Goal: Task Accomplishment & Management: Use online tool/utility

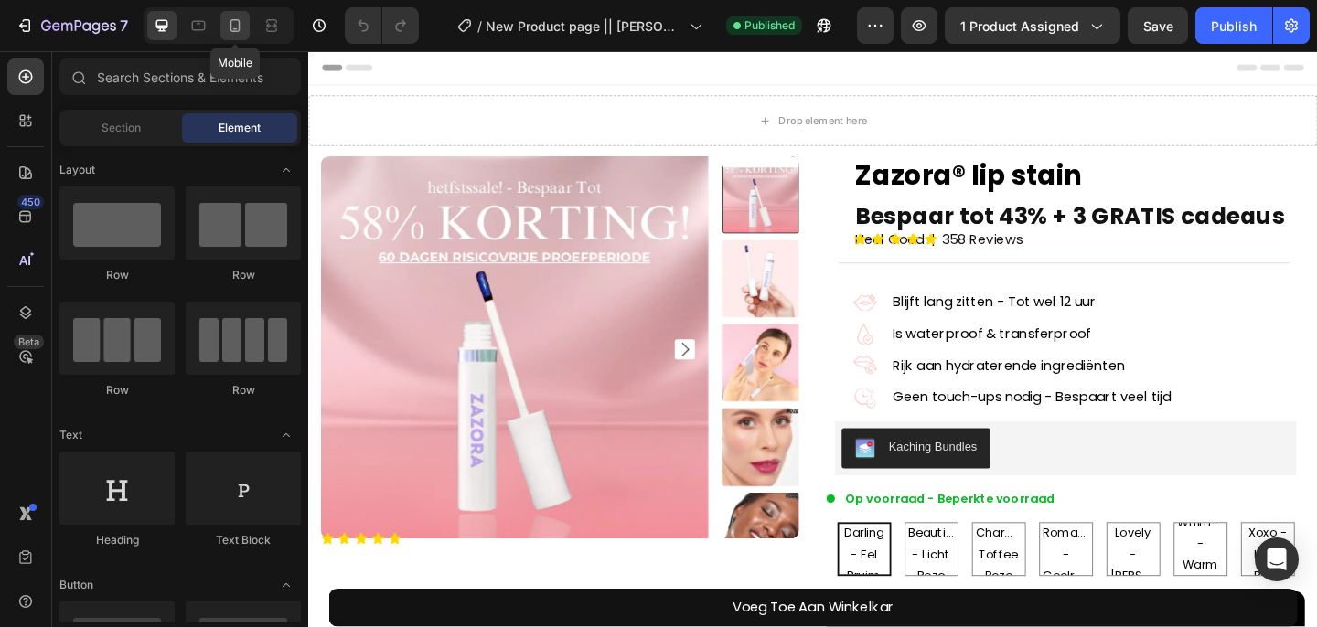
click at [227, 27] on icon at bounding box center [235, 25] width 18 height 18
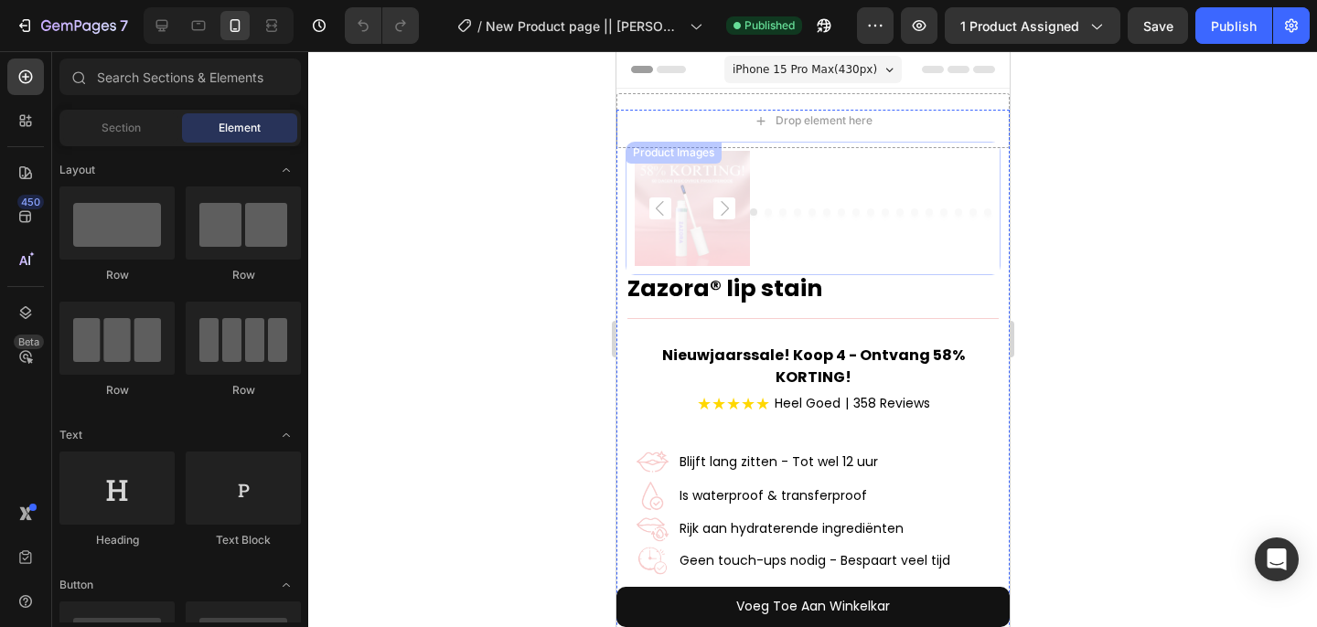
click at [665, 210] on icon "Carousel Back Arrow" at bounding box center [659, 209] width 22 height 22
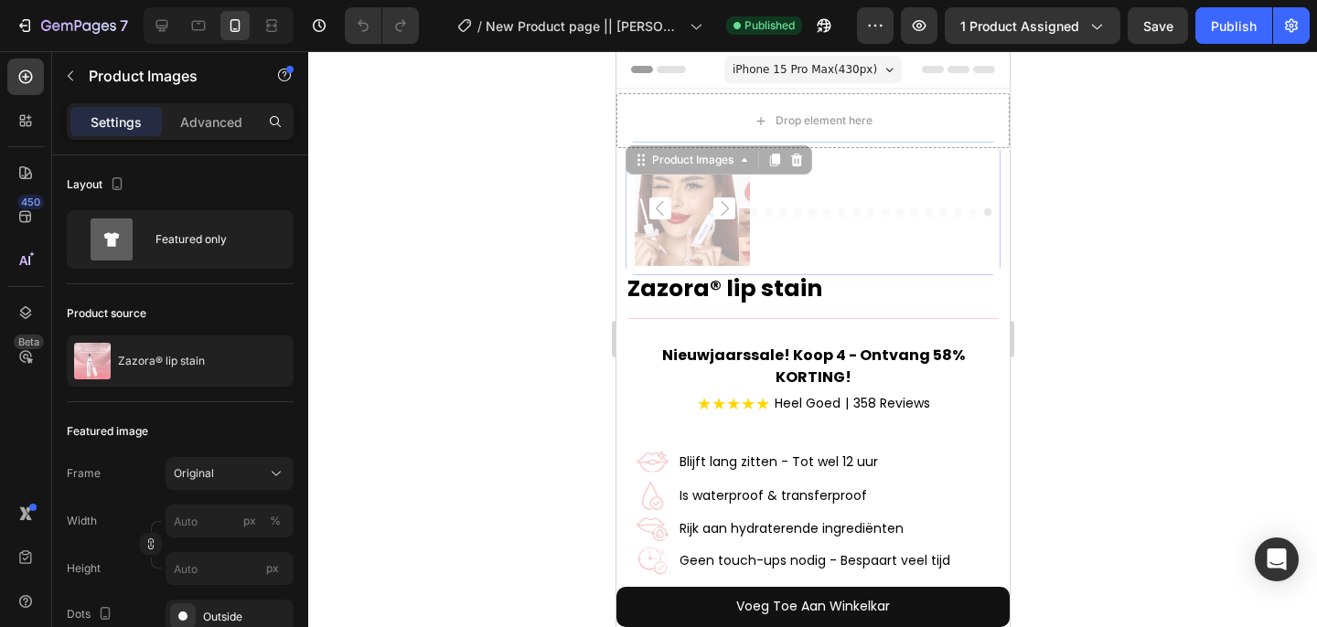
click at [853, 219] on img at bounding box center [910, 208] width 115 height 115
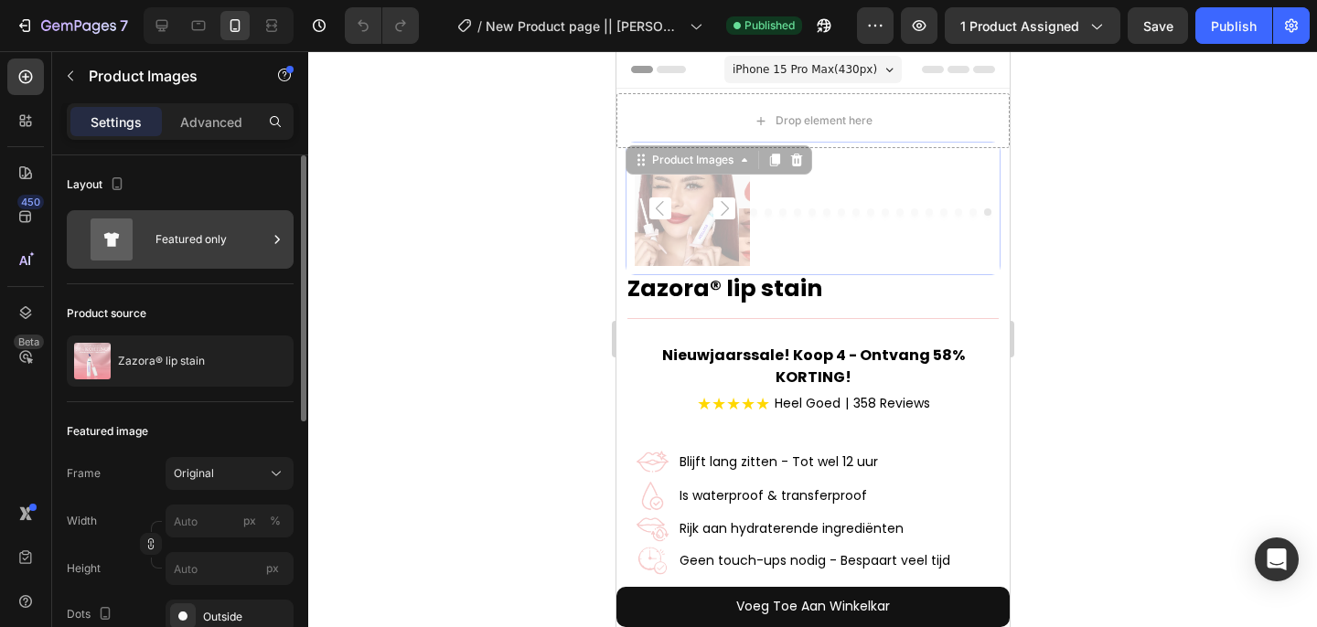
click at [200, 241] on div "Featured only" at bounding box center [211, 240] width 112 height 42
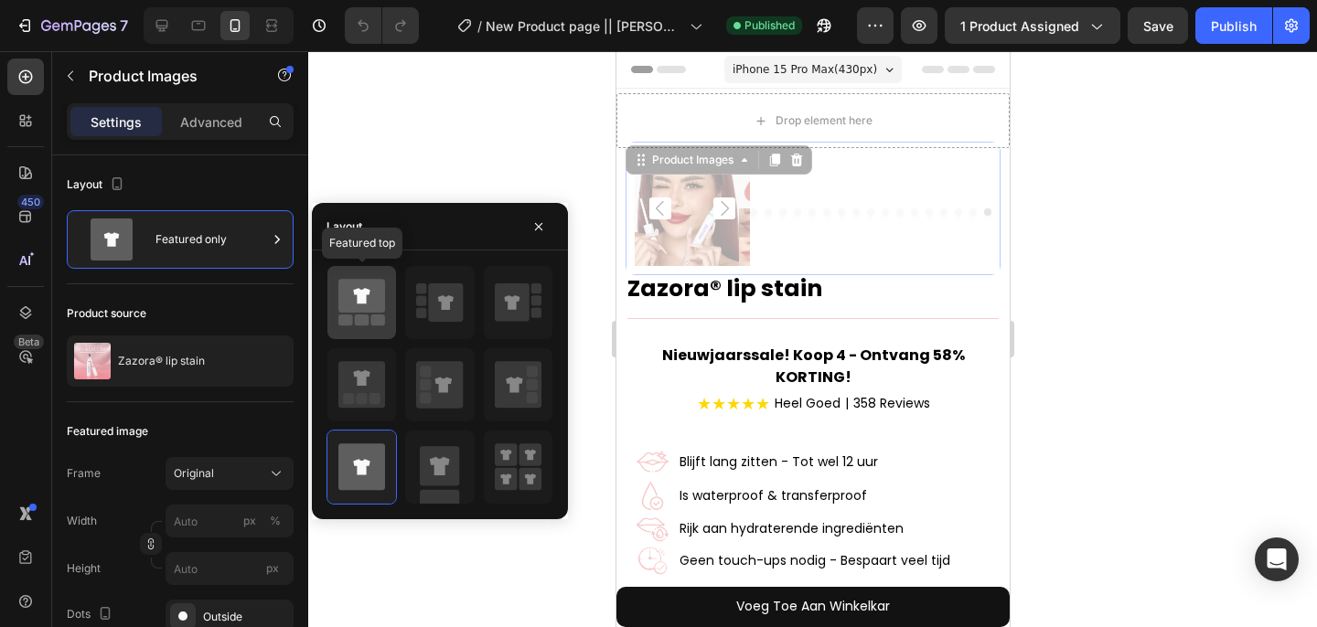
click at [364, 303] on icon at bounding box center [361, 296] width 16 height 16
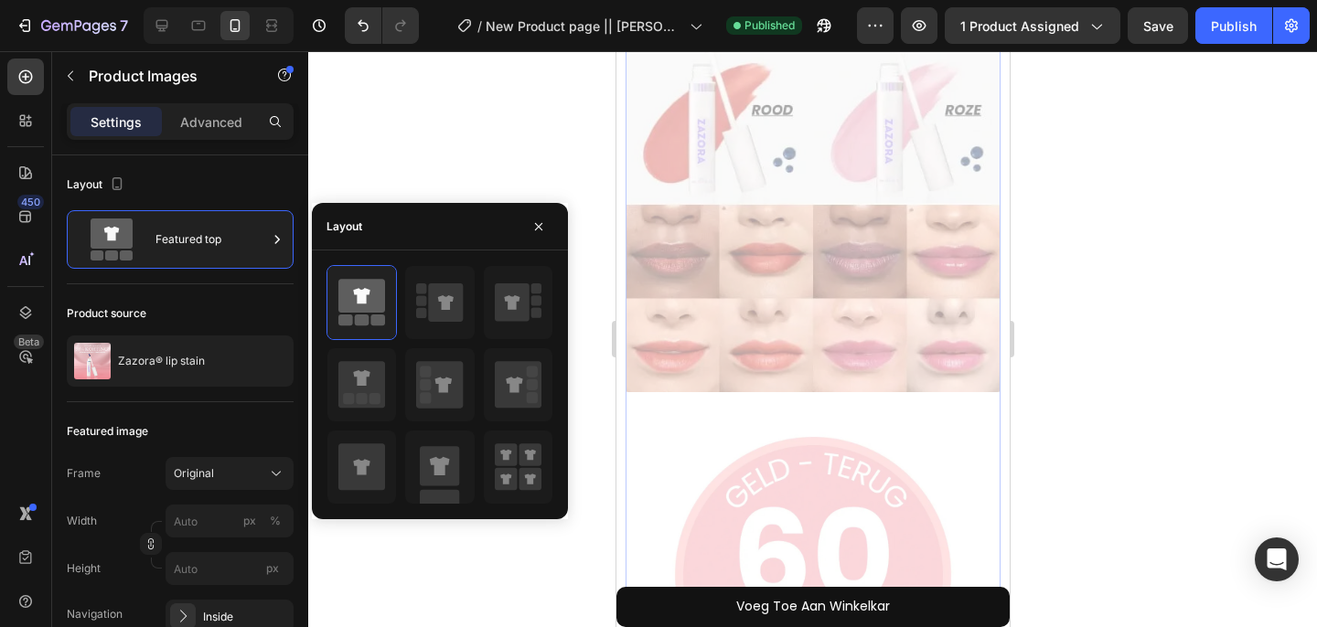
scroll to position [6244, 0]
click at [540, 229] on icon "button" at bounding box center [538, 225] width 7 height 7
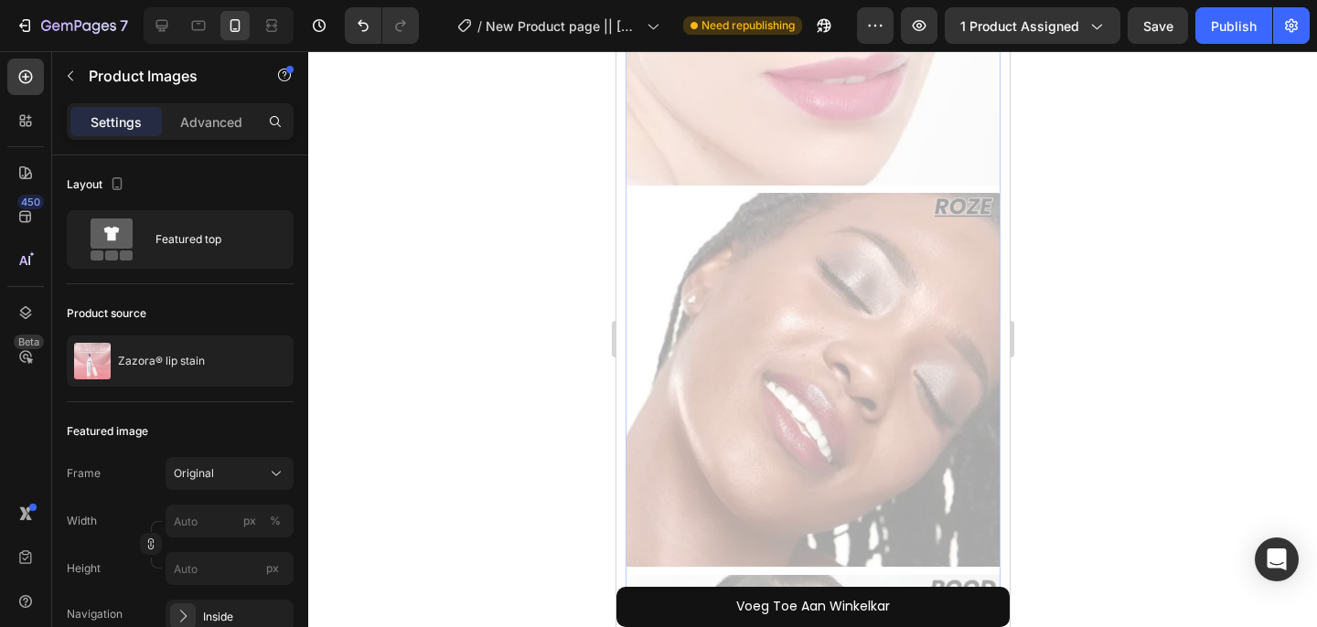
scroll to position [1808, 0]
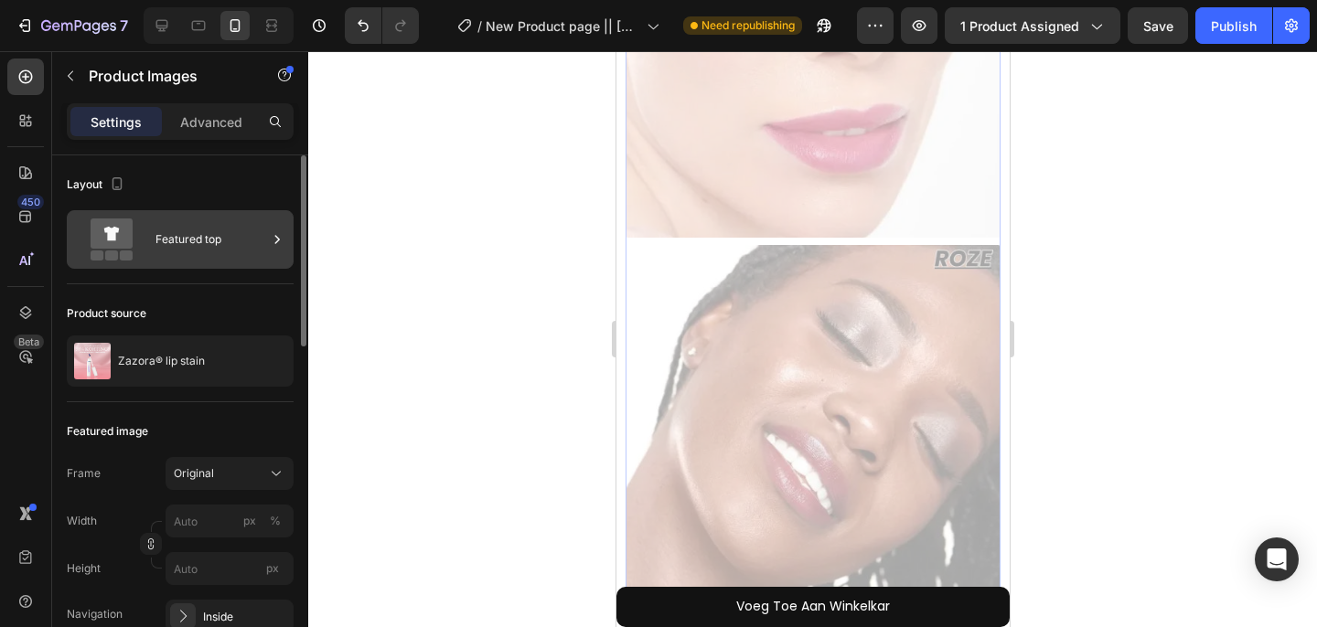
click at [166, 256] on div "Featured top" at bounding box center [211, 240] width 112 height 42
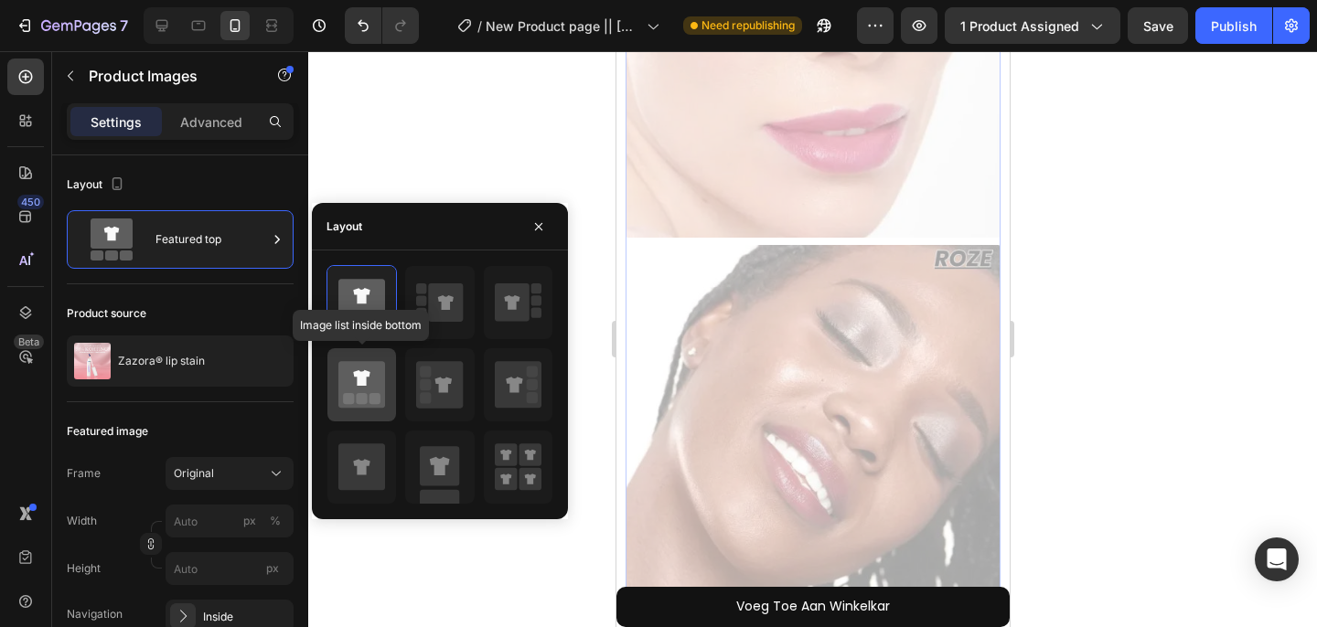
click at [364, 407] on icon at bounding box center [361, 384] width 47 height 47
type input "20"
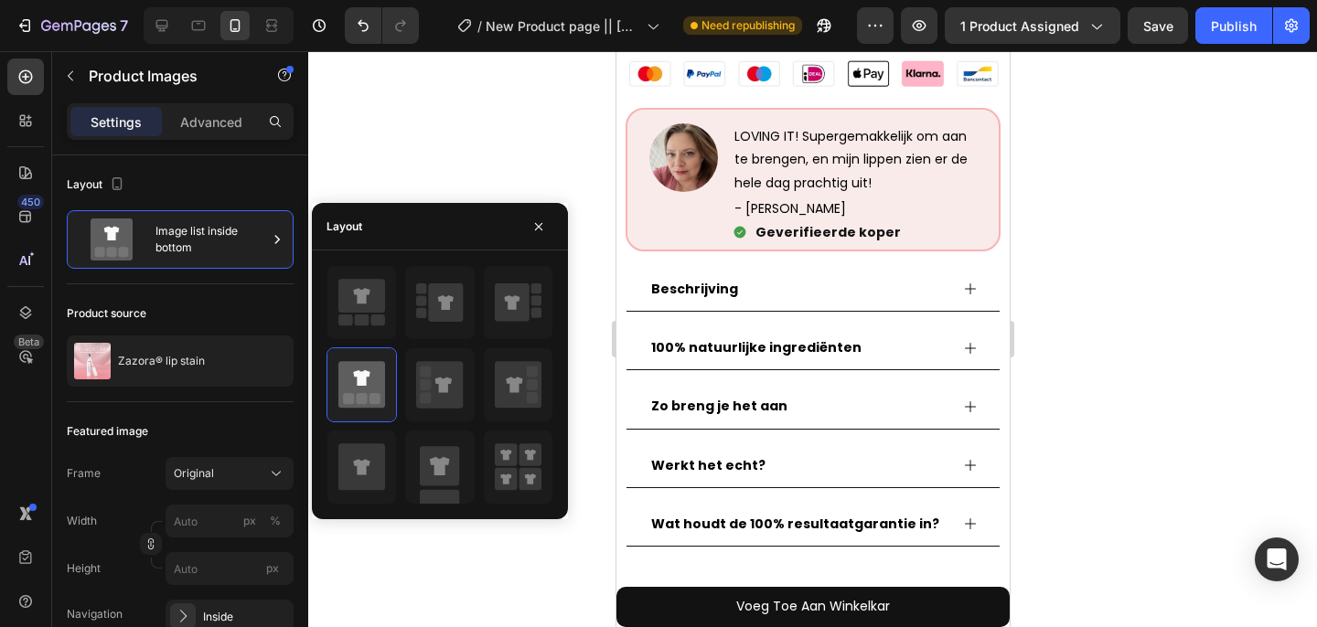
scroll to position [0, 0]
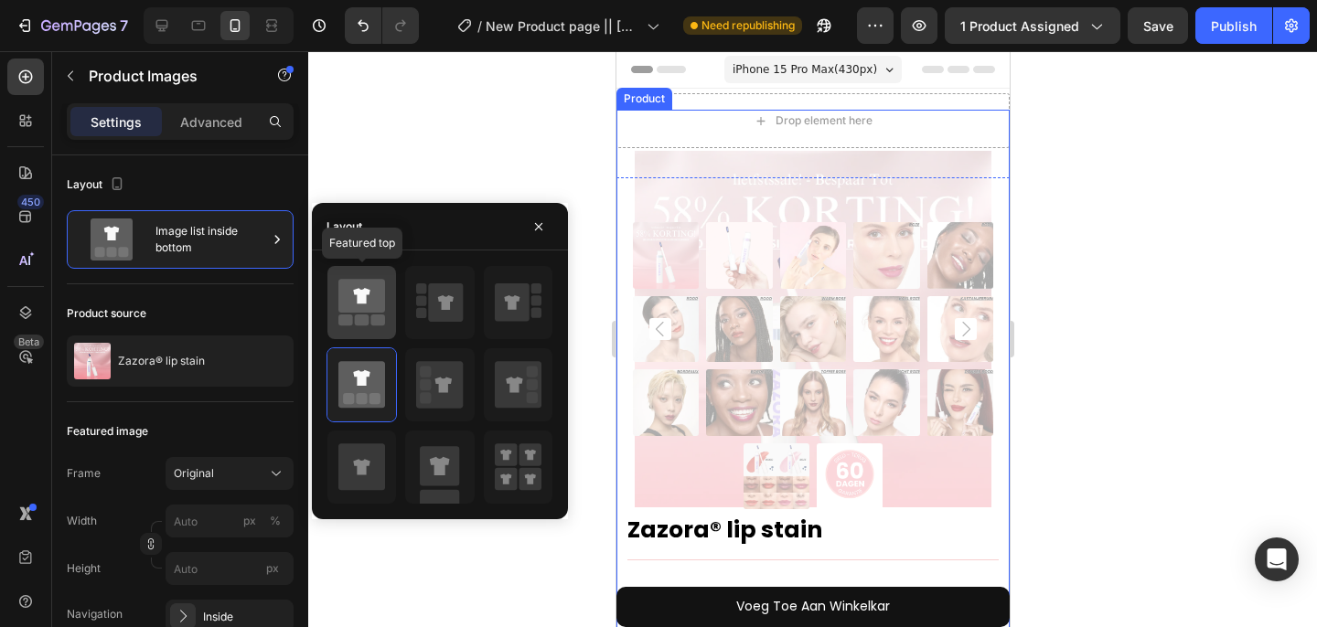
click at [377, 315] on rect at bounding box center [378, 320] width 15 height 11
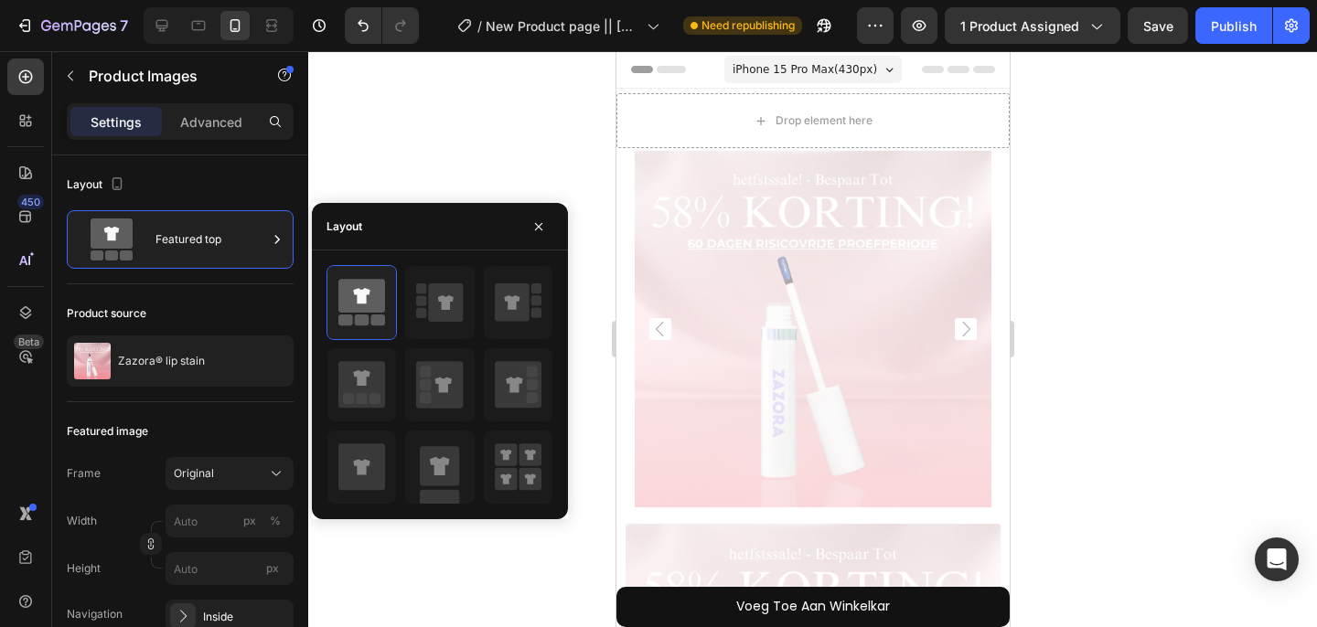
click at [839, 387] on img at bounding box center [812, 329] width 357 height 357
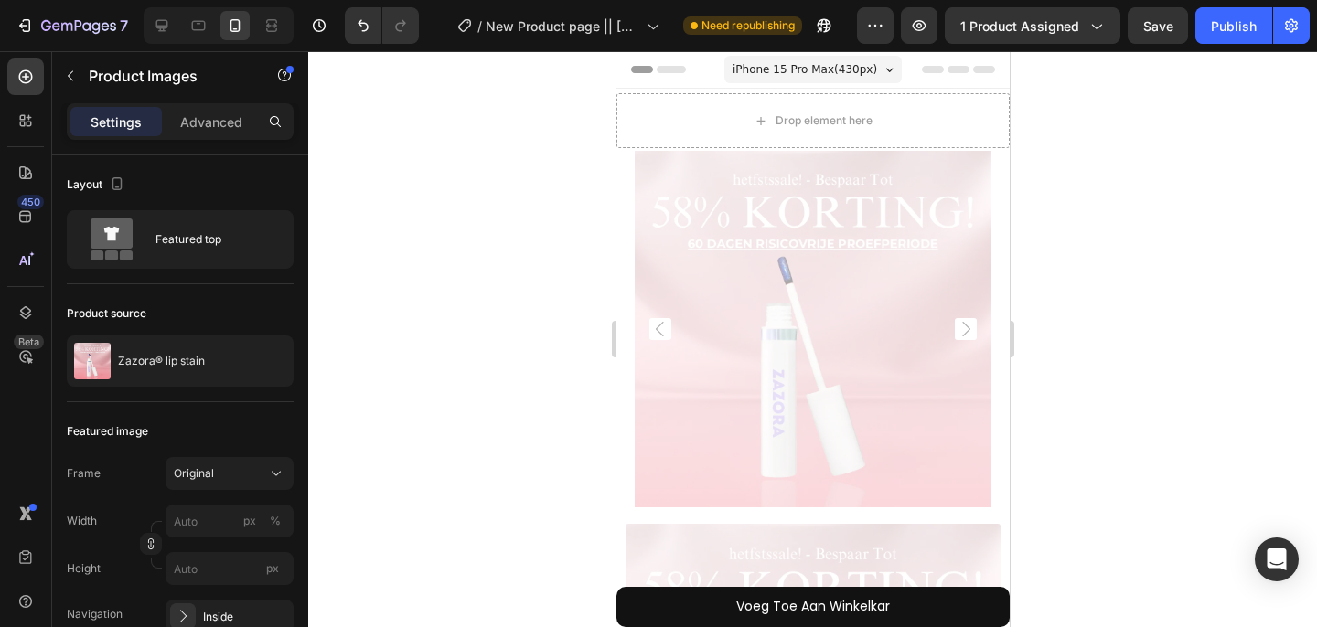
click at [839, 387] on img at bounding box center [812, 329] width 357 height 357
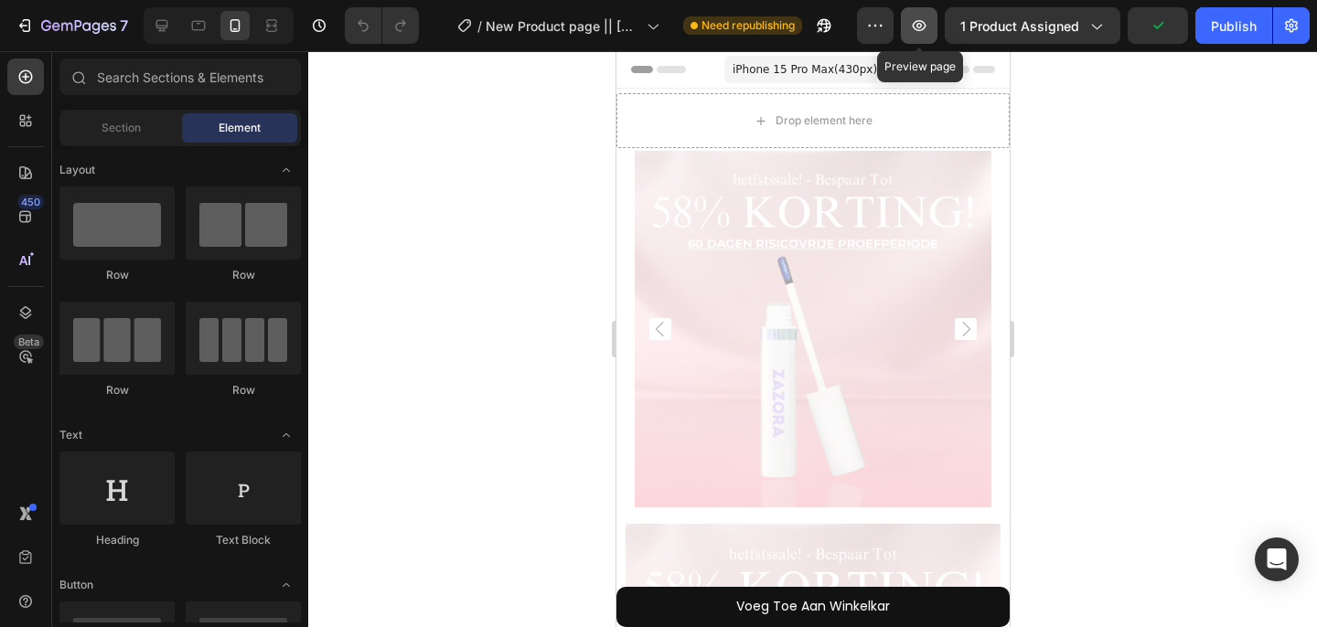
click at [919, 32] on icon "button" at bounding box center [919, 25] width 18 height 18
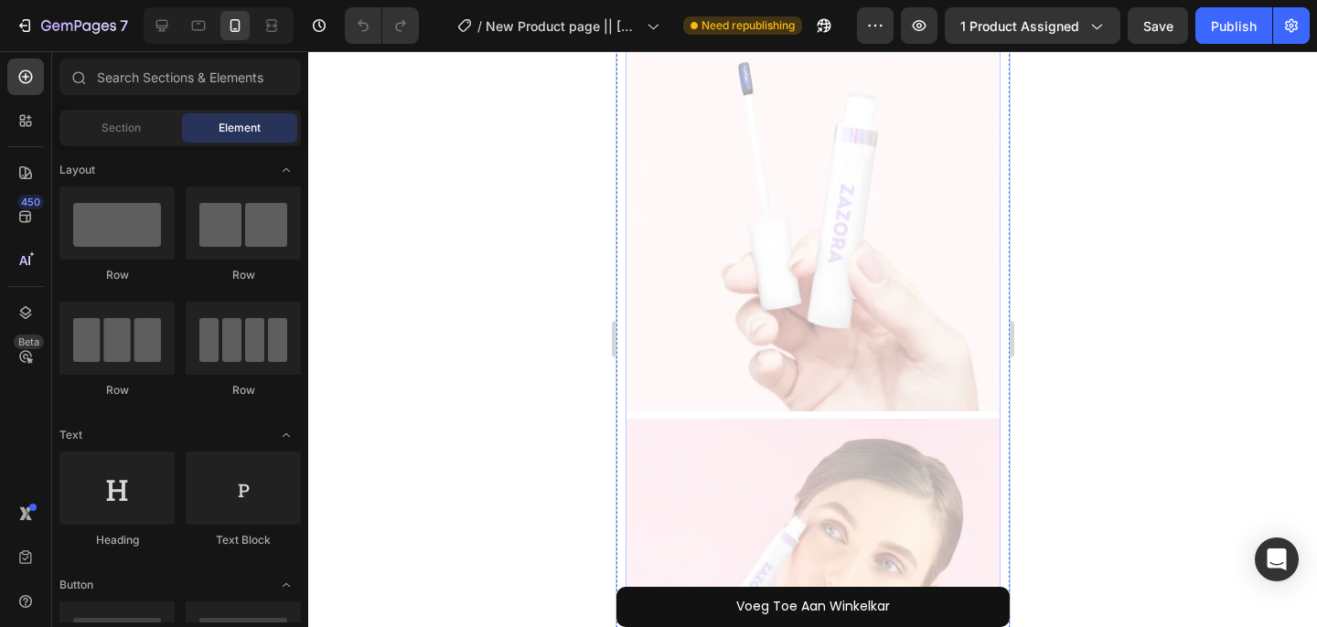
scroll to position [948, 0]
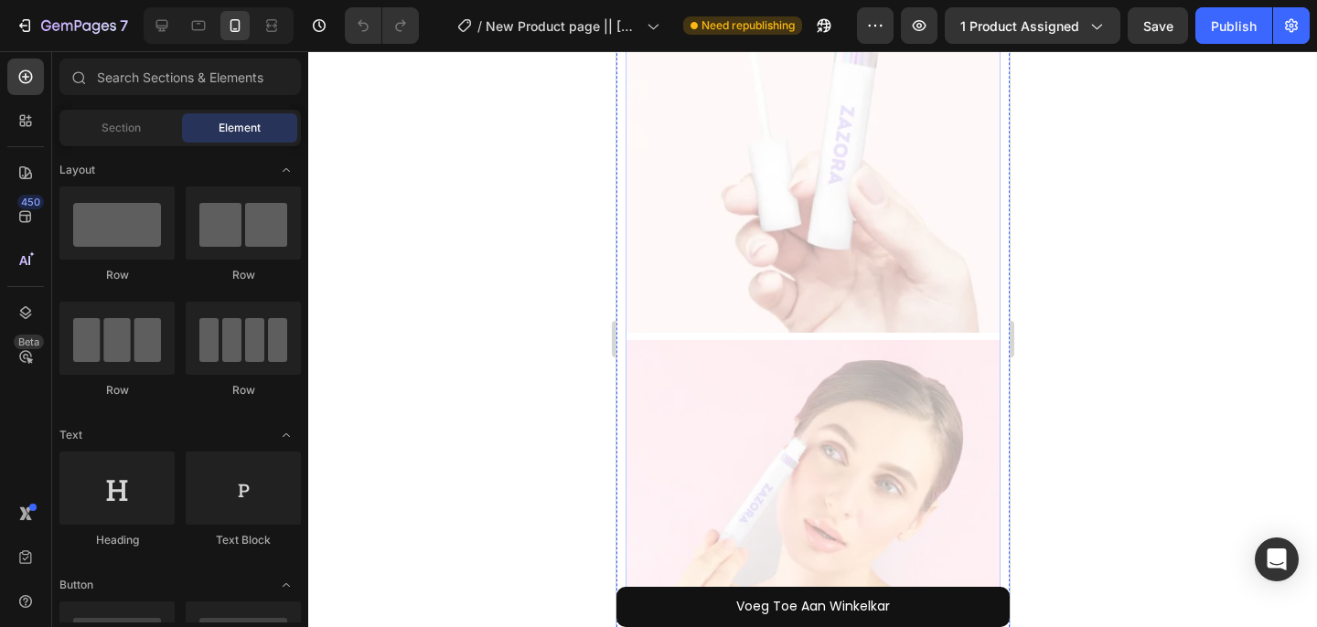
click at [761, 162] on img at bounding box center [812, 145] width 375 height 375
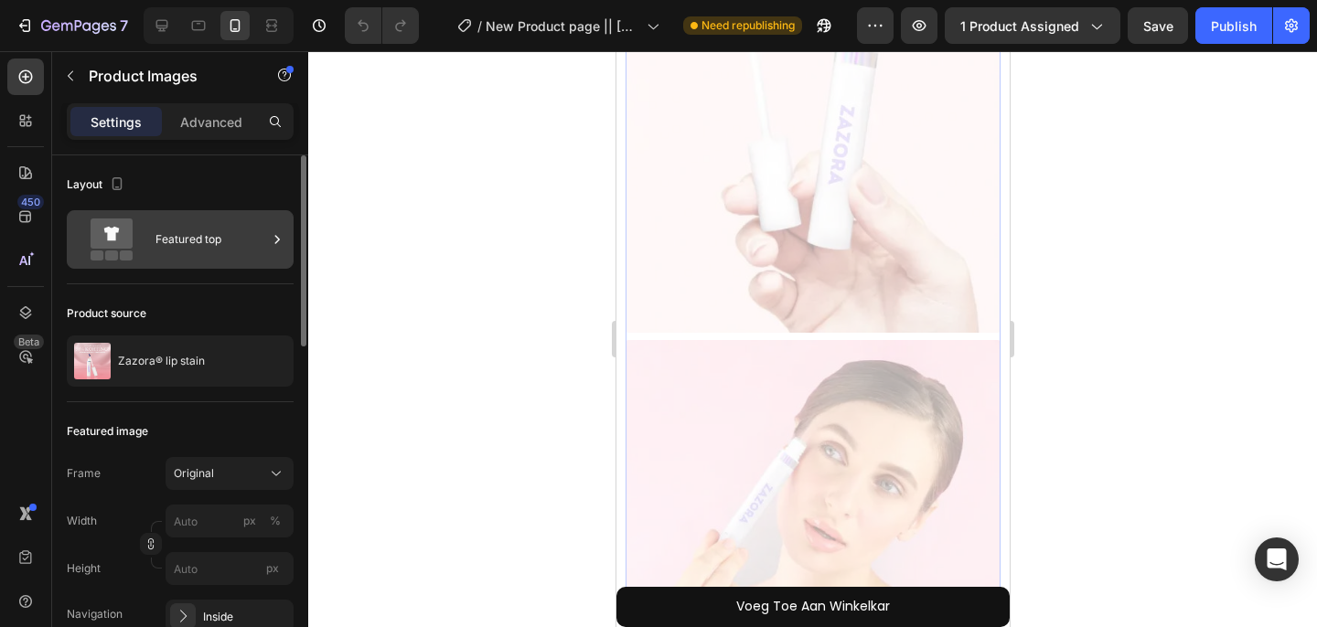
click at [226, 245] on div "Featured top" at bounding box center [211, 240] width 112 height 42
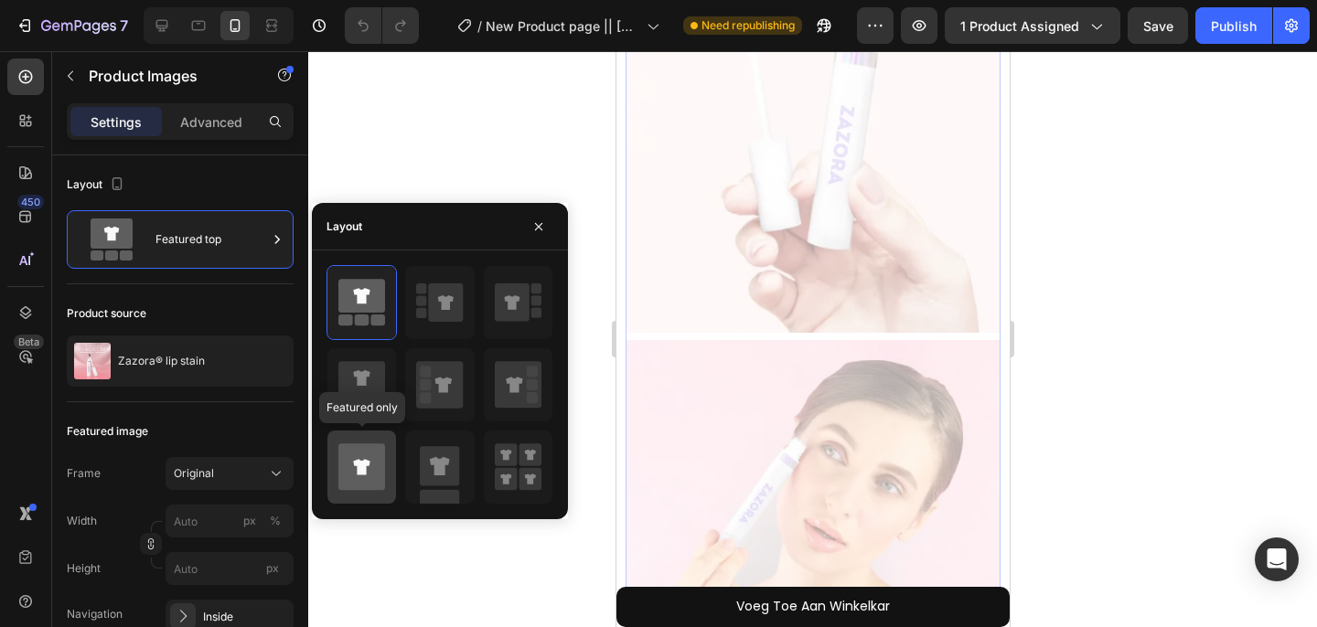
click at [358, 444] on icon at bounding box center [361, 466] width 47 height 47
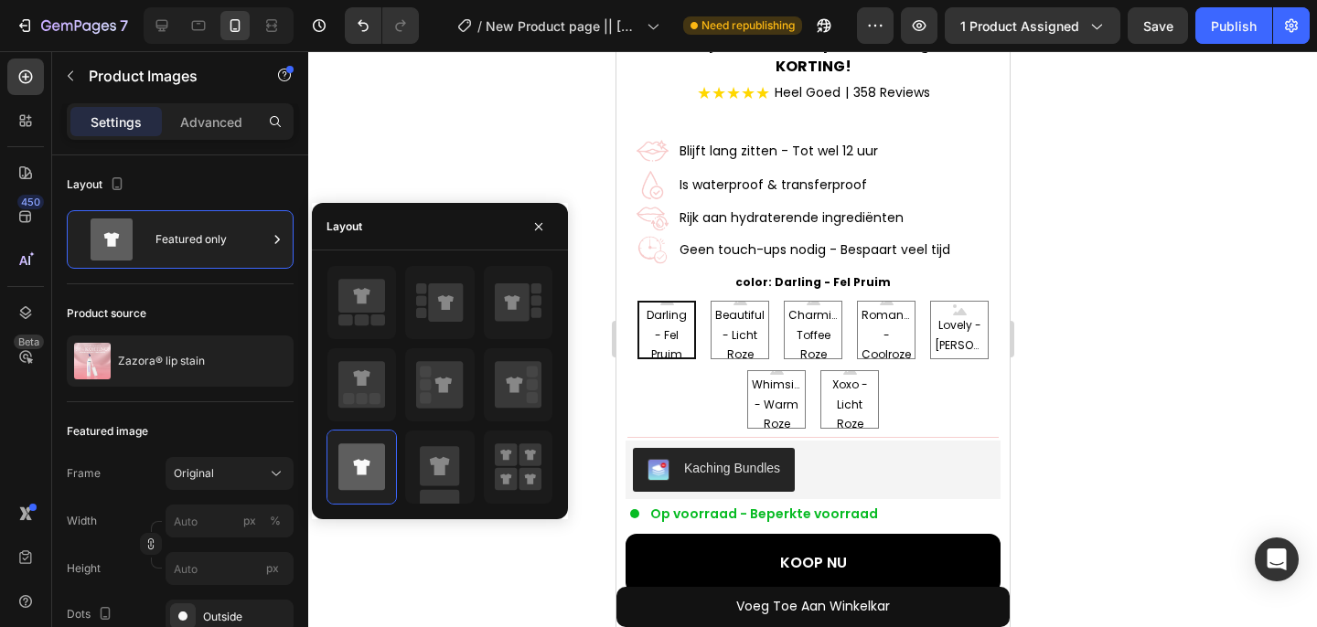
scroll to position [306, 0]
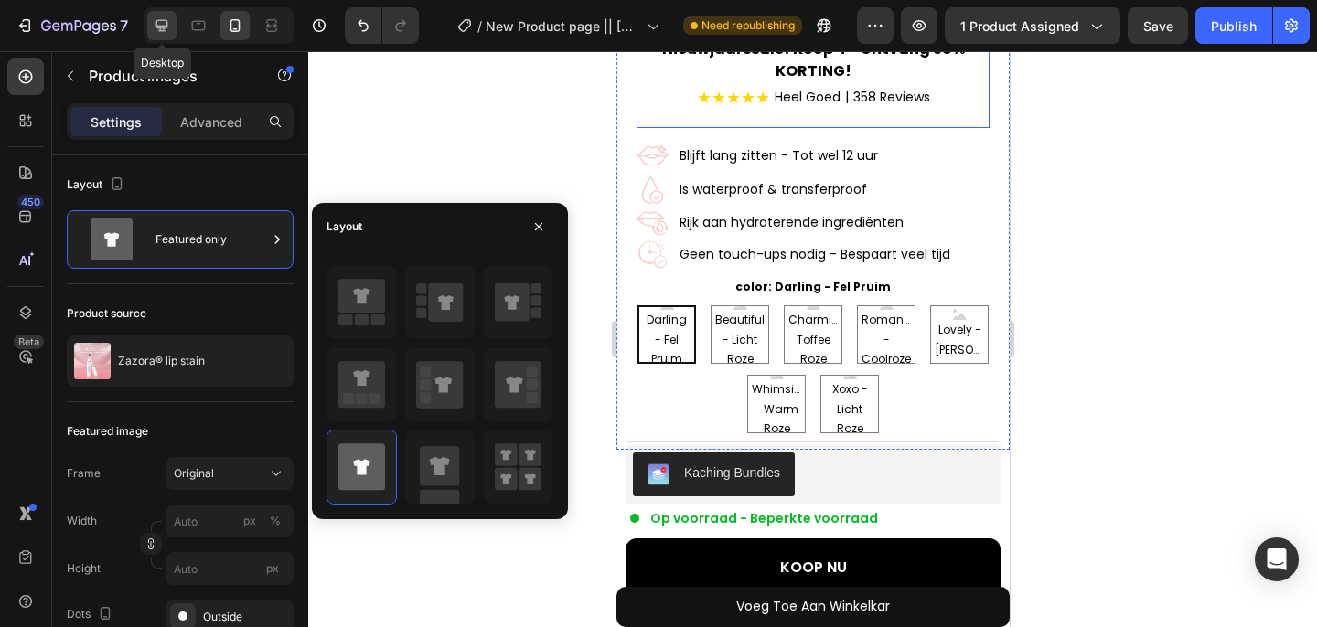
click at [170, 30] on icon at bounding box center [162, 25] width 18 height 18
type input "100"
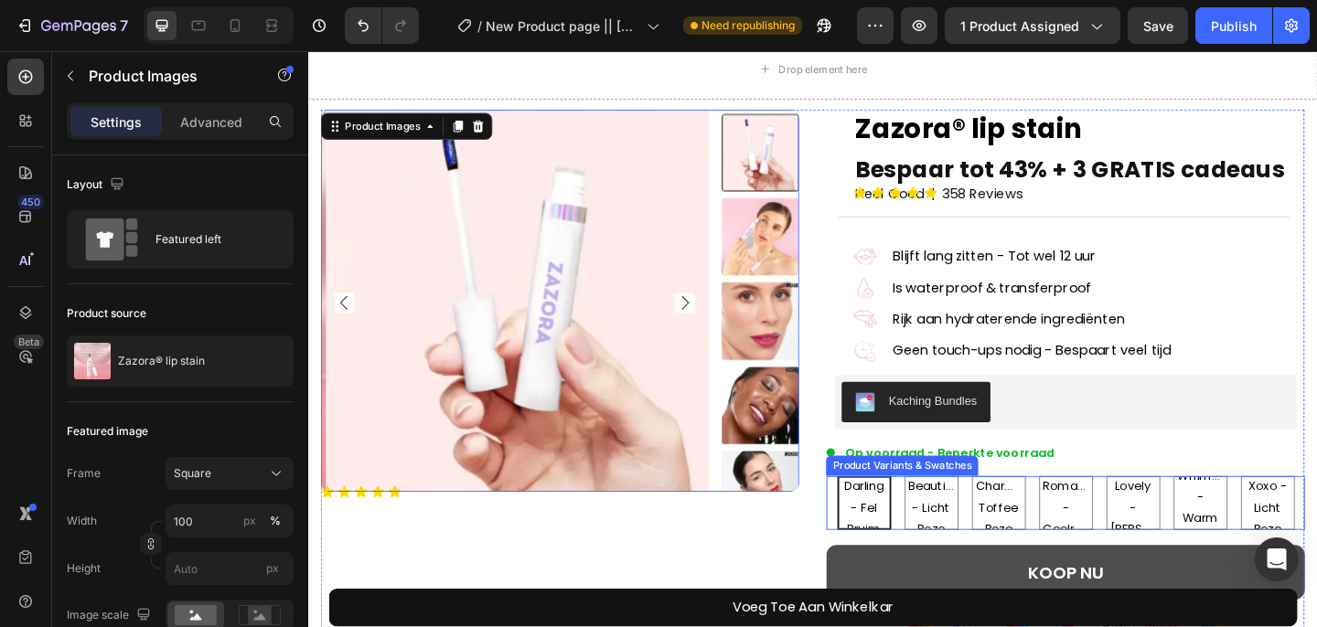
scroll to position [62, 0]
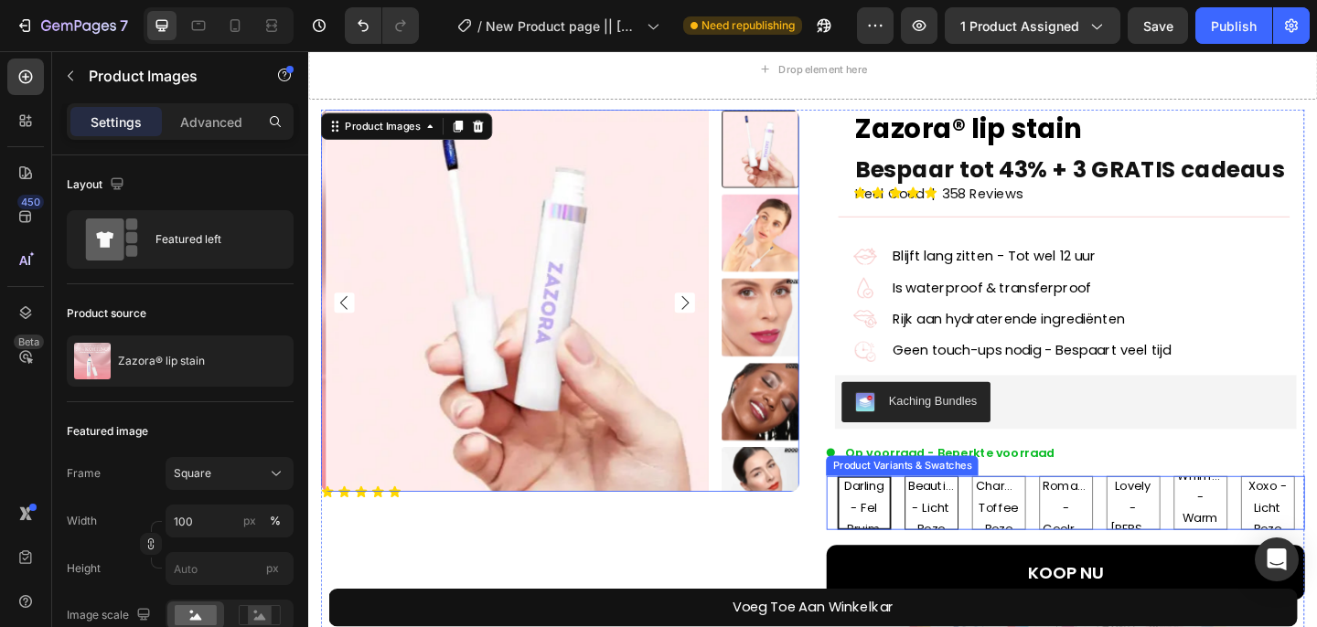
click at [969, 530] on span "Beautiful - Licht Roze" at bounding box center [985, 548] width 57 height 69
click at [985, 514] on input "Beautiful - Licht Roze Beautiful - Licht Roze Beautiful - Licht Roze" at bounding box center [985, 513] width 1 height 1
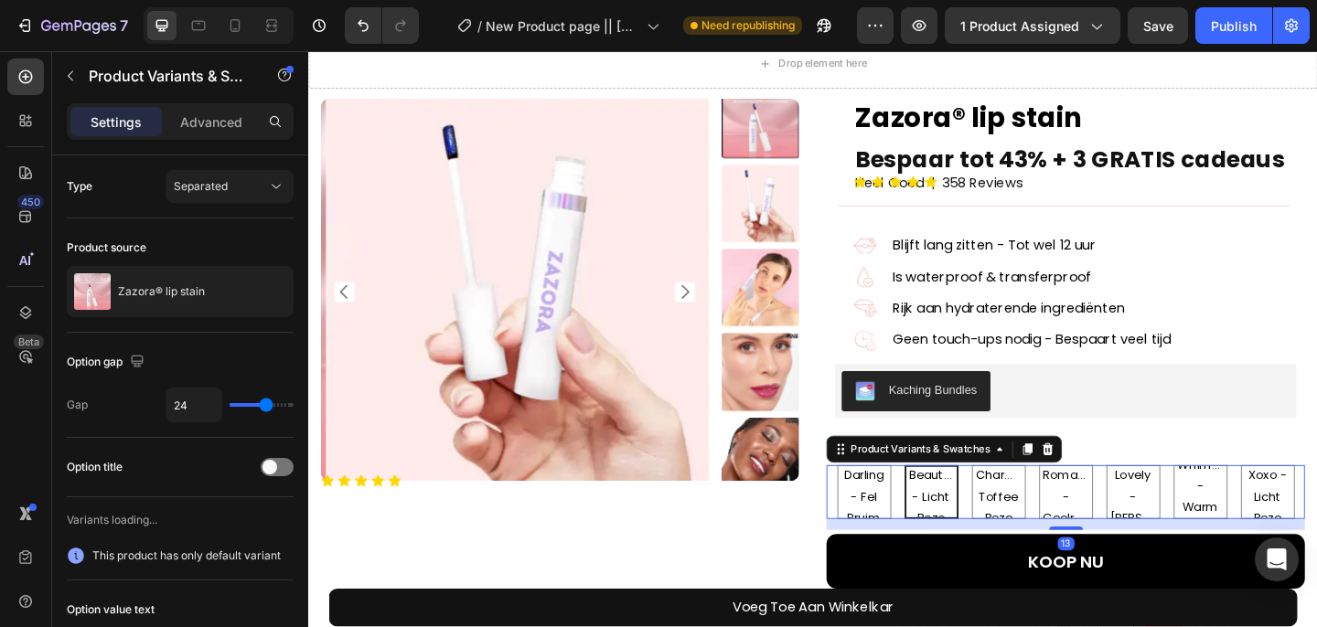
radio input "true"
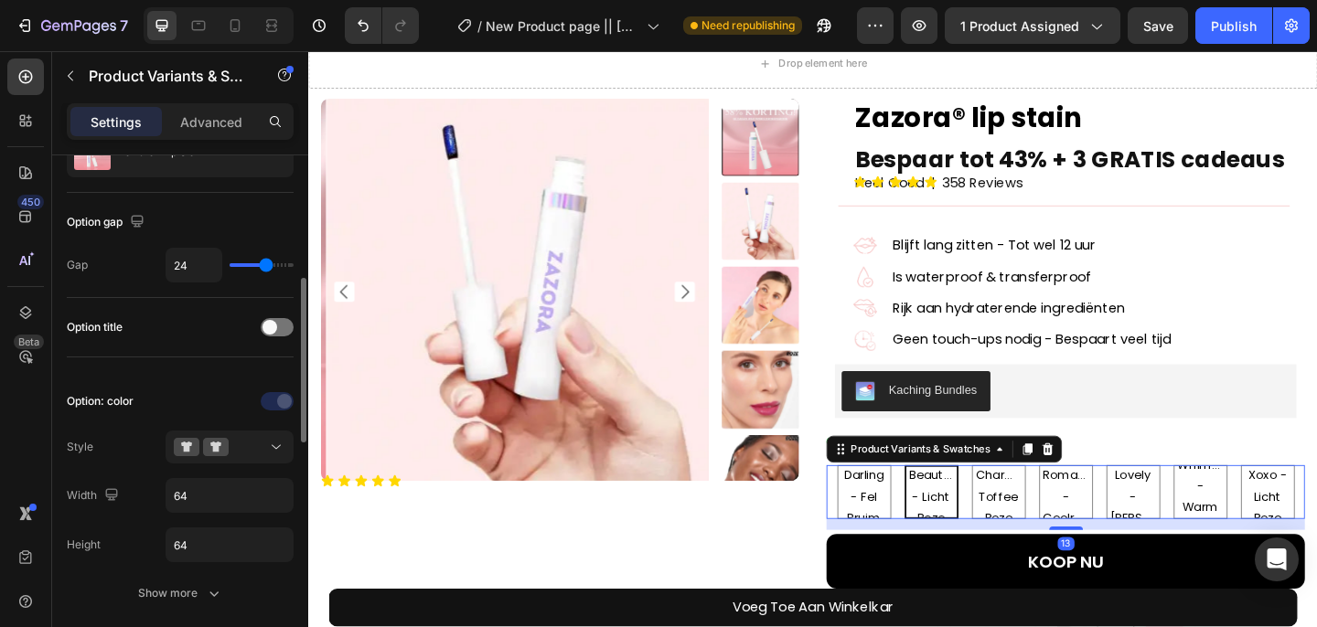
scroll to position [218, 0]
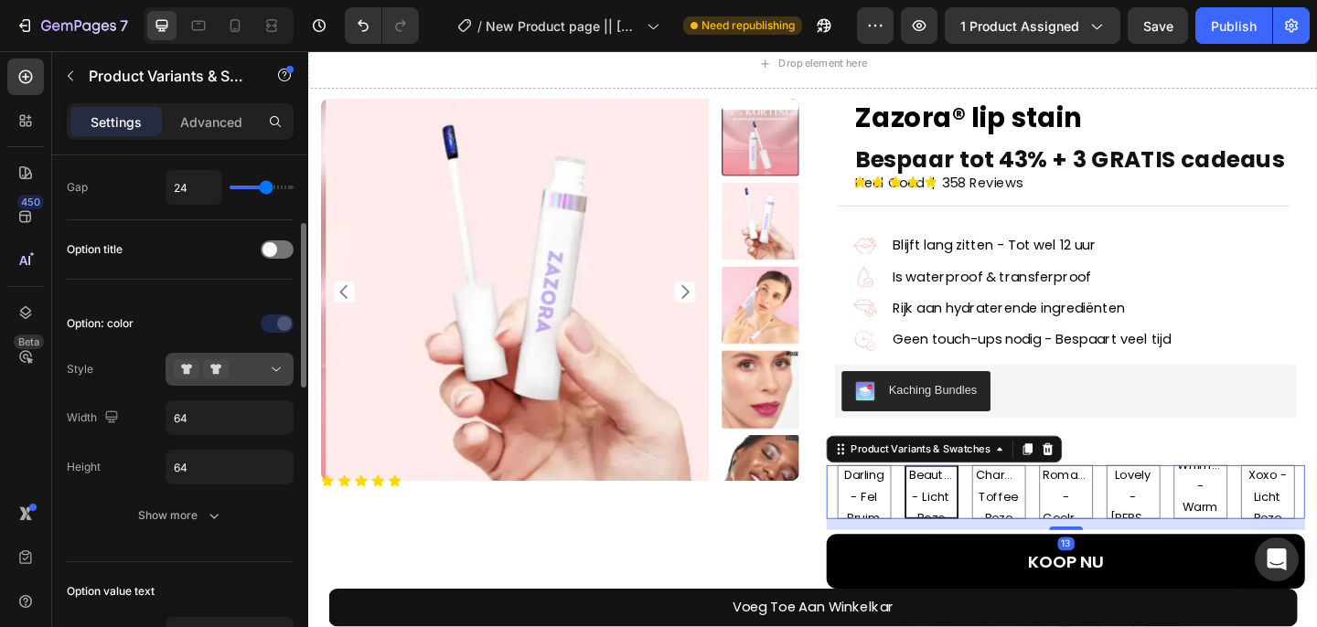
click at [246, 383] on button at bounding box center [230, 369] width 128 height 33
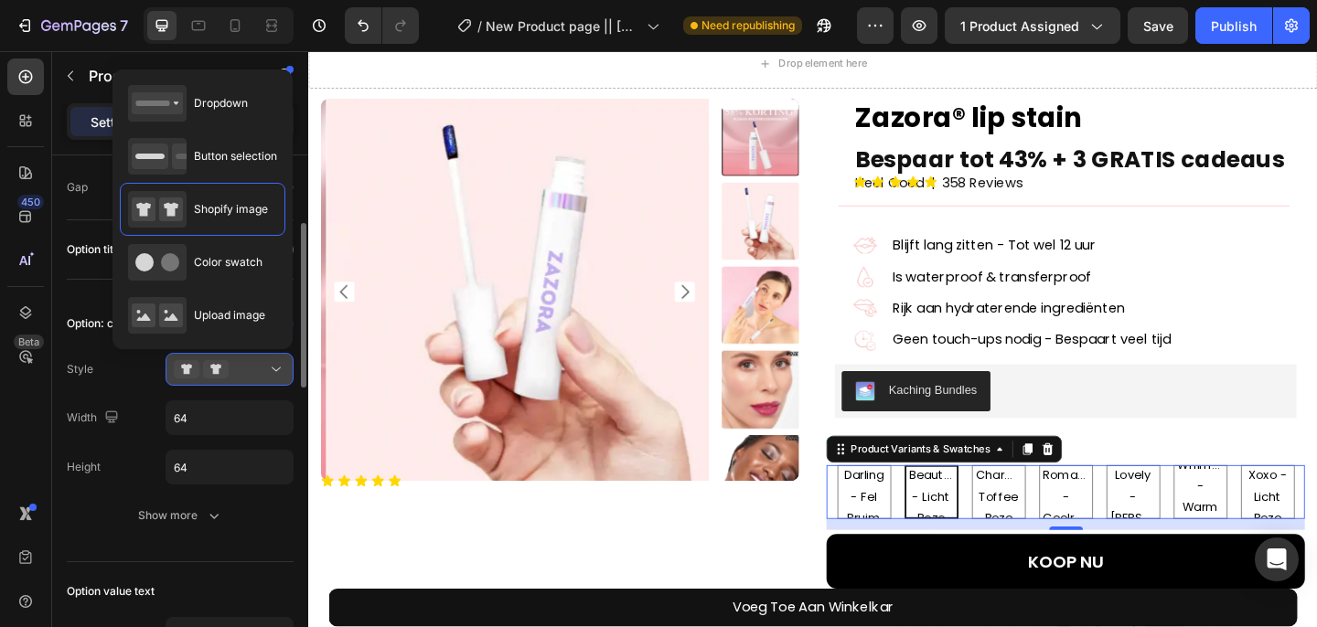
click at [246, 383] on button at bounding box center [230, 369] width 128 height 33
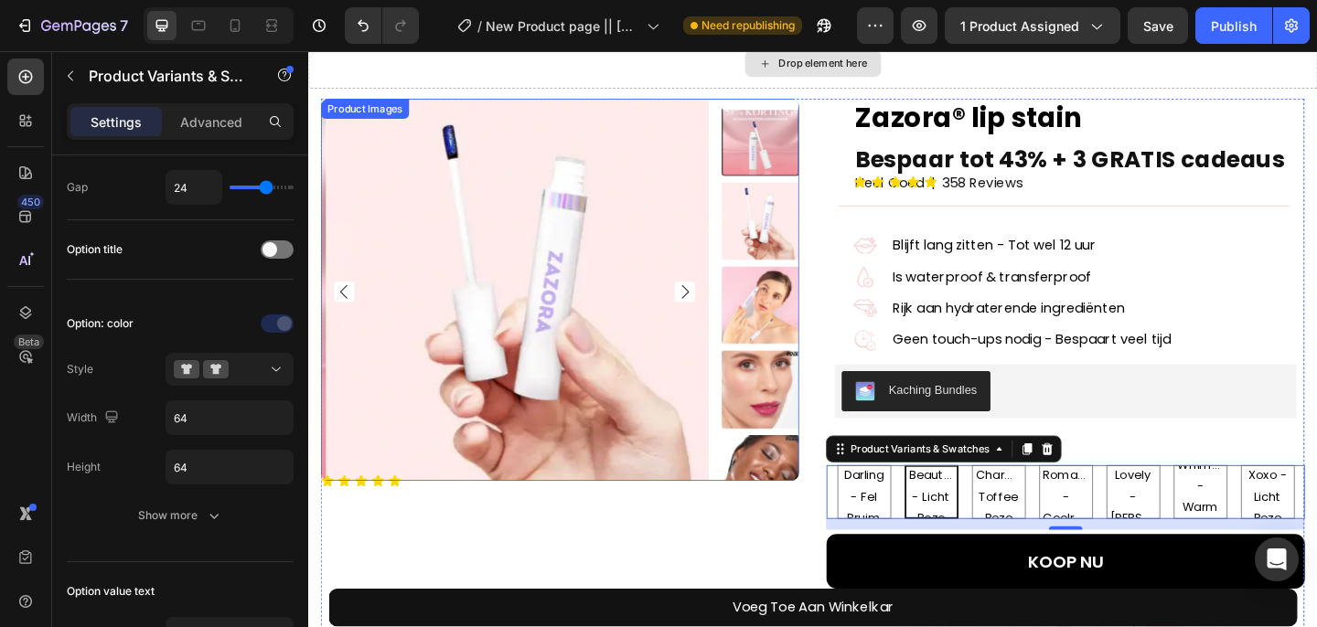
click at [763, 384] on img at bounding box center [800, 420] width 84 height 84
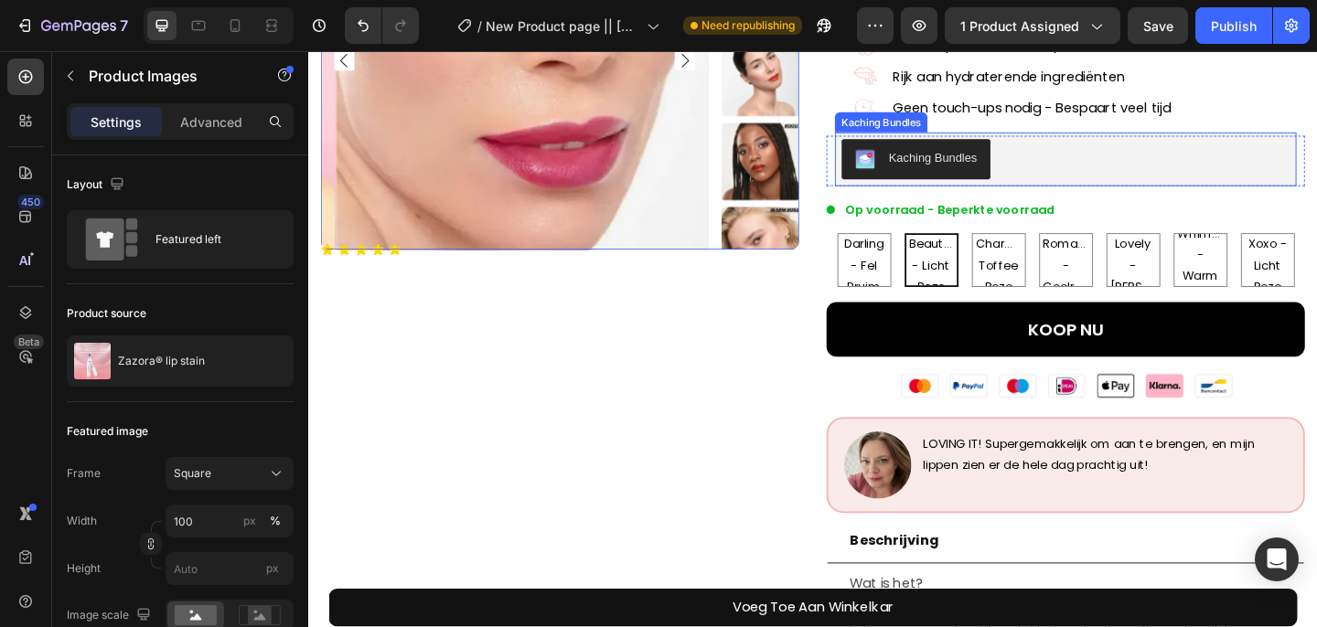
scroll to position [335, 0]
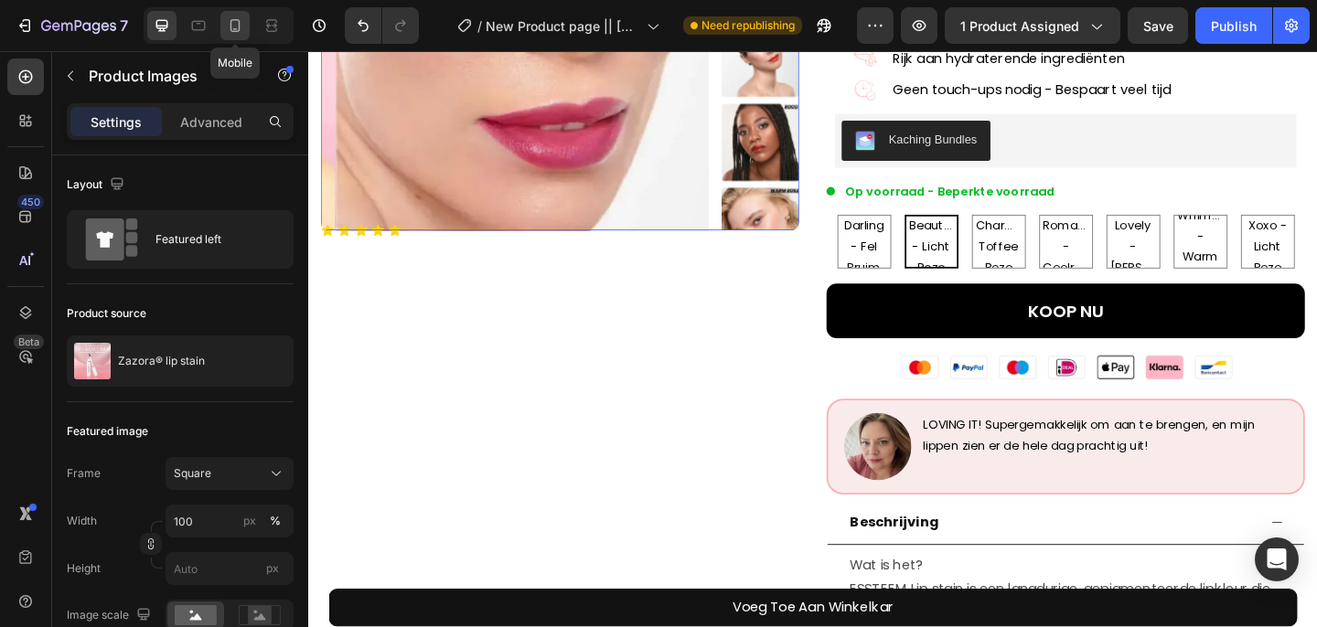
click at [238, 30] on icon at bounding box center [235, 25] width 10 height 13
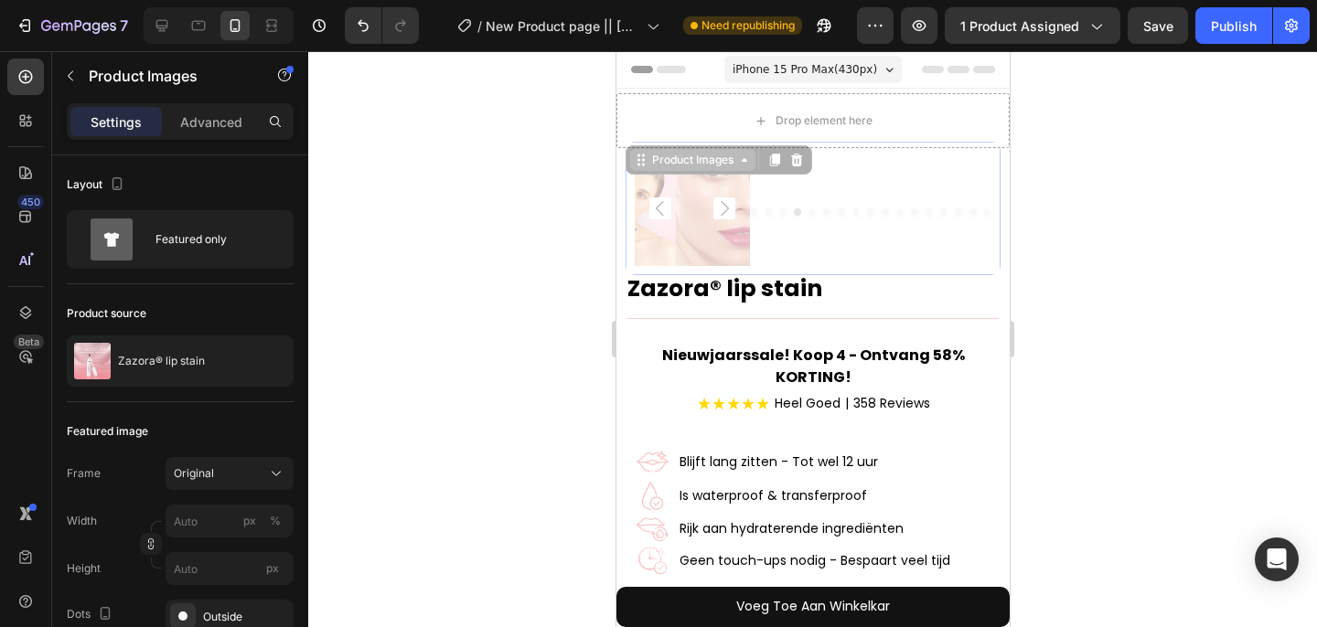
click at [689, 157] on div "Product Images" at bounding box center [691, 160] width 89 height 16
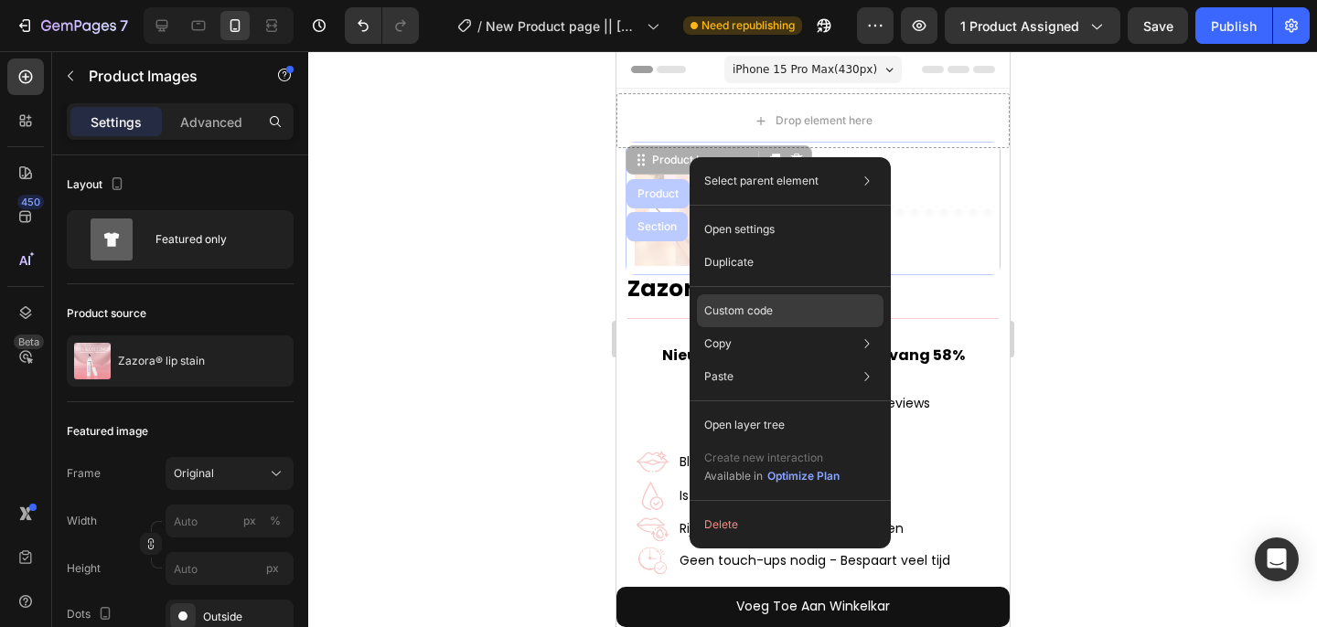
click at [730, 304] on p "Custom code" at bounding box center [738, 311] width 69 height 16
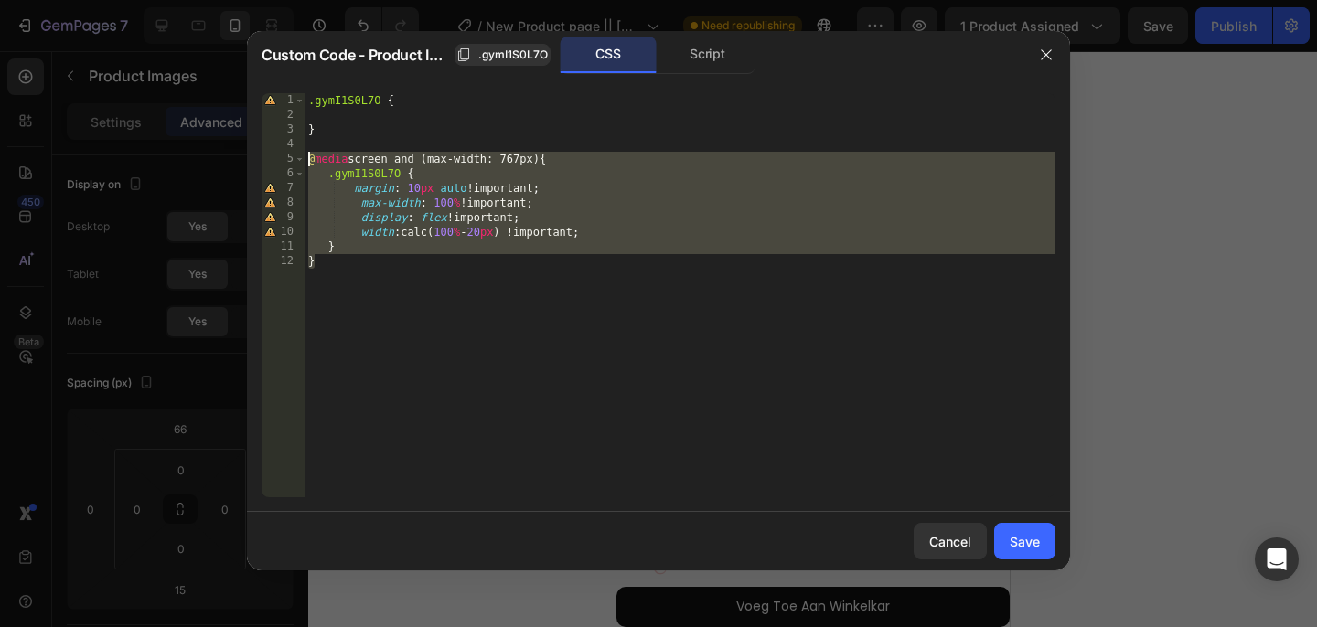
drag, startPoint x: 338, startPoint y: 274, endPoint x: 307, endPoint y: 163, distance: 115.8
click at [307, 163] on div ".gymI1S0L7O { } @ media screen and (max-width: 767px) { .gymI1S0L7O { margin : …" at bounding box center [679, 309] width 751 height 433
type textarea "@media screen and (max-width: 767px) { .gymI1S0L7O {"
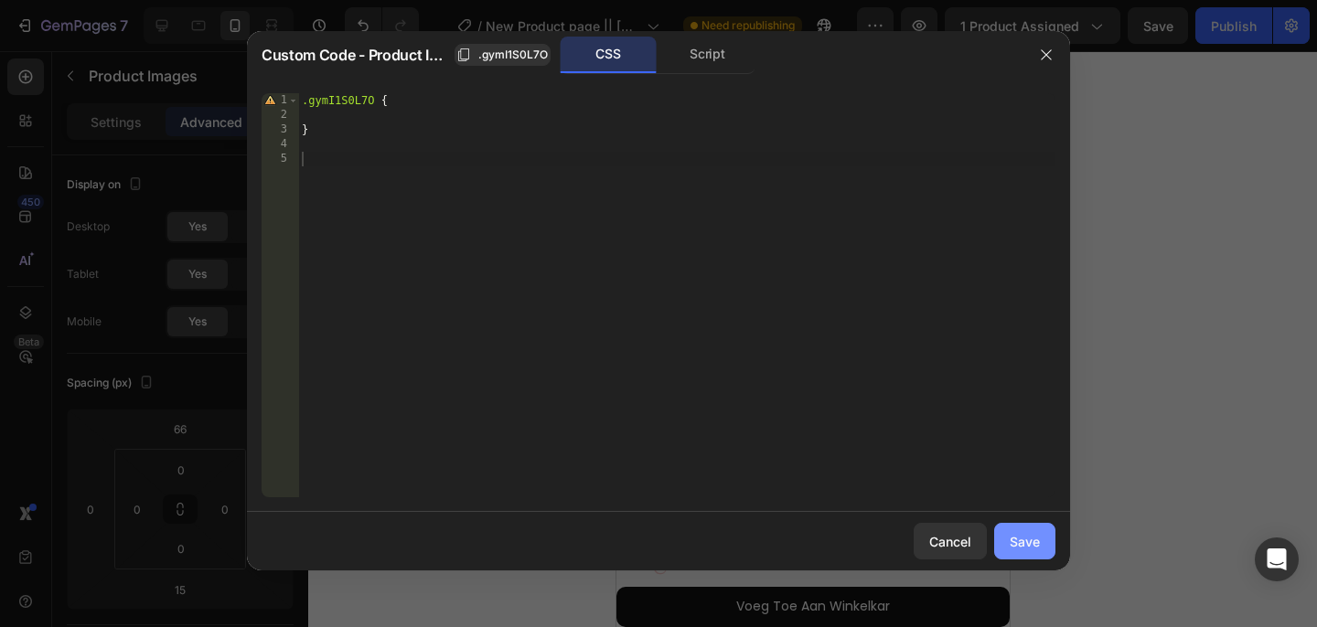
click at [1029, 559] on button "Save" at bounding box center [1024, 541] width 61 height 37
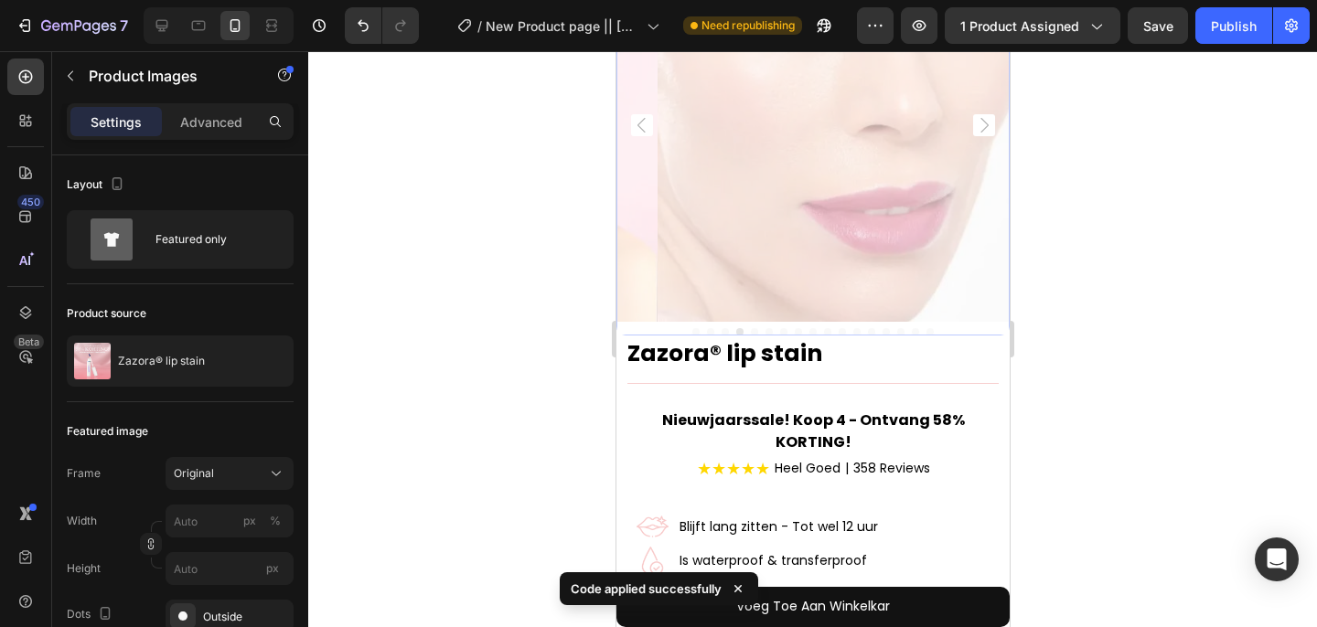
scroll to position [268, 0]
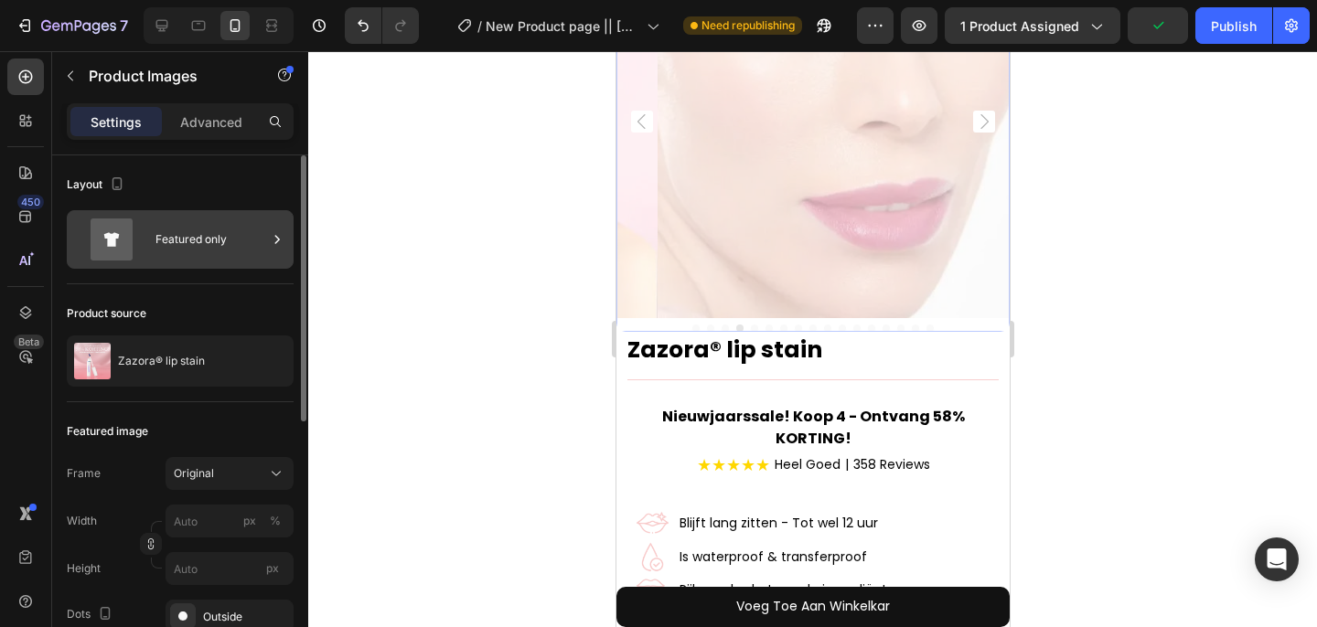
click at [198, 257] on div "Featured only" at bounding box center [211, 240] width 112 height 42
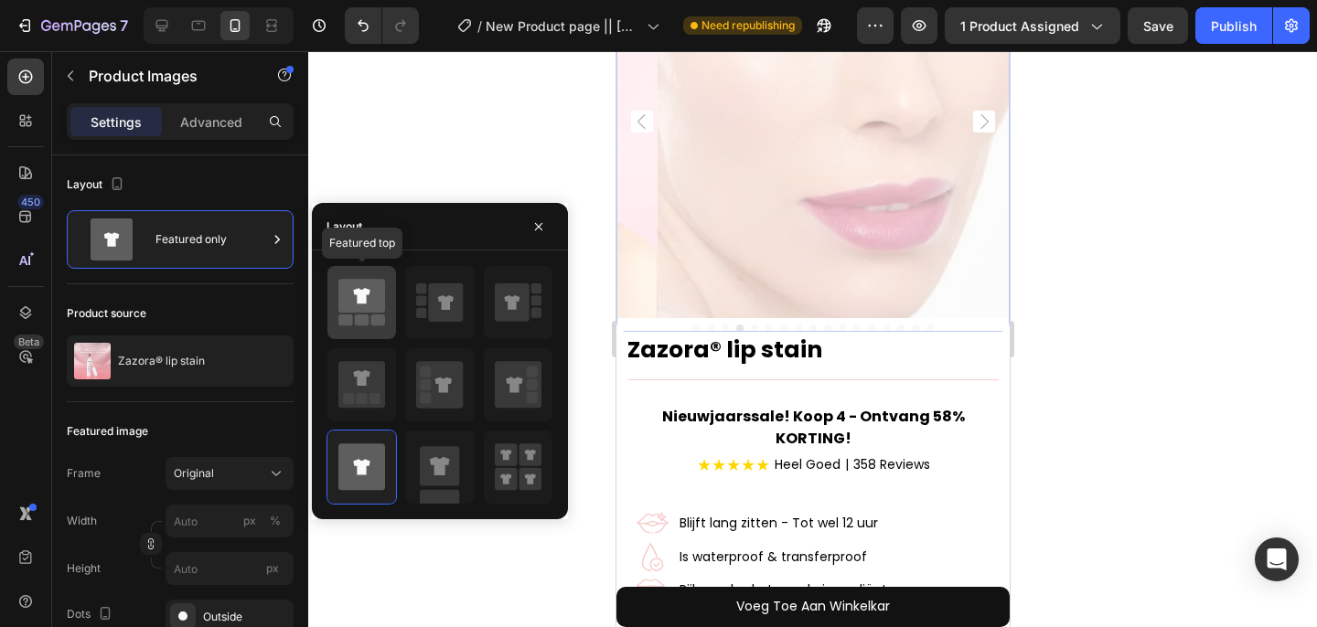
click at [347, 309] on icon at bounding box center [361, 296] width 47 height 34
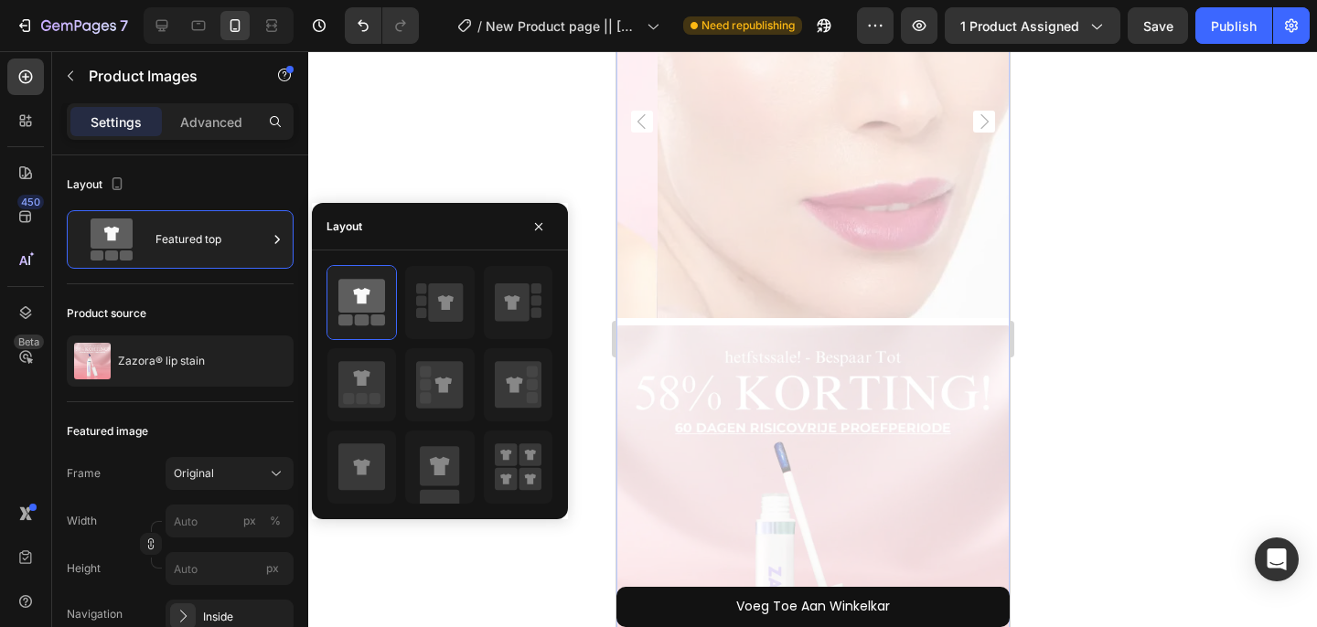
click at [369, 187] on div at bounding box center [812, 339] width 1009 height 576
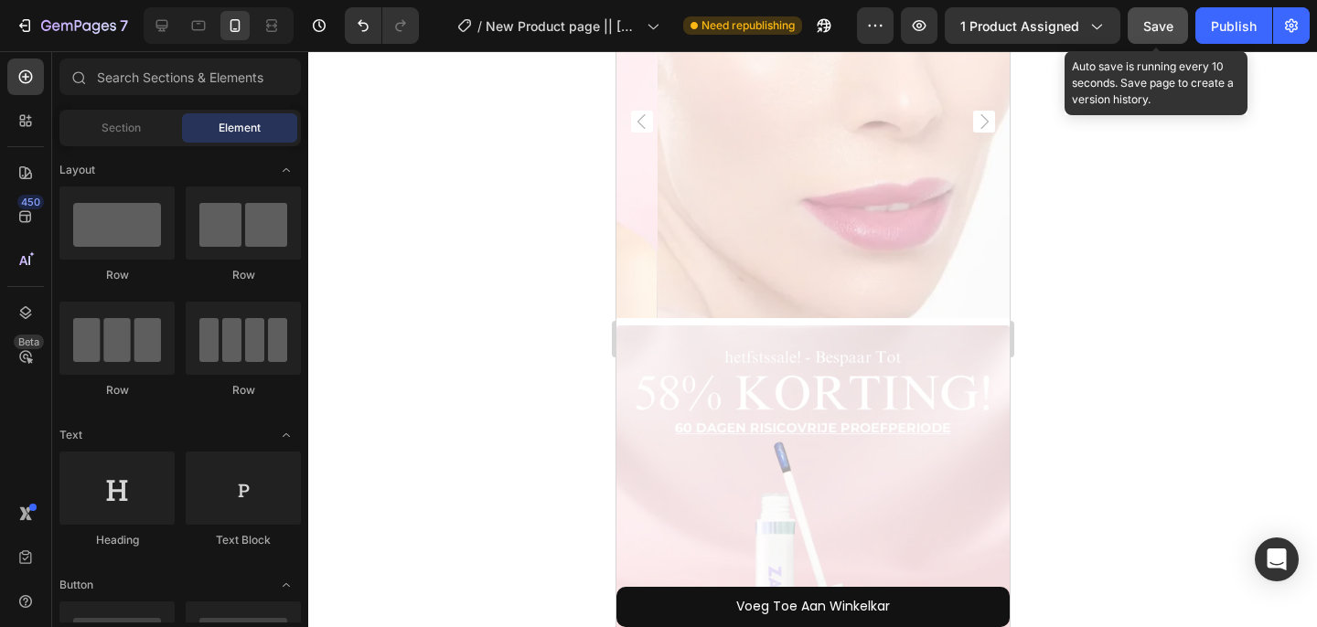
click at [1134, 26] on button "Save" at bounding box center [1157, 25] width 60 height 37
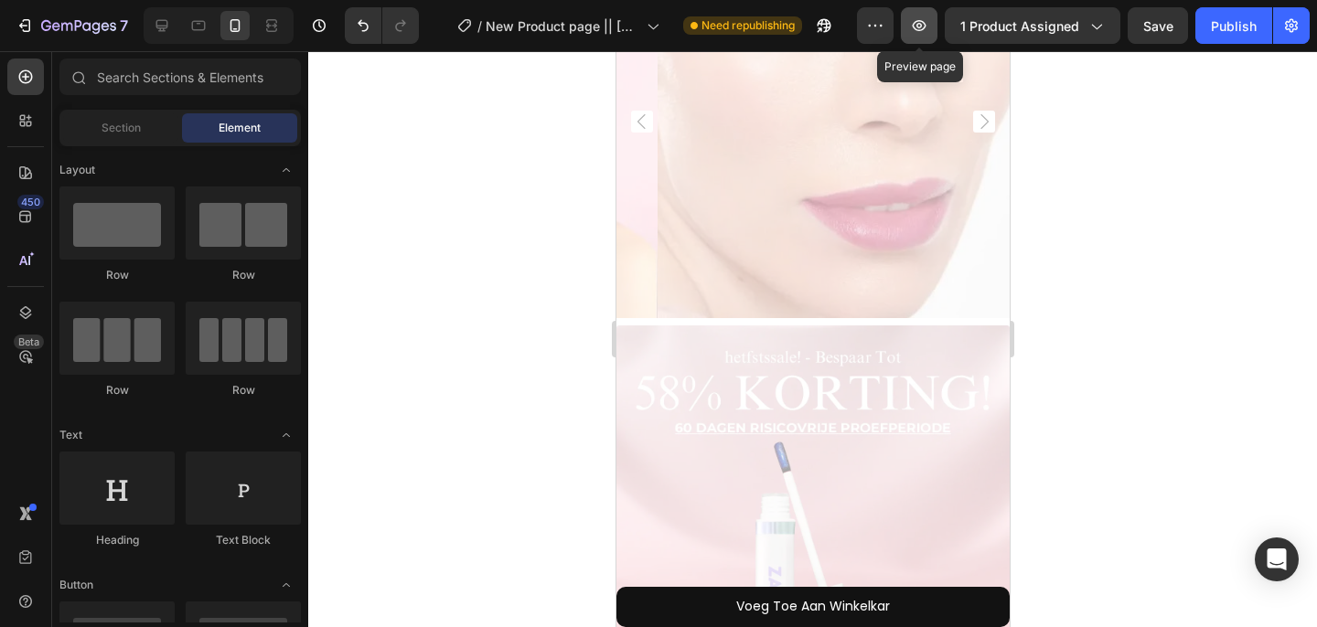
click at [906, 33] on button "button" at bounding box center [919, 25] width 37 height 37
click at [1222, 31] on div "Publish" at bounding box center [1234, 25] width 46 height 19
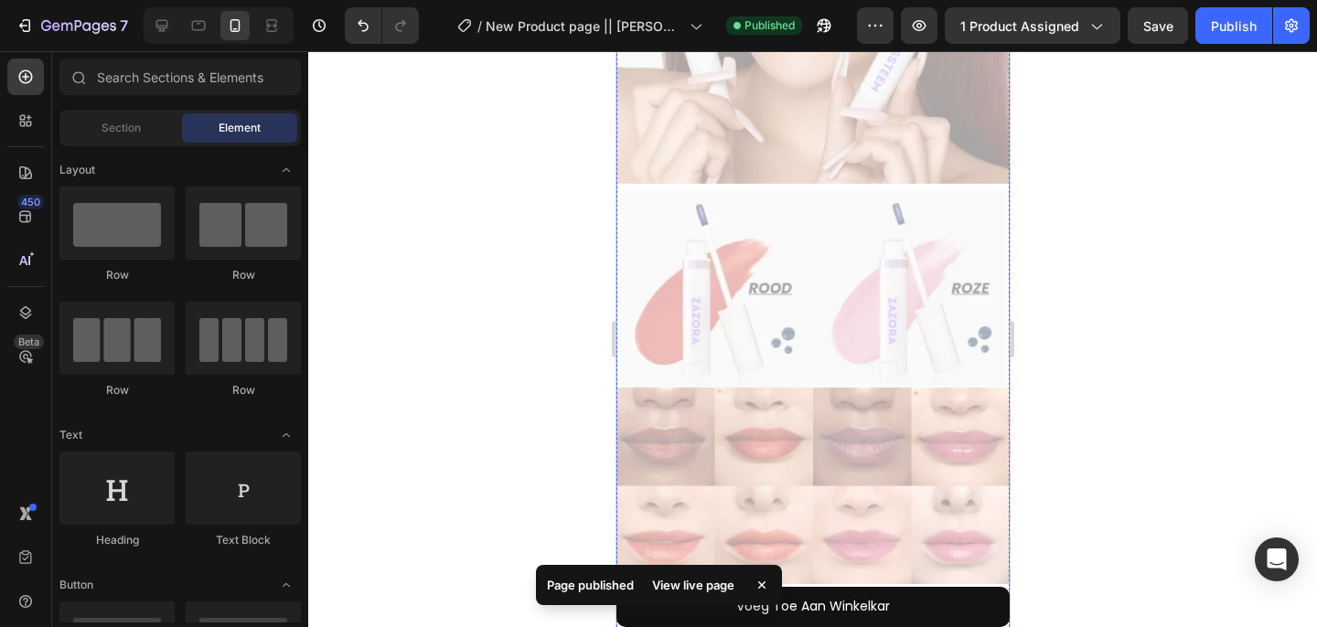
scroll to position [6345, 0]
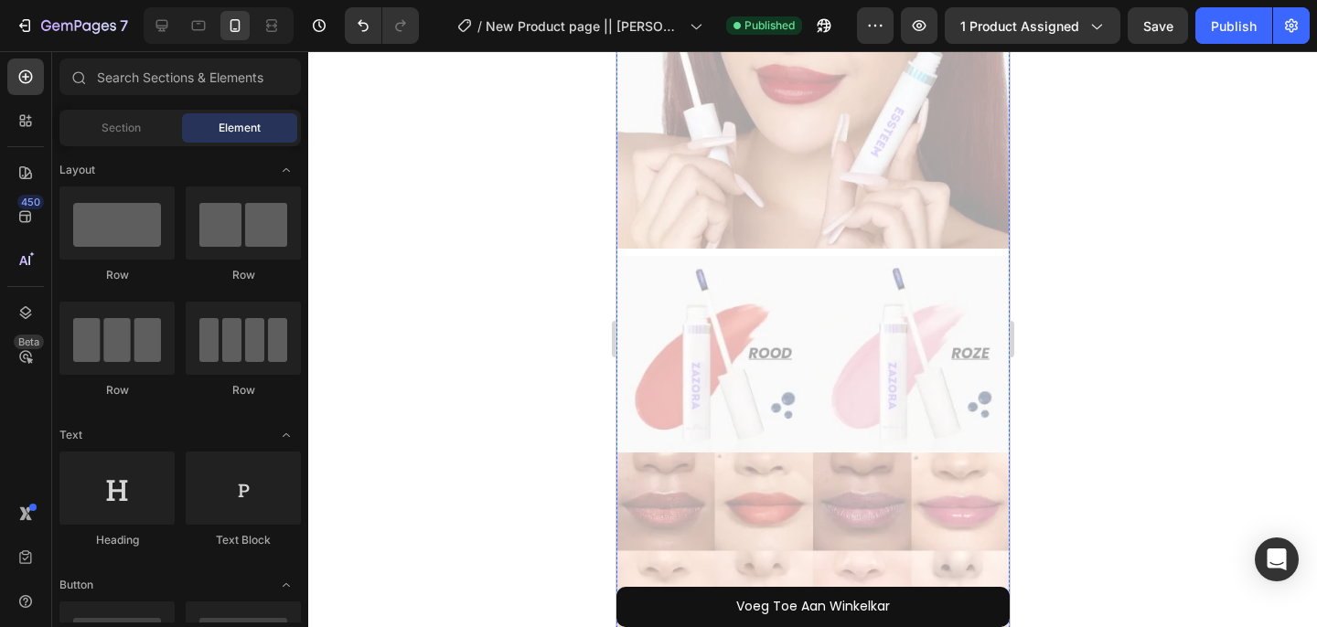
click at [705, 316] on img at bounding box center [811, 452] width 393 height 393
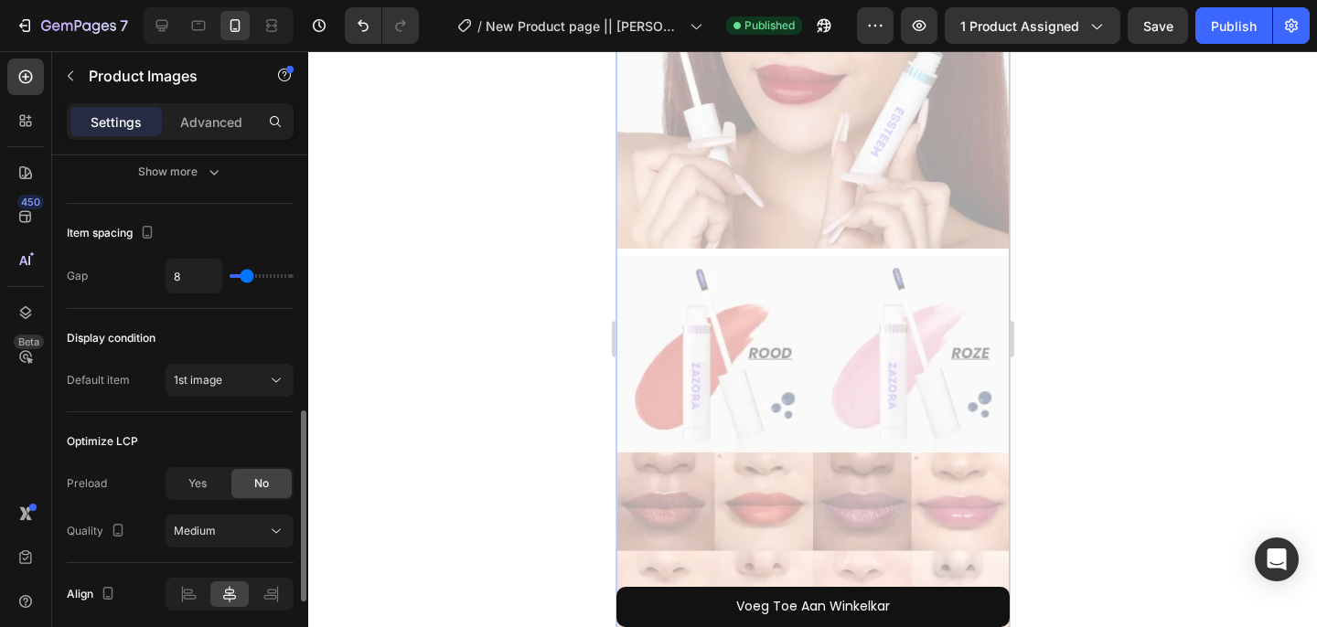
scroll to position [906, 0]
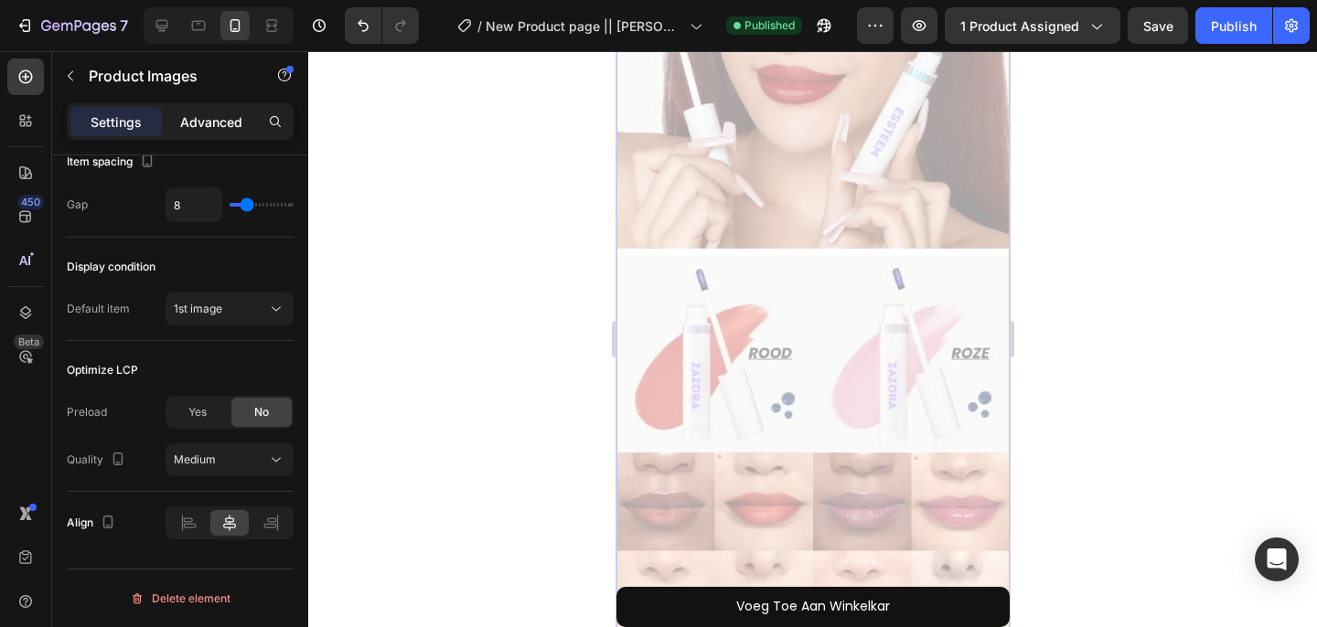
click at [212, 122] on p "Advanced" at bounding box center [211, 121] width 62 height 19
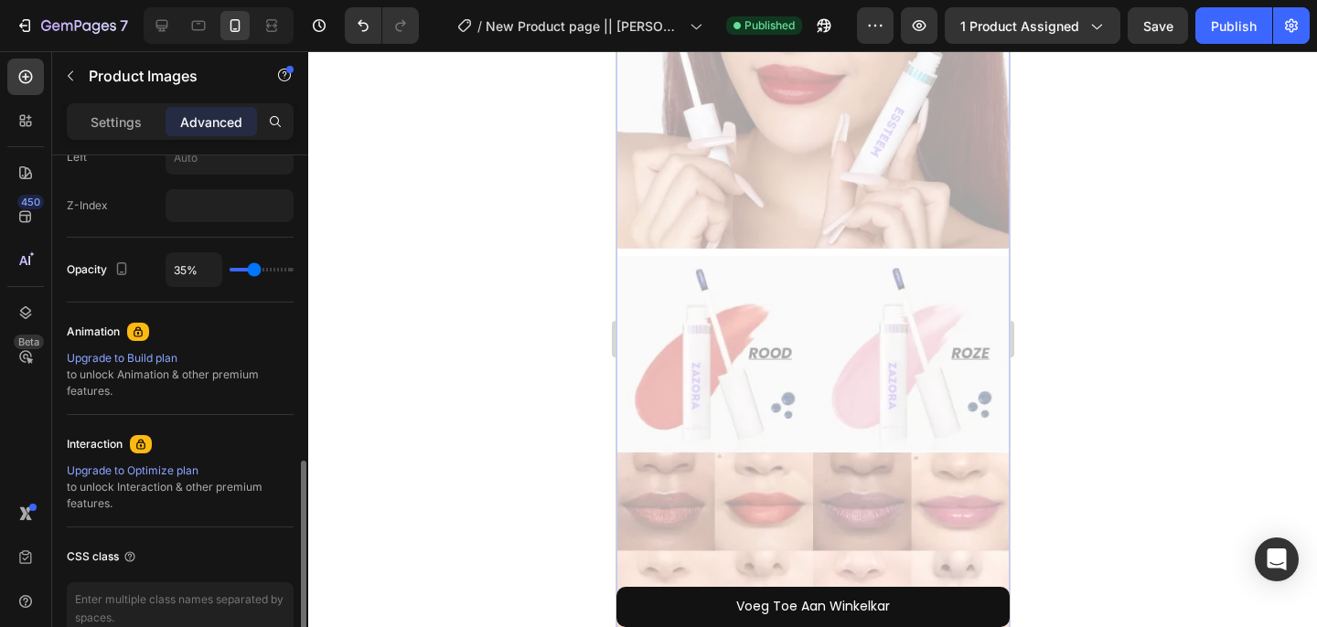
scroll to position [892, 0]
type input "0%"
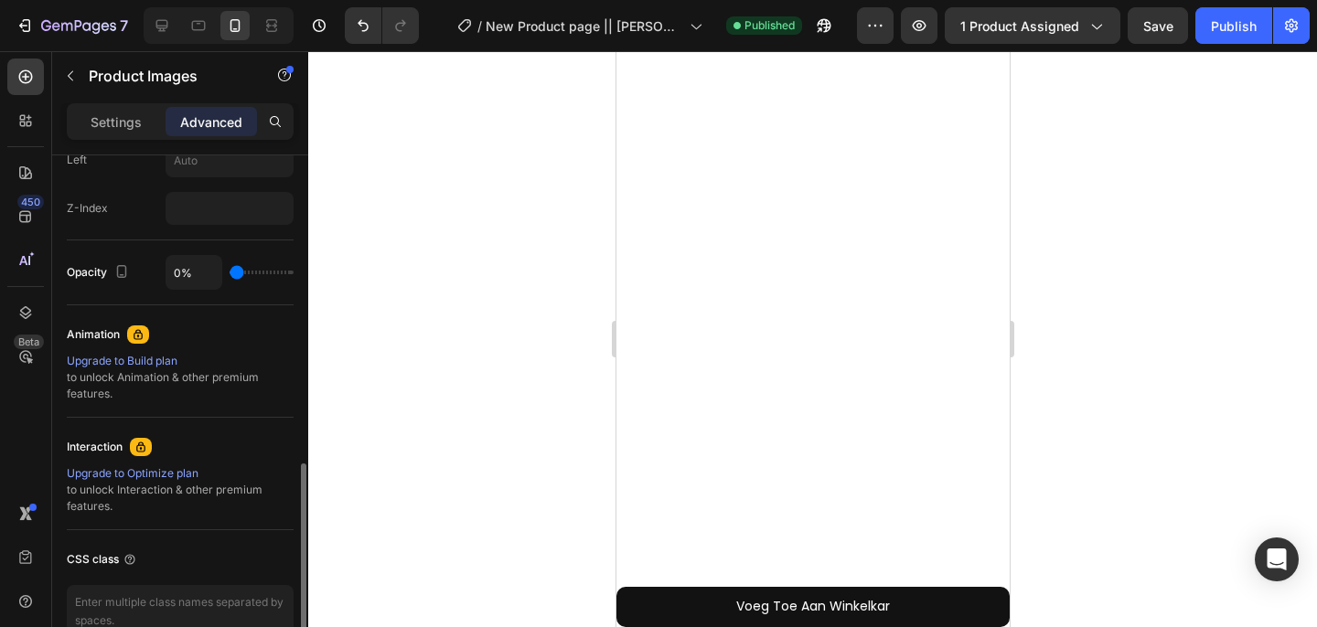
drag, startPoint x: 252, startPoint y: 272, endPoint x: 168, endPoint y: 272, distance: 84.1
type input "0"
click at [230, 272] on input "range" at bounding box center [262, 273] width 64 height 4
type input "100%"
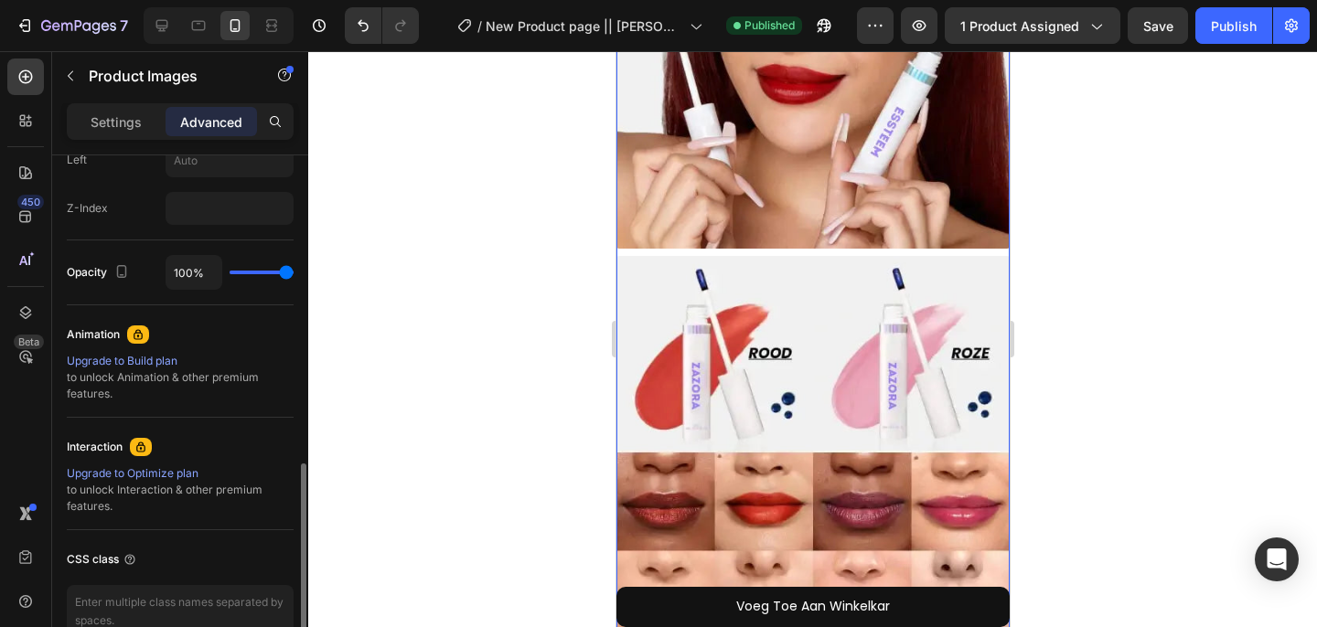
drag, startPoint x: 240, startPoint y: 267, endPoint x: 425, endPoint y: 267, distance: 185.6
type input "100"
click at [294, 271] on input "range" at bounding box center [262, 273] width 64 height 4
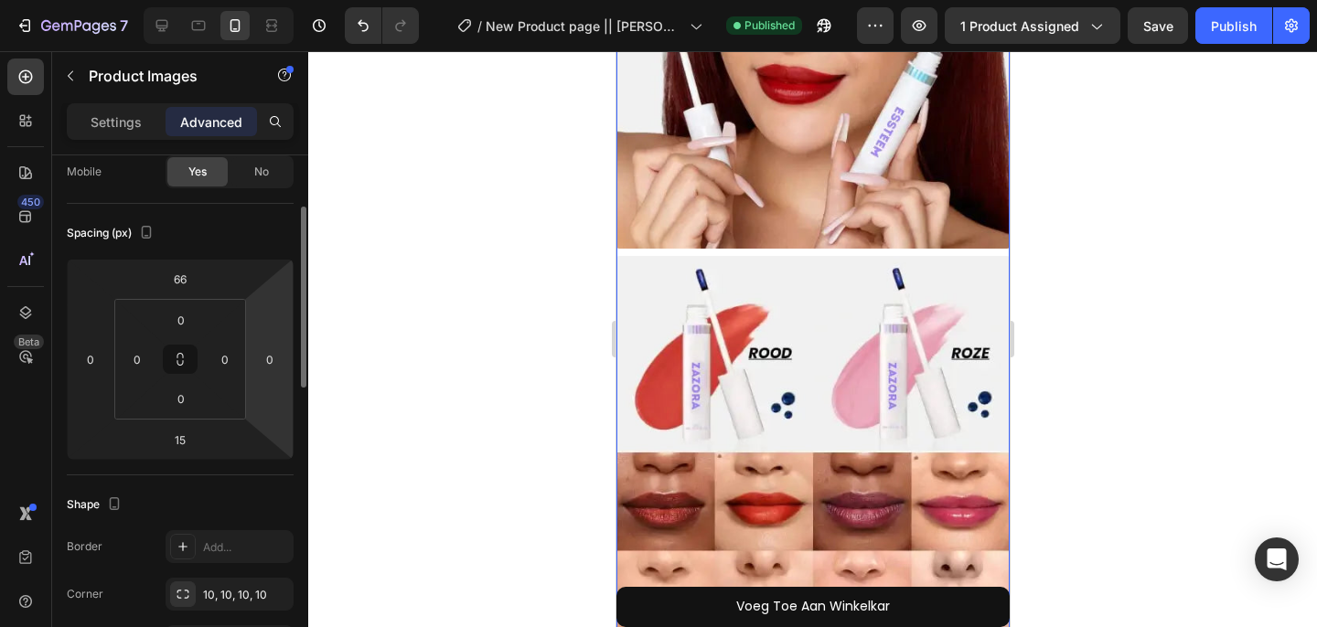
scroll to position [32, 0]
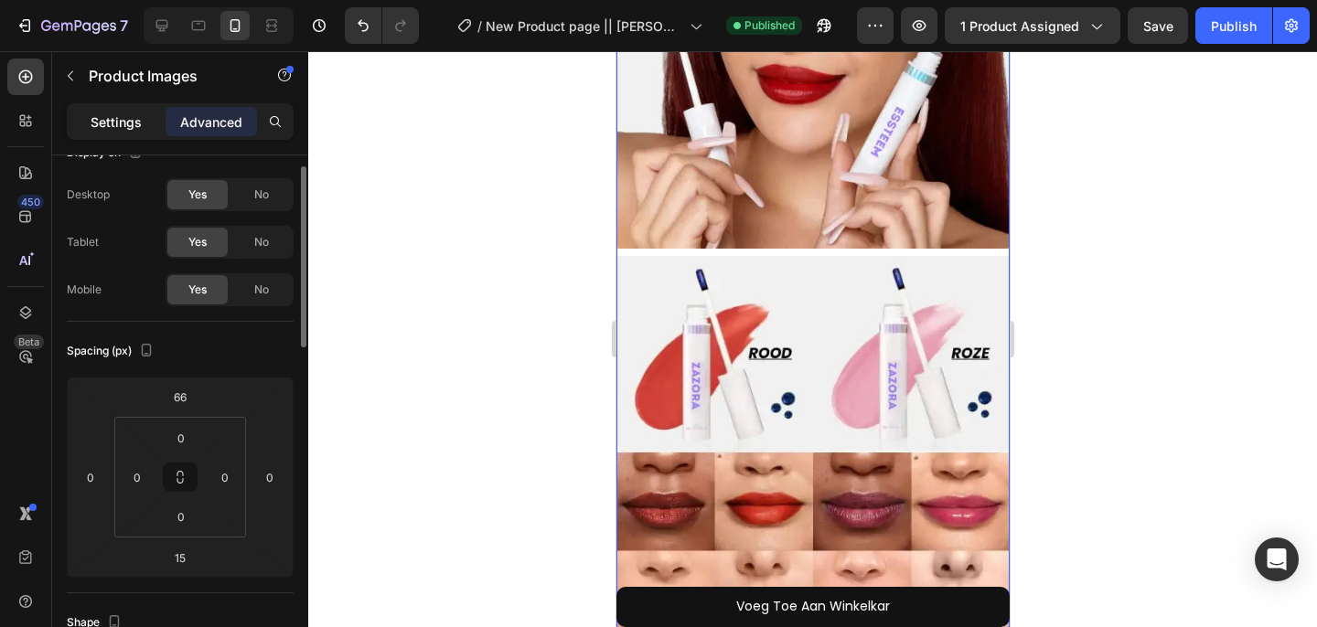
click at [112, 126] on p "Settings" at bounding box center [116, 121] width 51 height 19
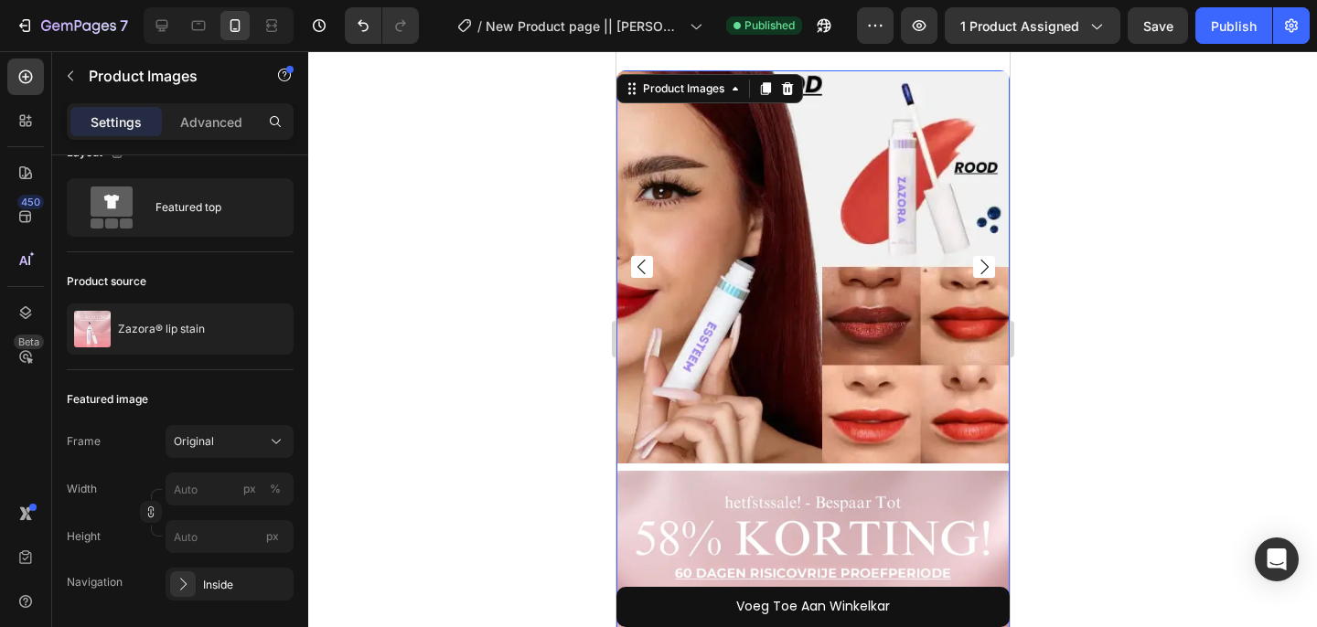
scroll to position [0, 0]
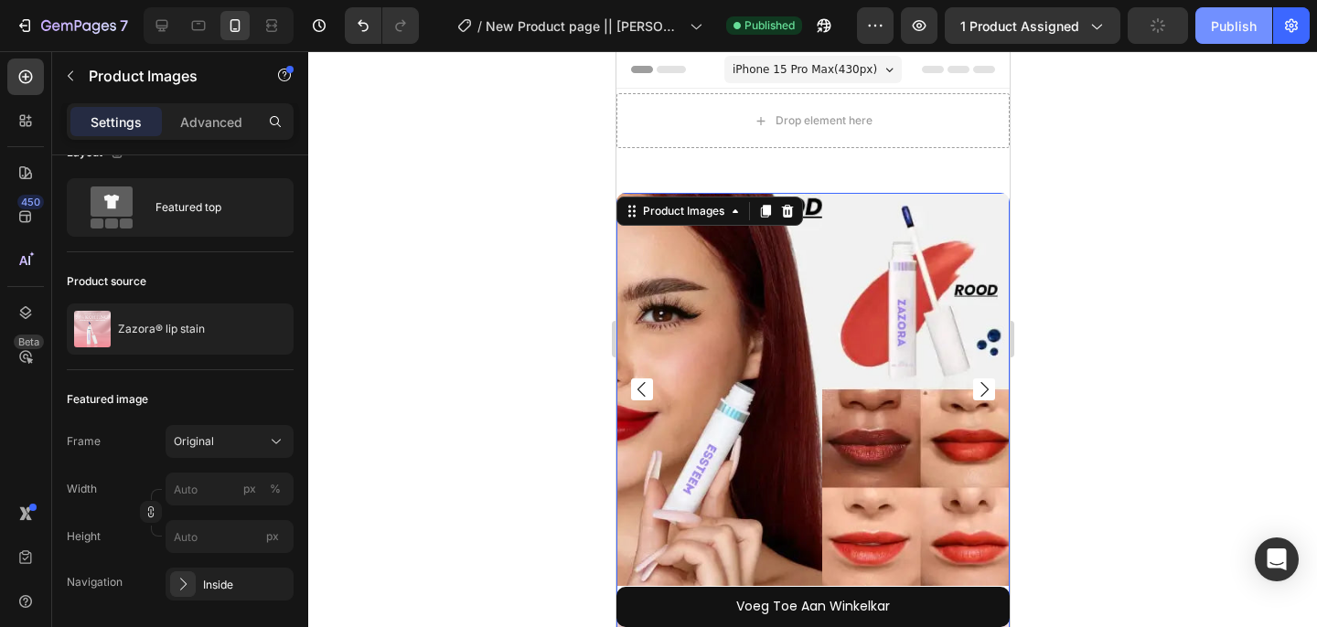
click at [1216, 27] on div "Publish" at bounding box center [1234, 25] width 46 height 19
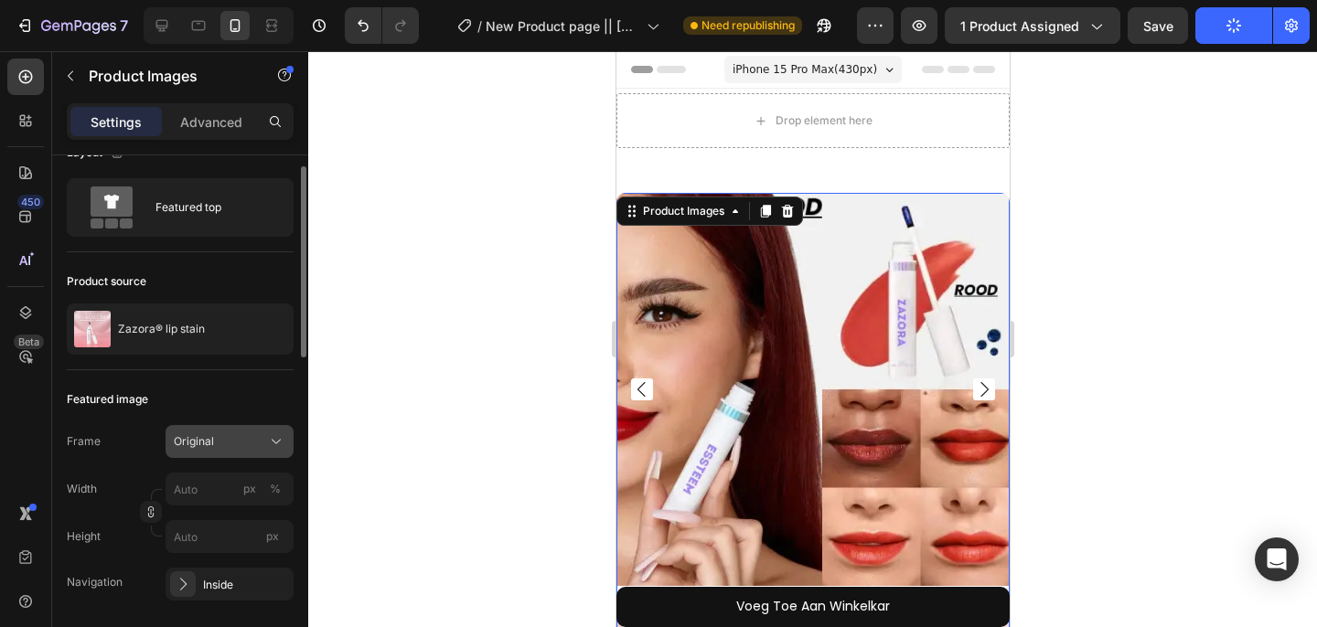
click at [283, 443] on icon at bounding box center [276, 442] width 18 height 18
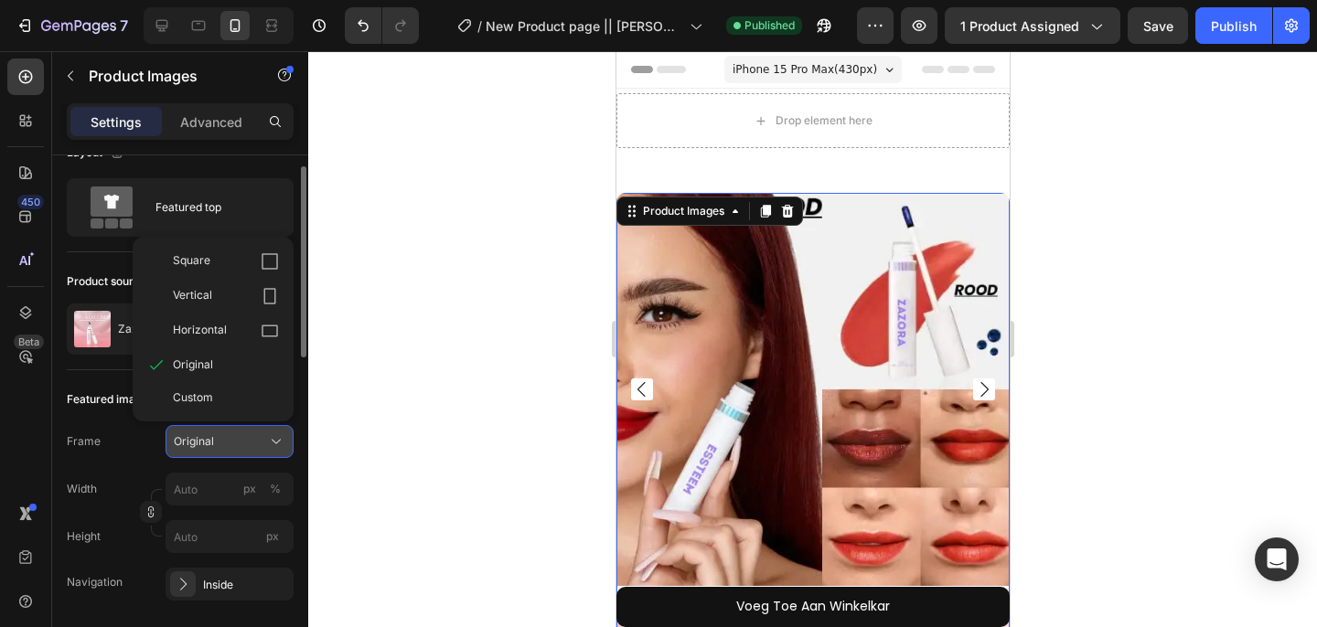
click at [283, 443] on icon at bounding box center [276, 442] width 18 height 18
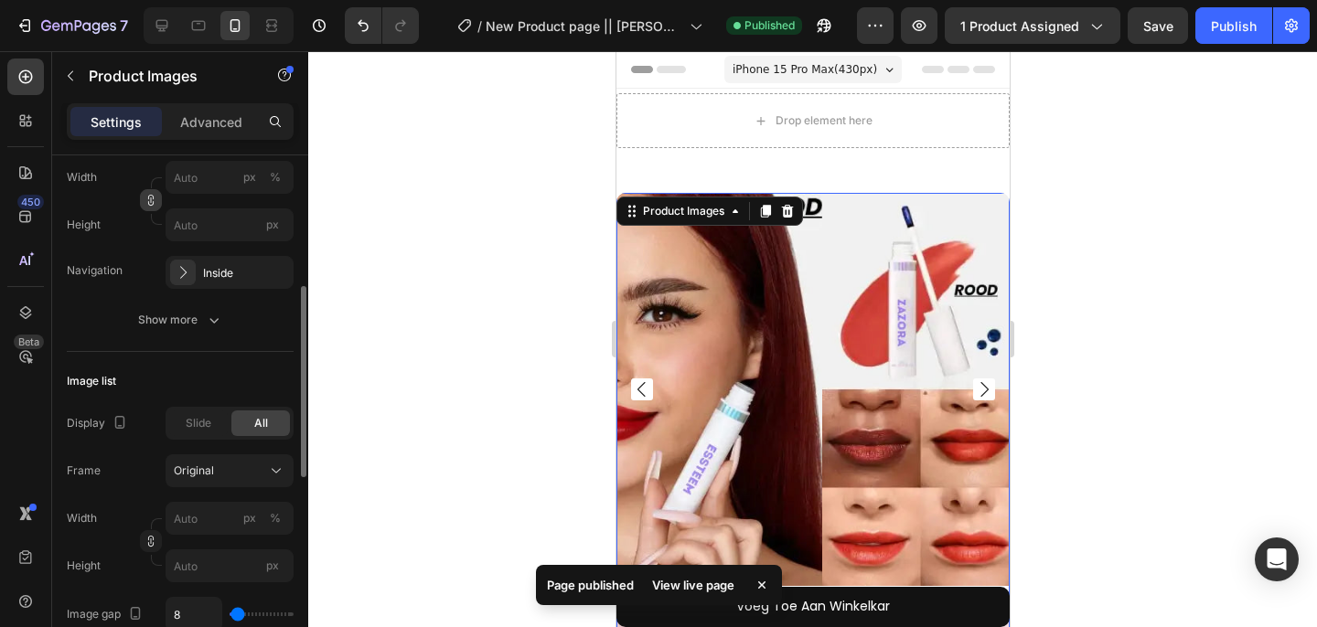
scroll to position [350, 0]
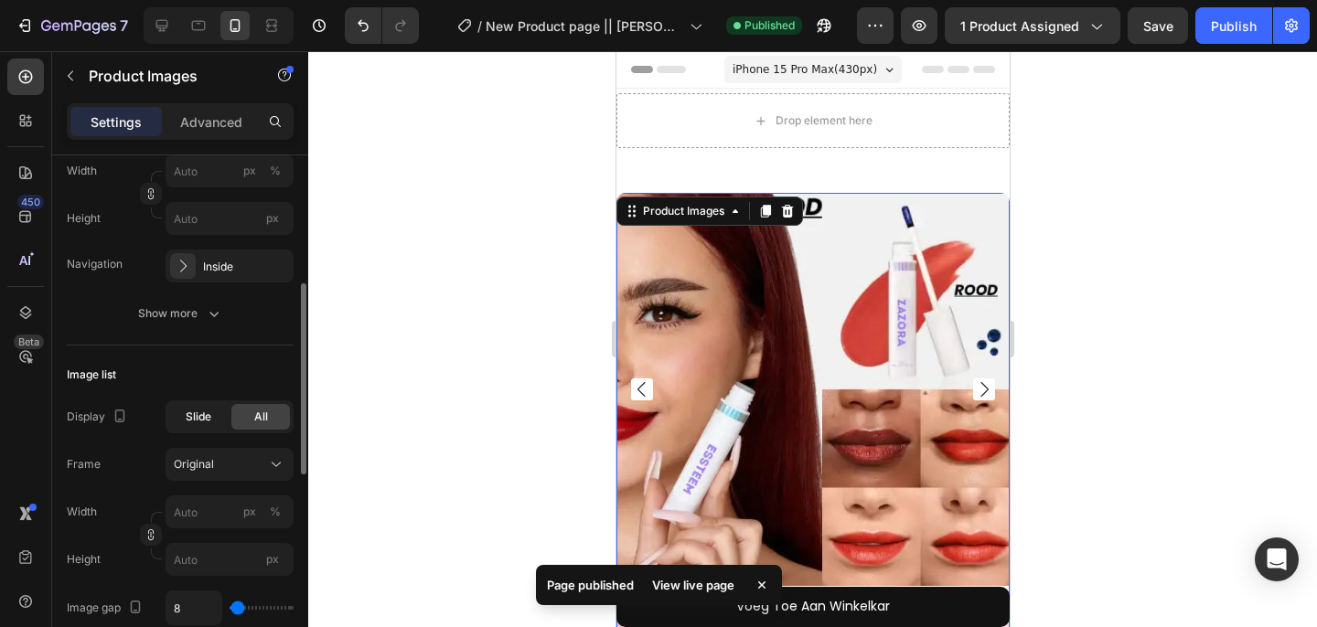
click at [187, 426] on div "Slide" at bounding box center [198, 417] width 59 height 26
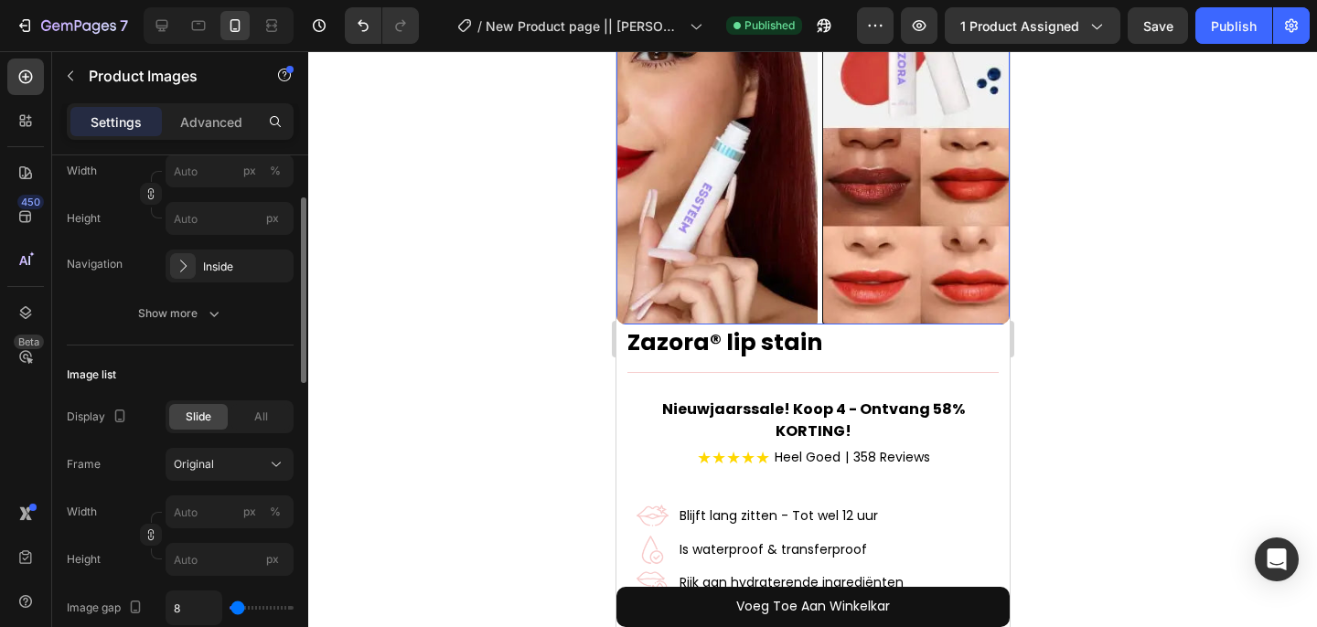
scroll to position [0, 0]
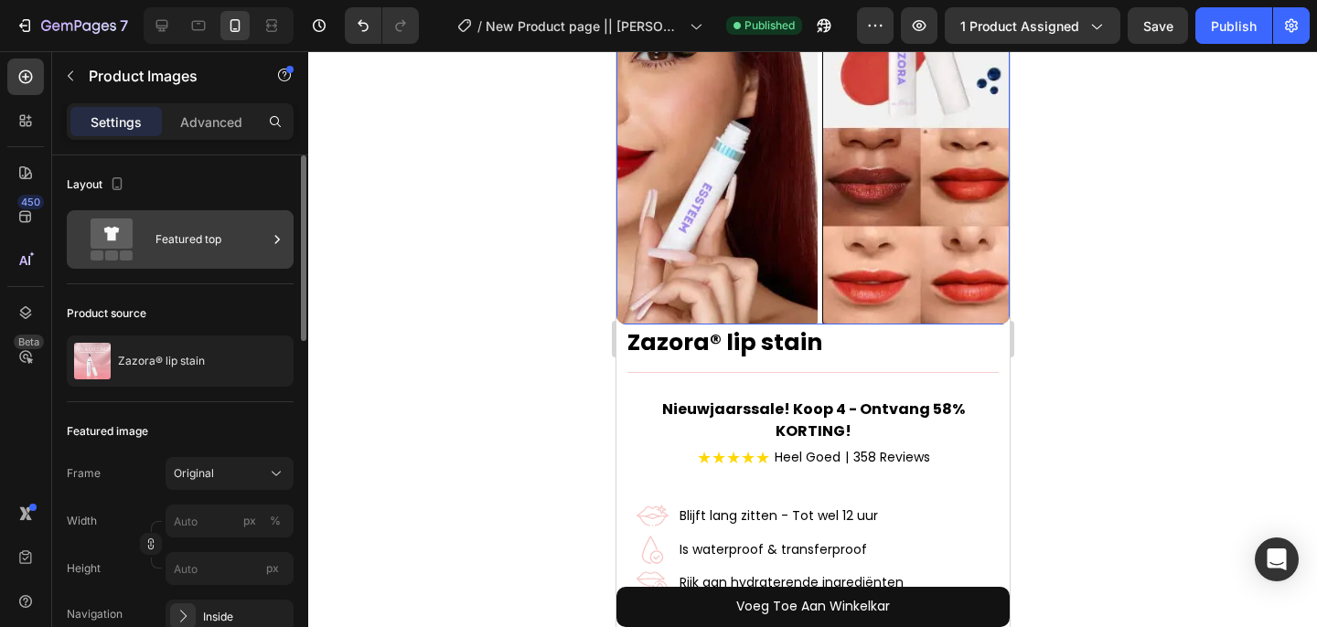
click at [193, 240] on div "Featured top" at bounding box center [211, 240] width 112 height 42
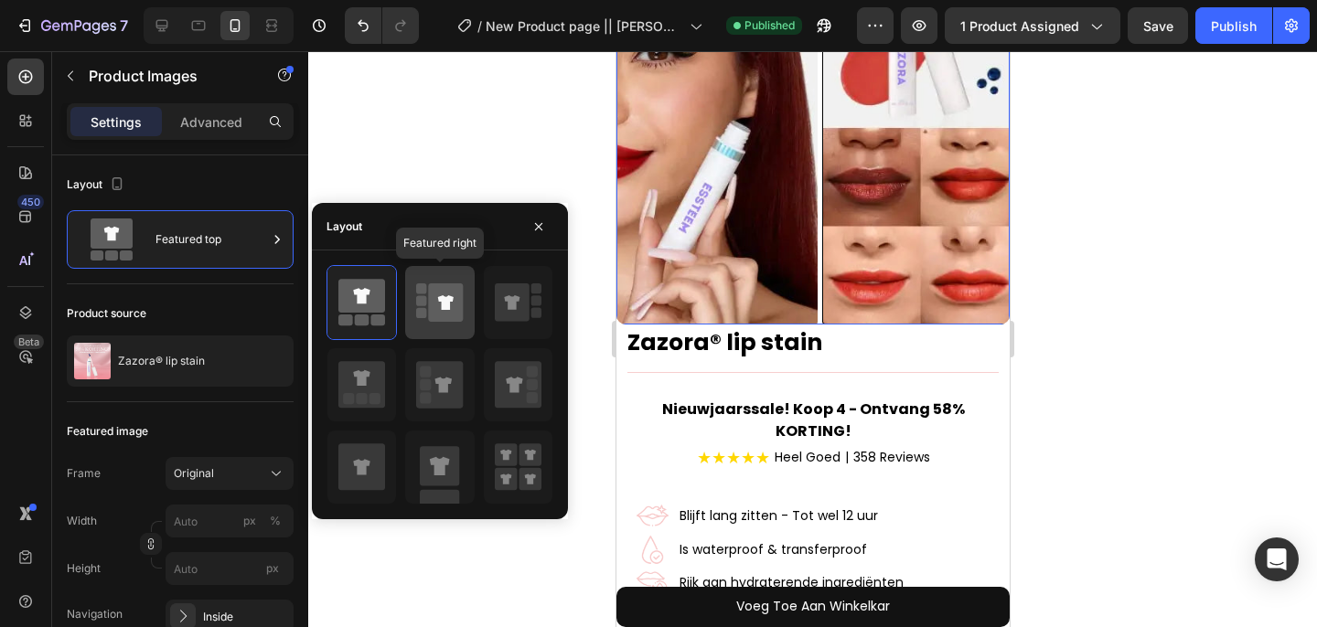
click at [414, 315] on div at bounding box center [439, 302] width 69 height 73
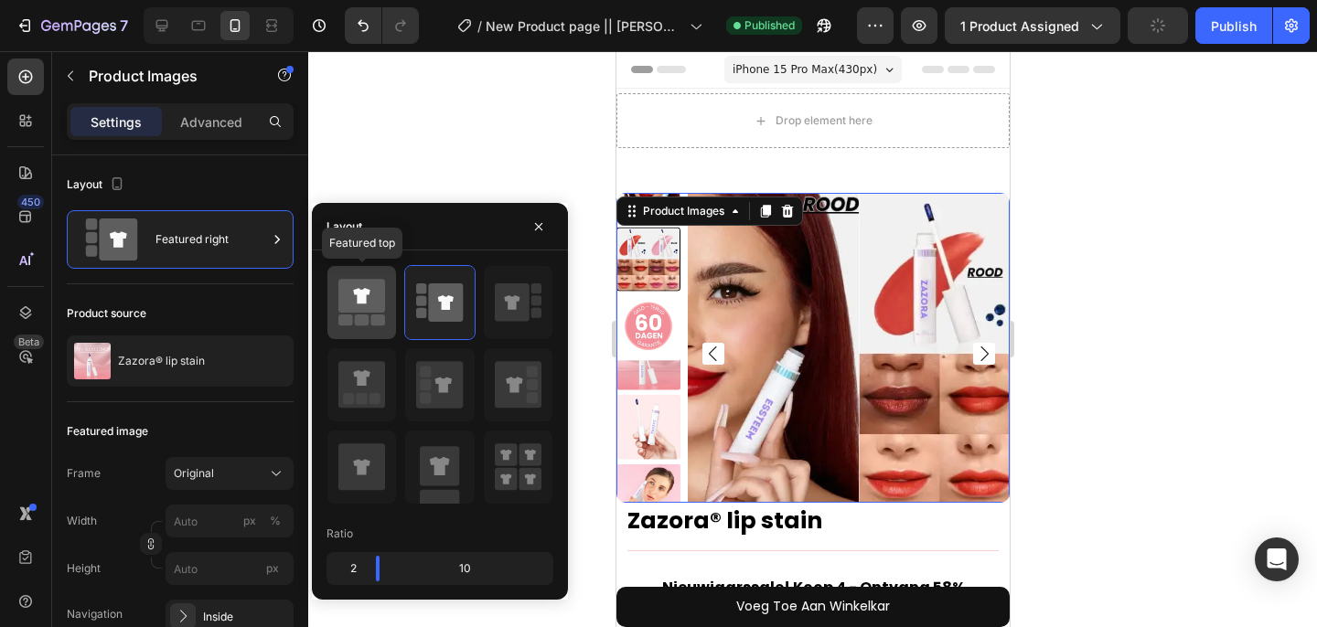
click at [352, 301] on icon at bounding box center [361, 296] width 47 height 34
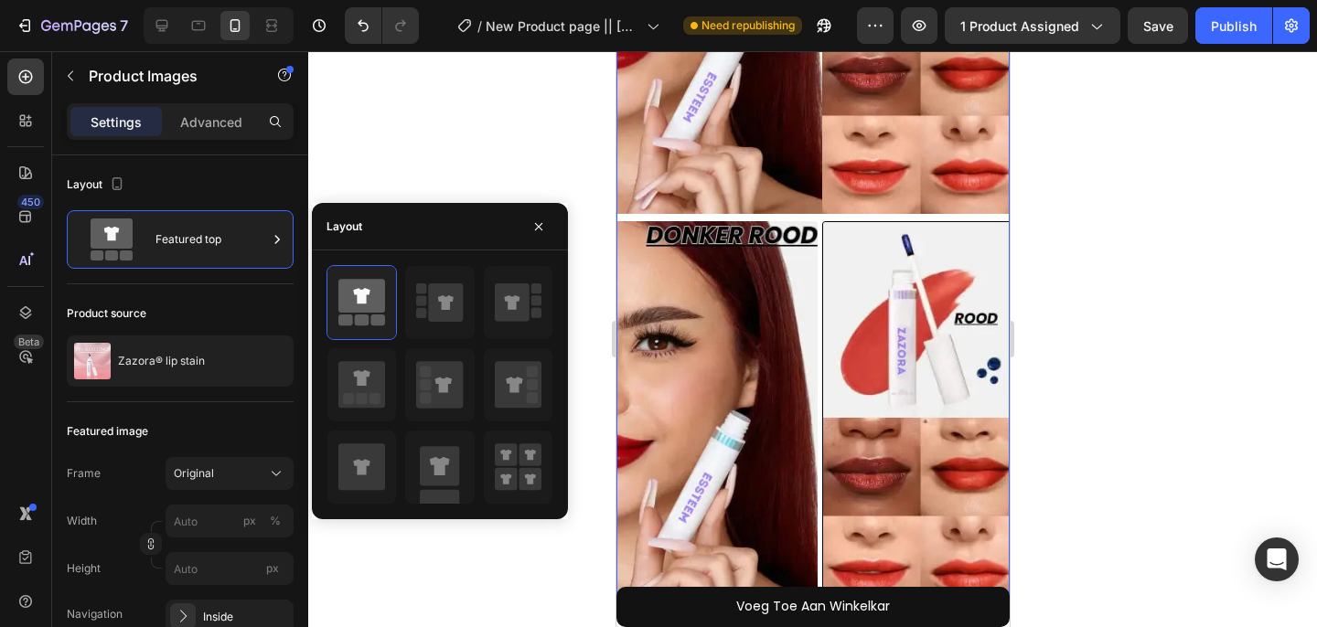
scroll to position [375, 0]
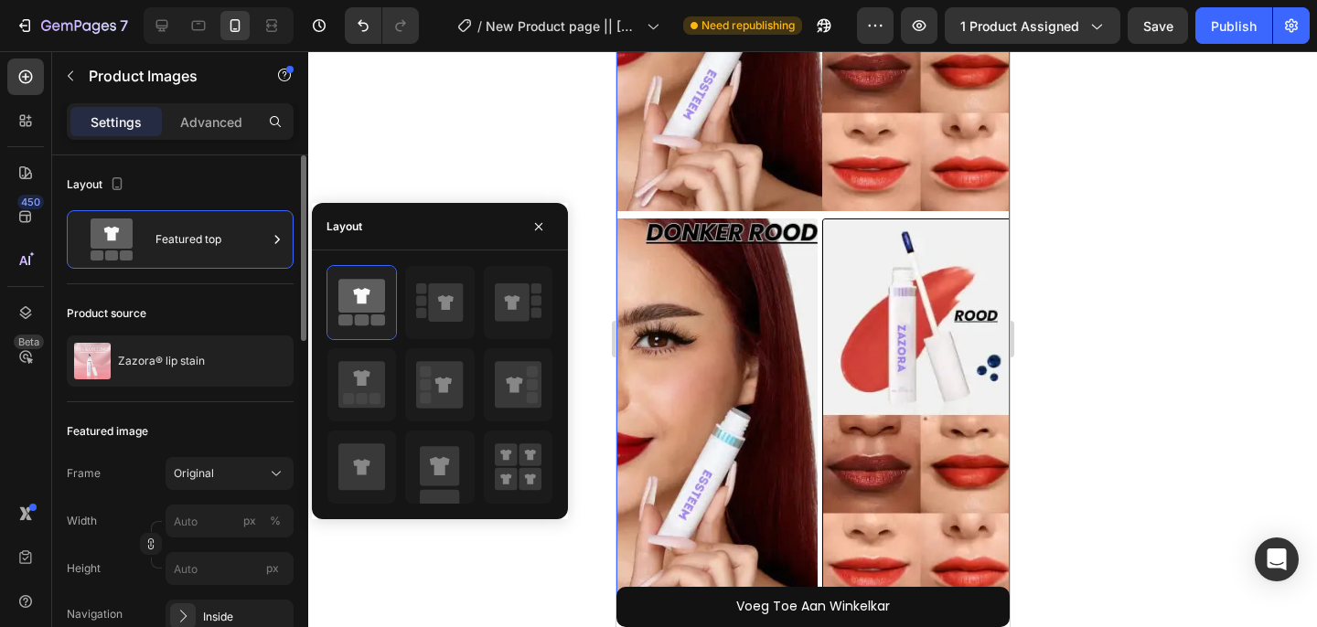
click at [239, 303] on div "Product source" at bounding box center [180, 313] width 227 height 29
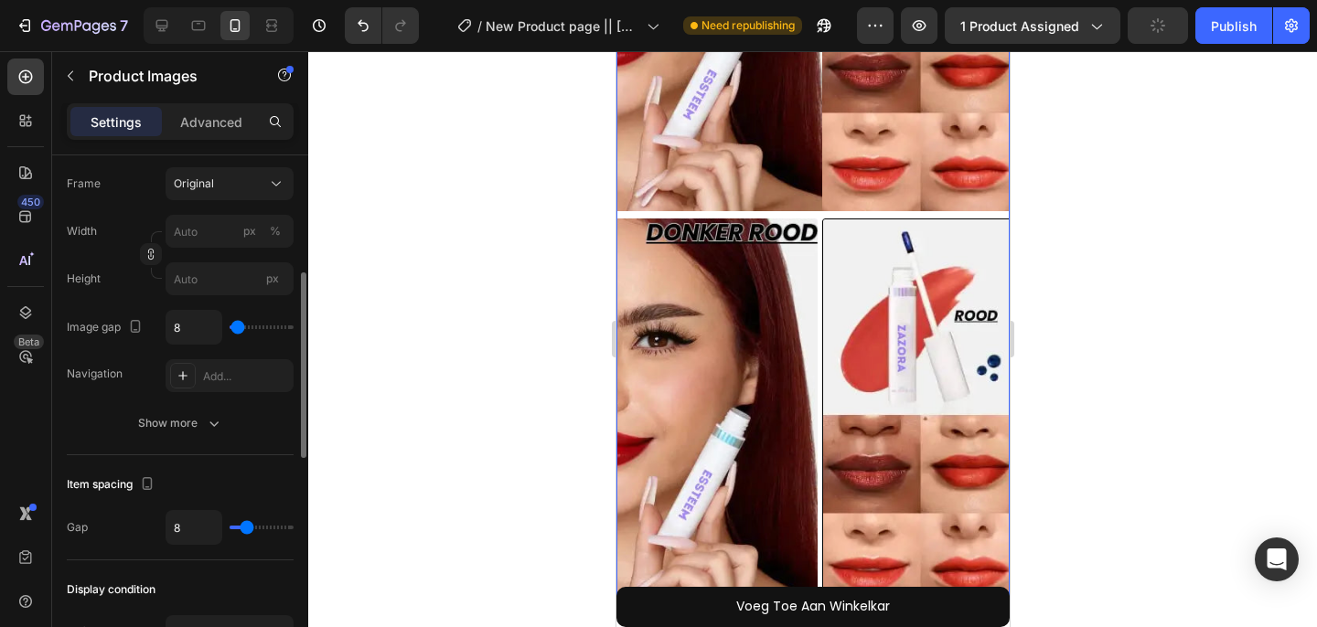
scroll to position [490, 0]
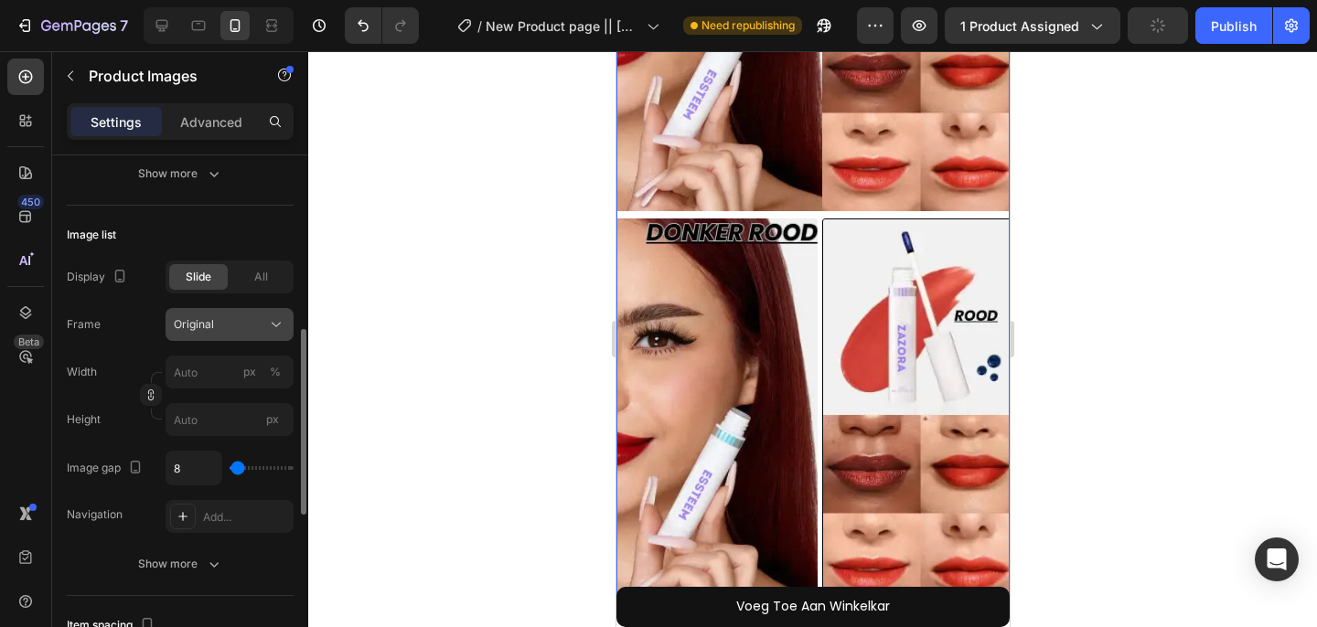
click at [229, 331] on div "Original" at bounding box center [219, 324] width 90 height 16
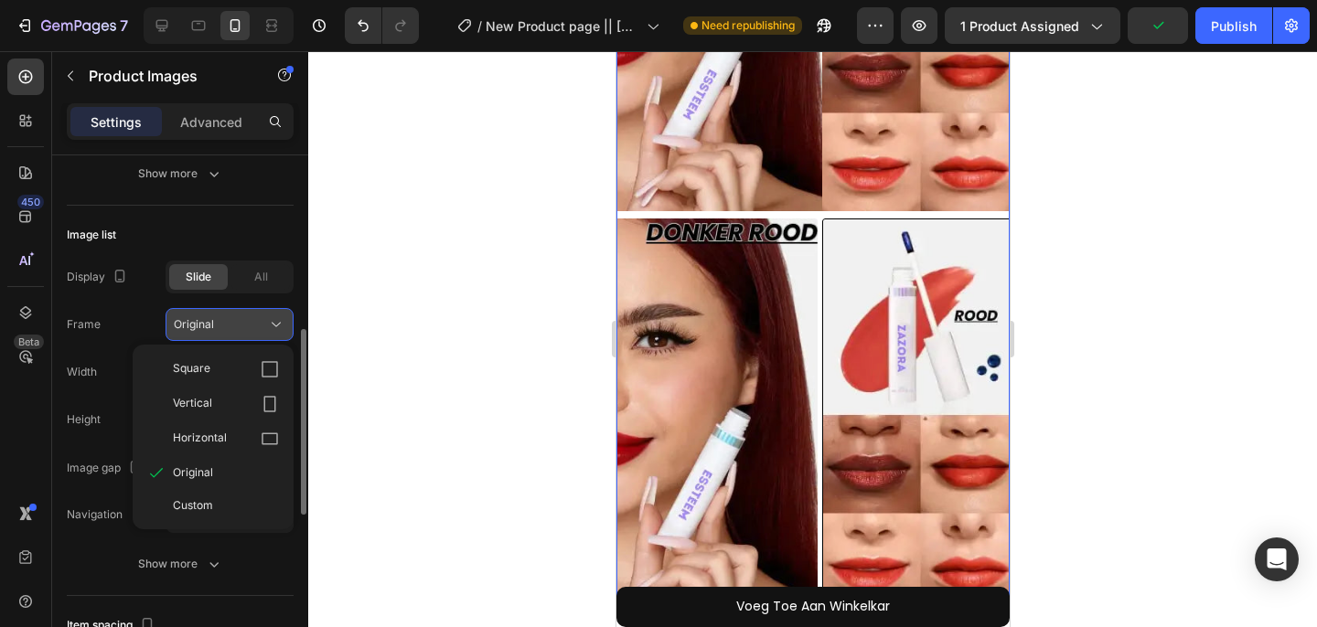
click at [229, 331] on div "Original" at bounding box center [219, 324] width 90 height 16
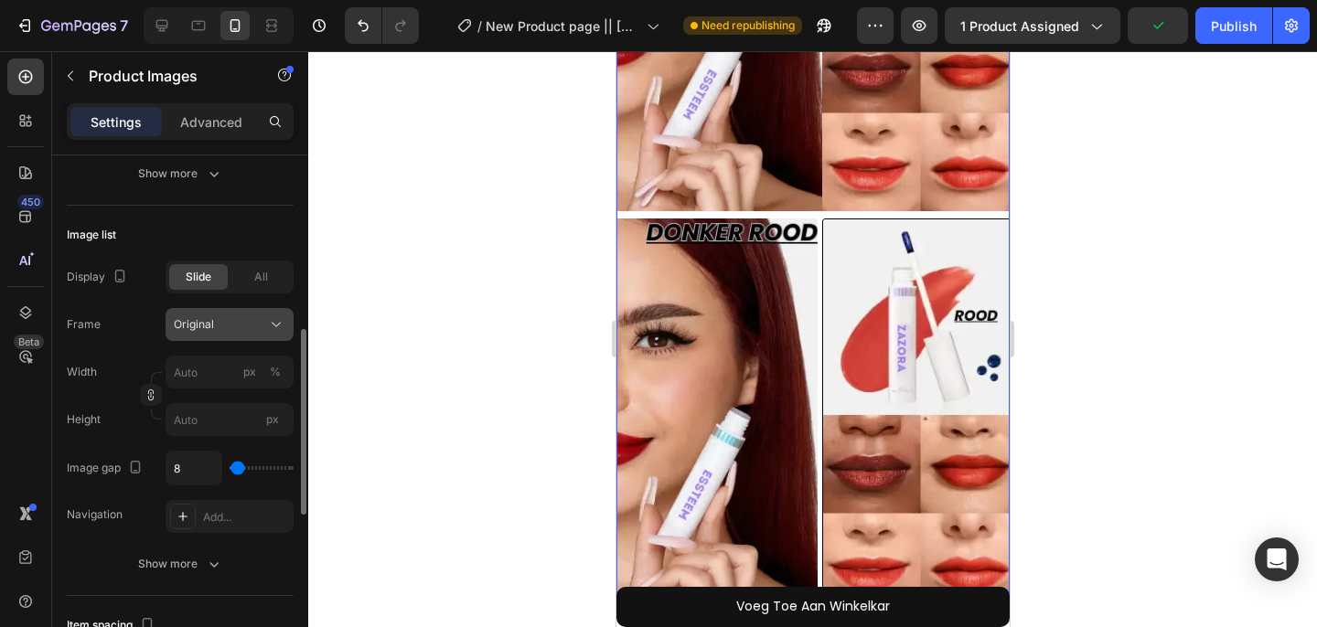
click at [229, 331] on div "Original" at bounding box center [219, 324] width 90 height 16
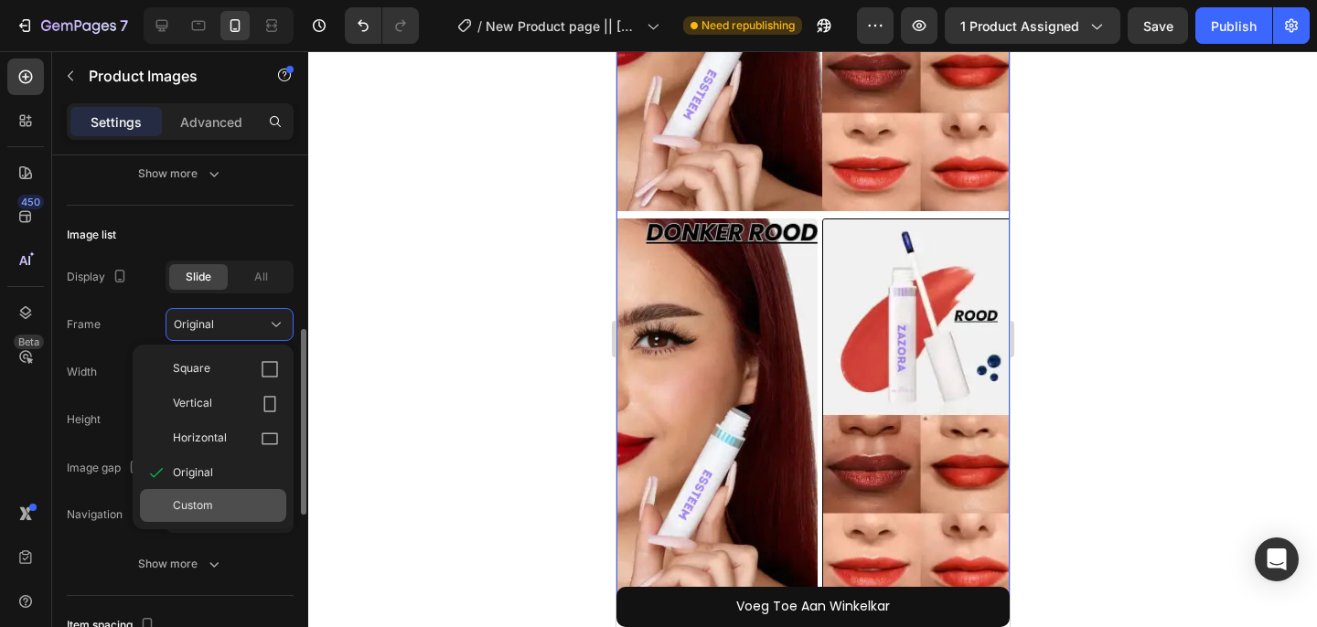
click at [183, 498] on span "Custom" at bounding box center [193, 505] width 40 height 16
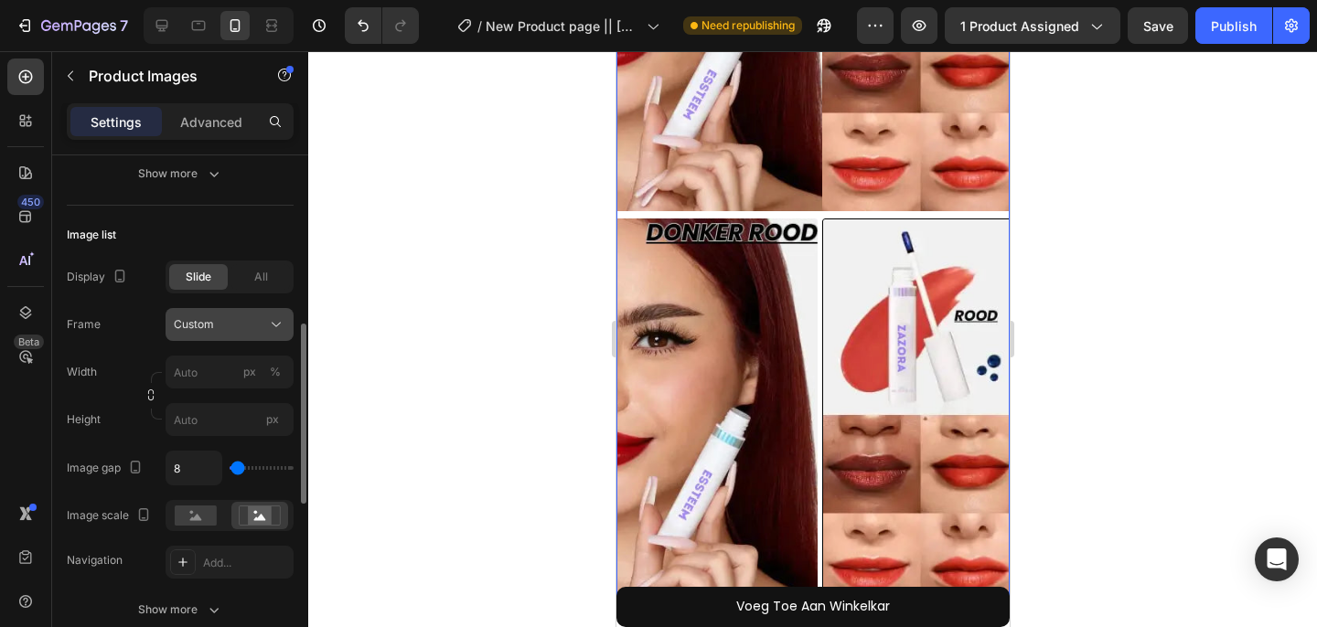
click at [219, 330] on div "Custom" at bounding box center [219, 324] width 90 height 16
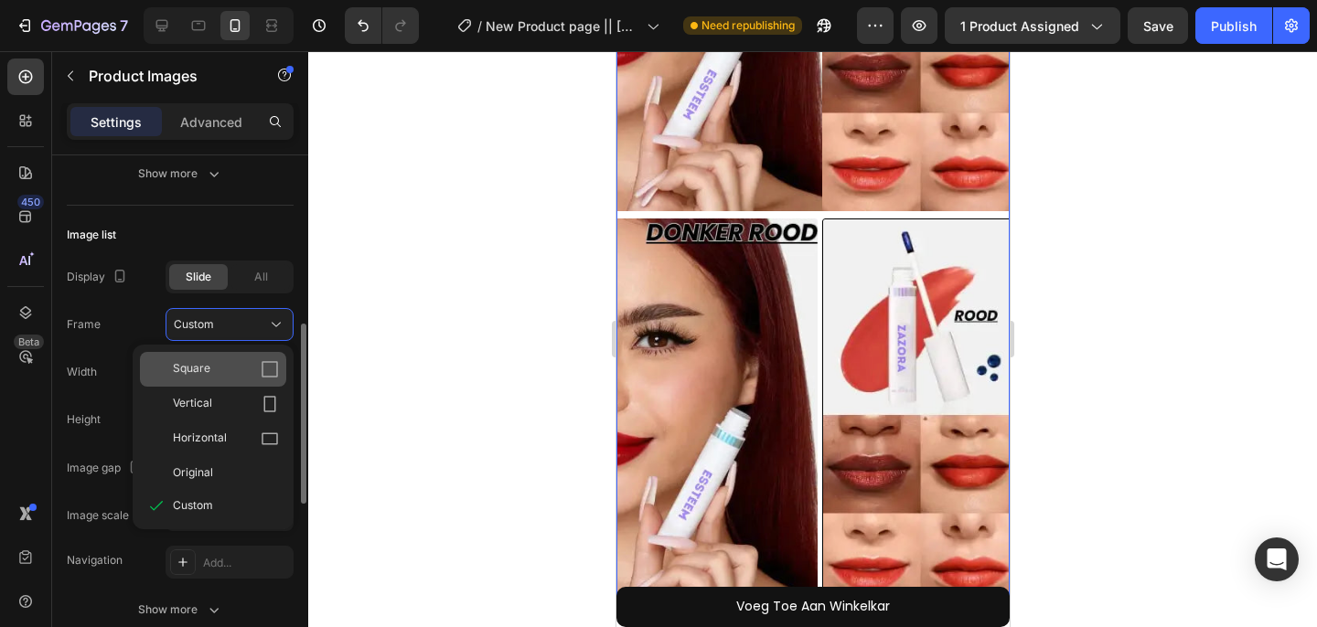
click at [266, 371] on icon at bounding box center [270, 369] width 18 height 18
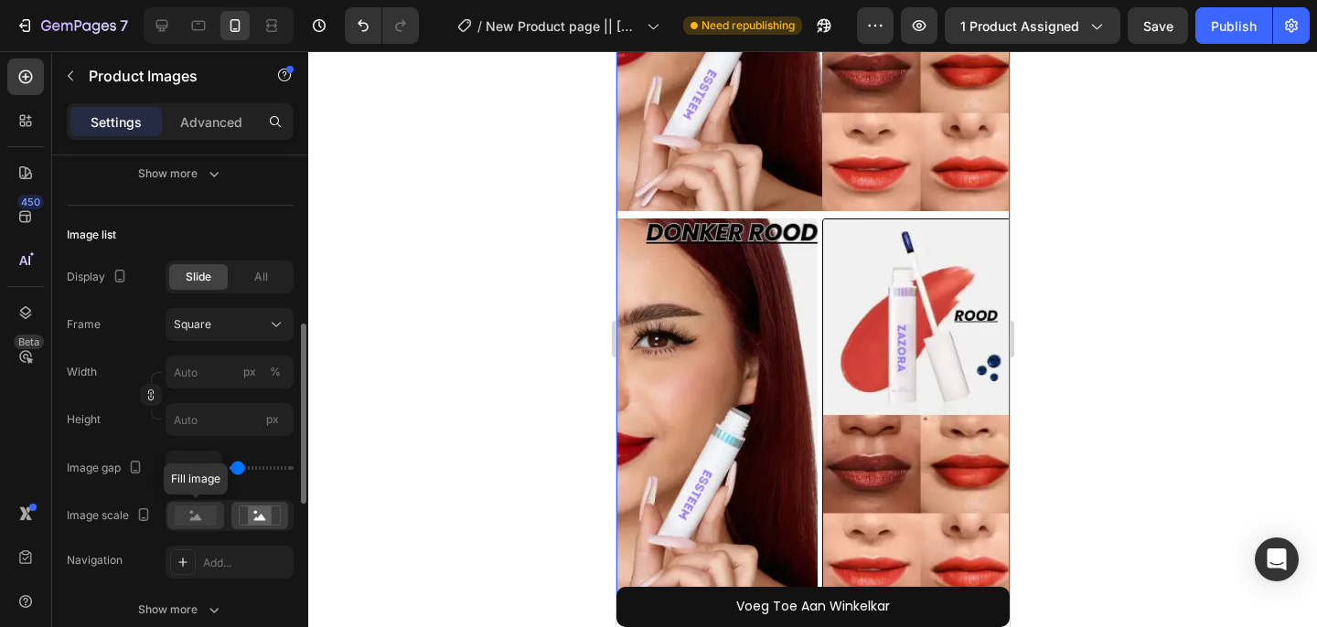
click at [197, 520] on rect at bounding box center [196, 516] width 42 height 20
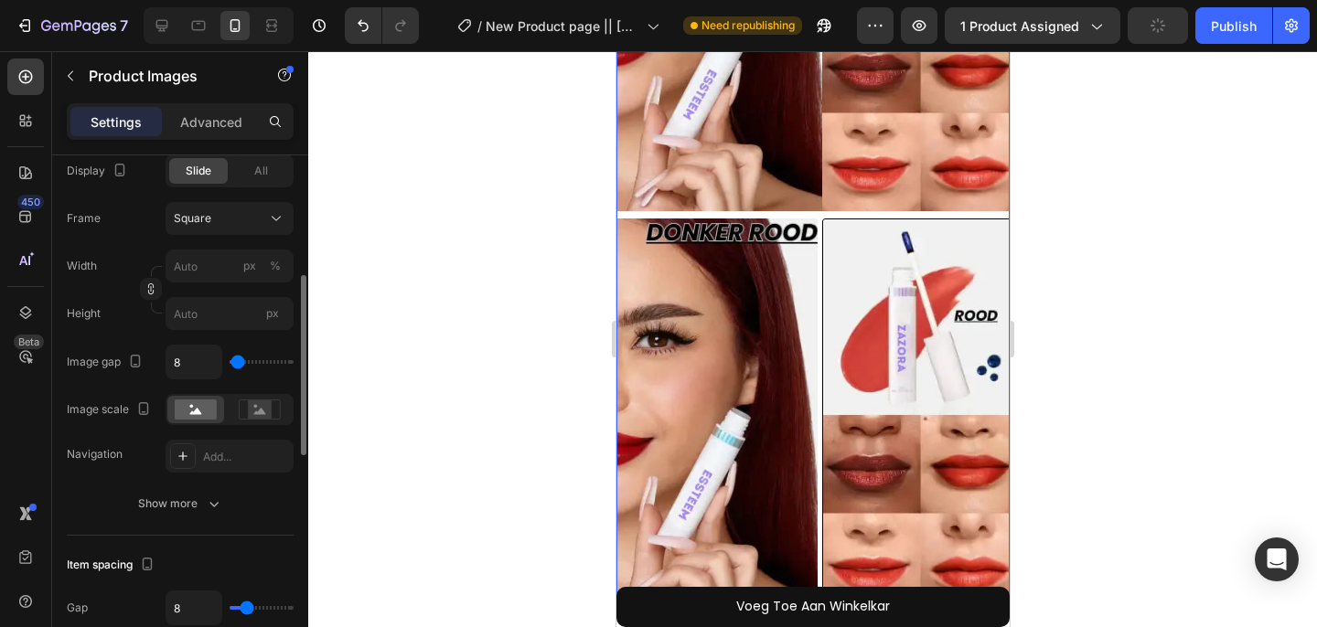
scroll to position [641, 0]
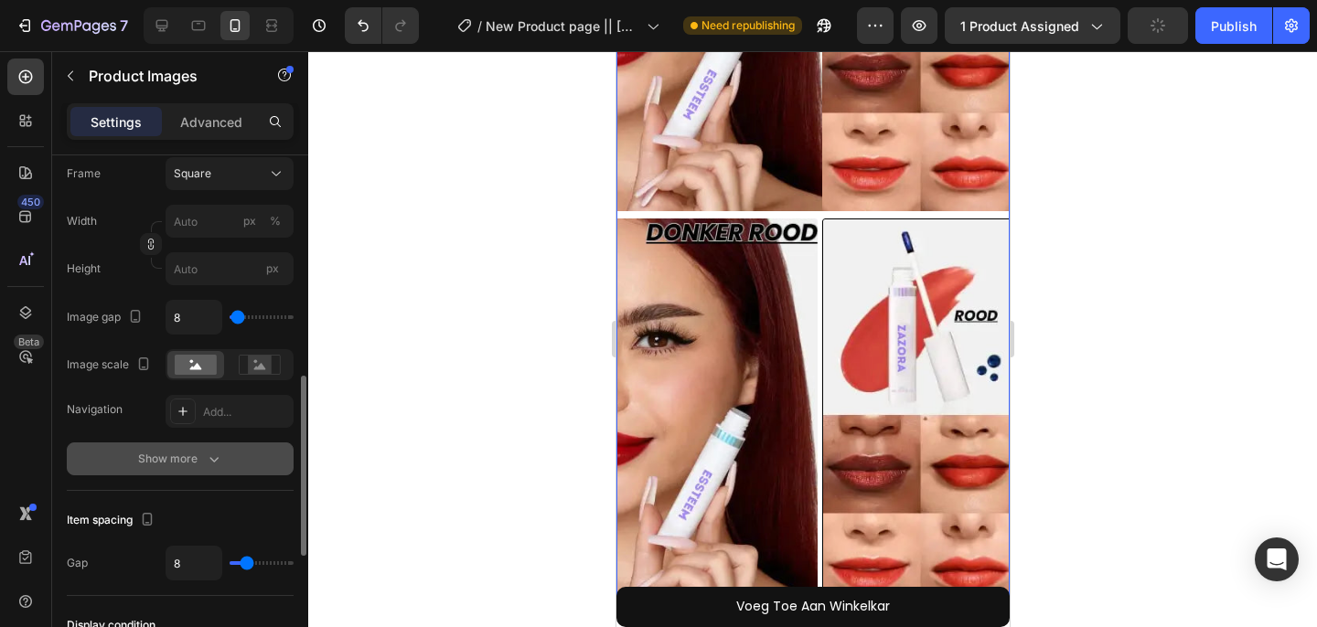
click at [186, 461] on div "Show more" at bounding box center [180, 459] width 85 height 18
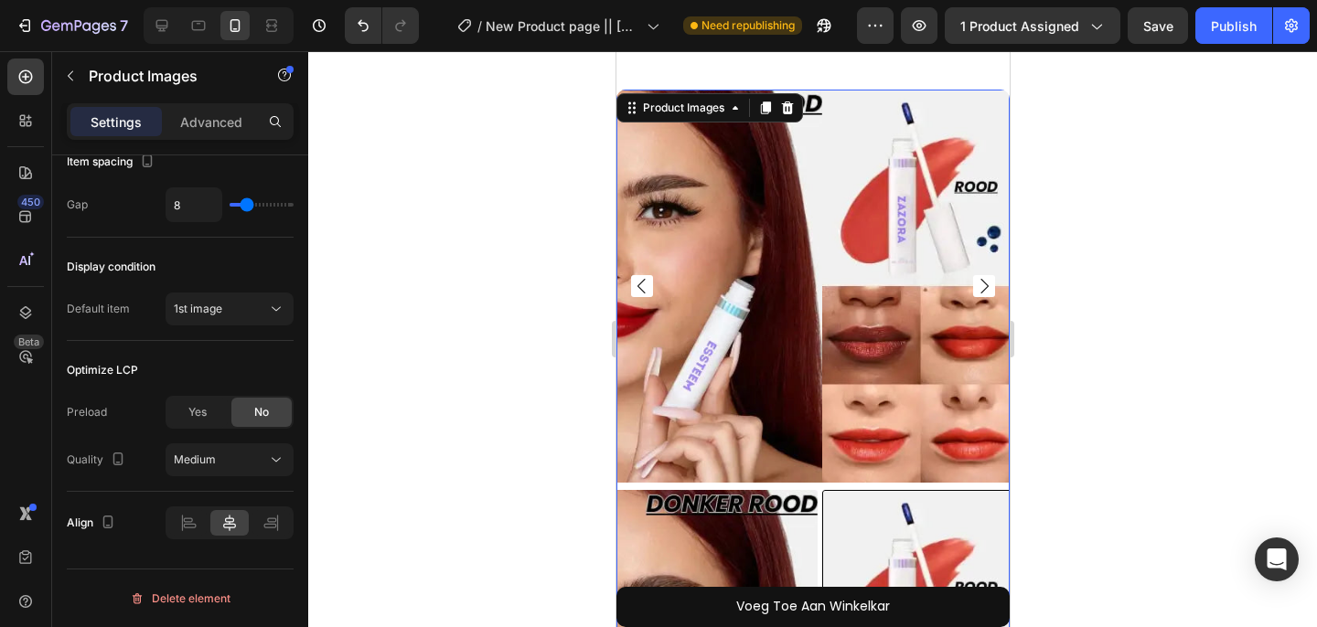
scroll to position [51, 0]
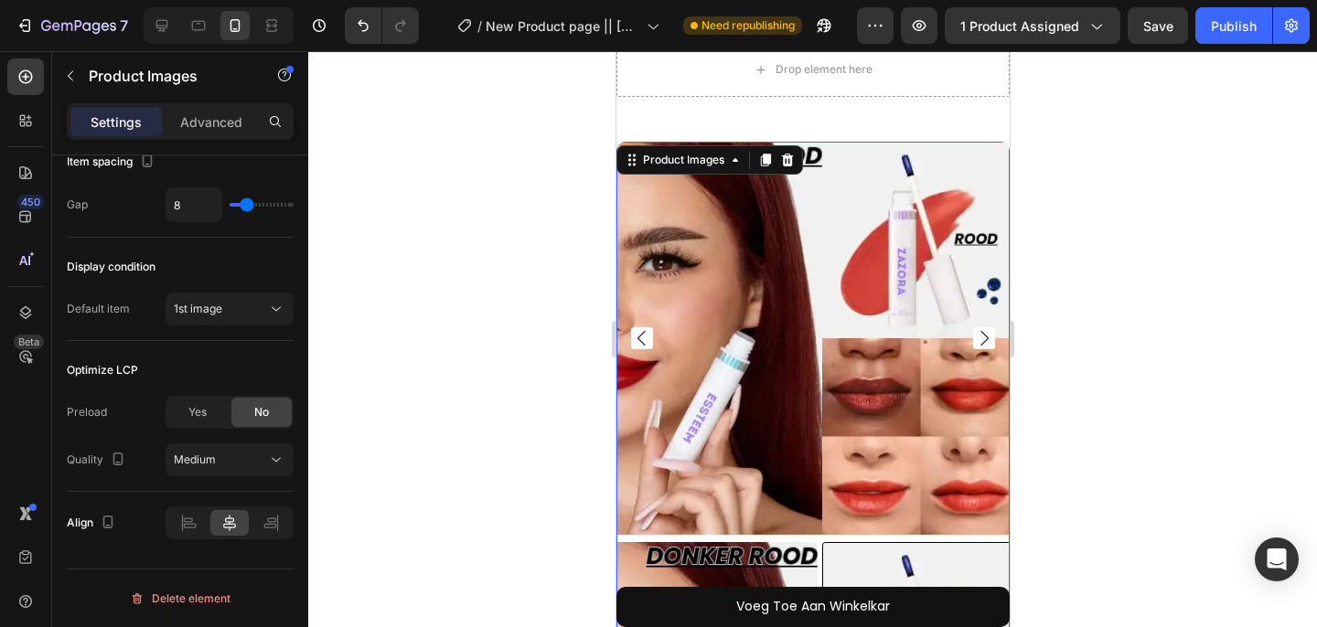
click at [979, 333] on icon "Carousel Next Arrow" at bounding box center [983, 338] width 8 height 15
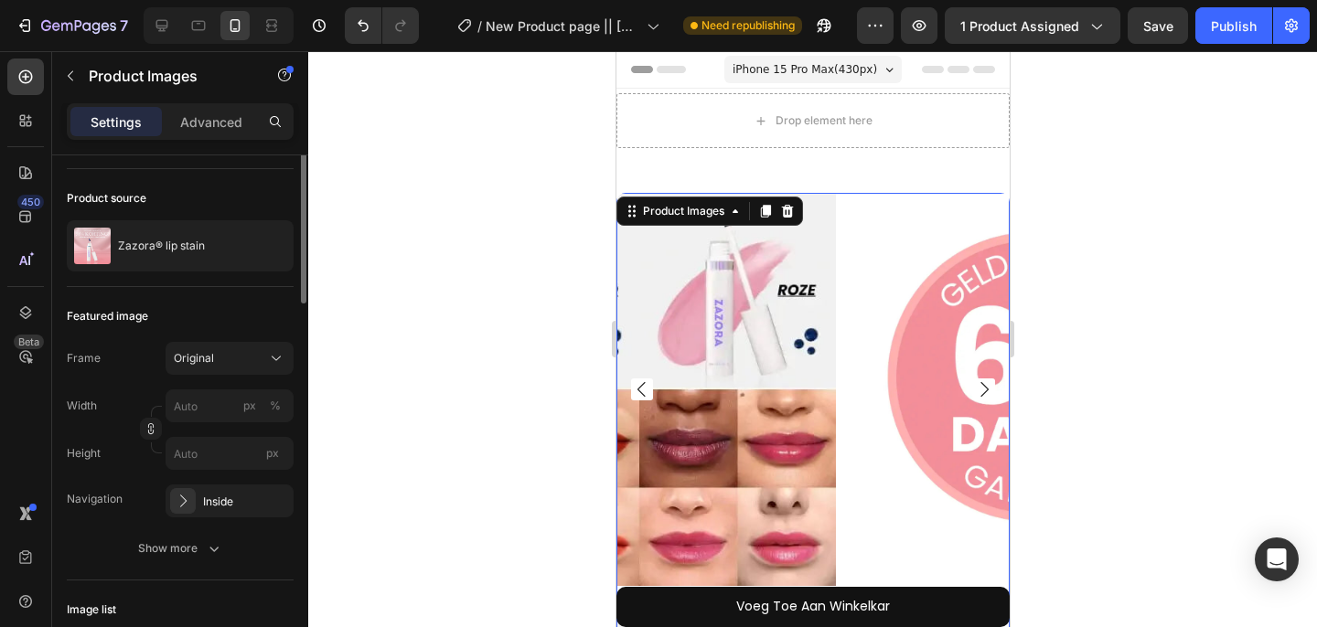
scroll to position [124, 0]
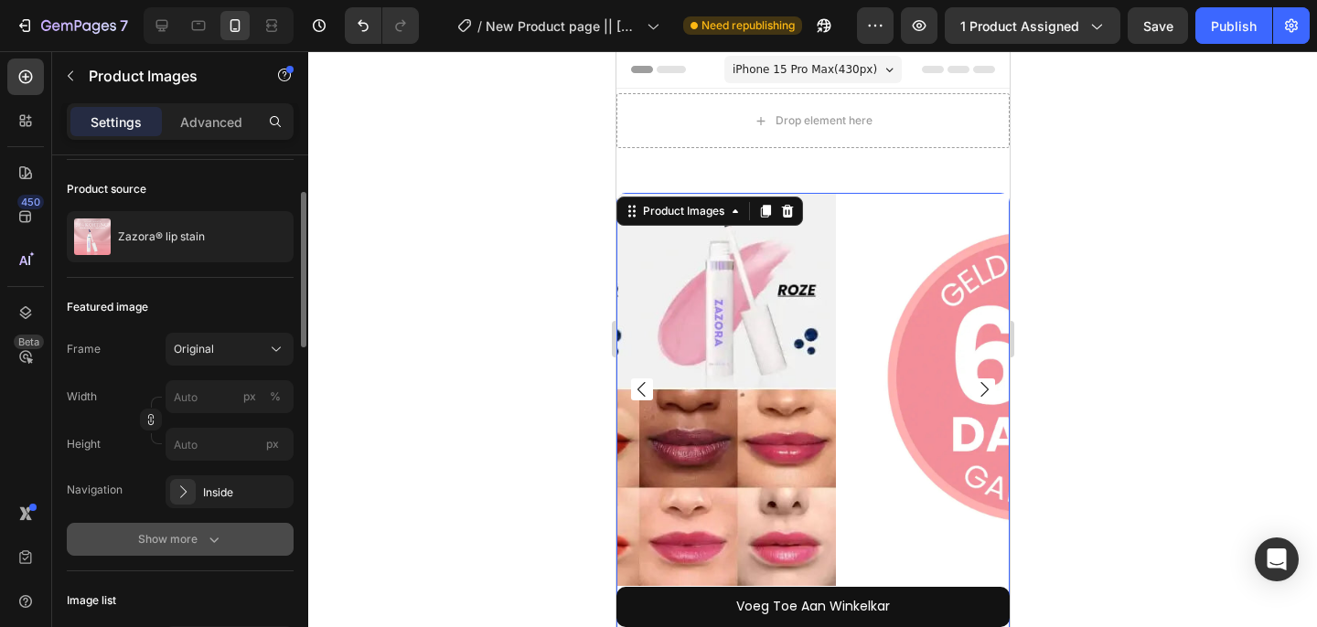
click at [208, 533] on icon "button" at bounding box center [214, 539] width 18 height 18
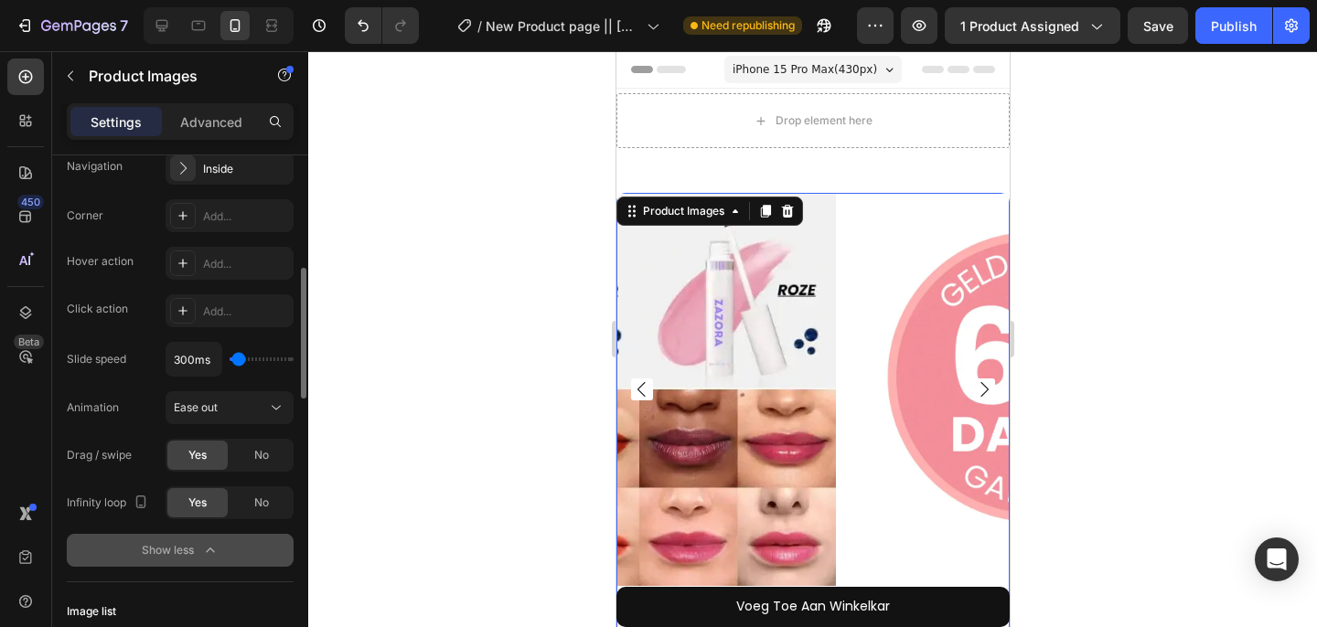
scroll to position [456, 0]
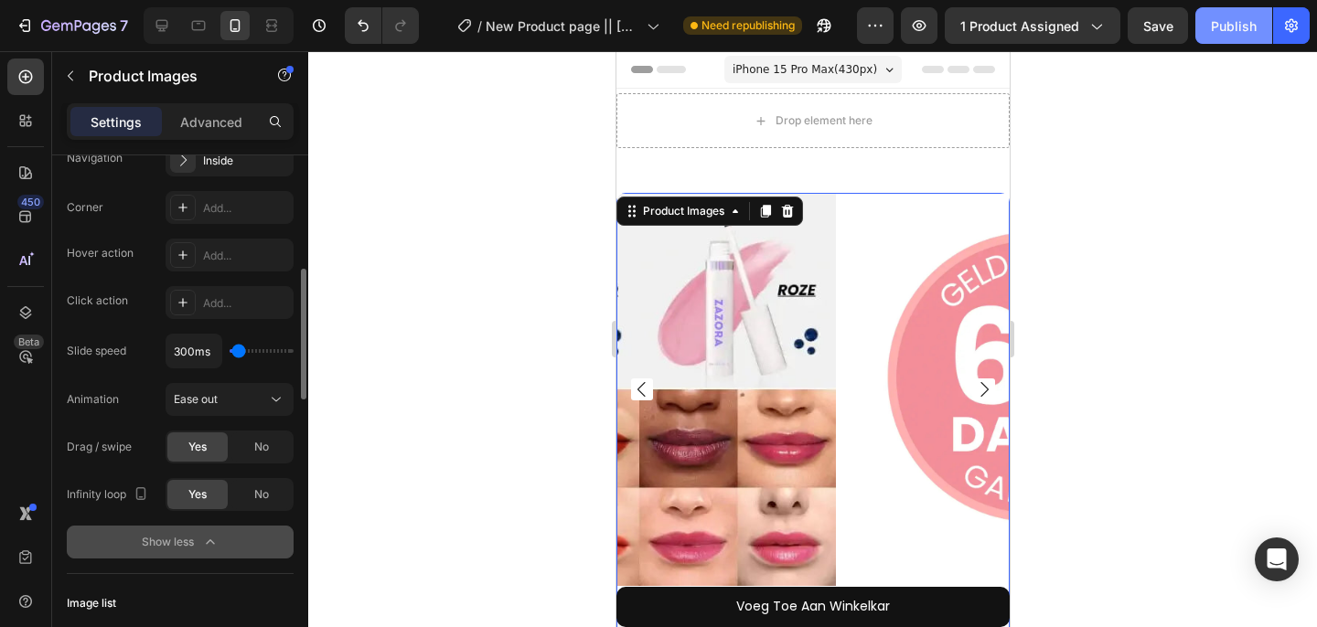
click at [1240, 35] on div "Publish" at bounding box center [1234, 25] width 46 height 19
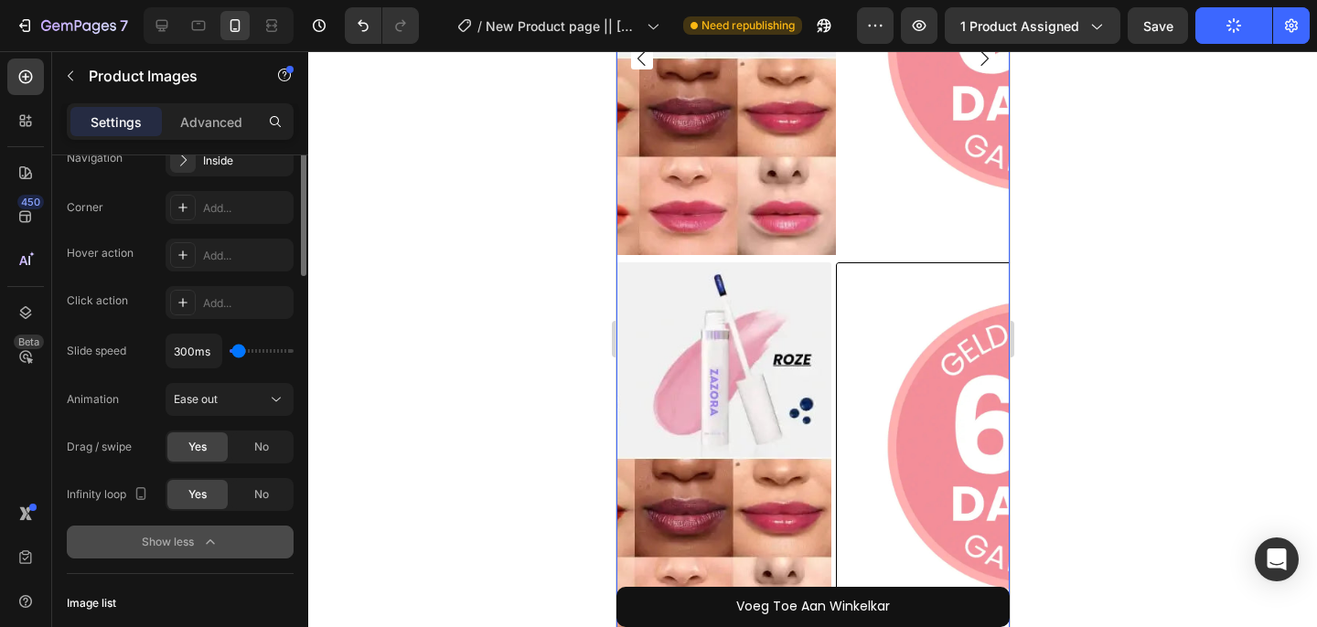
scroll to position [0, 0]
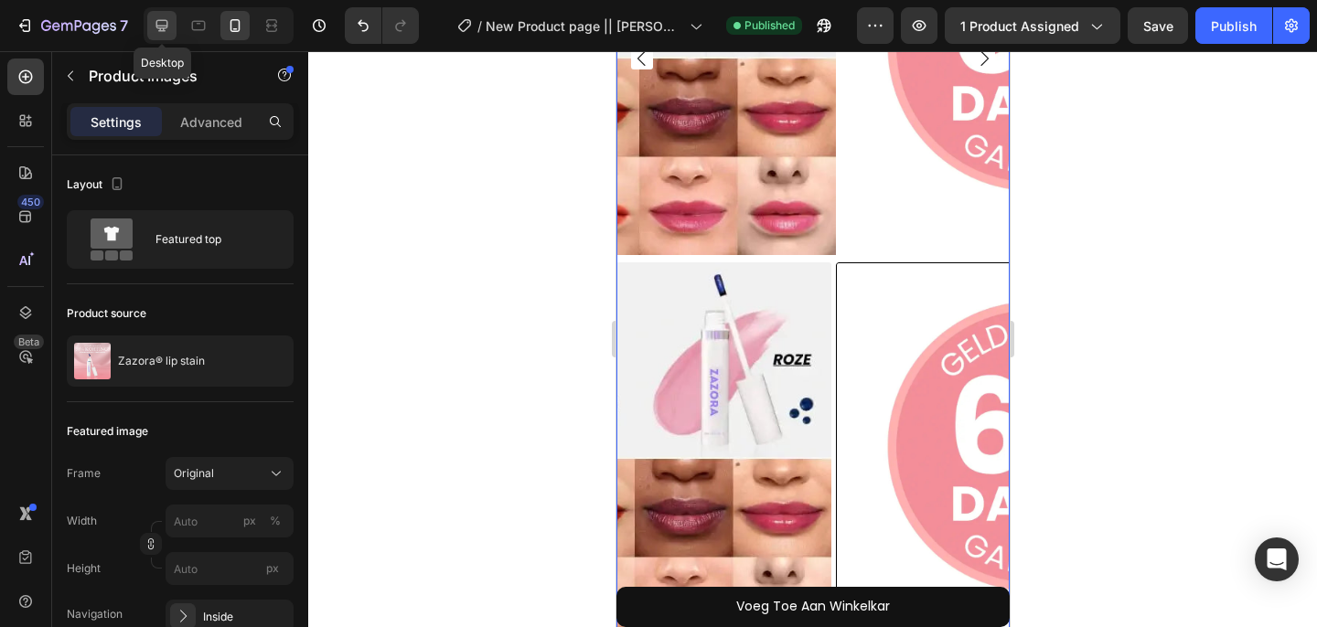
click at [161, 21] on icon at bounding box center [162, 25] width 18 height 18
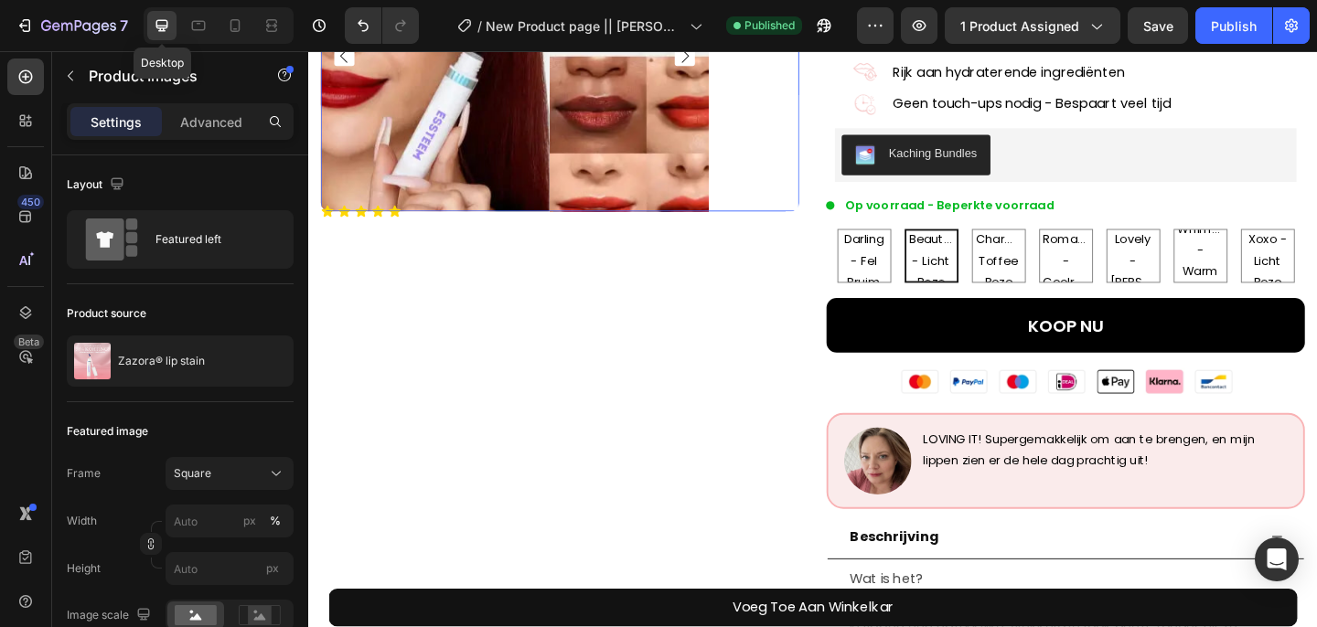
type input "100"
type input "16"
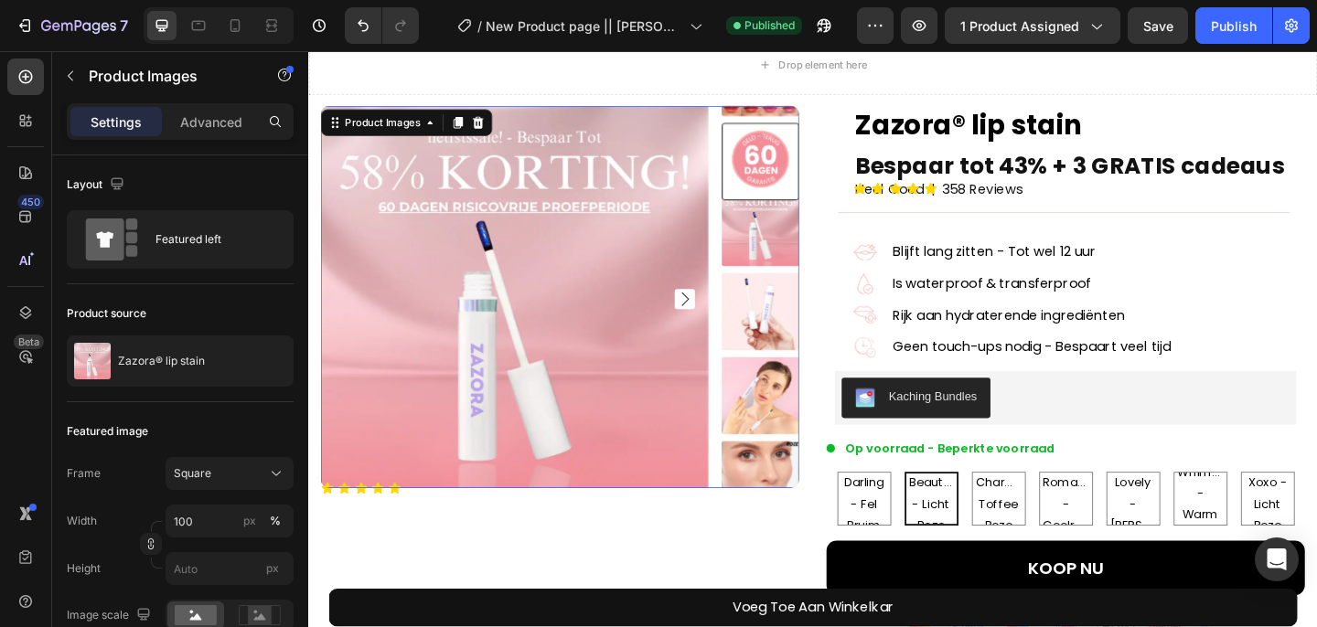
scroll to position [62, 0]
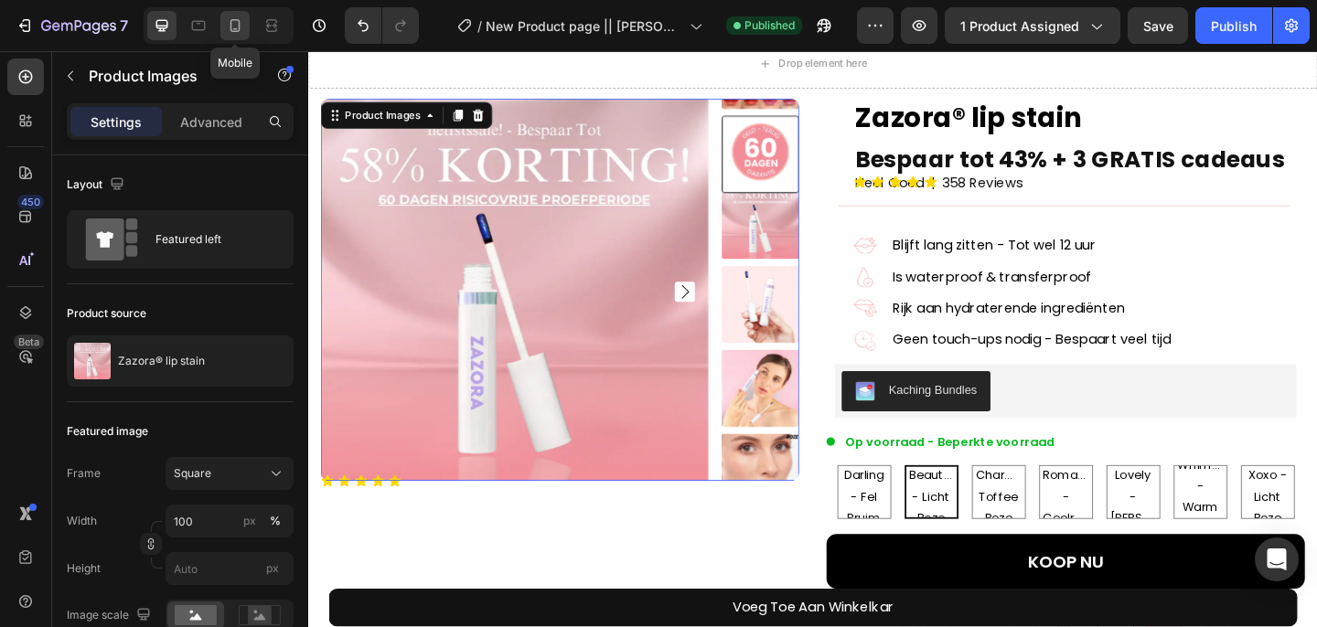
click at [230, 27] on icon at bounding box center [235, 25] width 10 height 13
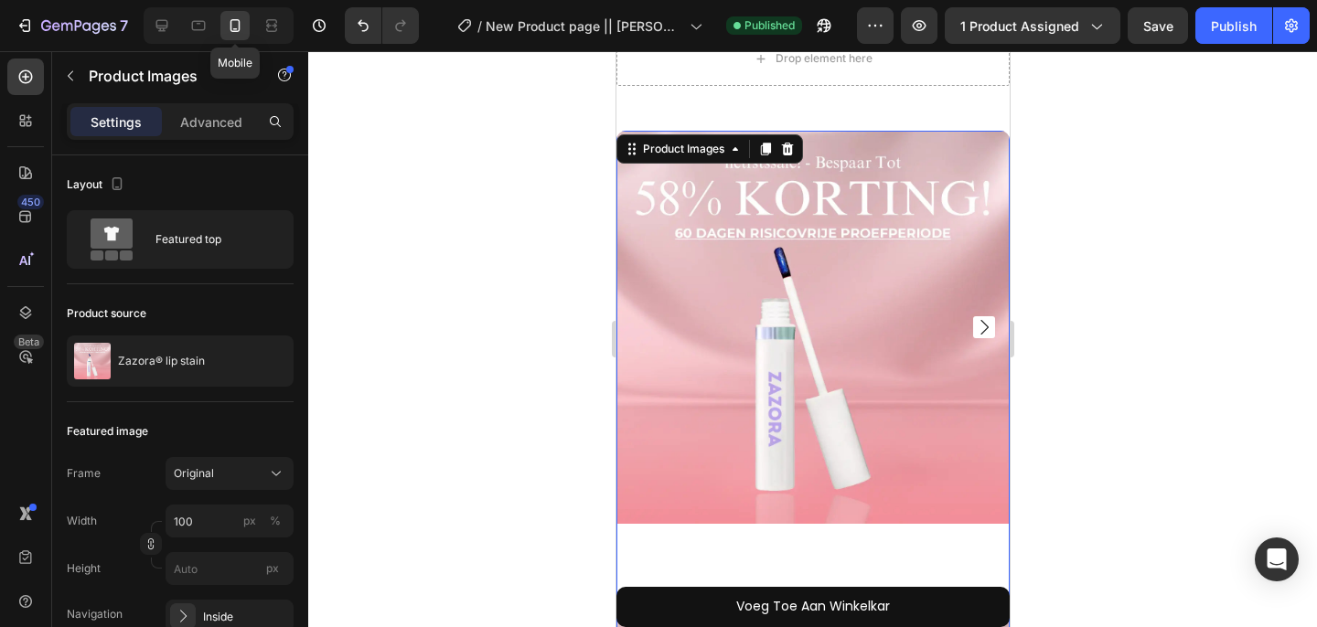
type input "8"
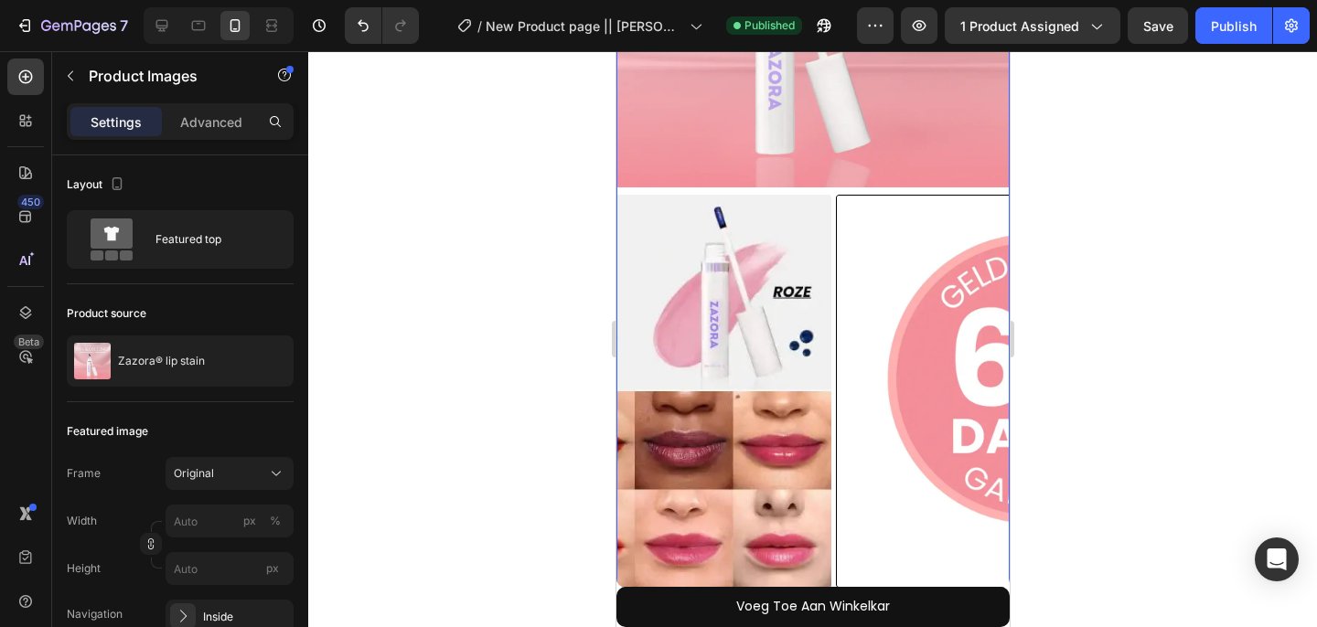
scroll to position [404, 0]
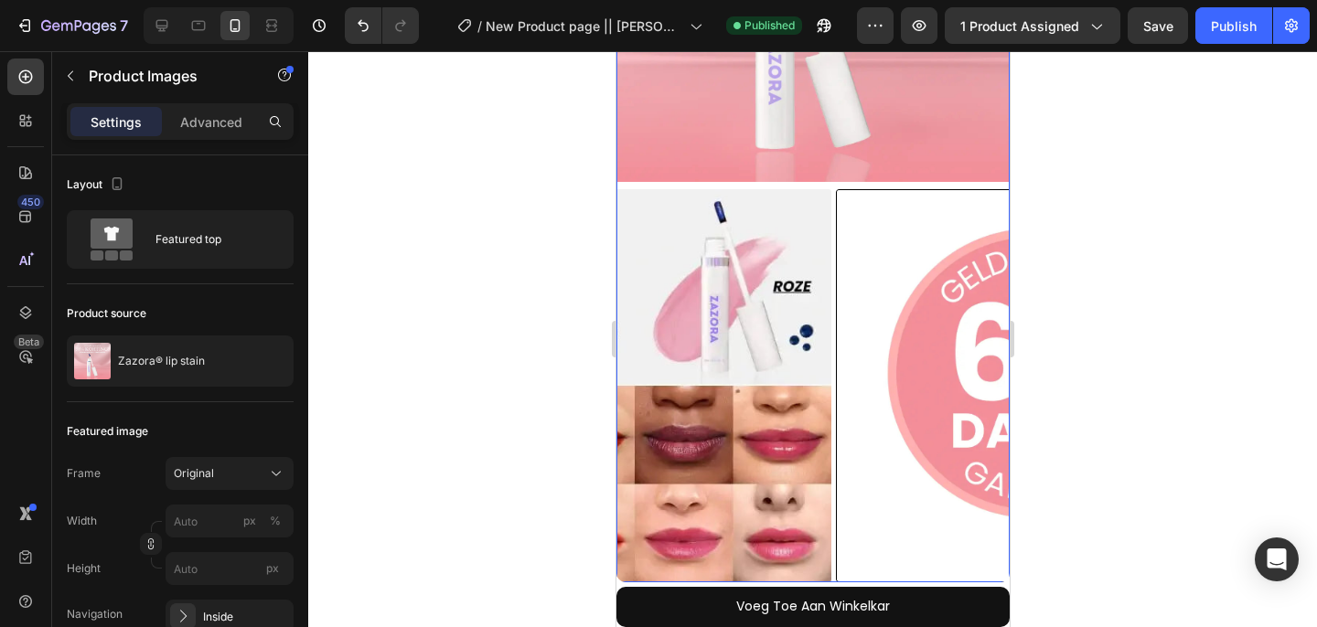
click at [835, 350] on div at bounding box center [1031, 385] width 393 height 393
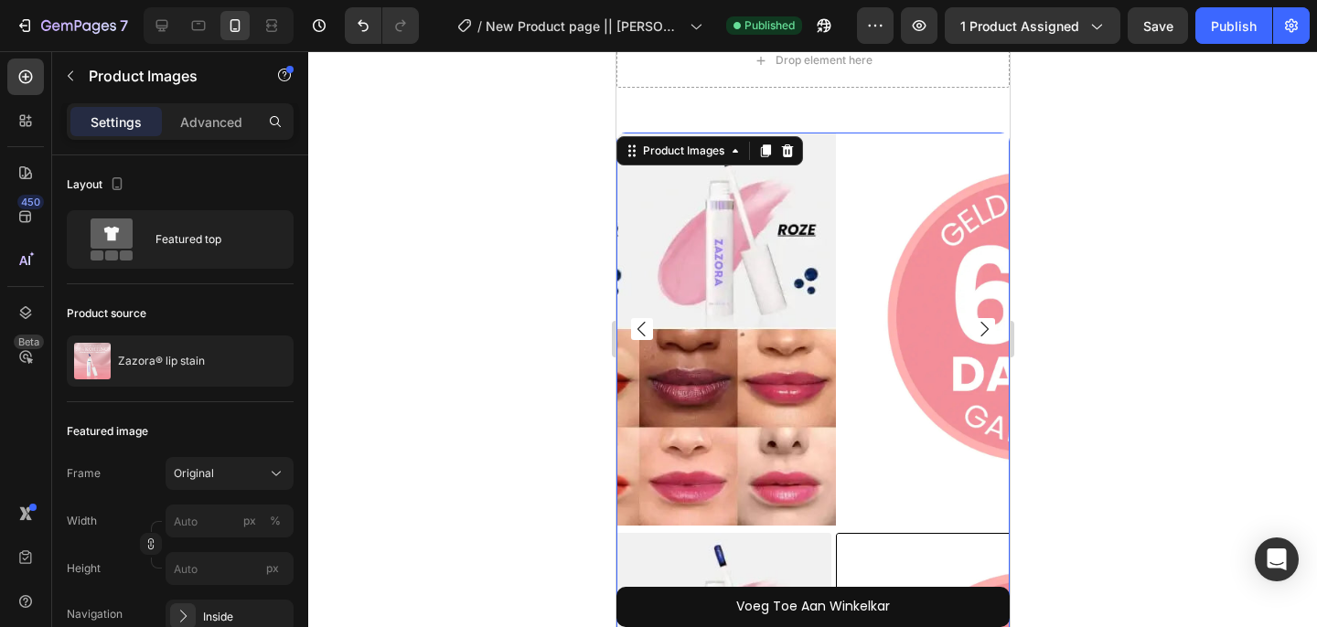
scroll to position [0, 0]
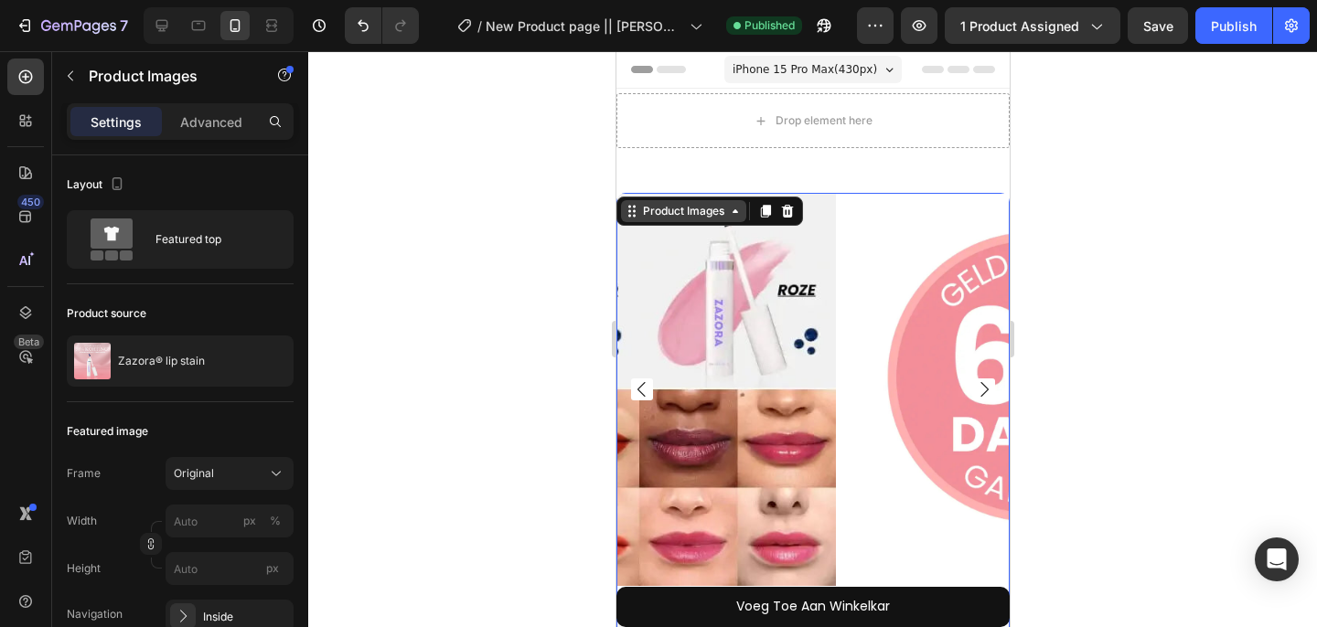
click at [703, 214] on div "Product Images" at bounding box center [682, 211] width 89 height 16
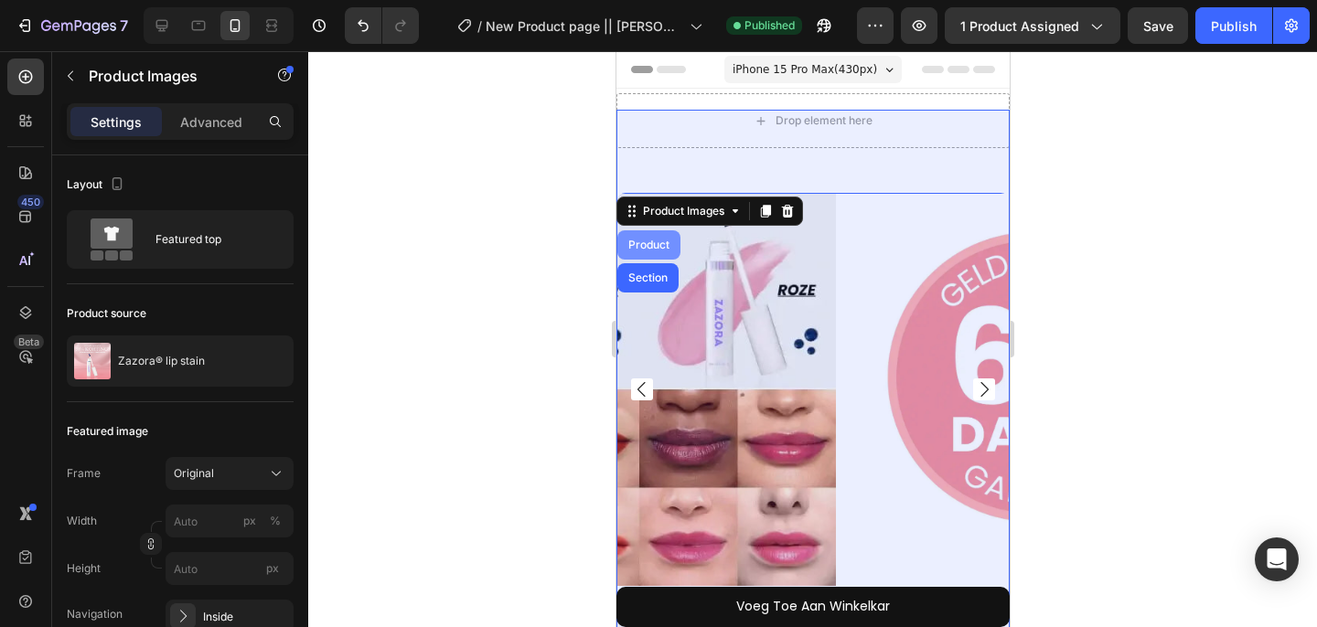
click at [665, 242] on div "Product" at bounding box center [648, 245] width 48 height 11
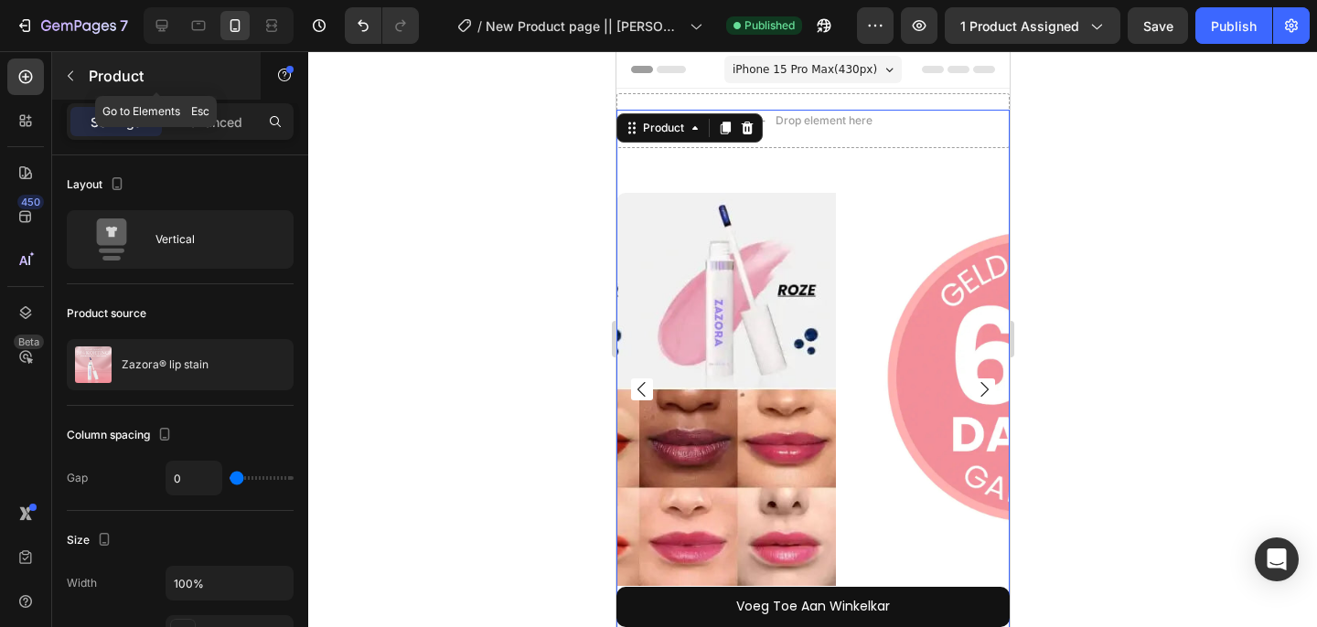
click at [66, 78] on icon "button" at bounding box center [70, 76] width 15 height 15
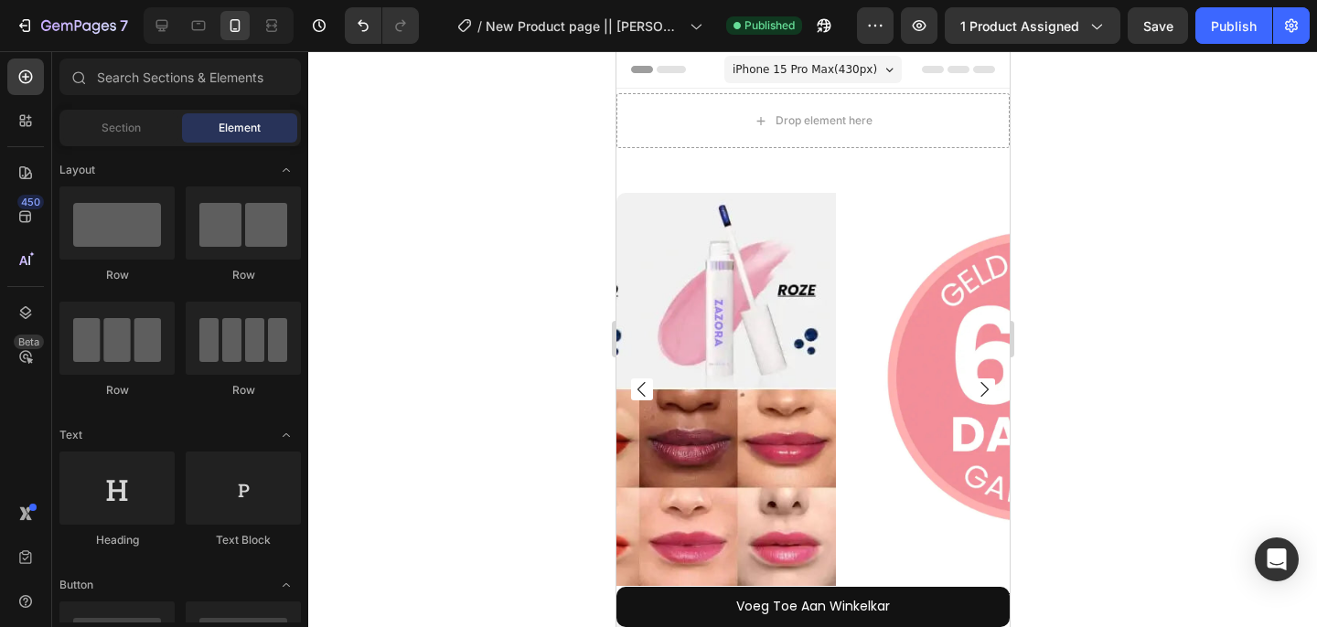
click at [101, 144] on div "Section Element" at bounding box center [179, 128] width 241 height 37
click at [107, 126] on span "Section" at bounding box center [120, 128] width 39 height 16
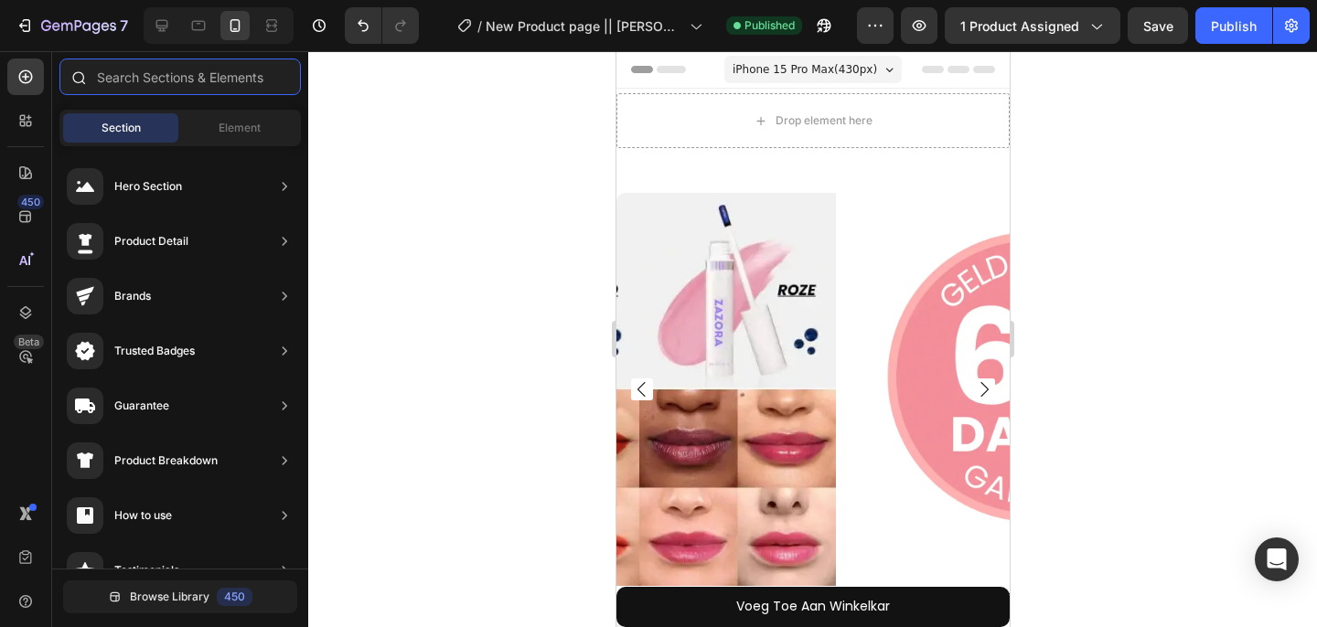
click at [123, 76] on input "text" at bounding box center [179, 77] width 241 height 37
click at [269, 136] on div "Element" at bounding box center [239, 127] width 115 height 29
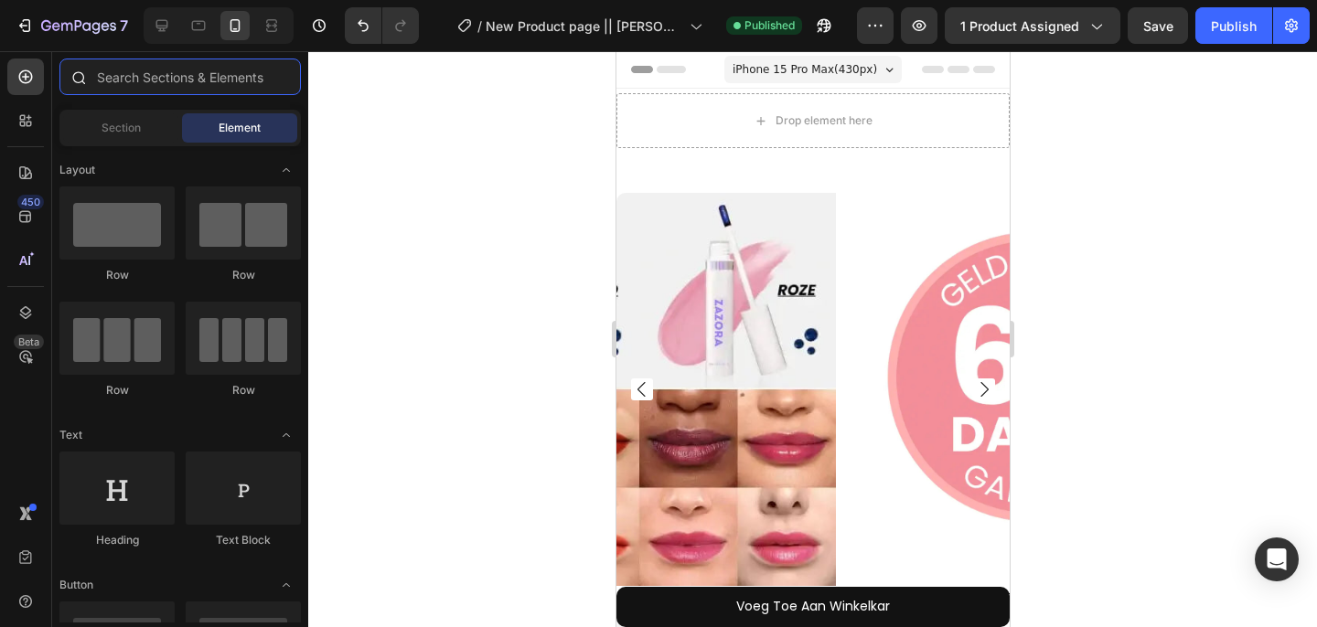
click at [170, 84] on input "text" at bounding box center [179, 77] width 241 height 37
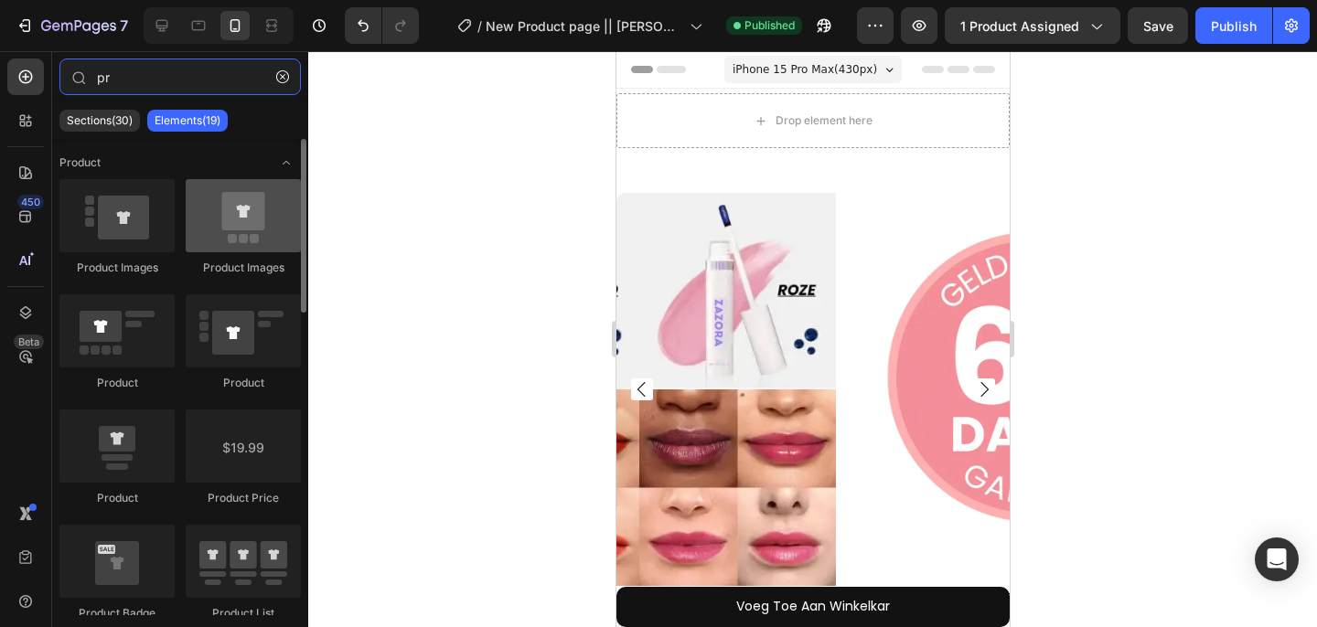
type input "pr"
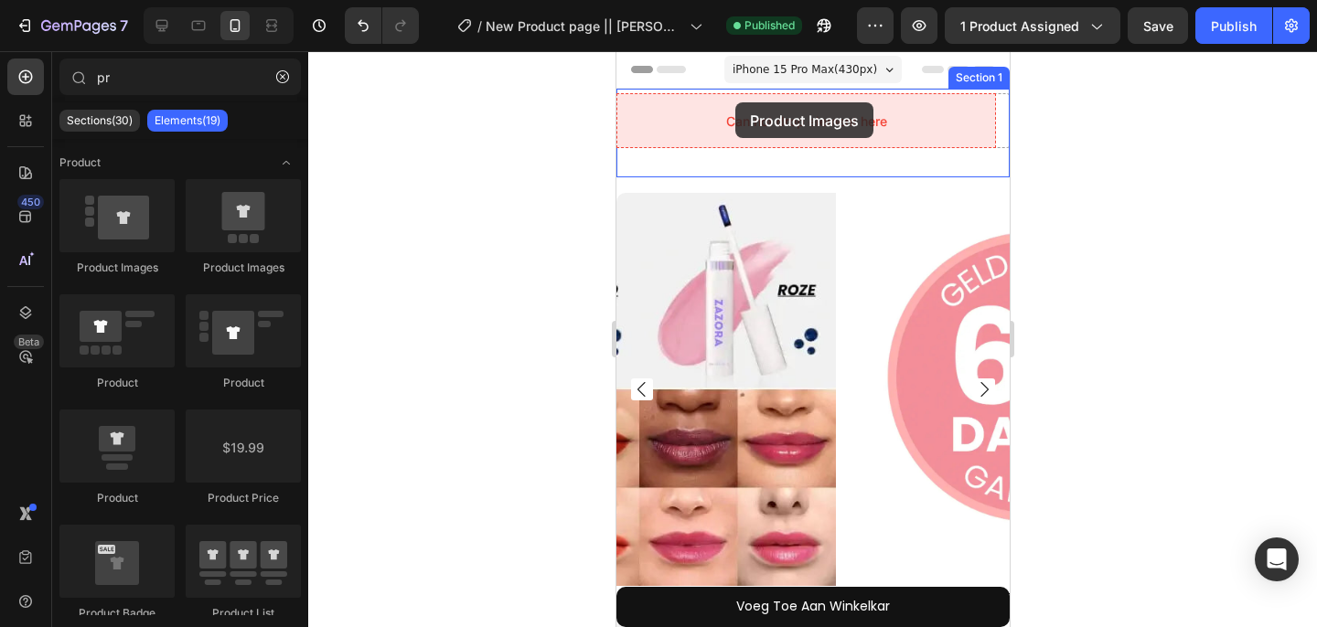
drag, startPoint x: 839, startPoint y: 277, endPoint x: 734, endPoint y: 102, distance: 203.4
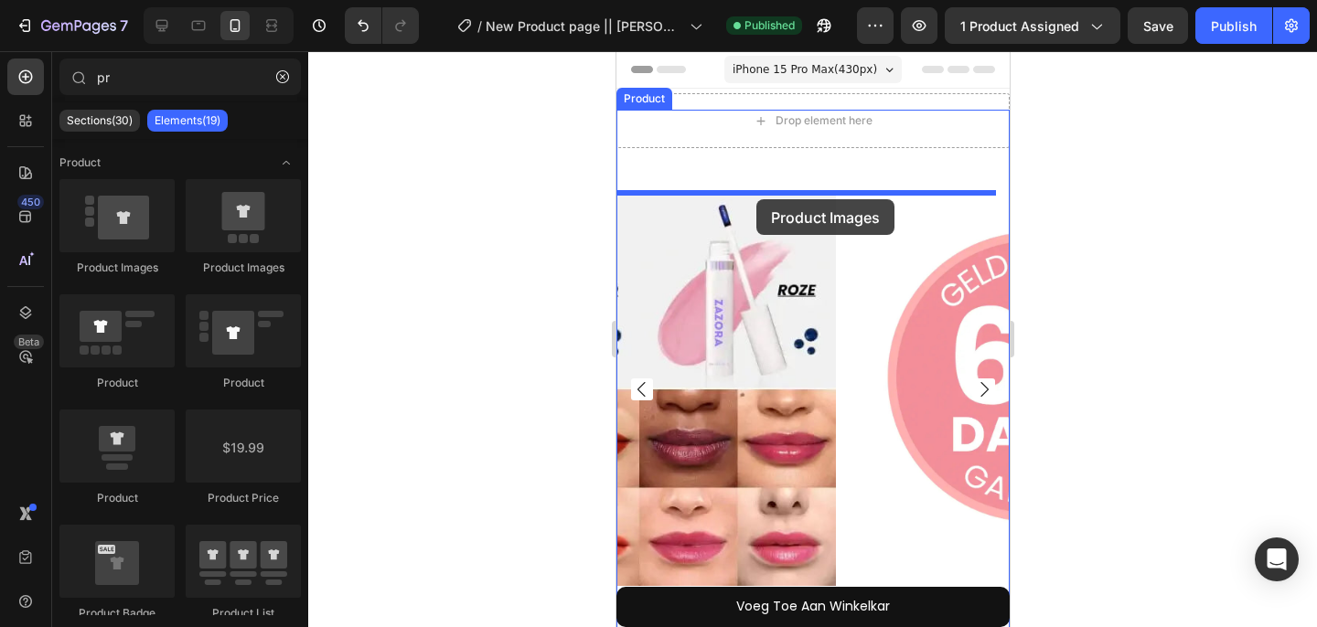
drag, startPoint x: 844, startPoint y: 299, endPoint x: 755, endPoint y: 199, distance: 133.4
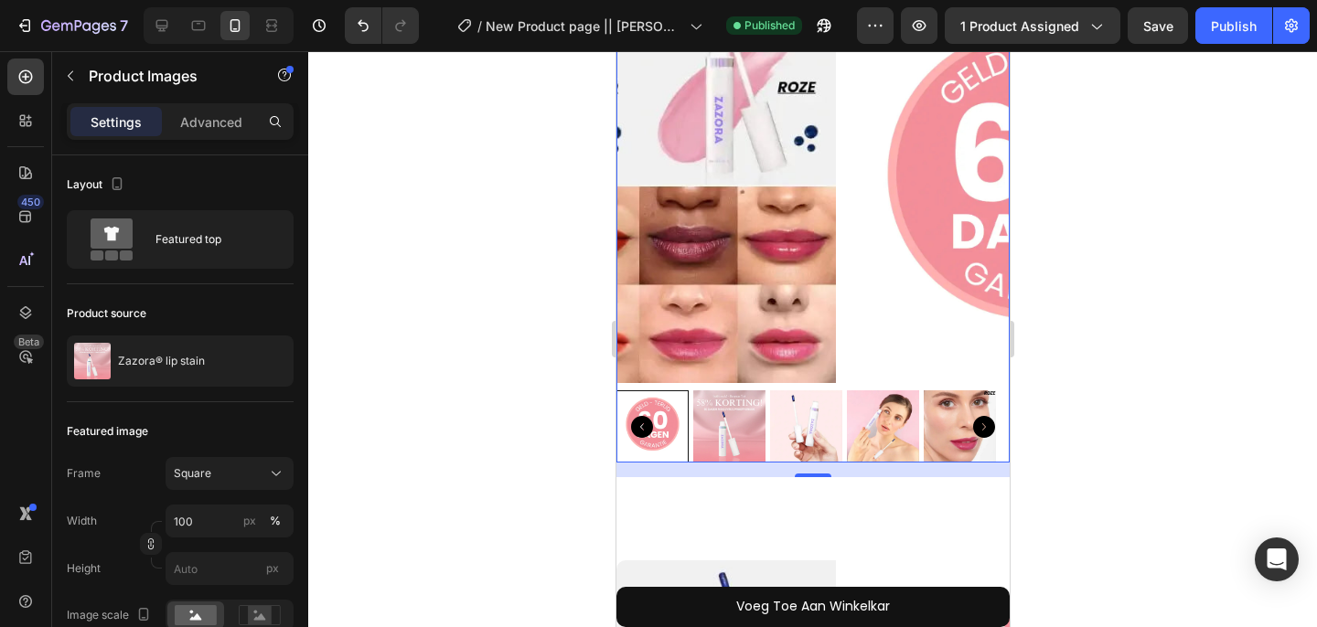
scroll to position [63, 0]
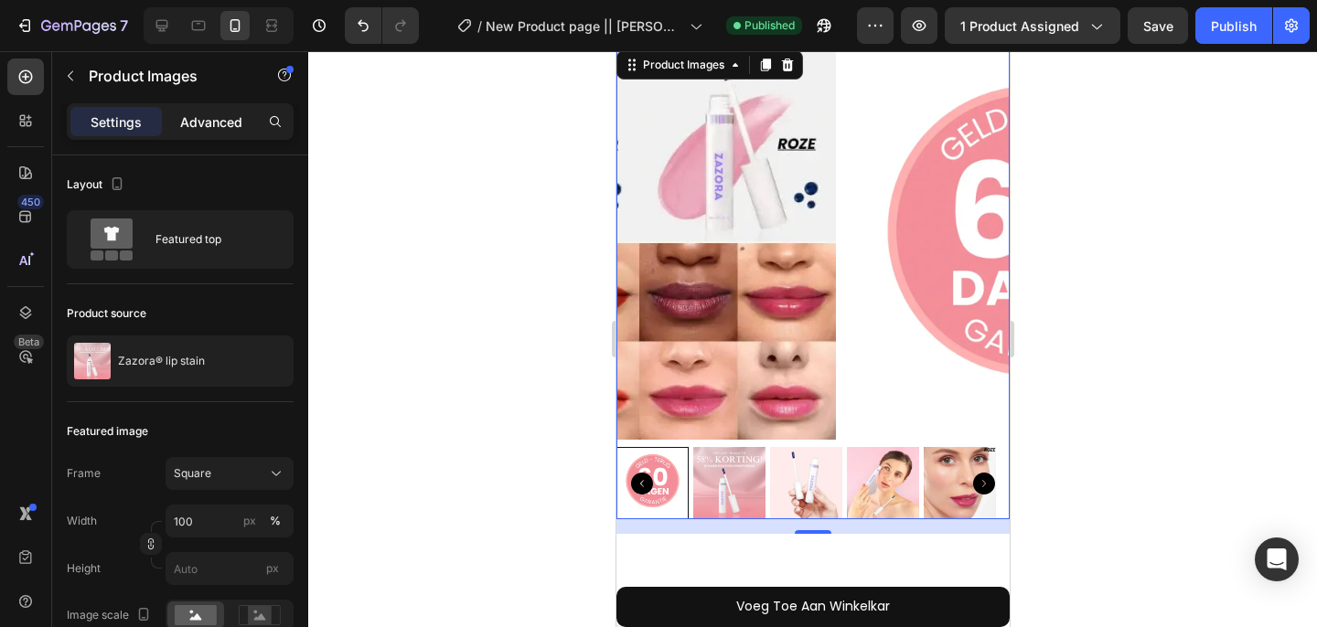
click at [204, 125] on p "Advanced" at bounding box center [211, 121] width 62 height 19
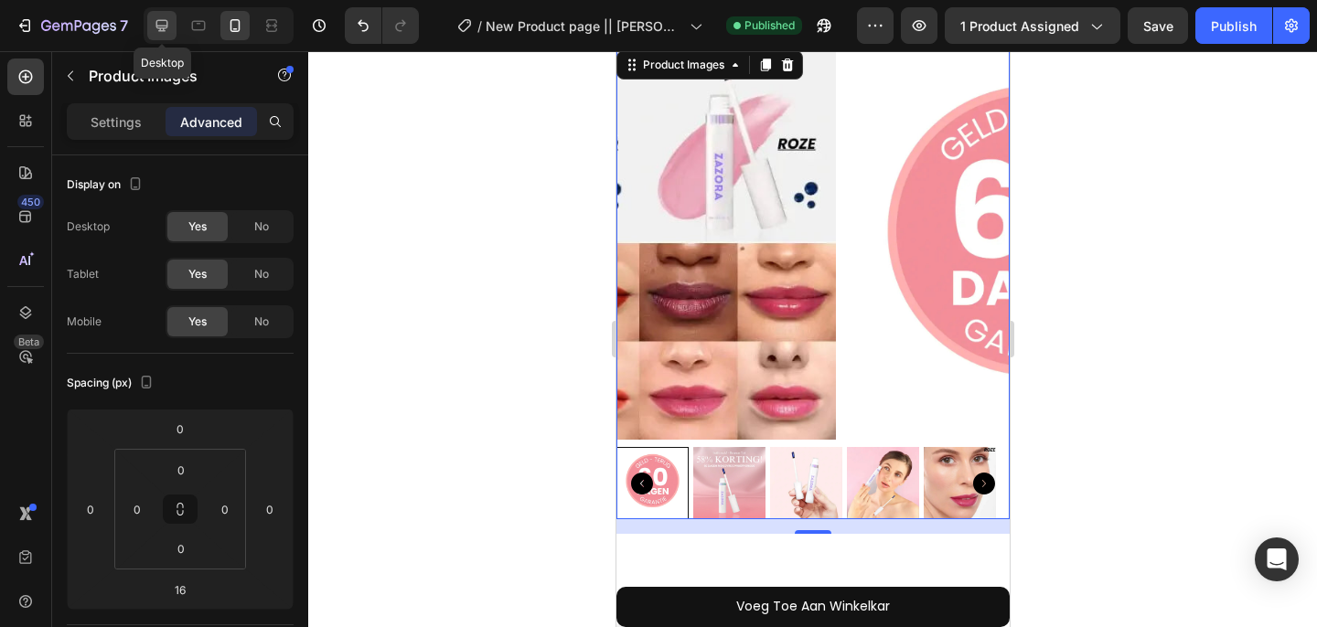
click at [167, 22] on icon at bounding box center [162, 26] width 12 height 12
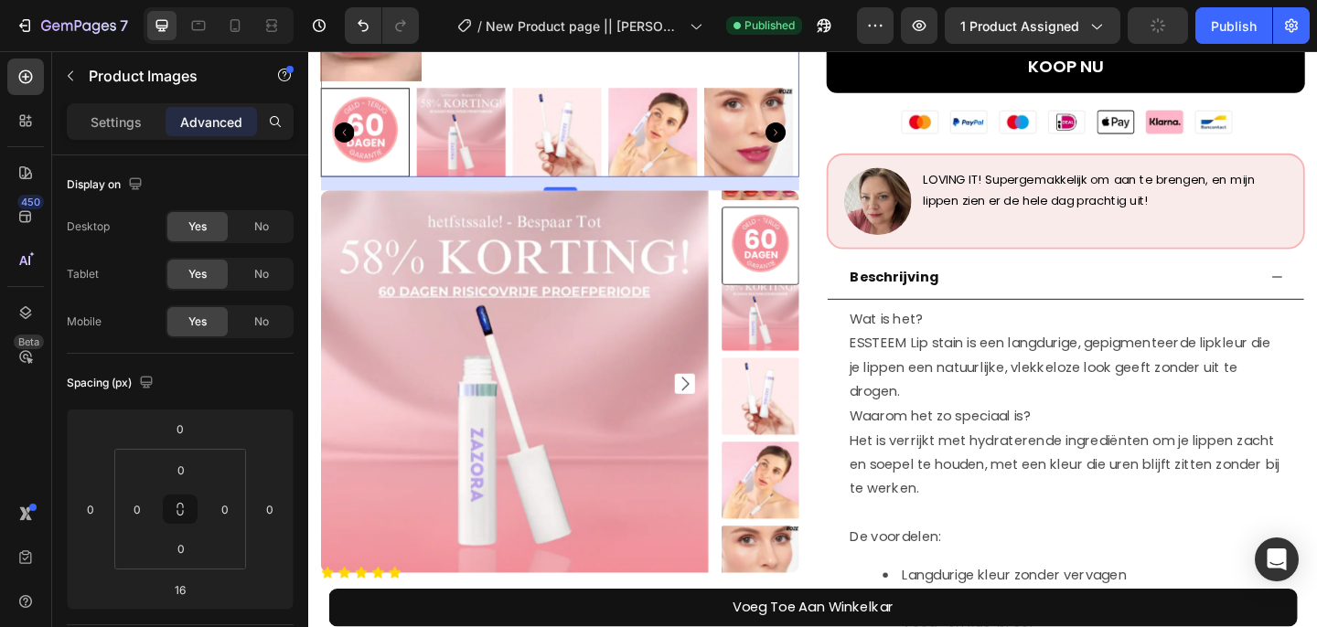
scroll to position [604, 0]
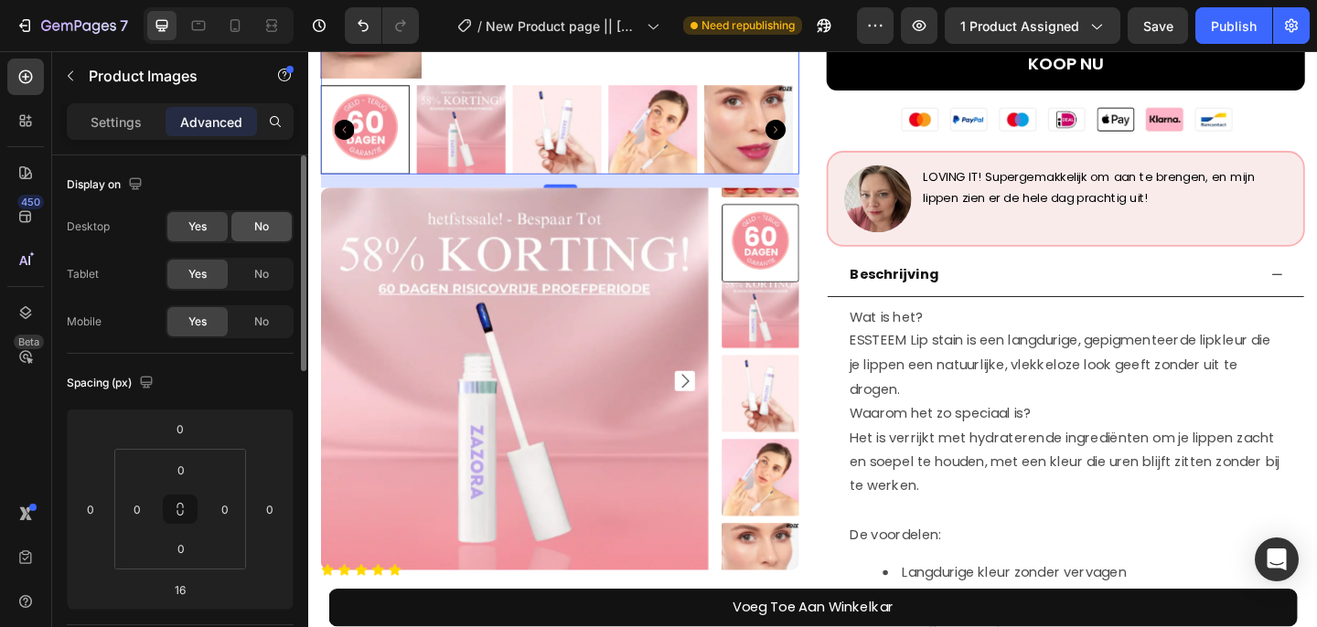
click at [250, 236] on div "No" at bounding box center [261, 226] width 60 height 29
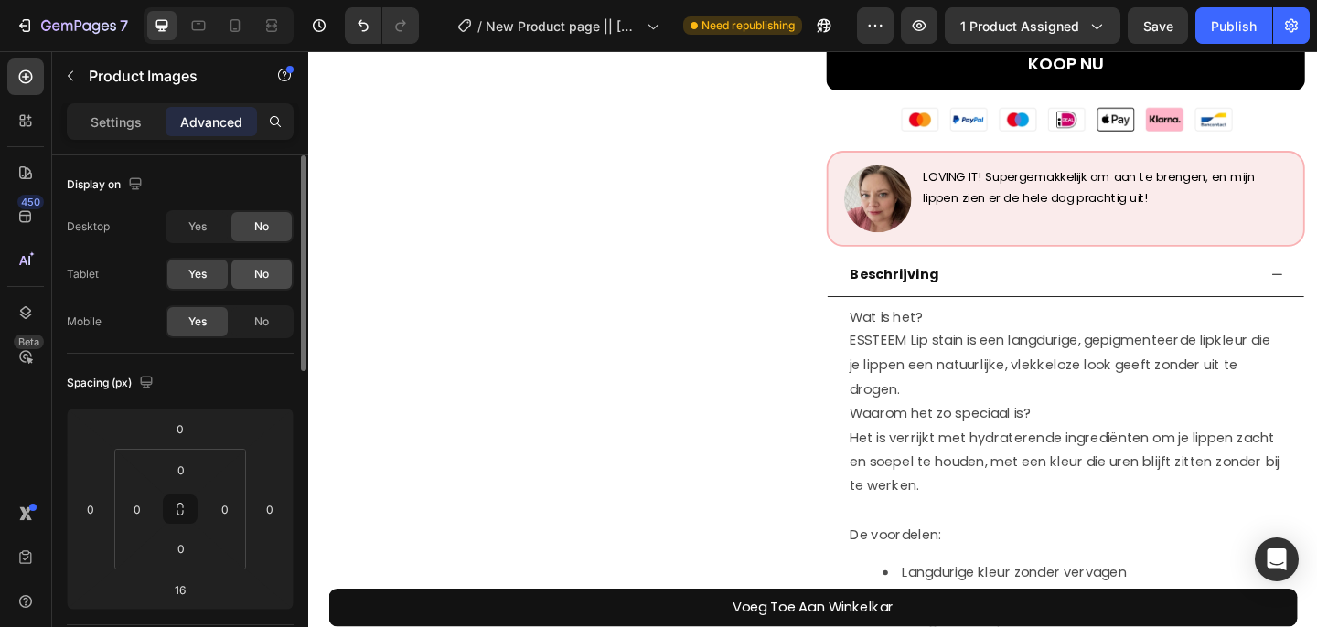
scroll to position [0, 0]
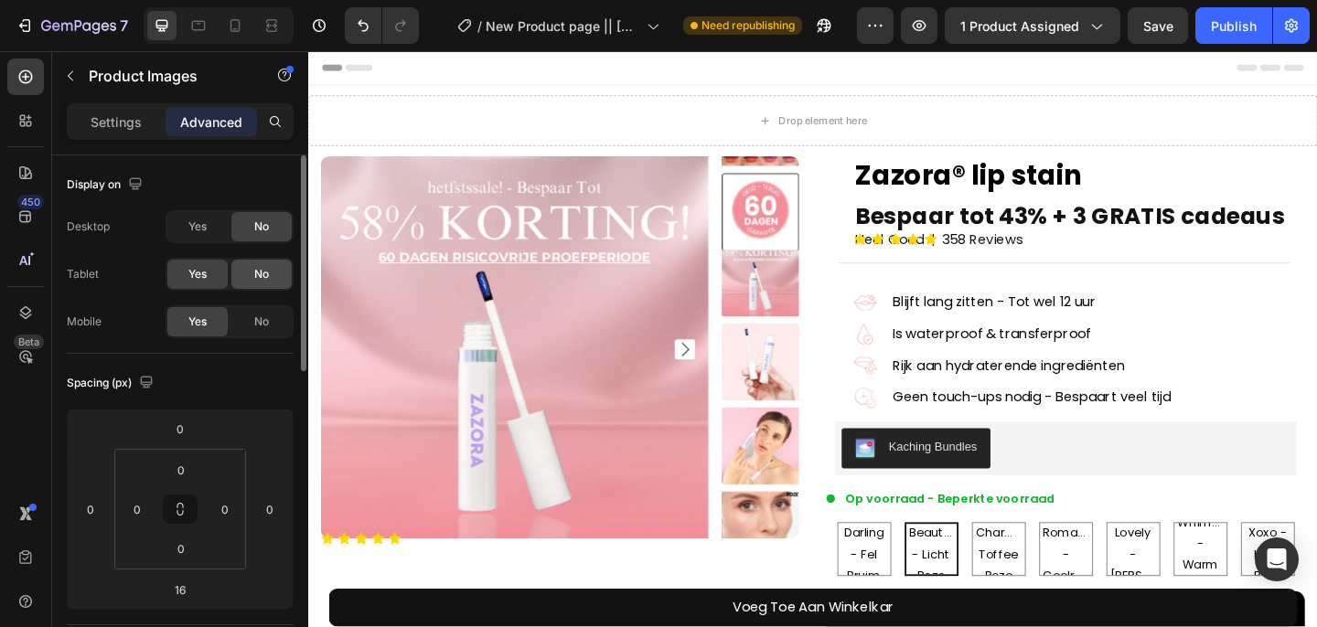
click at [256, 263] on div "No" at bounding box center [261, 274] width 60 height 29
click at [240, 27] on icon at bounding box center [235, 25] width 10 height 13
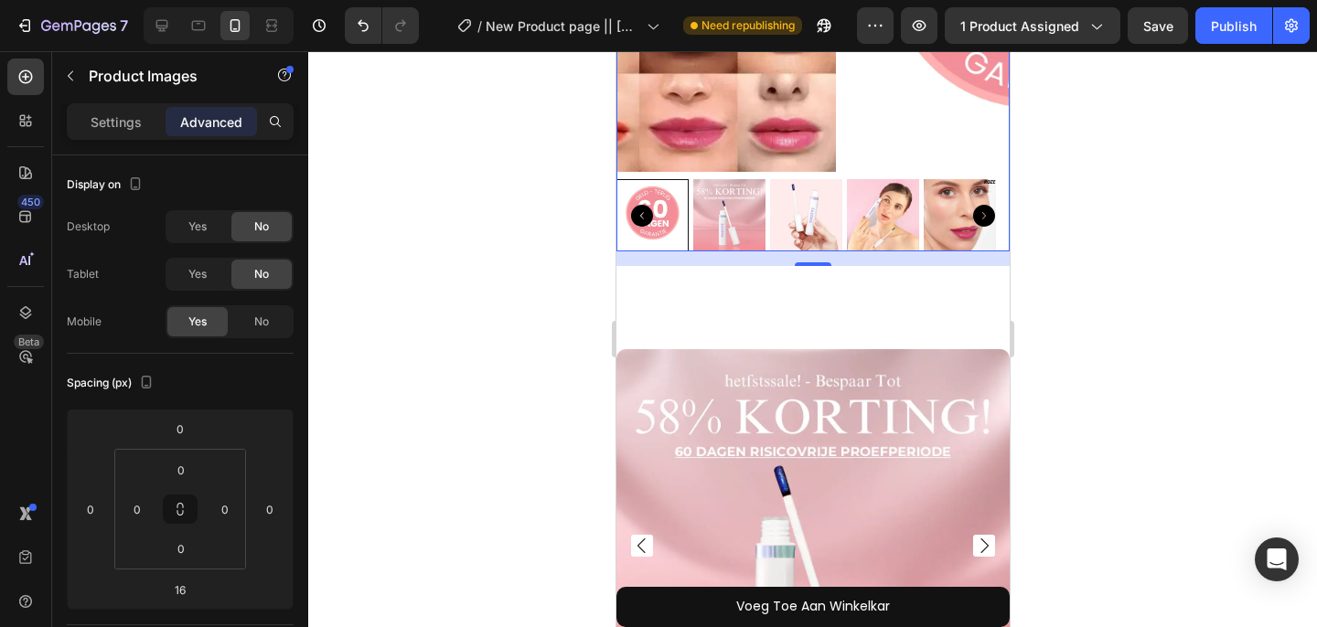
scroll to position [333, 0]
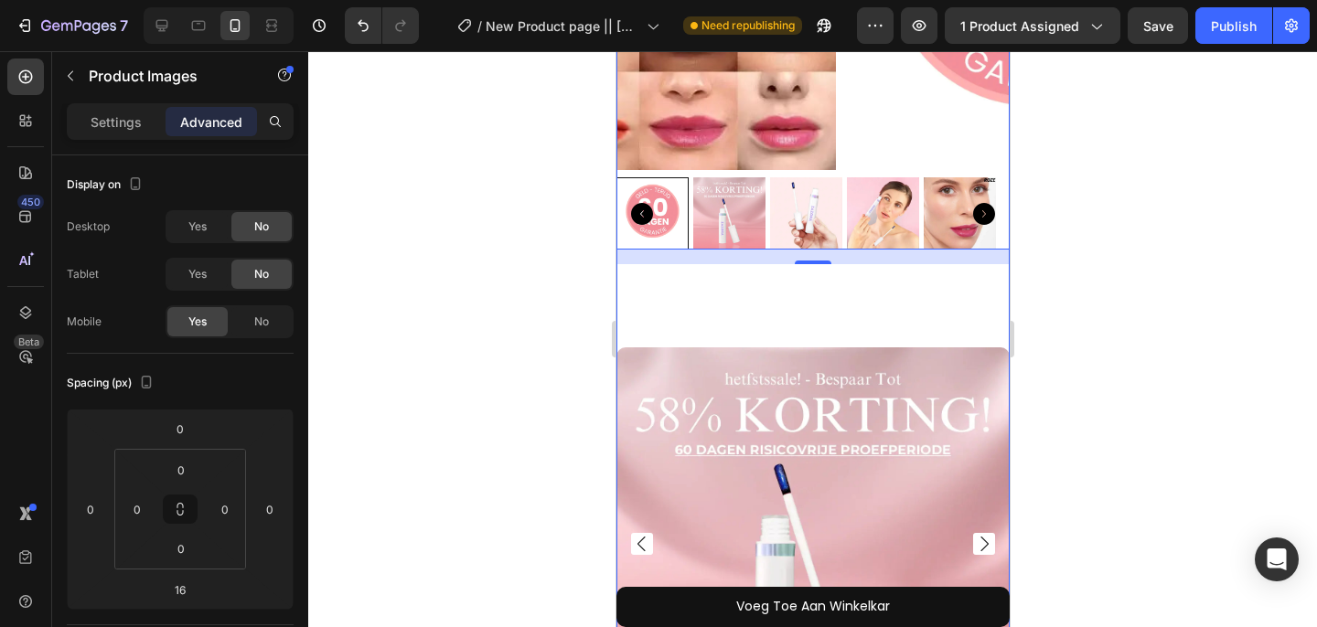
click at [703, 308] on div "Product Images 16 Product Images Icon Icon Icon Icon Icon Icon List Zazora® lip…" at bounding box center [811, 478] width 393 height 1402
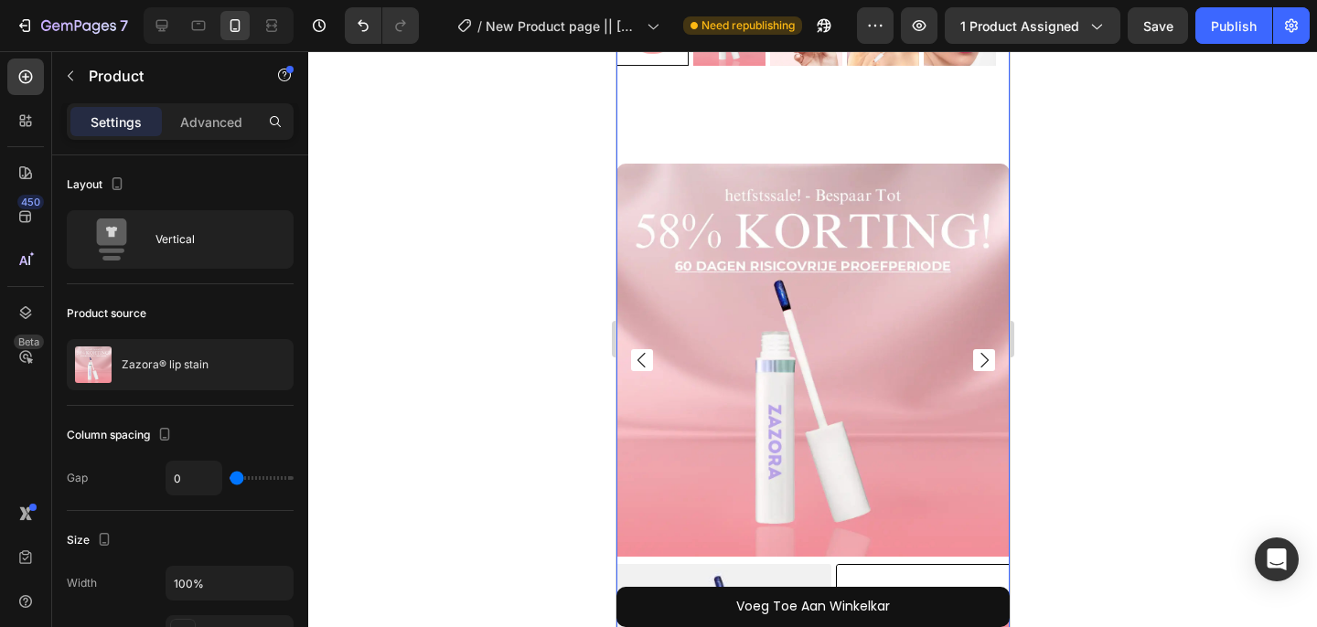
scroll to position [565, 0]
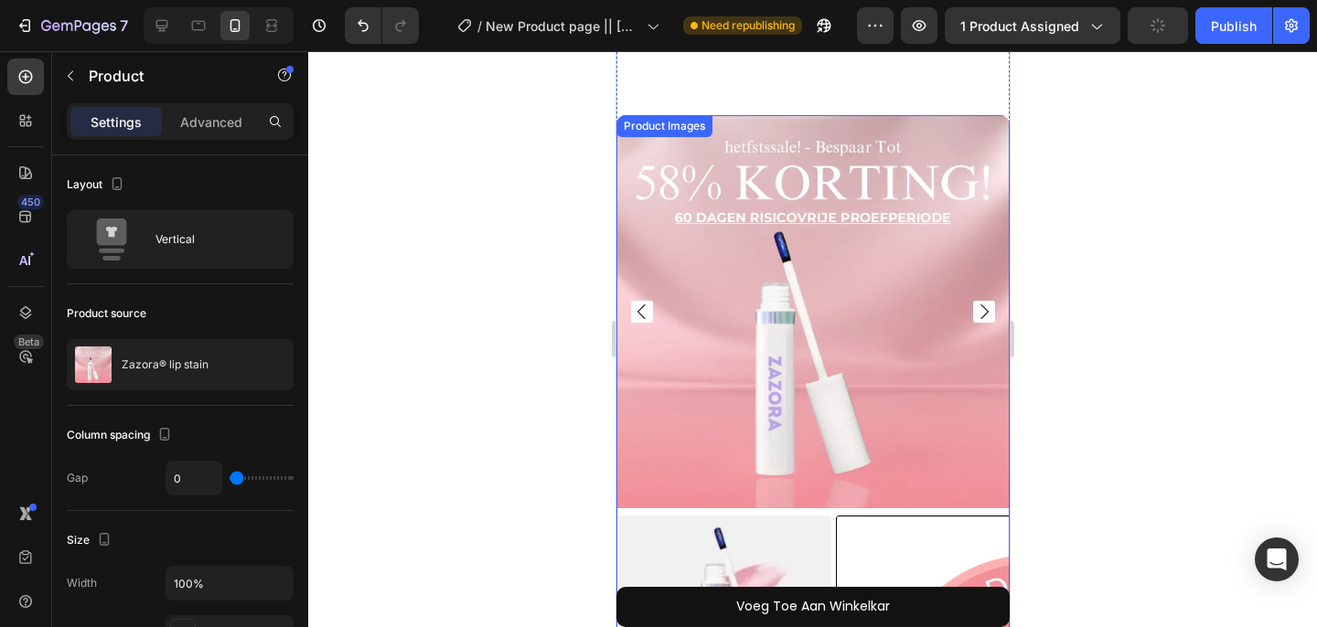
click at [760, 171] on img at bounding box center [811, 311] width 393 height 393
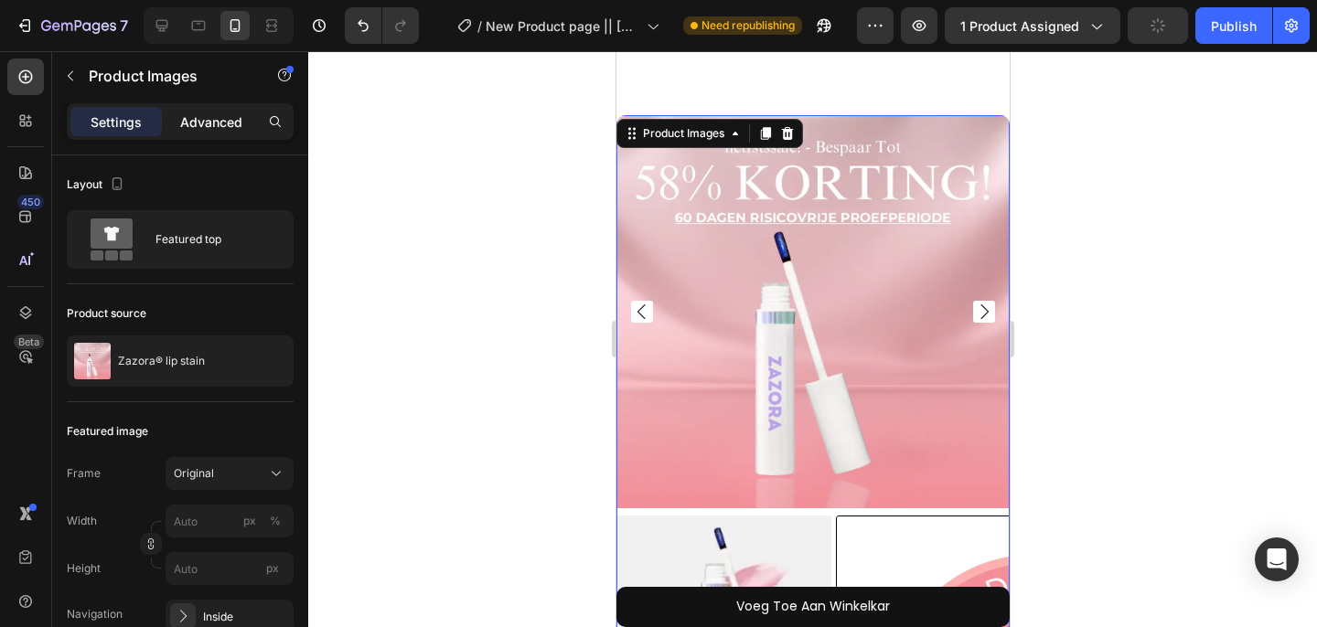
click at [207, 132] on div "Advanced" at bounding box center [211, 121] width 91 height 29
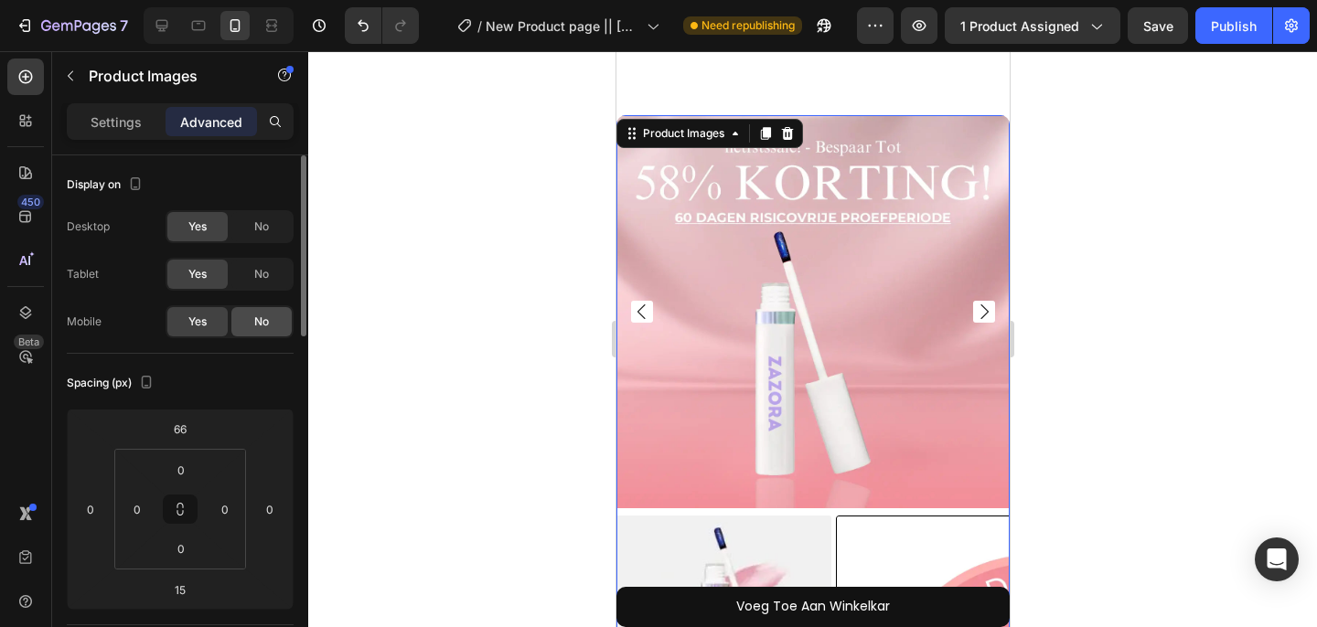
click at [258, 326] on span "No" at bounding box center [261, 322] width 15 height 16
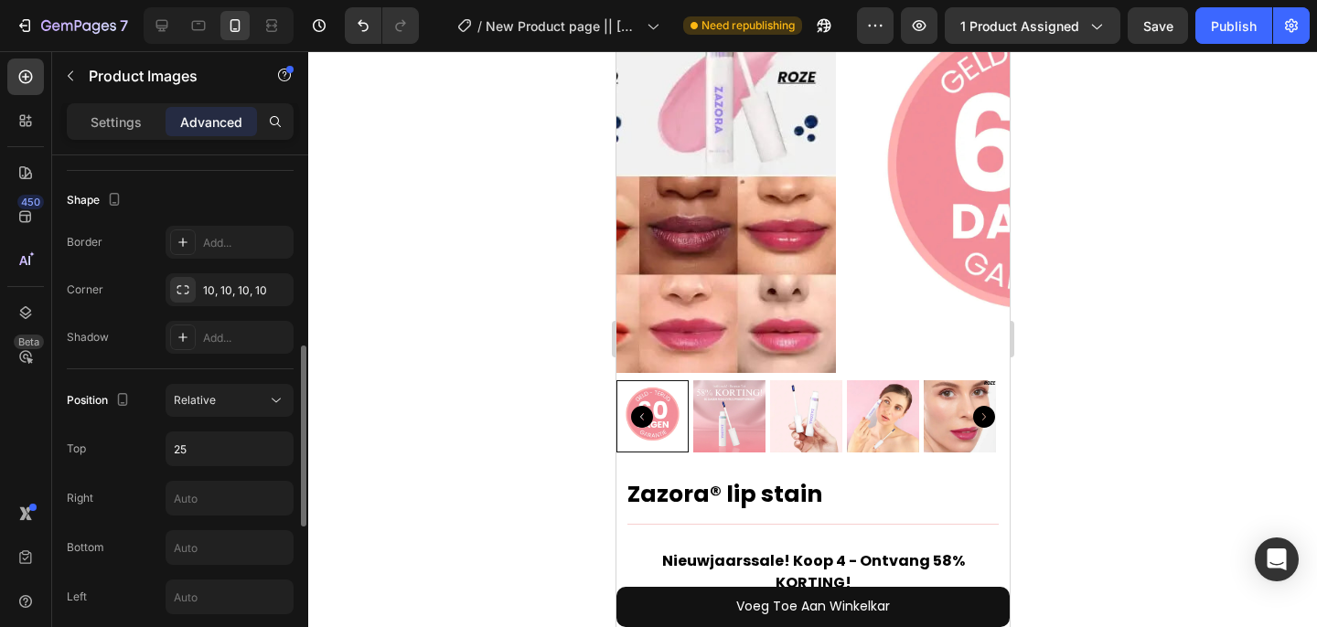
scroll to position [479, 0]
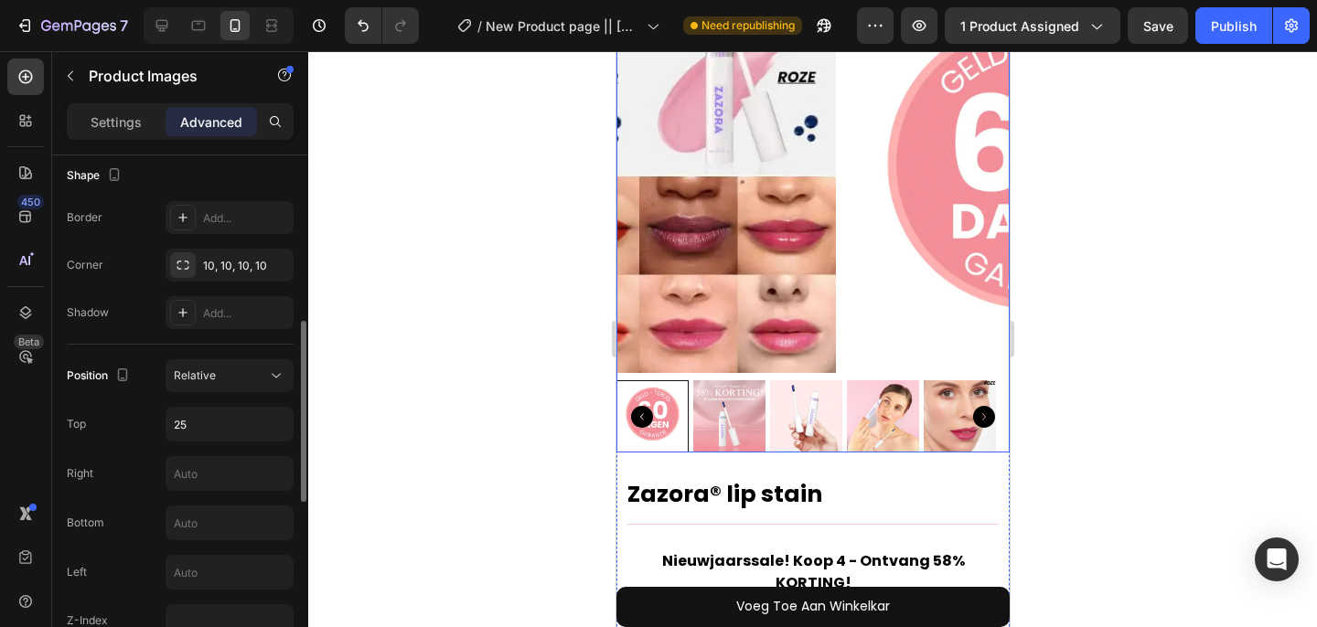
click at [849, 165] on img at bounding box center [1031, 176] width 393 height 393
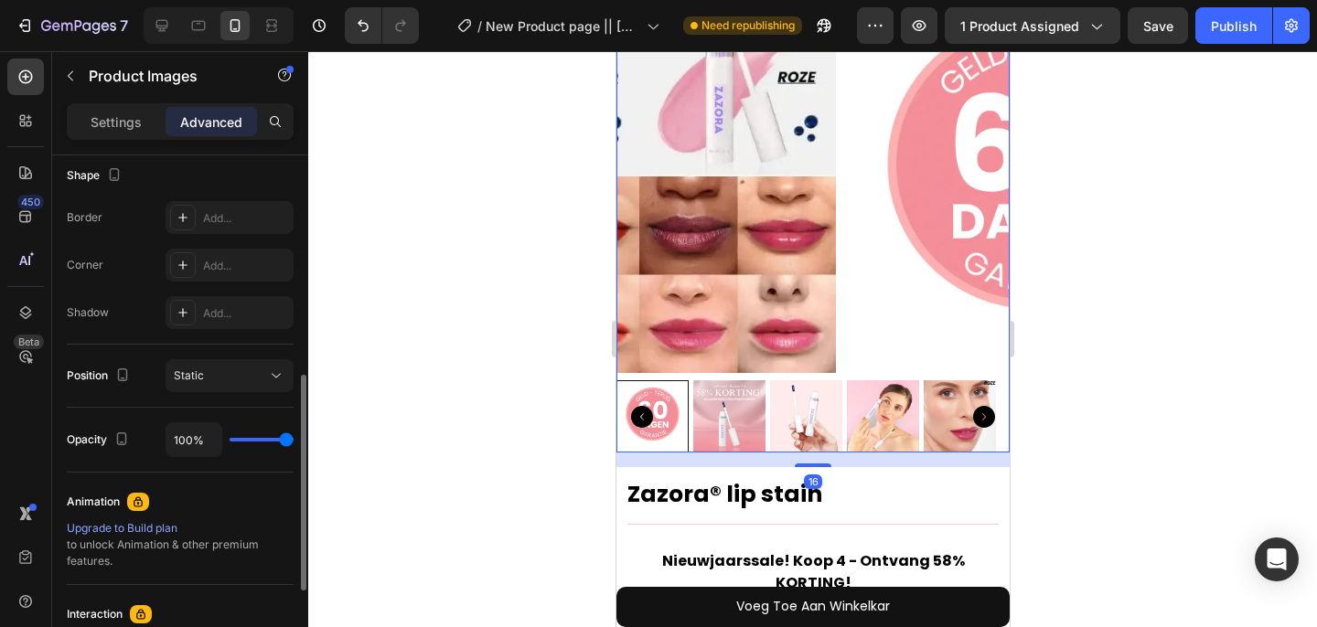
scroll to position [745, 0]
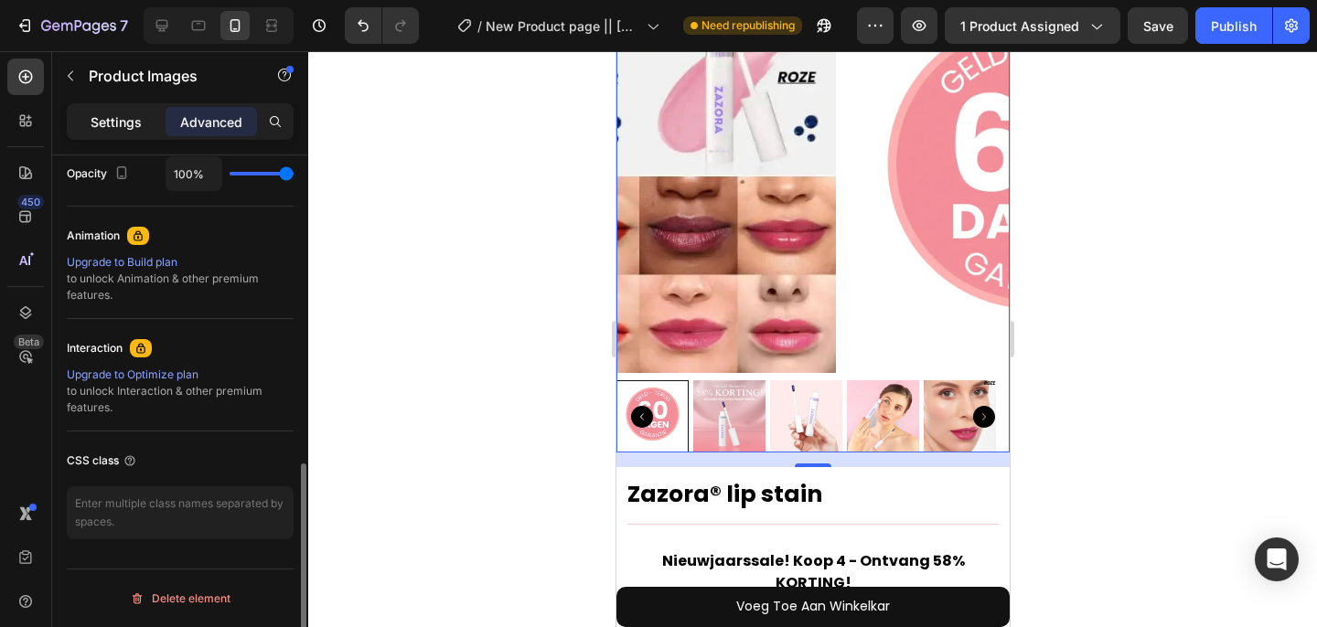
click at [102, 132] on div "Settings" at bounding box center [115, 121] width 91 height 29
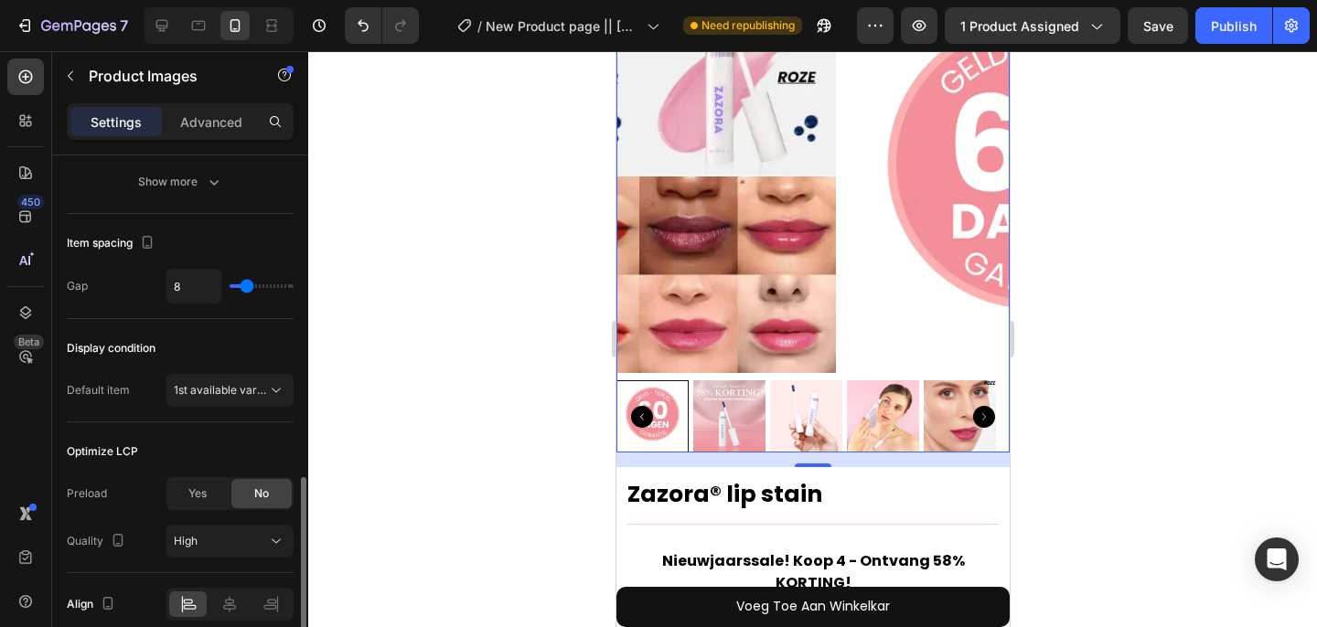
scroll to position [971, 0]
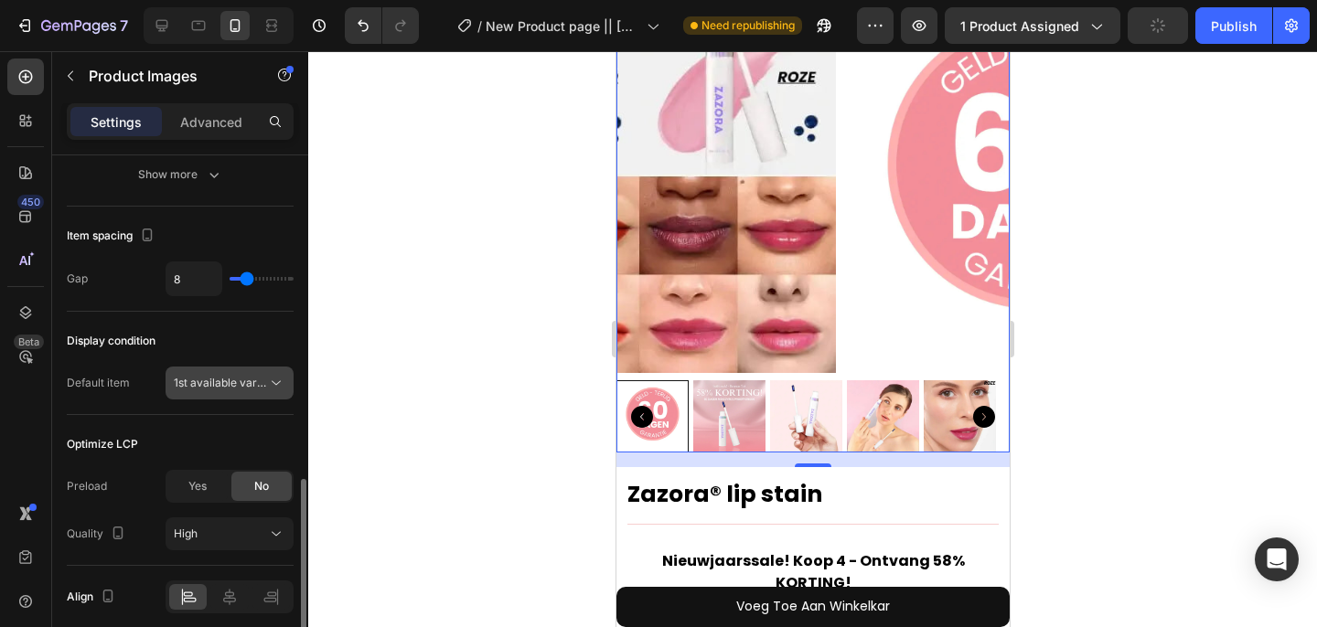
click at [229, 389] on span "1st available variant" at bounding box center [225, 383] width 102 height 14
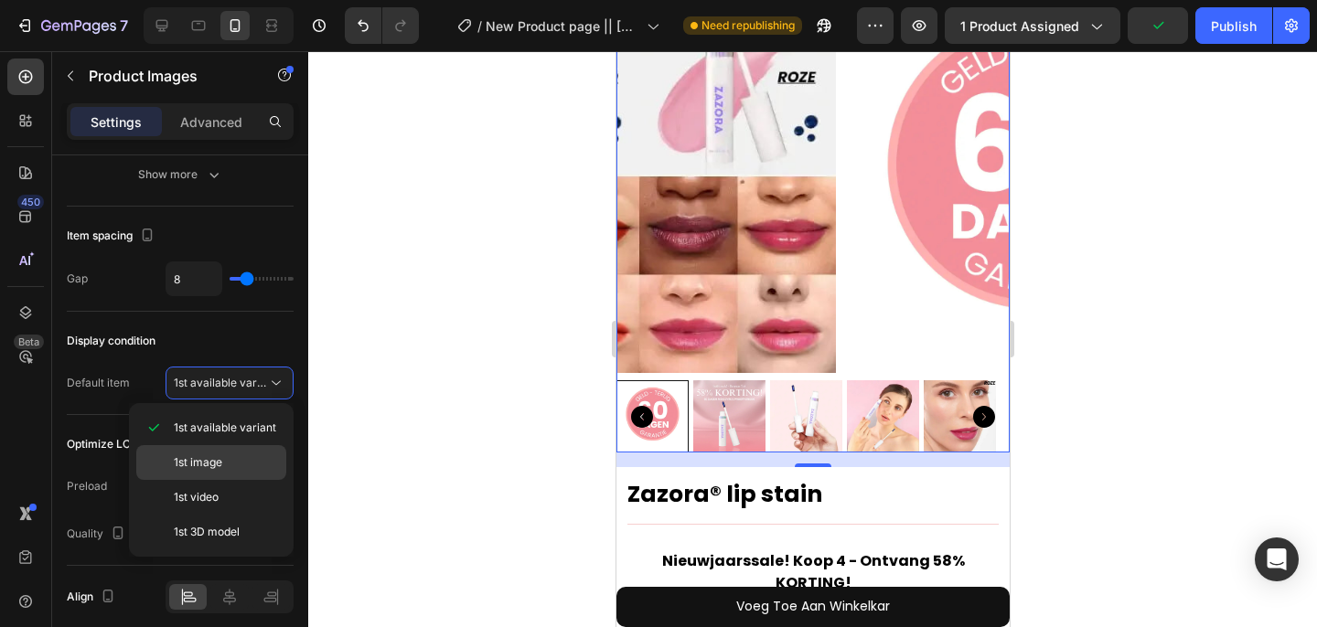
click at [221, 466] on span "1st image" at bounding box center [198, 462] width 48 height 16
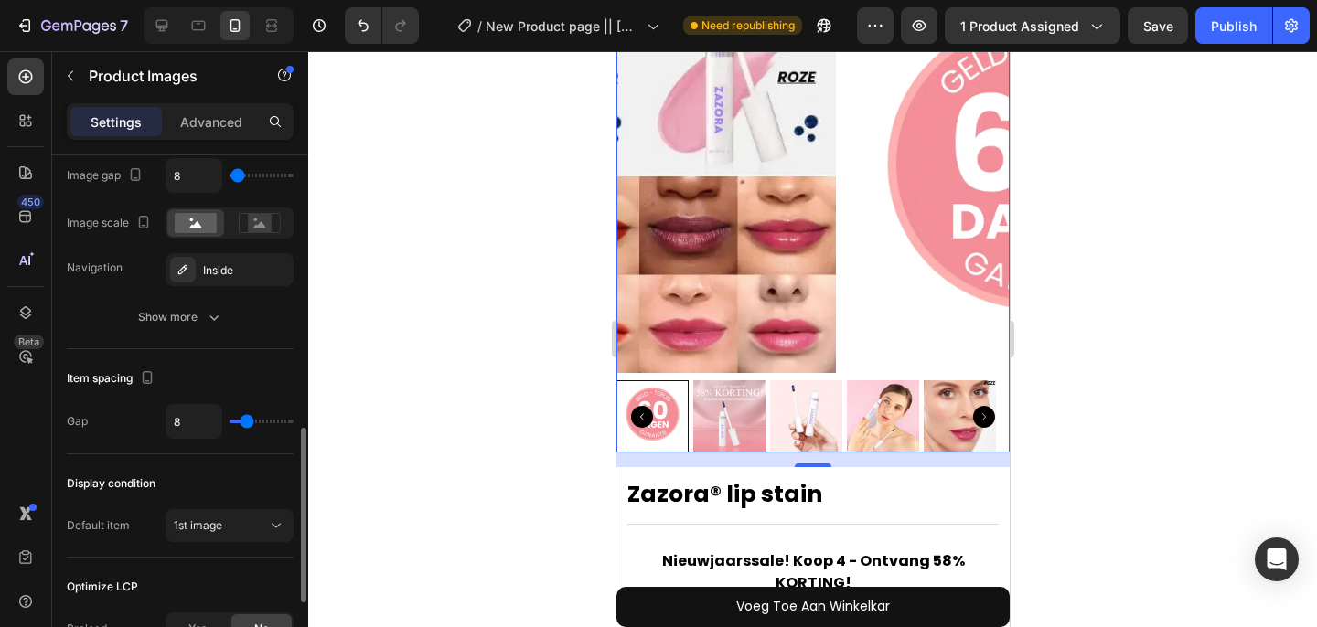
scroll to position [820, 0]
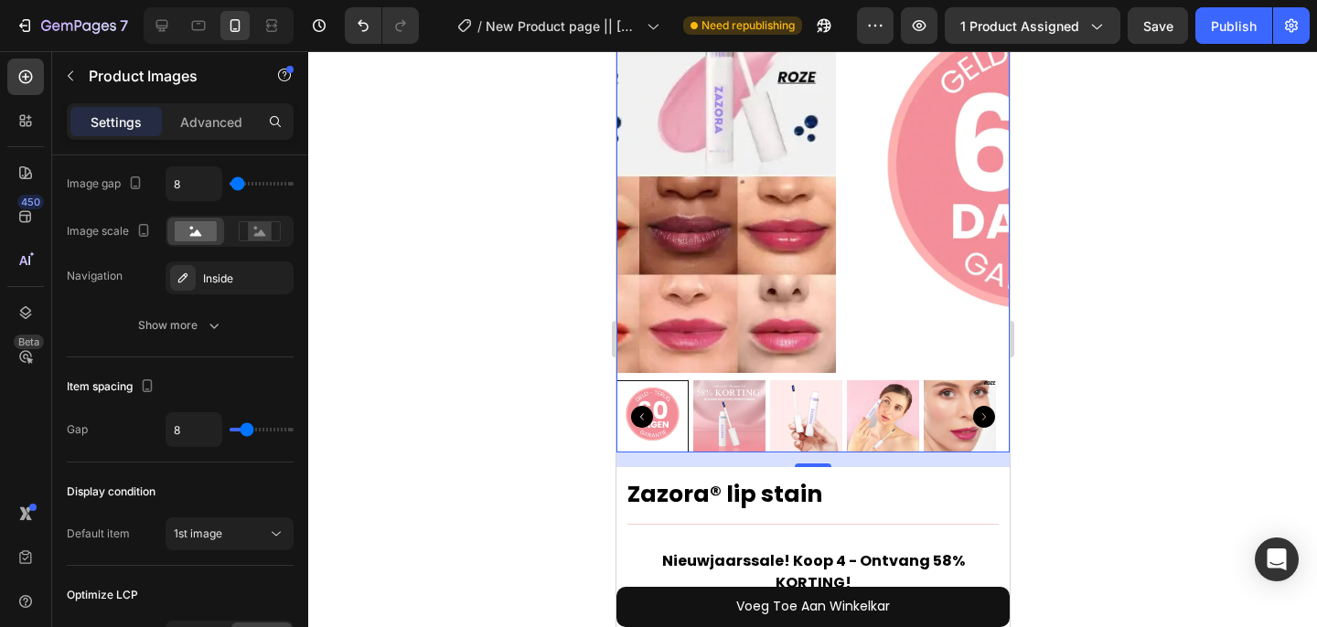
click at [710, 401] on img at bounding box center [728, 416] width 72 height 72
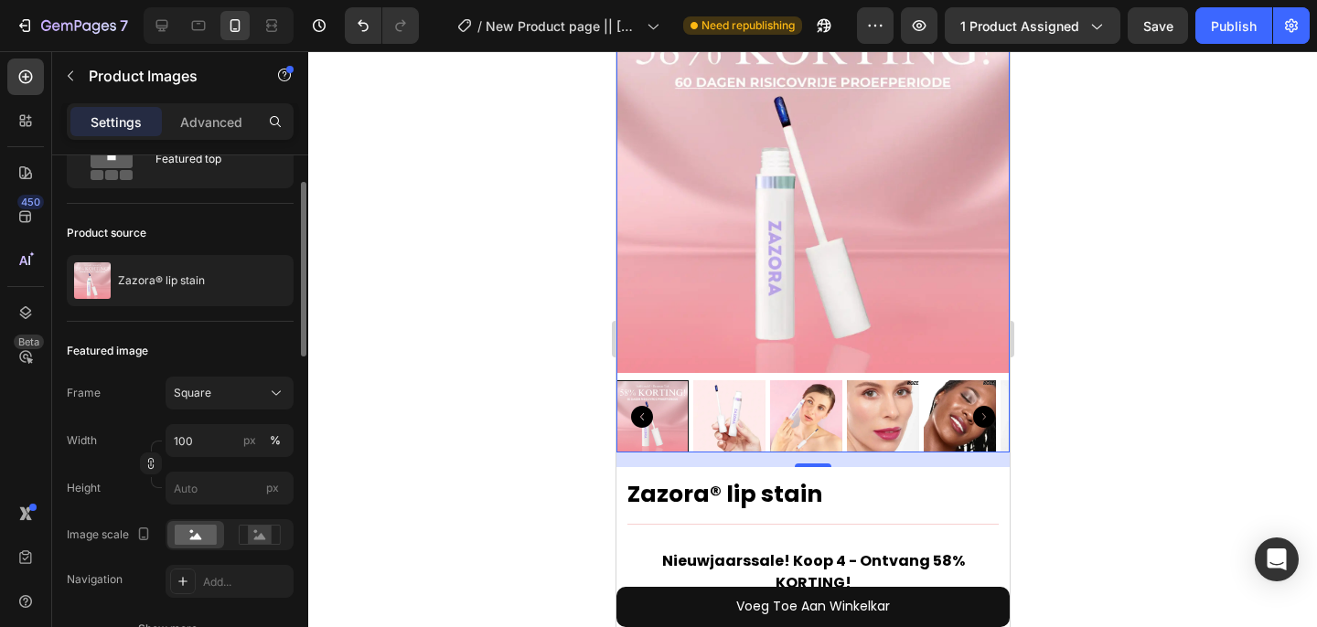
scroll to position [0, 0]
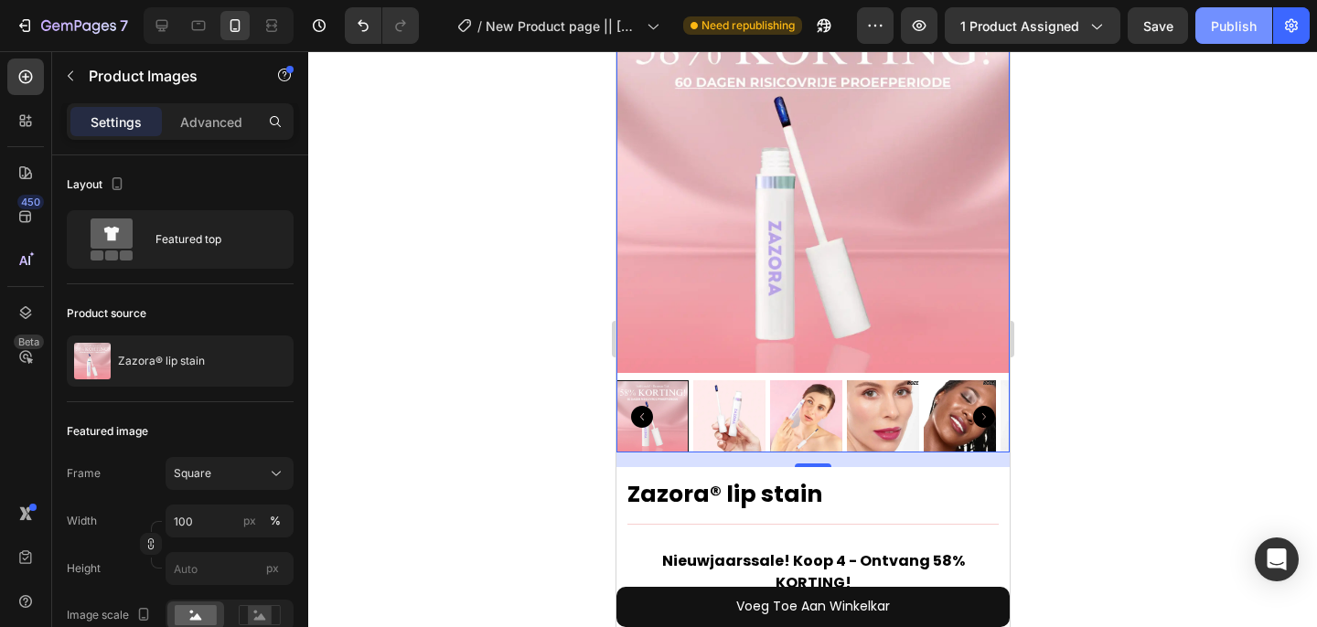
click at [1213, 31] on div "Publish" at bounding box center [1234, 25] width 46 height 19
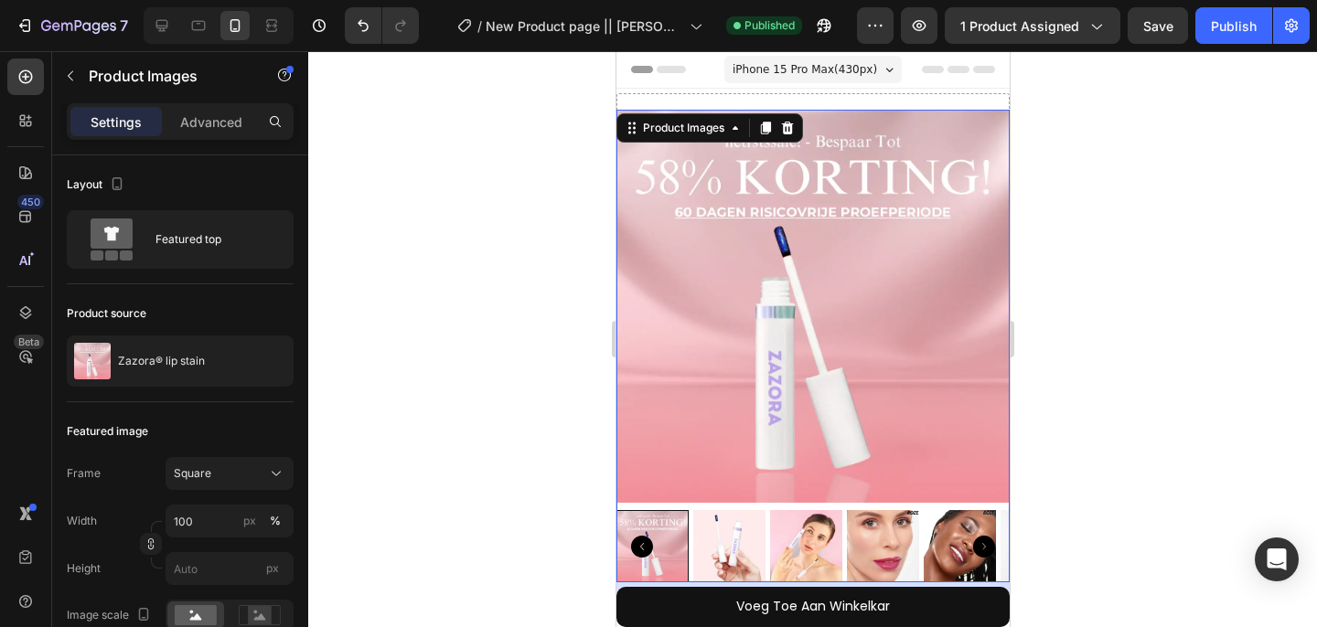
click at [714, 315] on img at bounding box center [811, 306] width 393 height 393
click at [220, 123] on p "Advanced" at bounding box center [211, 121] width 62 height 19
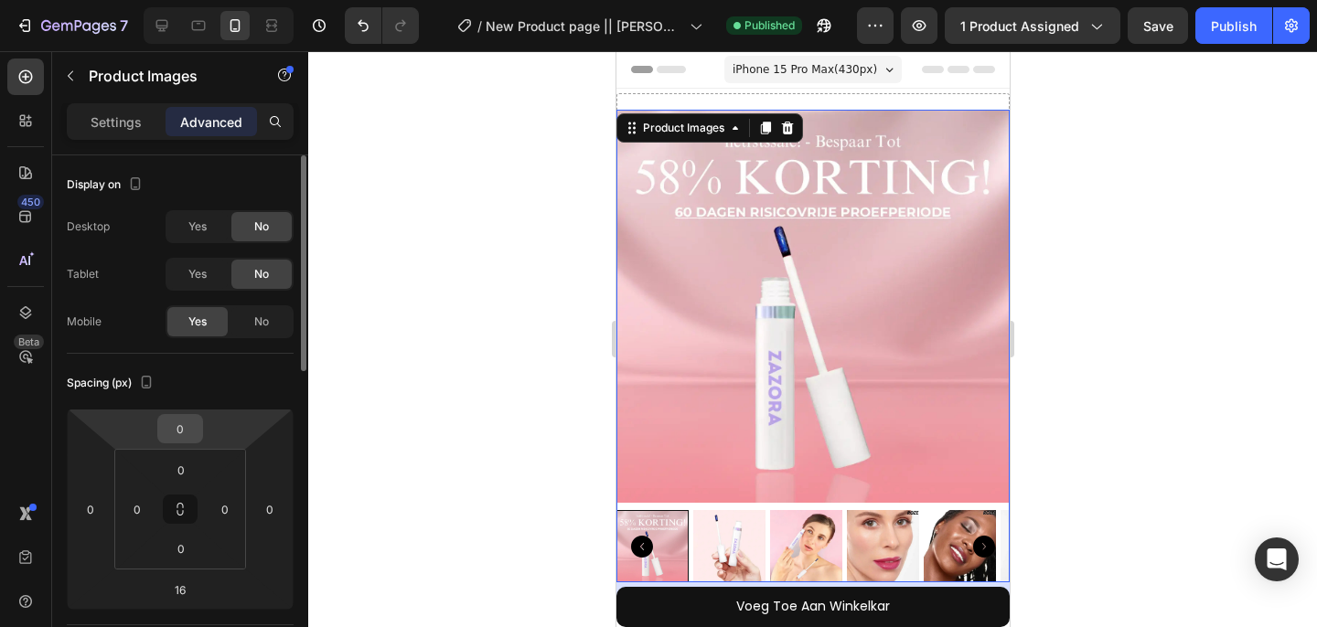
click at [187, 433] on input "0" at bounding box center [180, 428] width 37 height 27
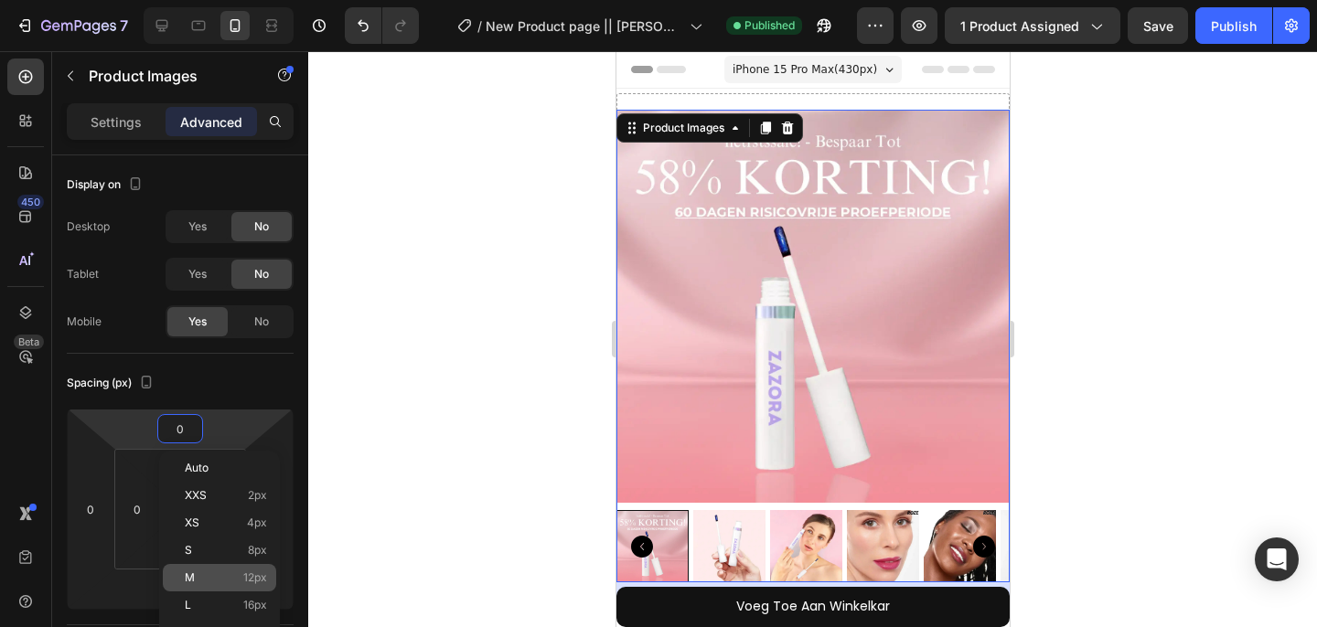
click at [247, 575] on span "12px" at bounding box center [255, 578] width 24 height 13
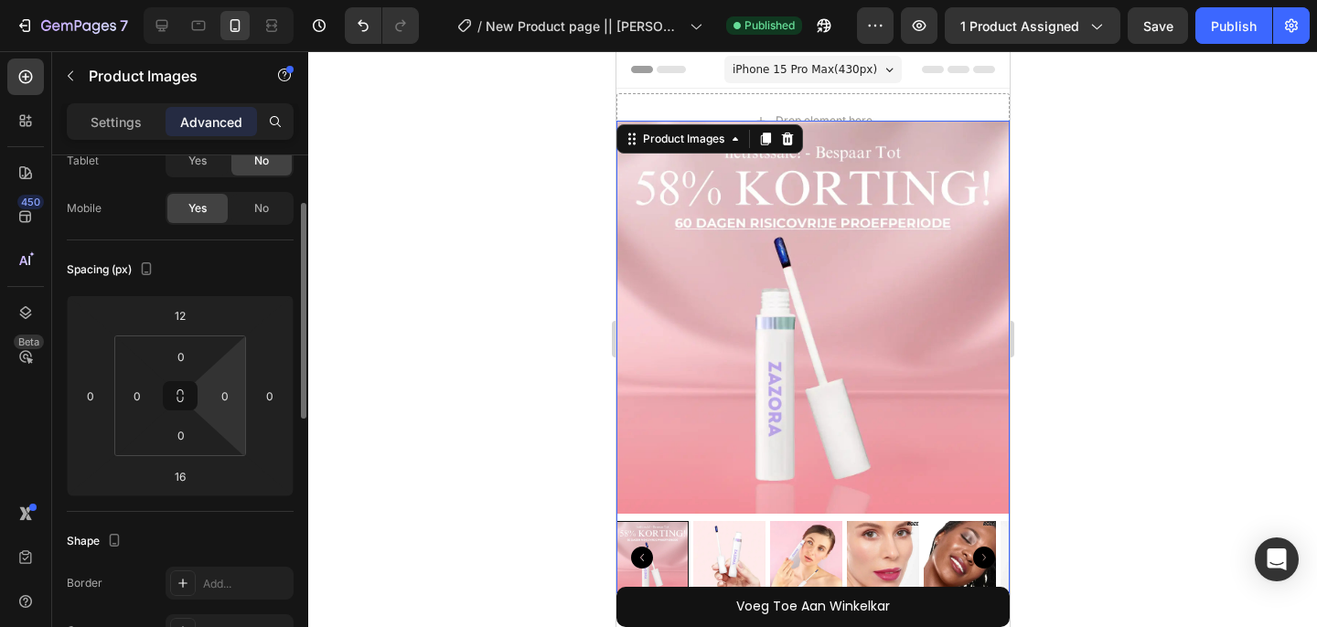
scroll to position [117, 0]
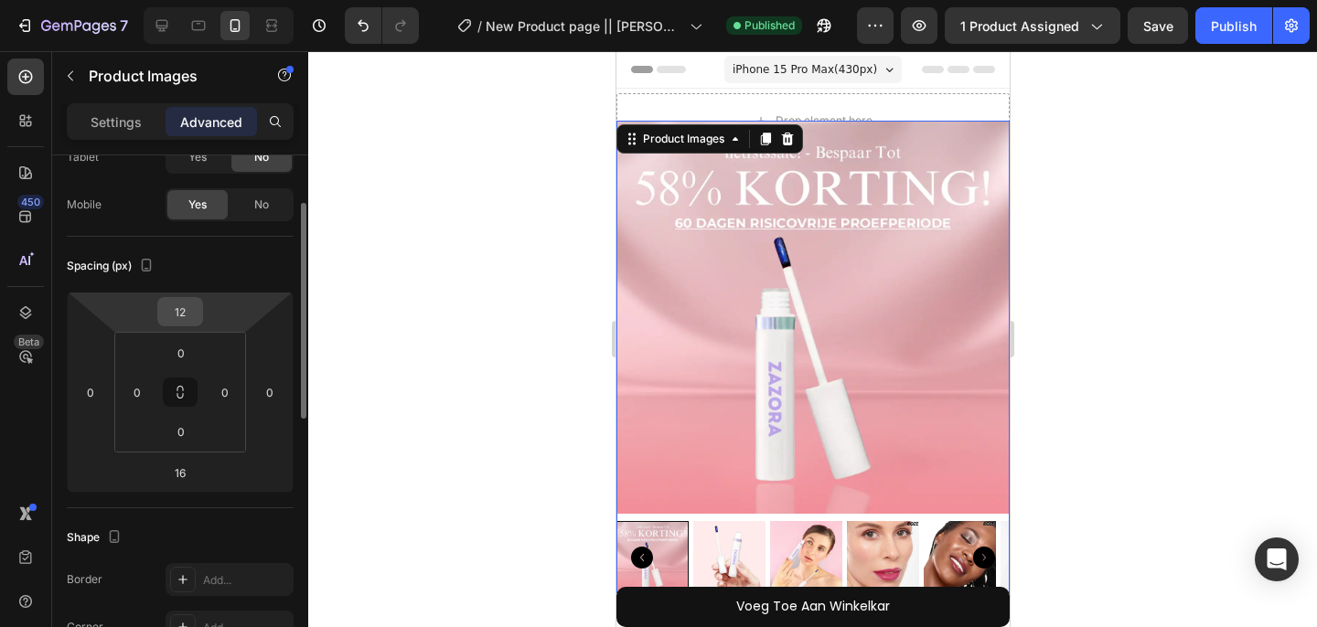
click at [191, 320] on input "12" at bounding box center [180, 311] width 37 height 27
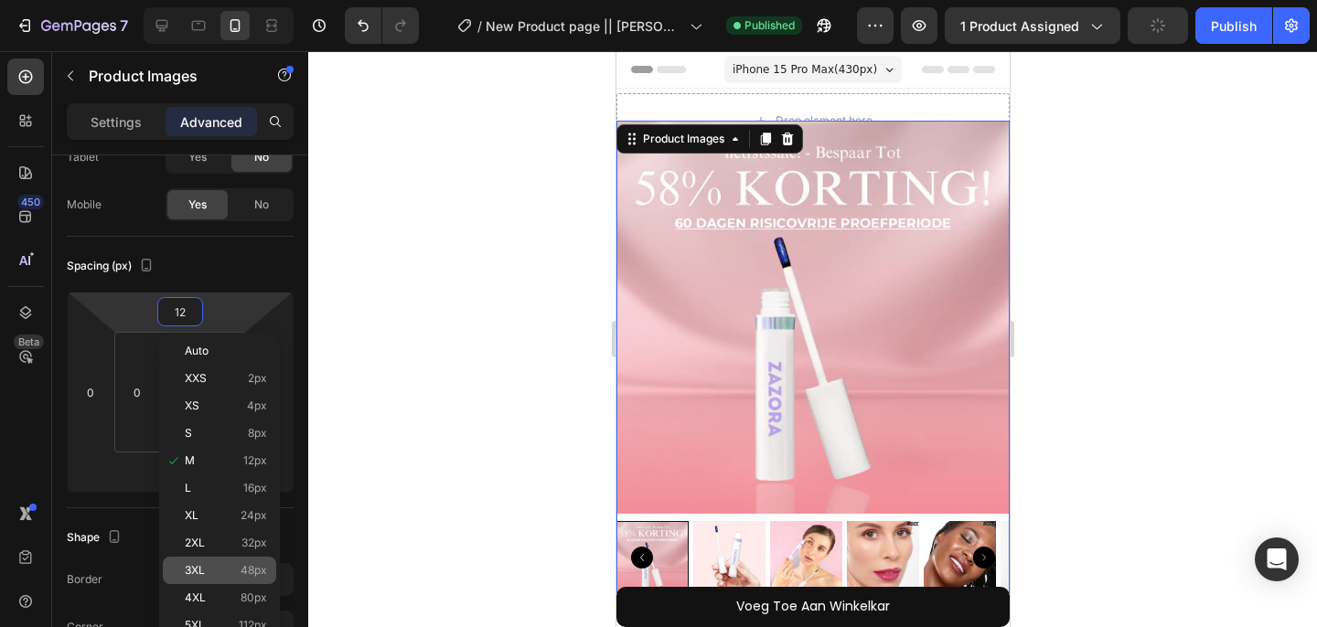
click at [254, 575] on span "48px" at bounding box center [253, 570] width 27 height 13
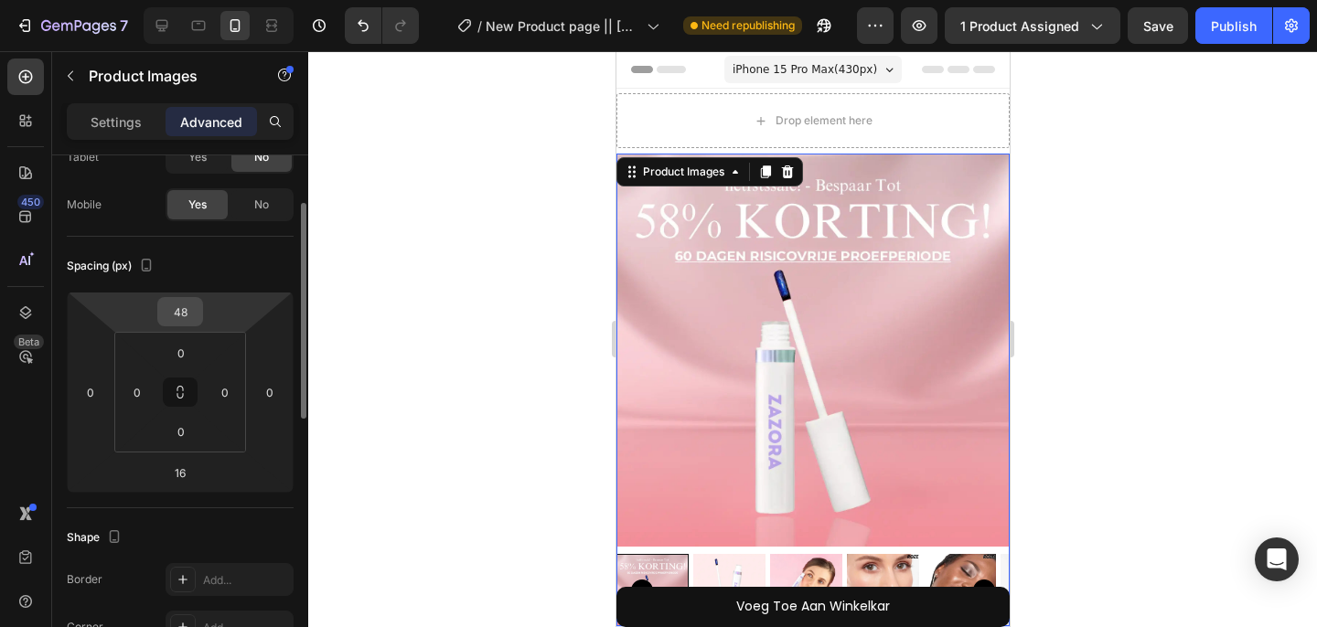
click at [180, 326] on div "48" at bounding box center [180, 311] width 46 height 29
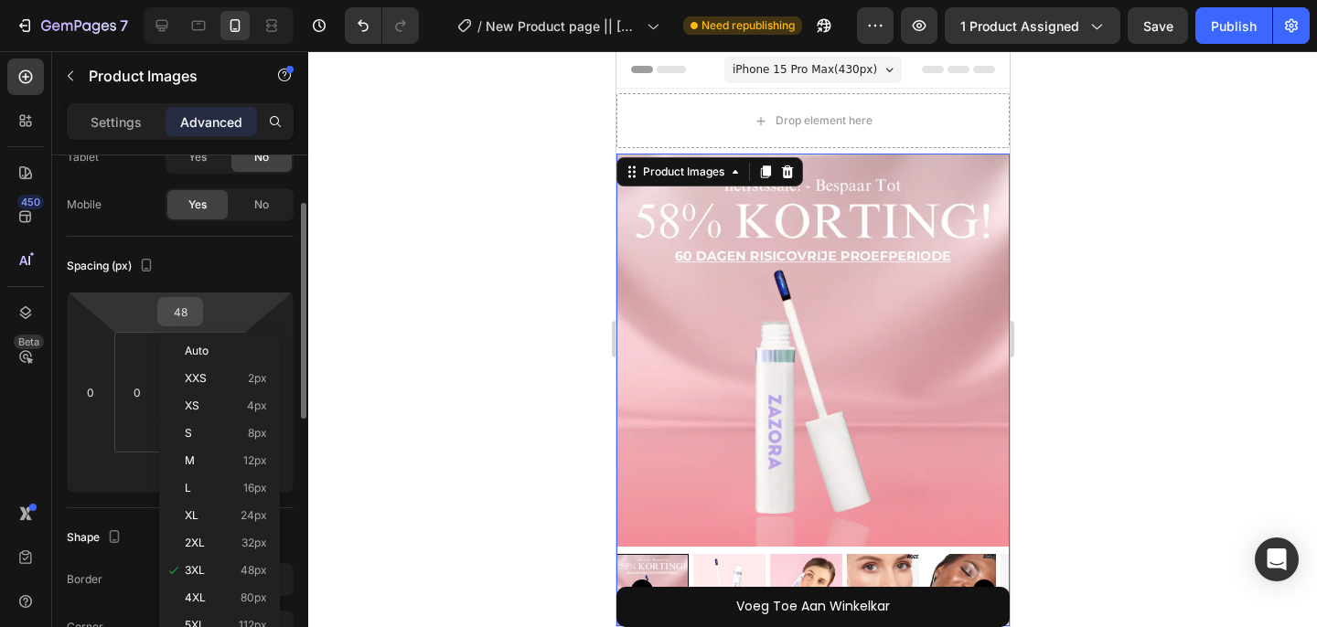
click at [187, 316] on input "48" at bounding box center [180, 311] width 37 height 27
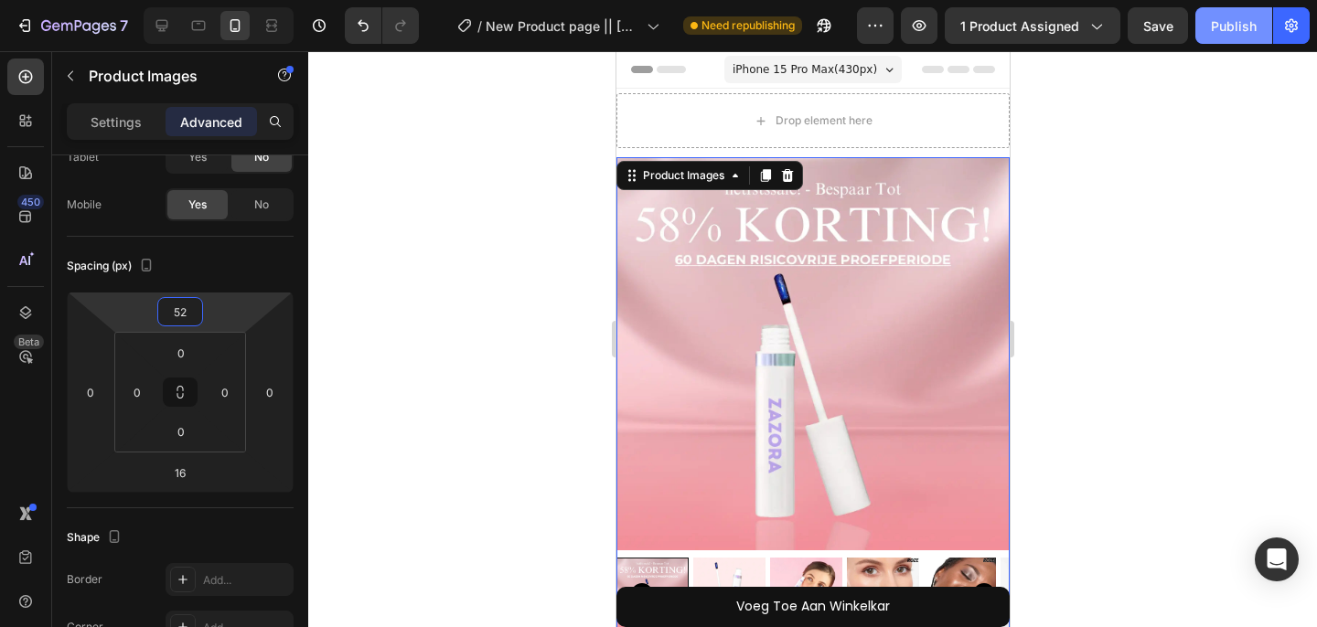
type input "52"
click at [1216, 27] on div "Publish" at bounding box center [1234, 25] width 46 height 19
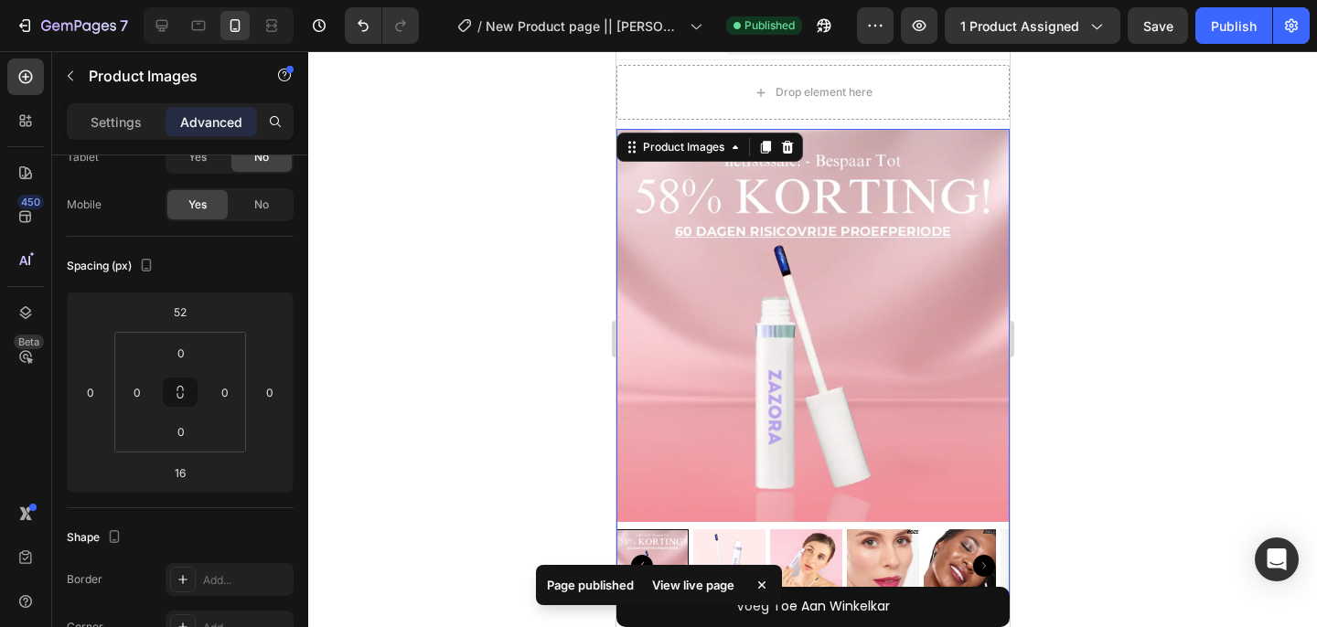
scroll to position [25, 0]
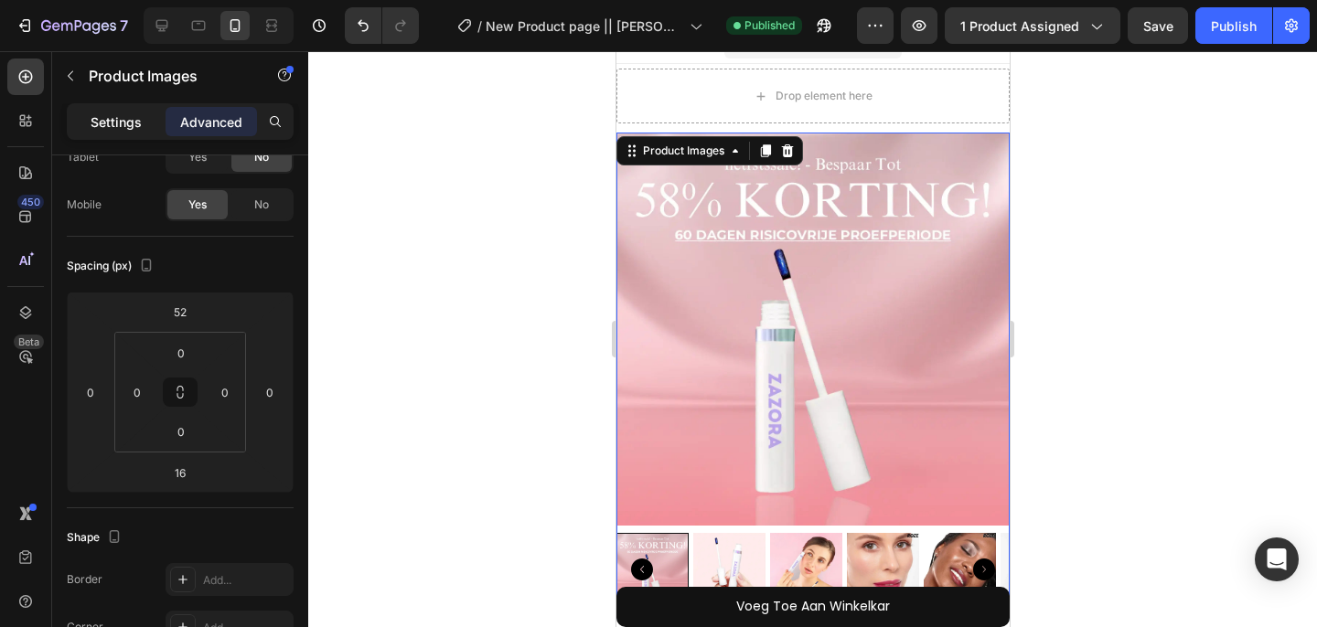
click at [111, 125] on p "Settings" at bounding box center [116, 121] width 51 height 19
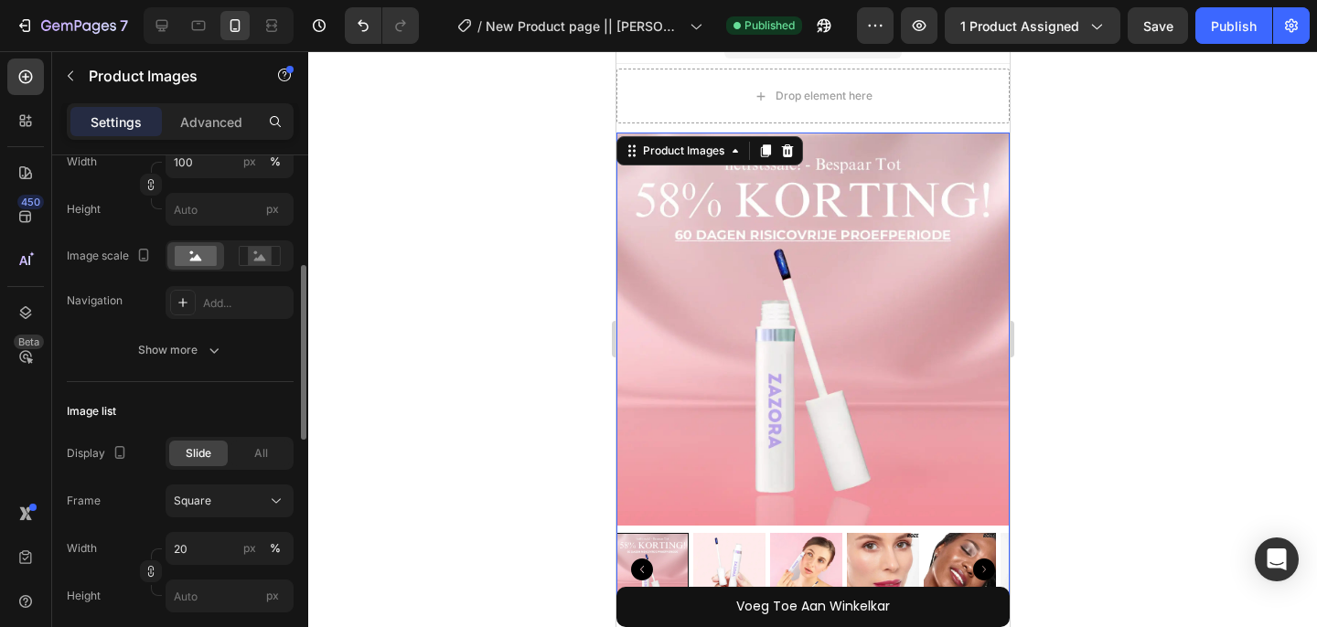
scroll to position [381, 0]
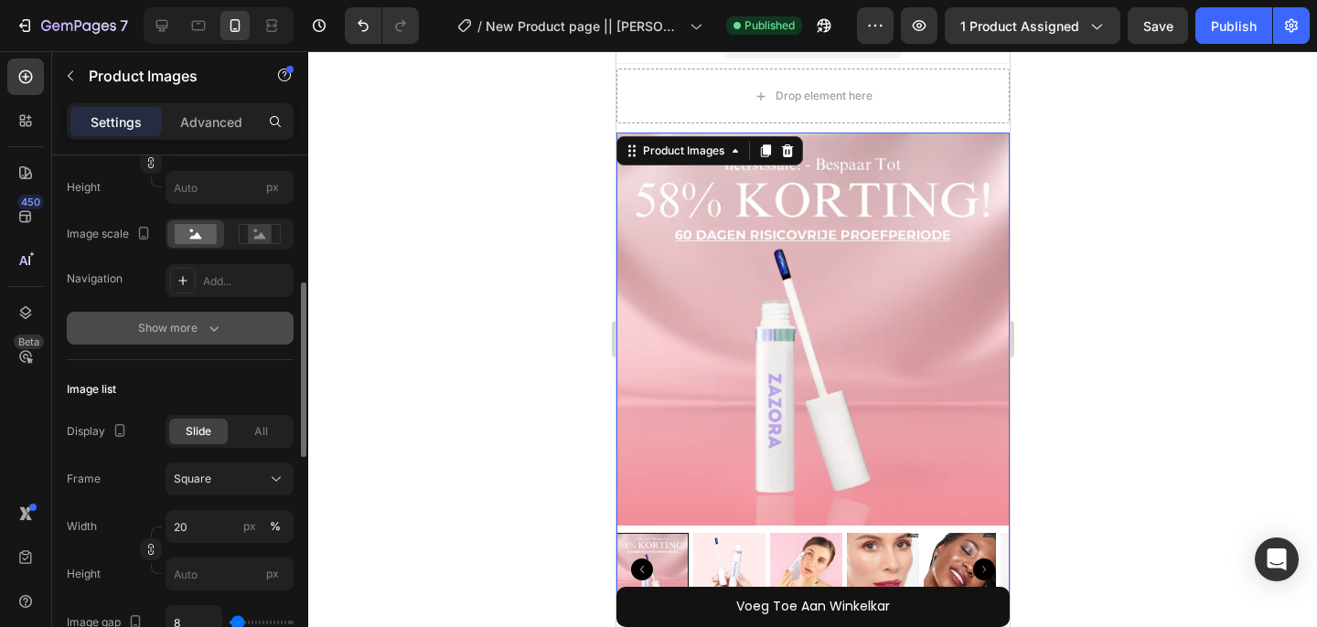
click at [176, 326] on div "Show more" at bounding box center [180, 328] width 85 height 18
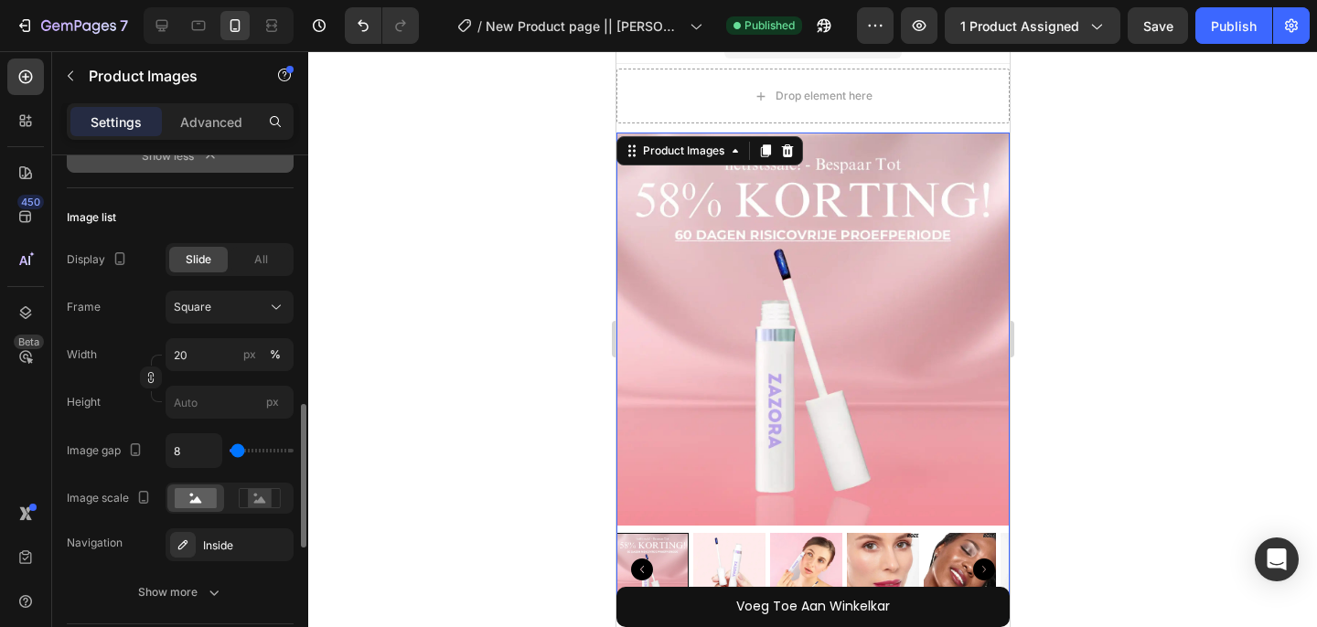
scroll to position [892, 0]
type input "226"
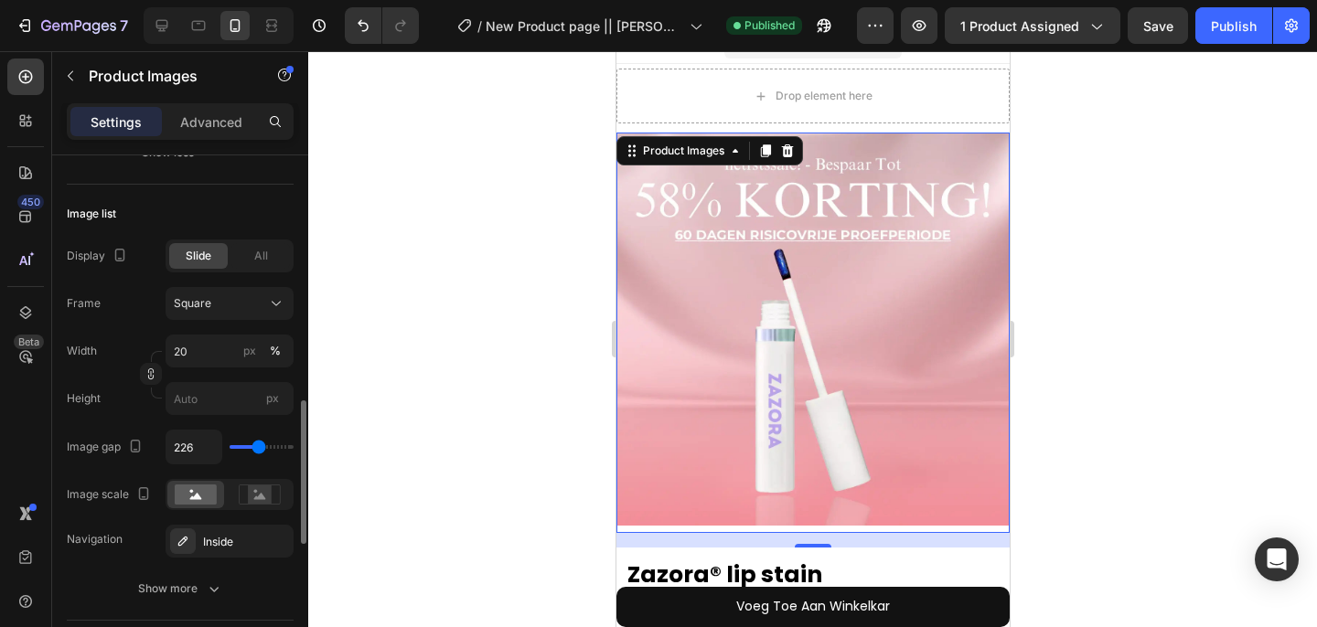
type input "227"
type input "425"
type input "427"
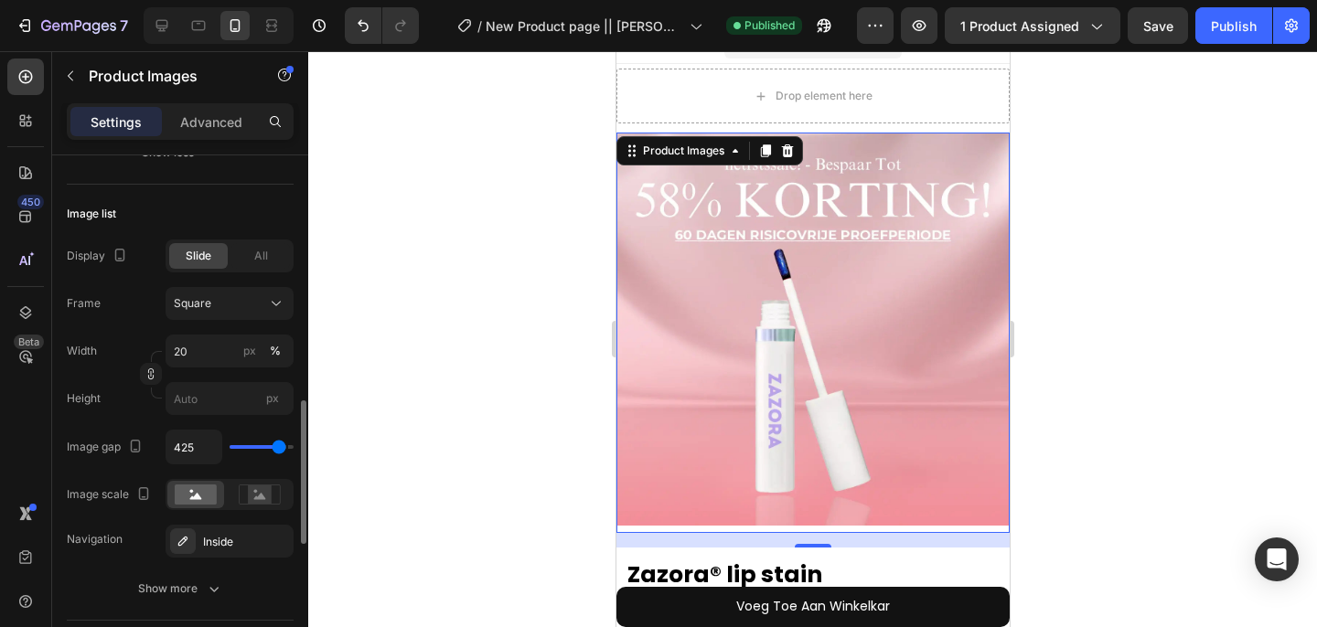
type input "427"
type input "426"
type input "123"
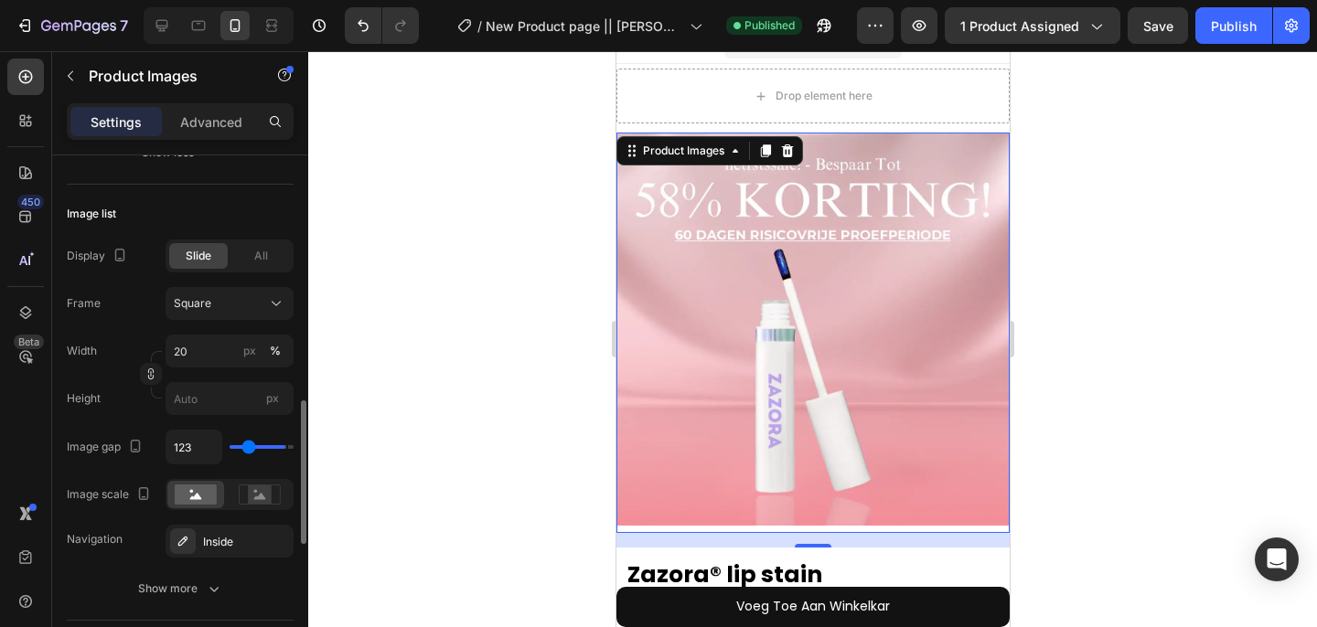
type input "110"
type input "105"
type input "103"
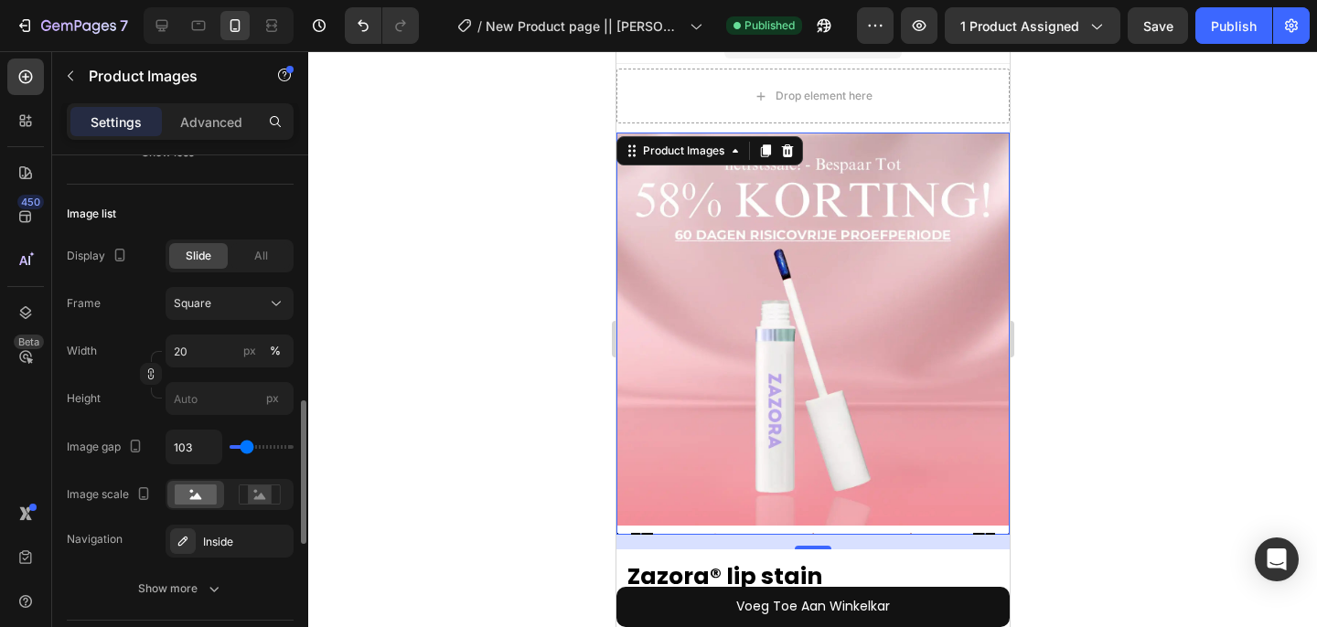
drag, startPoint x: 238, startPoint y: 449, endPoint x: 246, endPoint y: 454, distance: 9.9
type input "98"
click at [246, 449] on input "range" at bounding box center [262, 447] width 64 height 4
type input "0"
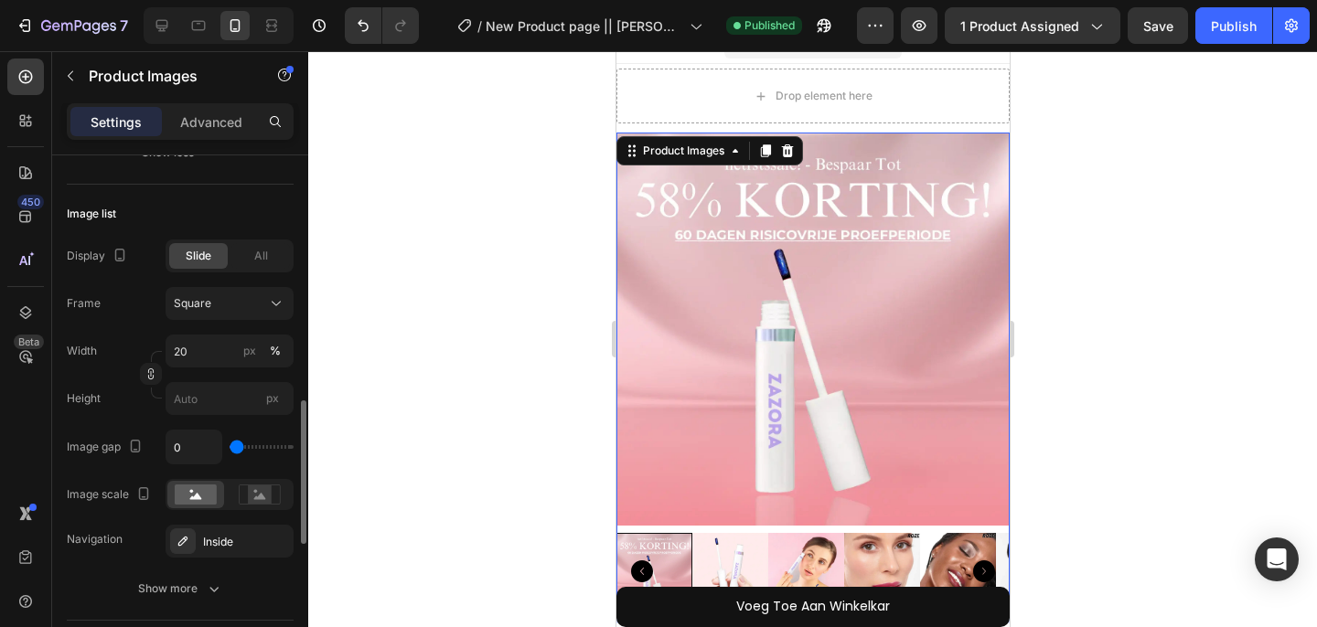
type input "10"
click at [238, 447] on input "range" at bounding box center [262, 447] width 64 height 4
type input "9"
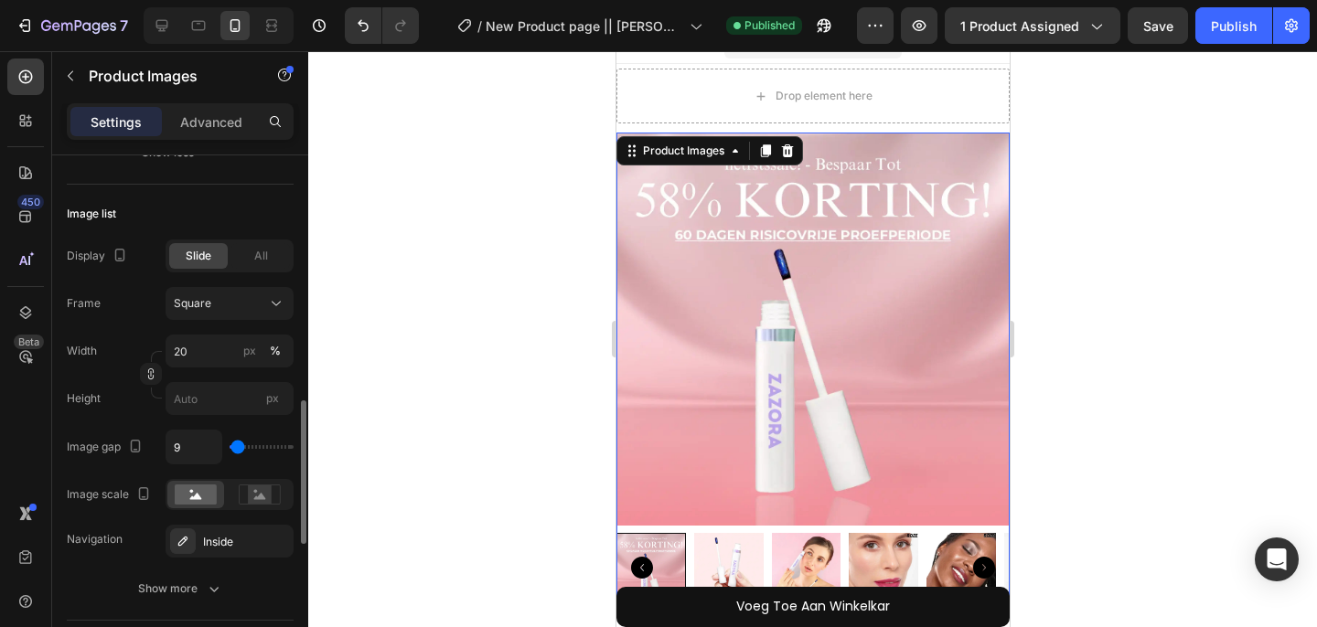
click at [237, 447] on input "range" at bounding box center [262, 447] width 64 height 4
click at [207, 454] on input "9" at bounding box center [193, 447] width 55 height 33
type input "8"
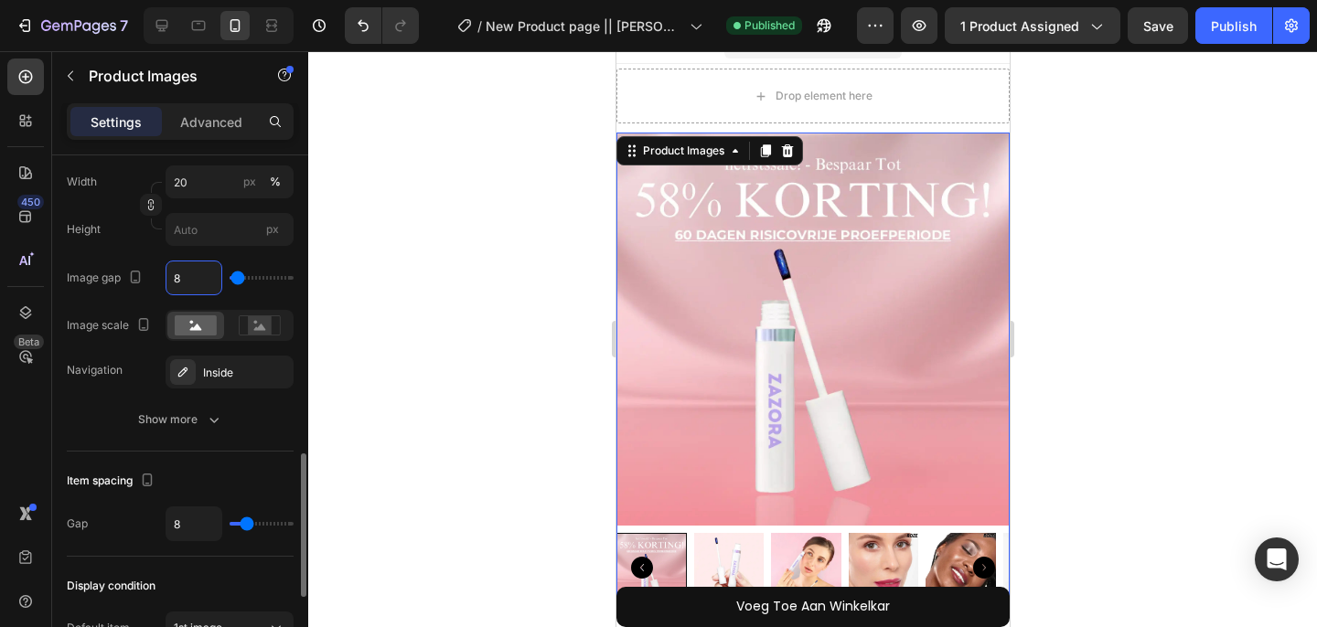
scroll to position [1070, 0]
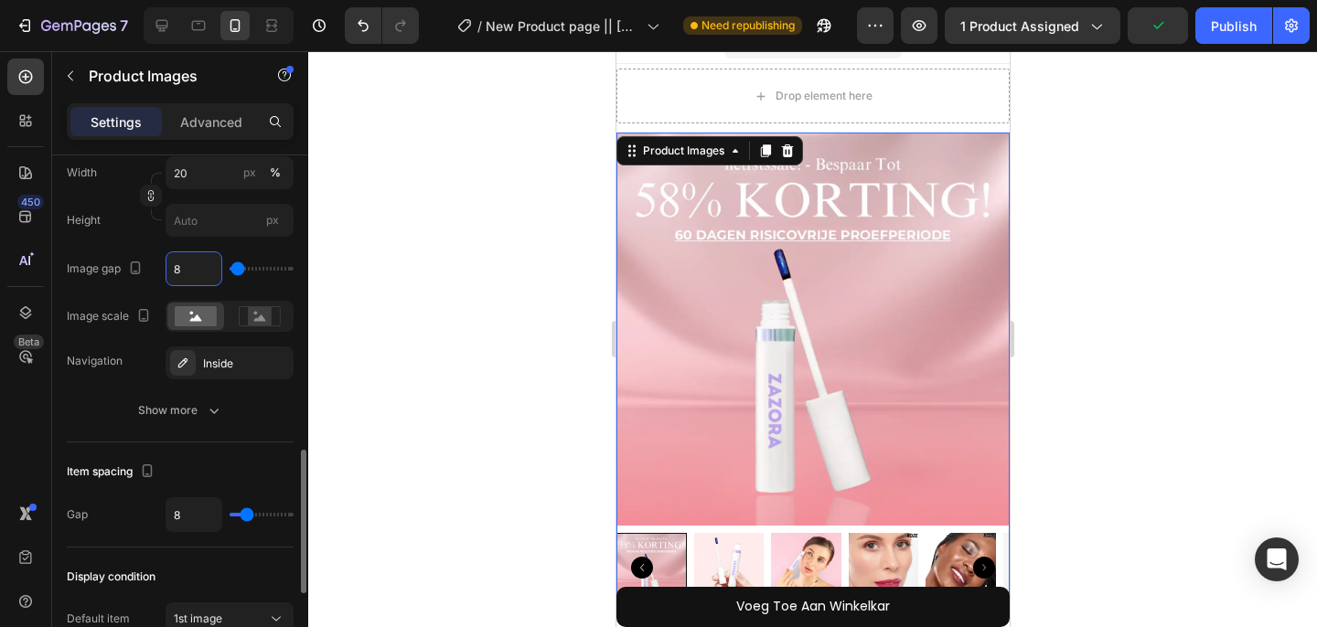
type input "8"
click at [183, 427] on div "Show more" at bounding box center [180, 410] width 227 height 33
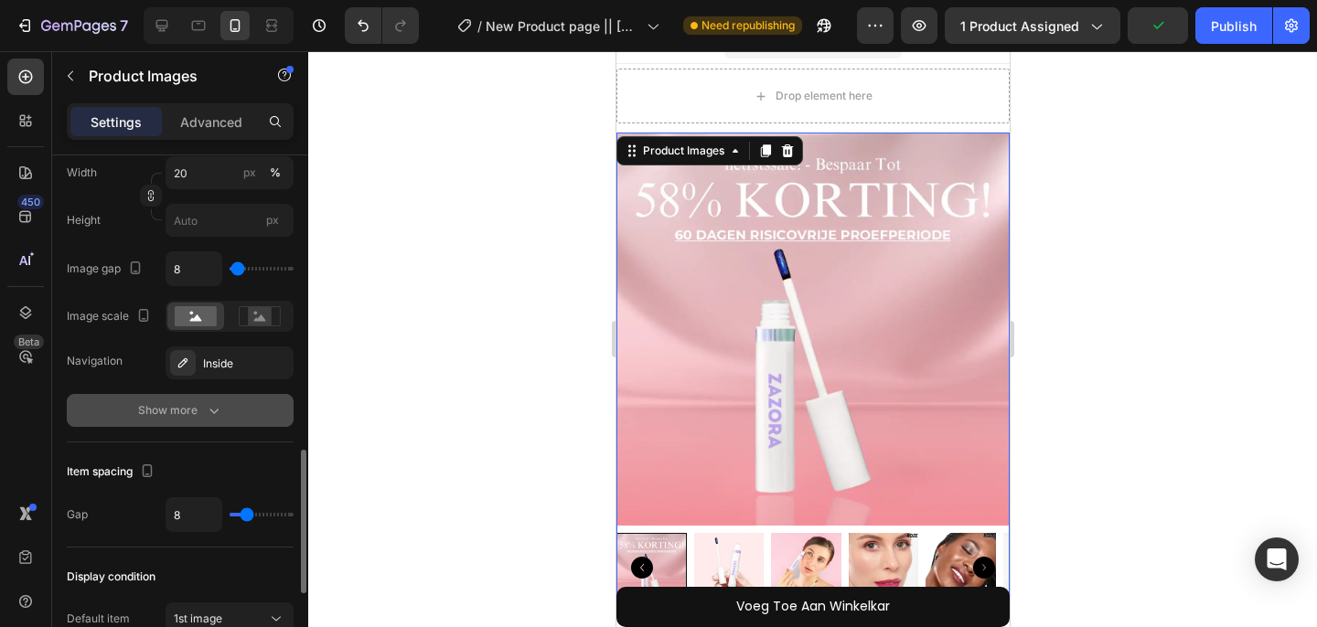
click at [185, 411] on div "Show more" at bounding box center [180, 410] width 85 height 18
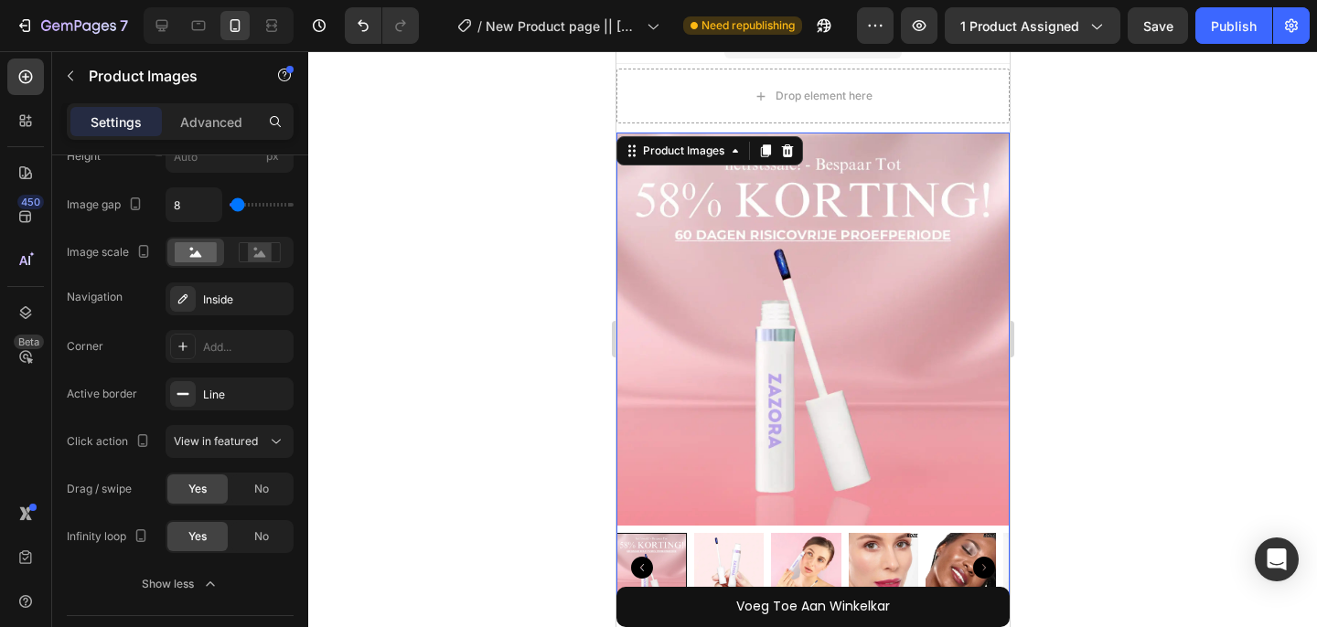
scroll to position [948, 0]
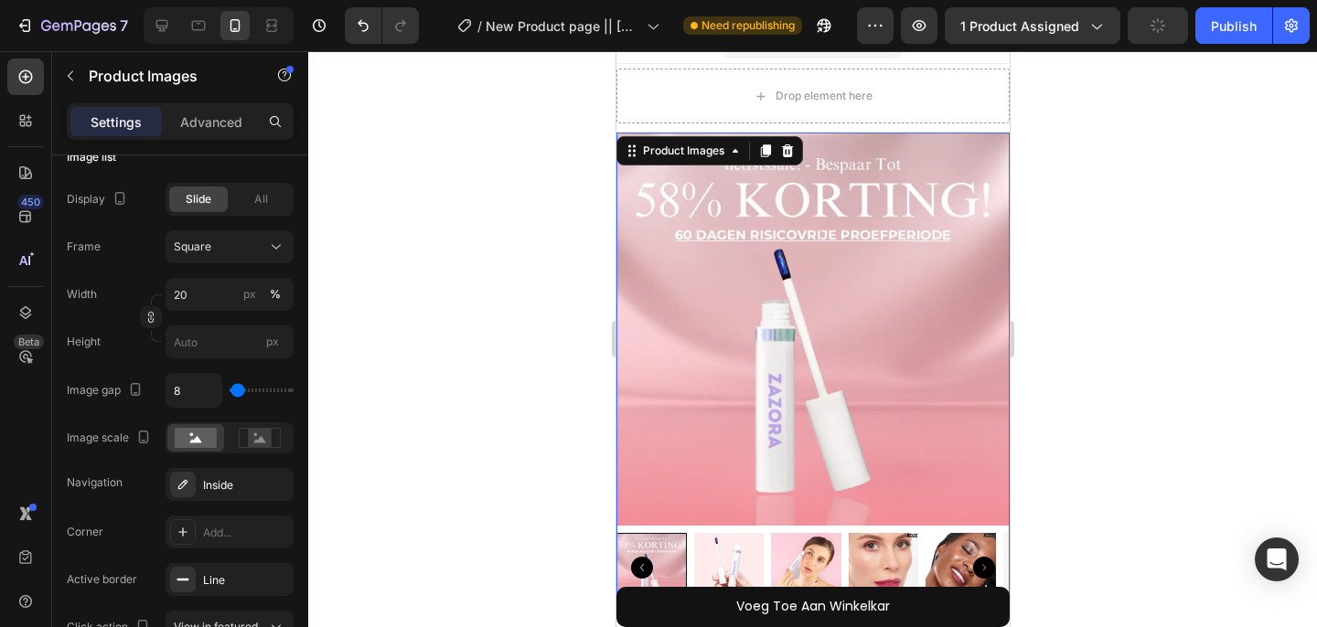
click at [201, 136] on div "Settings Advanced" at bounding box center [180, 121] width 227 height 37
click at [208, 125] on p "Advanced" at bounding box center [211, 121] width 62 height 19
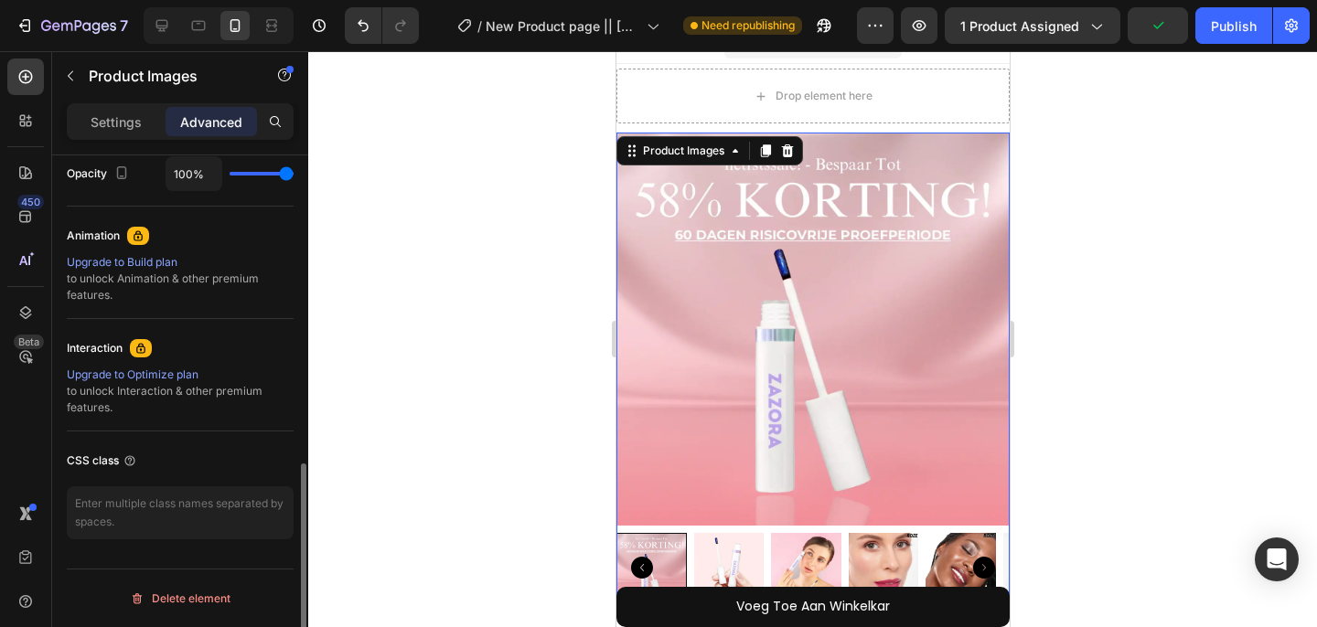
scroll to position [0, 0]
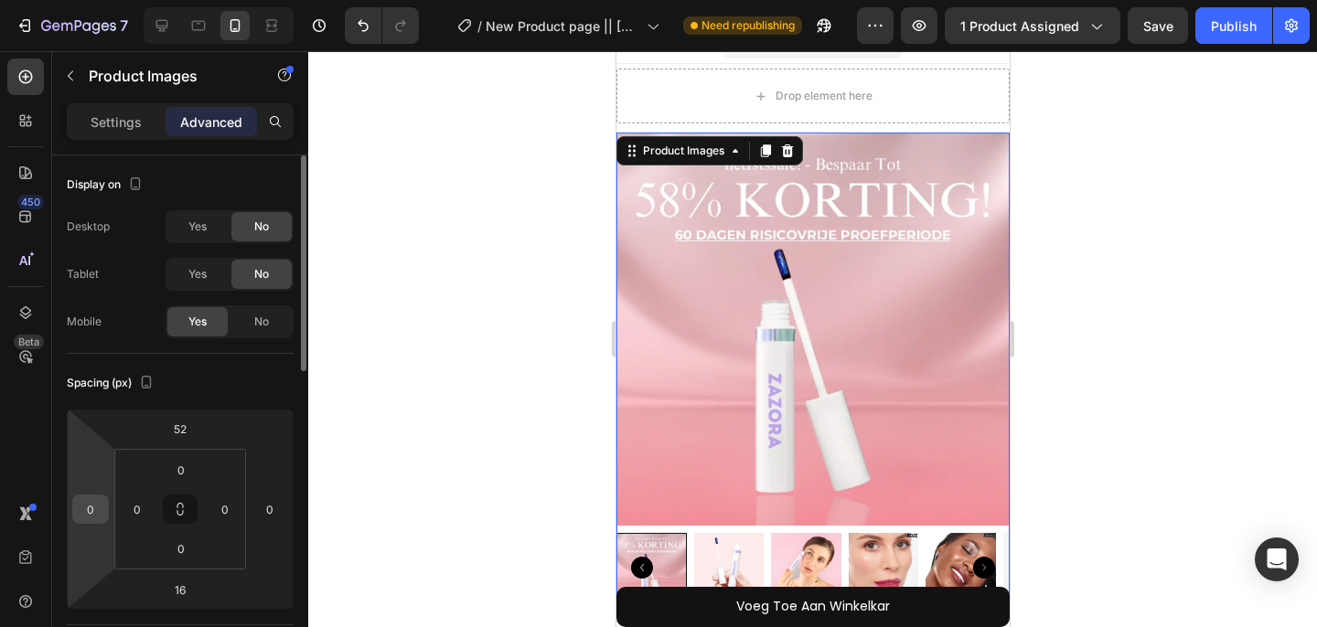
click at [99, 512] on input "0" at bounding box center [90, 509] width 27 height 27
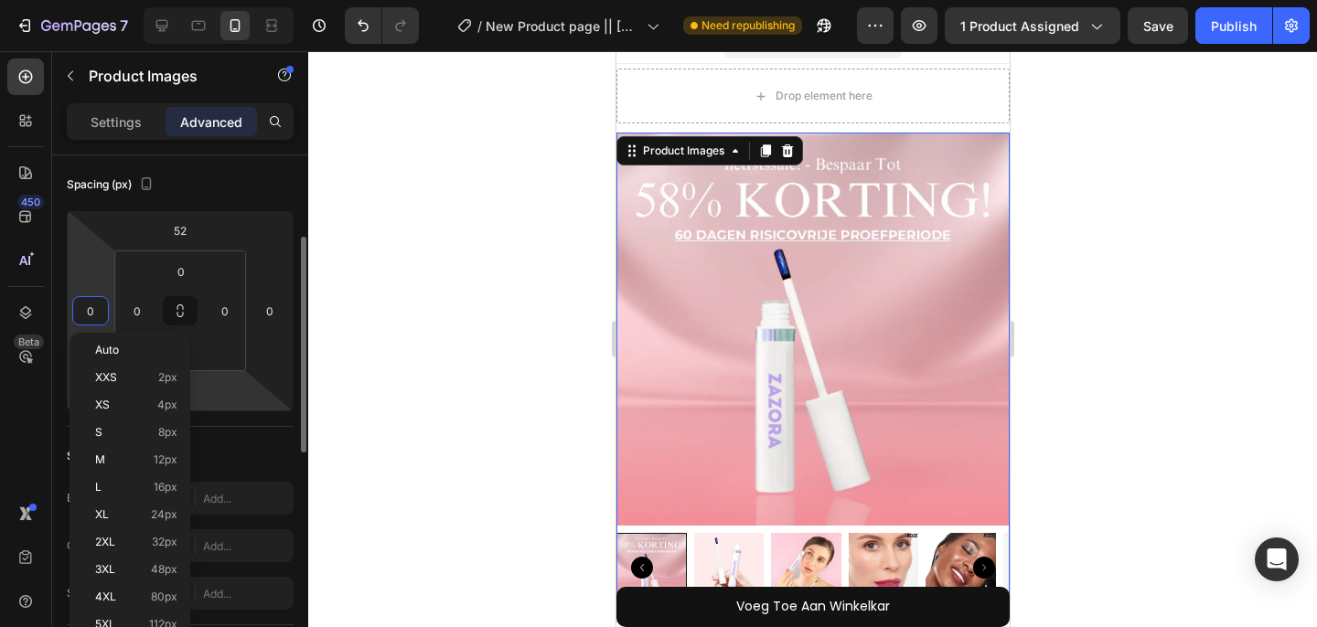
scroll to position [217, 0]
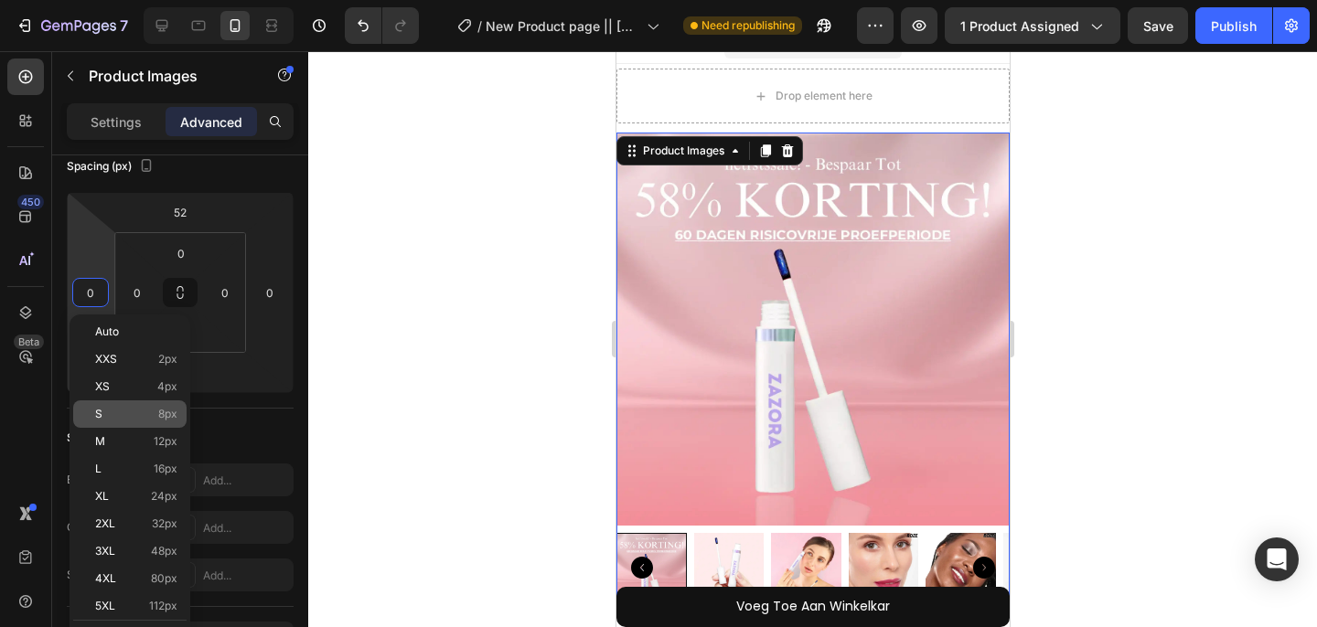
click at [162, 401] on div "S 8px" at bounding box center [129, 414] width 113 height 27
type input "8"
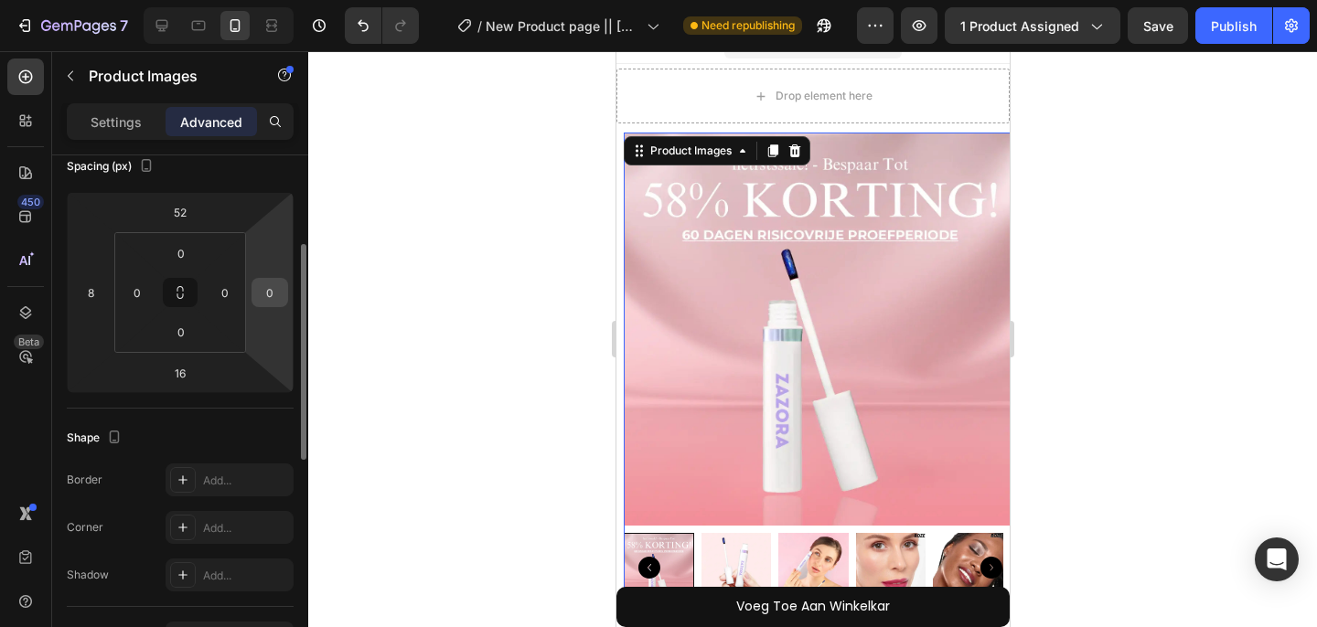
click at [263, 296] on input "0" at bounding box center [269, 292] width 27 height 27
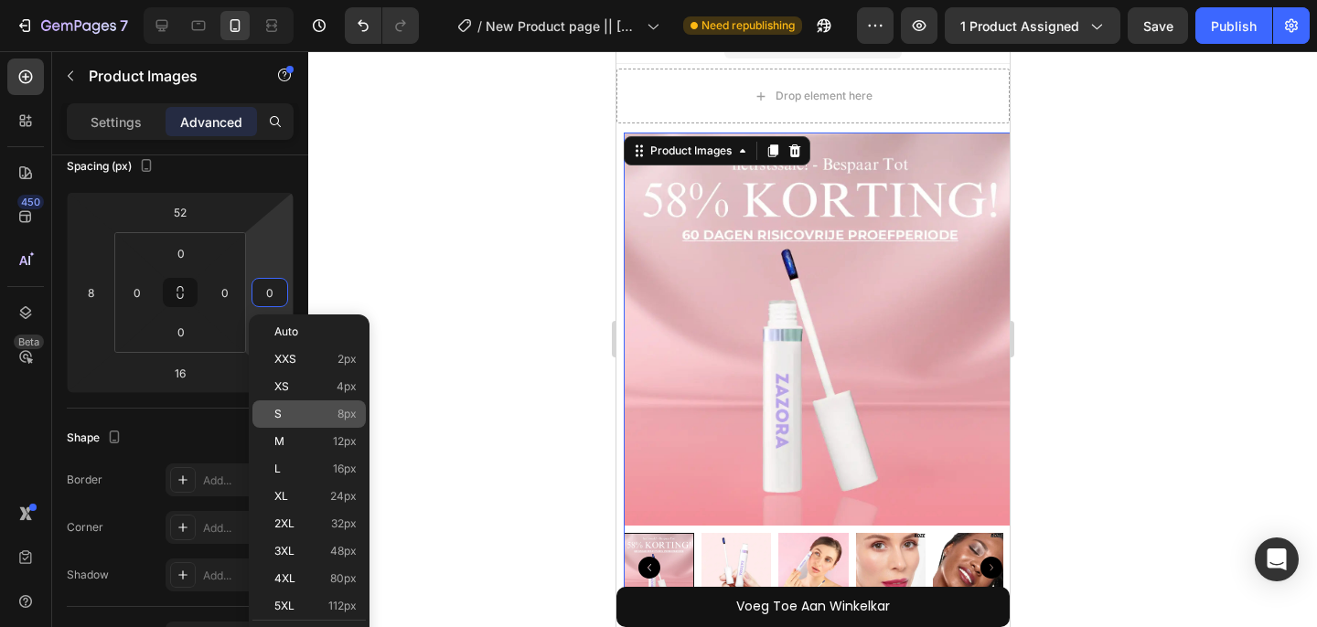
click at [290, 424] on div "S 8px" at bounding box center [308, 414] width 113 height 27
type input "8"
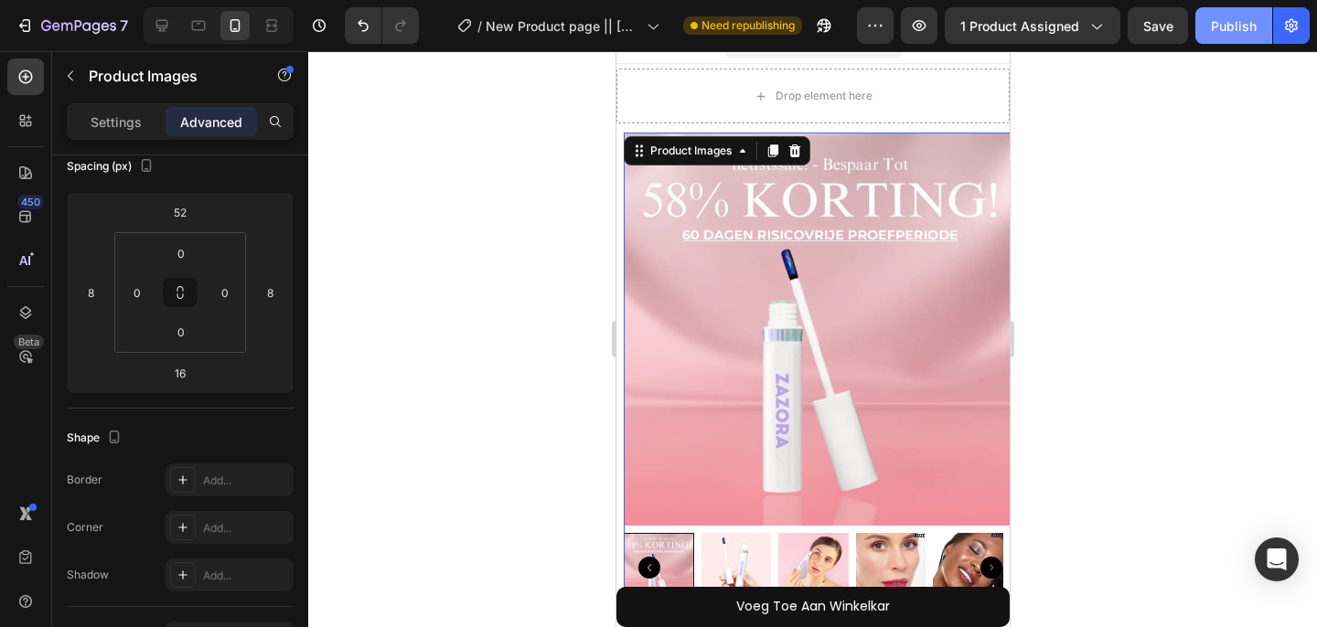
click at [1242, 19] on div "Publish" at bounding box center [1234, 25] width 46 height 19
click at [806, 375] on img at bounding box center [819, 329] width 393 height 393
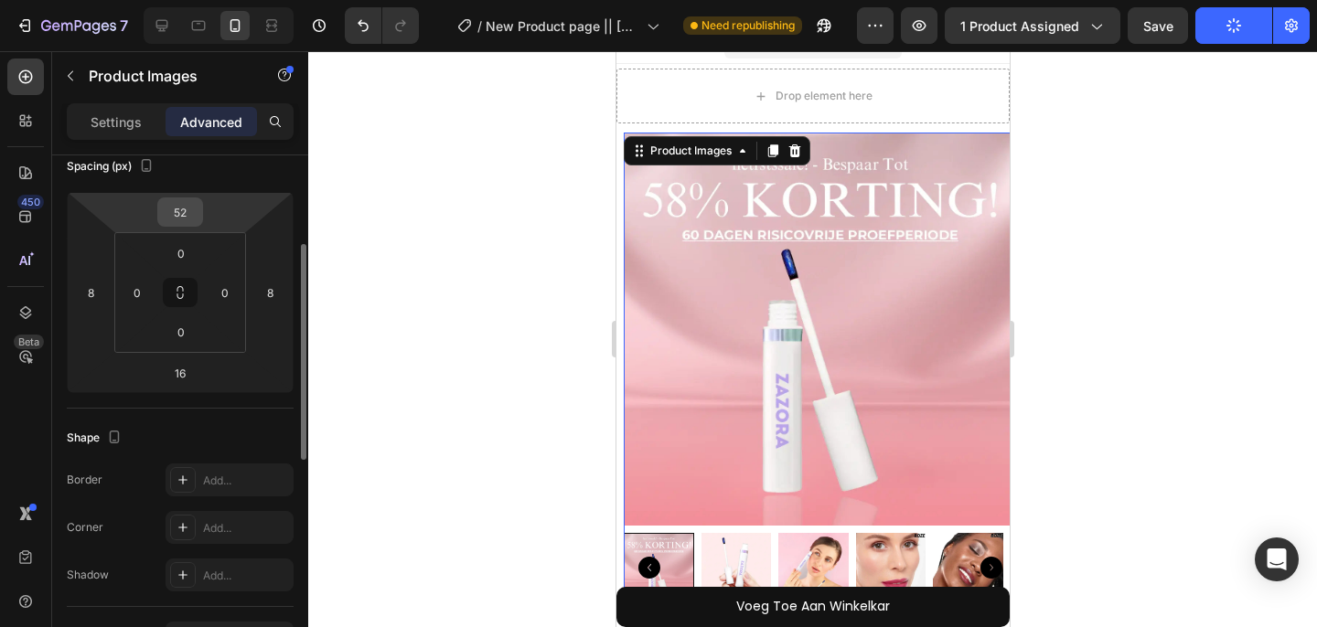
click at [181, 219] on input "52" at bounding box center [180, 211] width 37 height 27
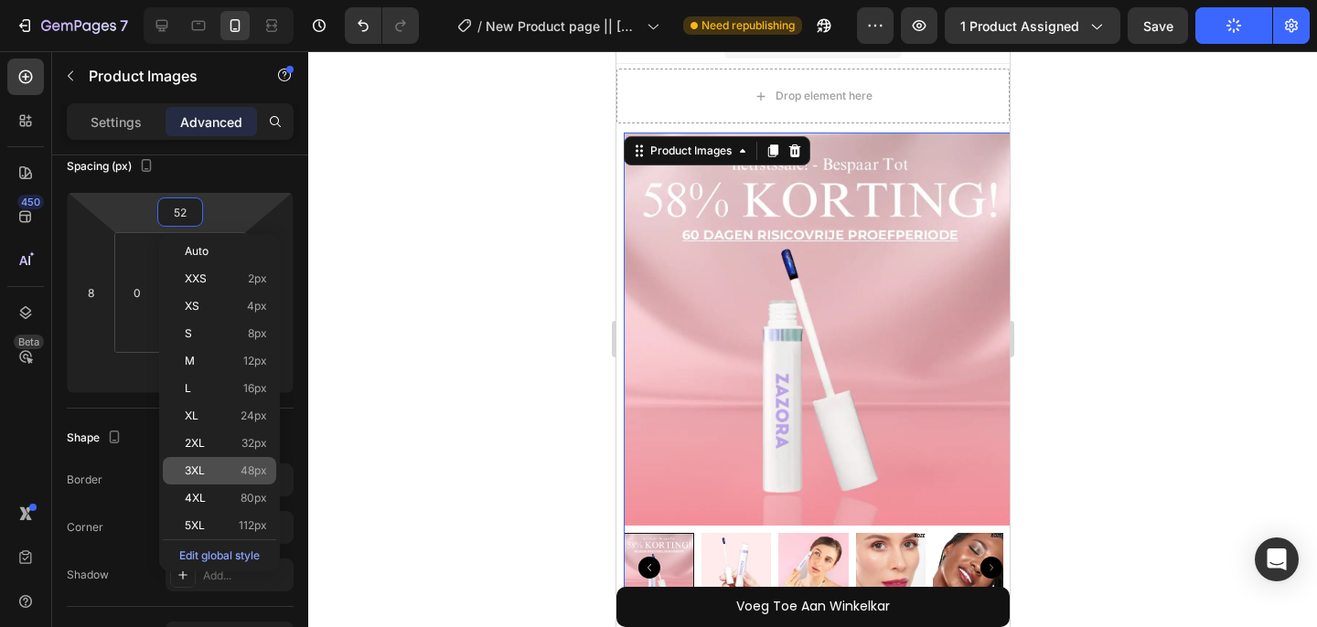
click at [230, 473] on p "3XL 48px" at bounding box center [226, 471] width 82 height 13
type input "48"
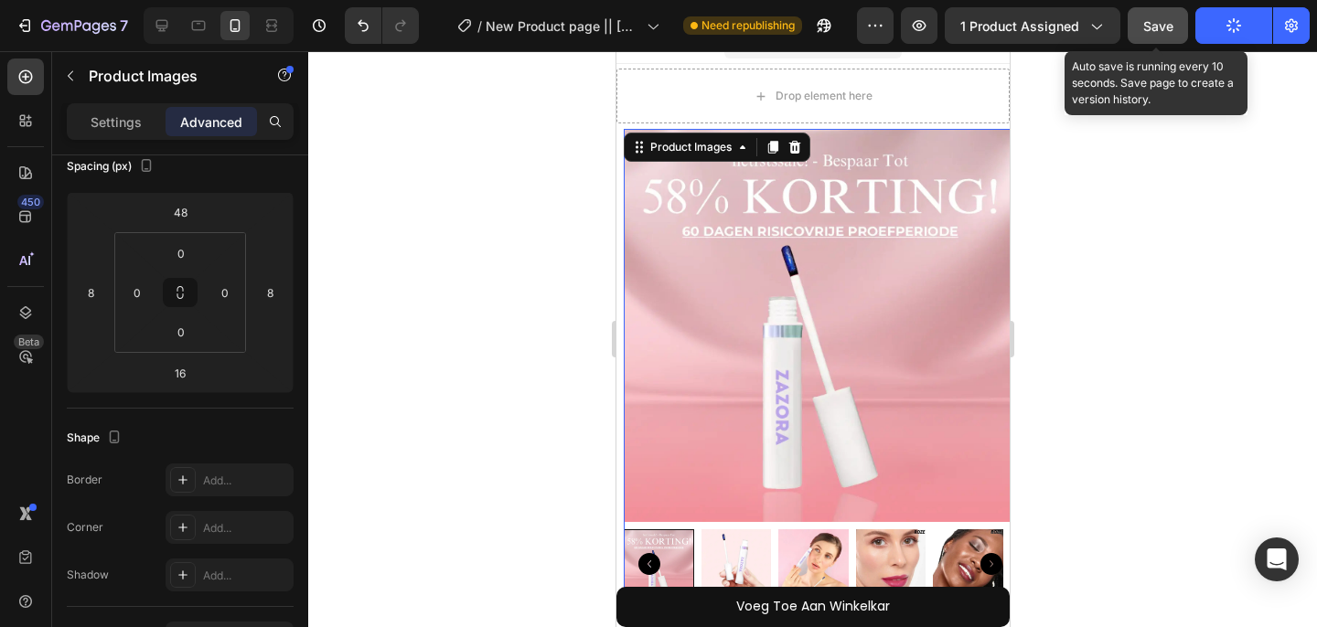
click at [1175, 41] on button "Save" at bounding box center [1157, 25] width 60 height 37
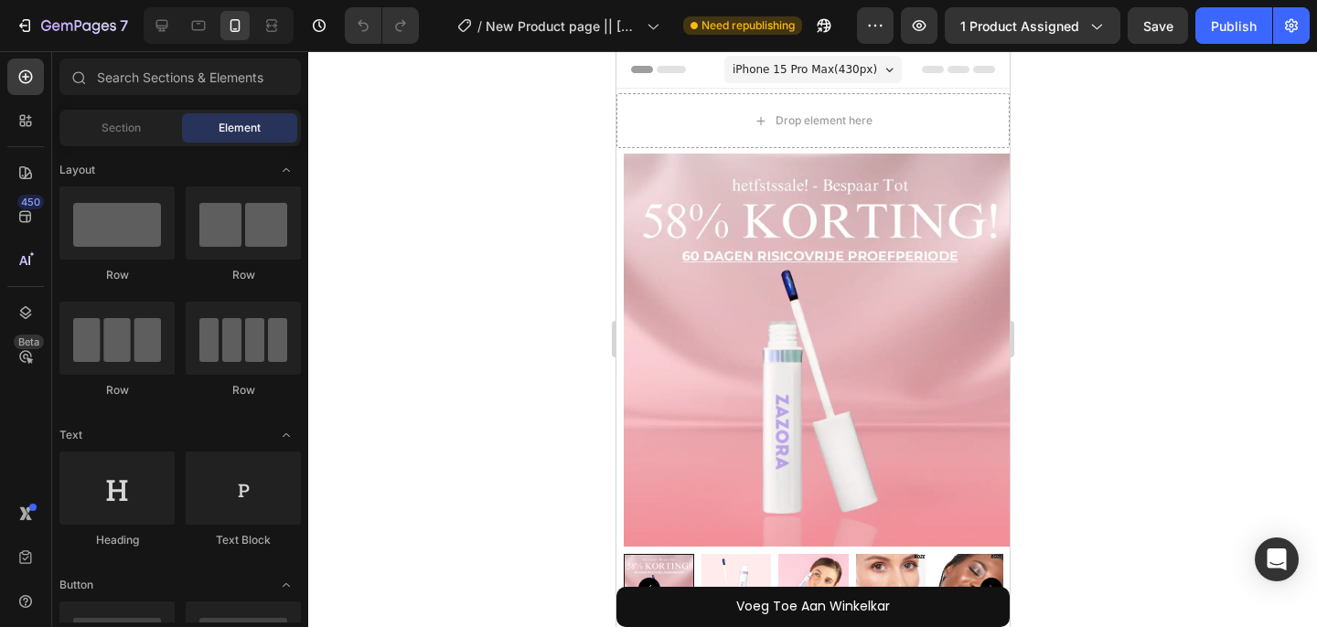
radio input "false"
click at [1220, 27] on div "Publish" at bounding box center [1234, 25] width 46 height 19
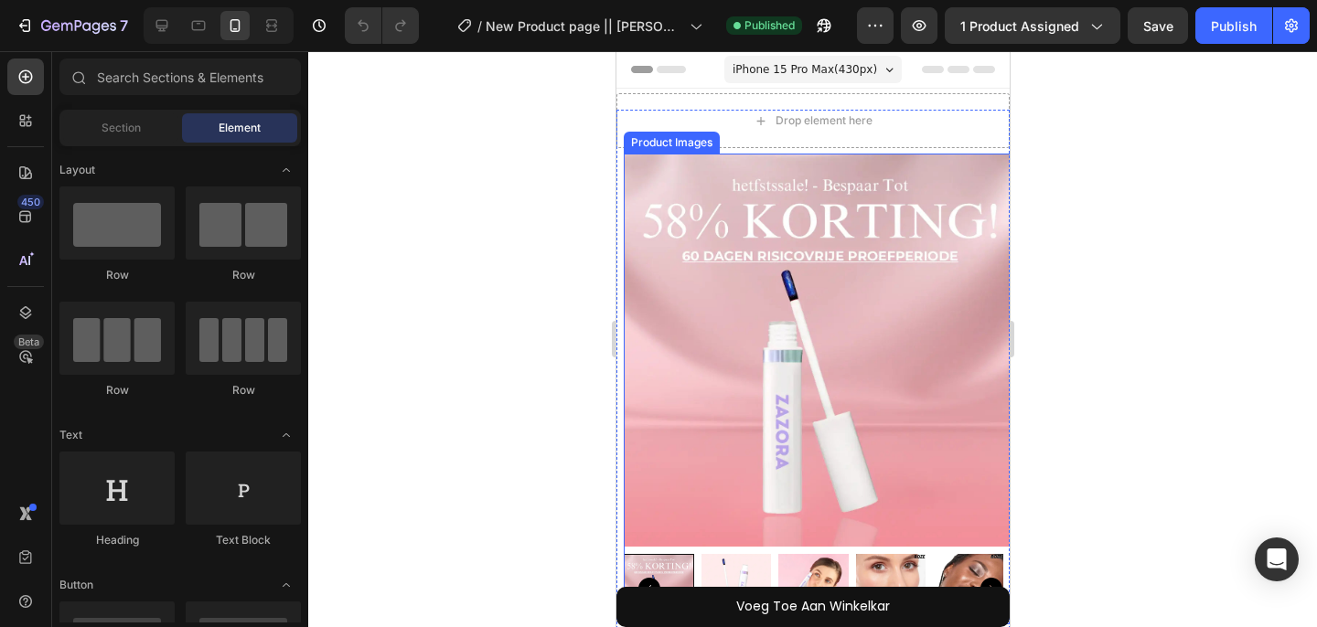
click at [767, 390] on img at bounding box center [819, 350] width 393 height 393
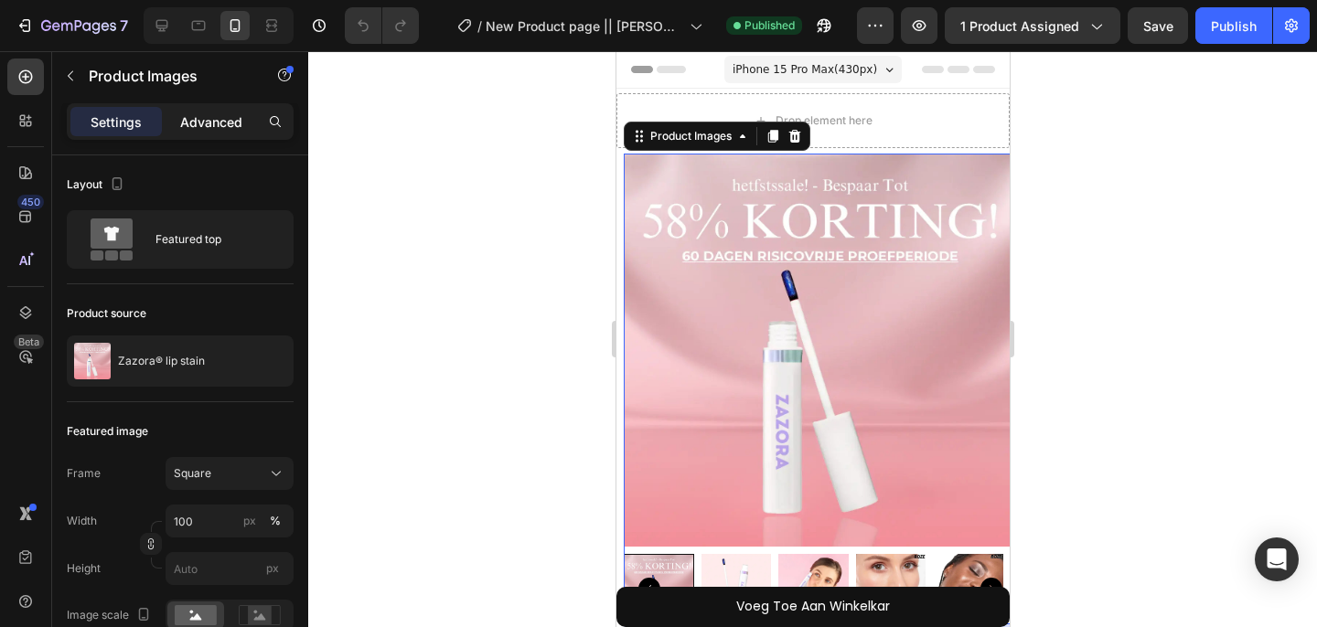
click at [217, 117] on p "Advanced" at bounding box center [211, 121] width 62 height 19
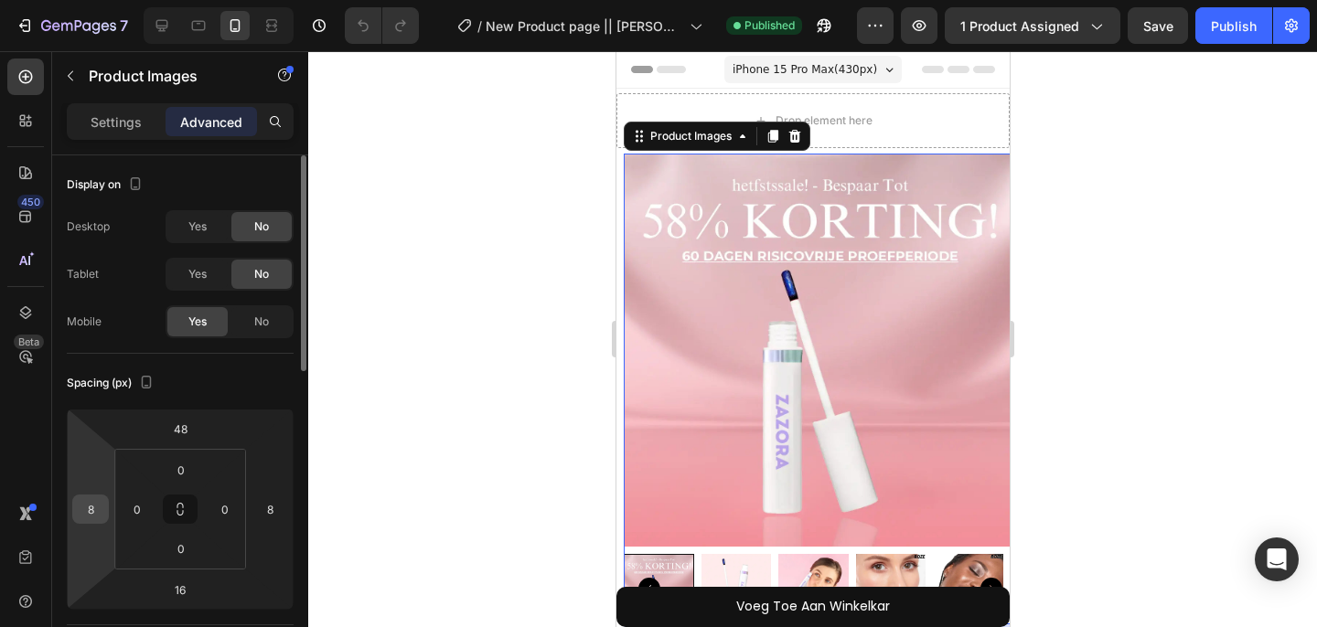
click at [96, 505] on input "8" at bounding box center [90, 509] width 27 height 27
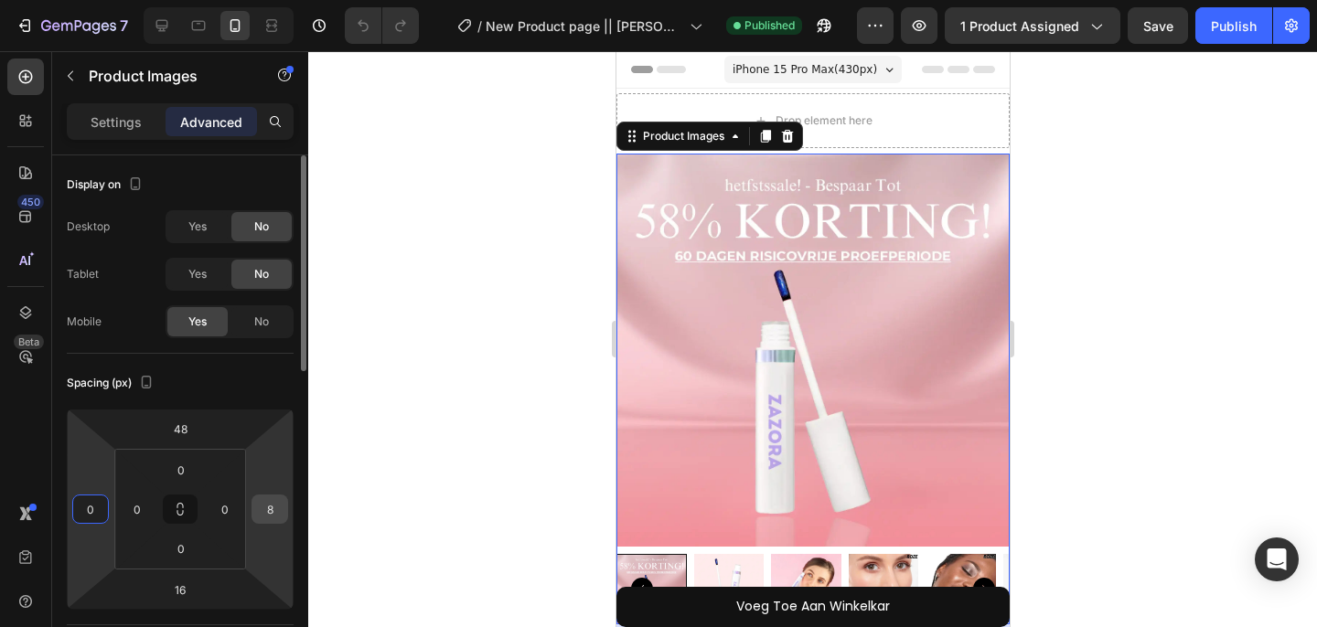
type input "0"
click at [283, 507] on div "8" at bounding box center [269, 509] width 37 height 29
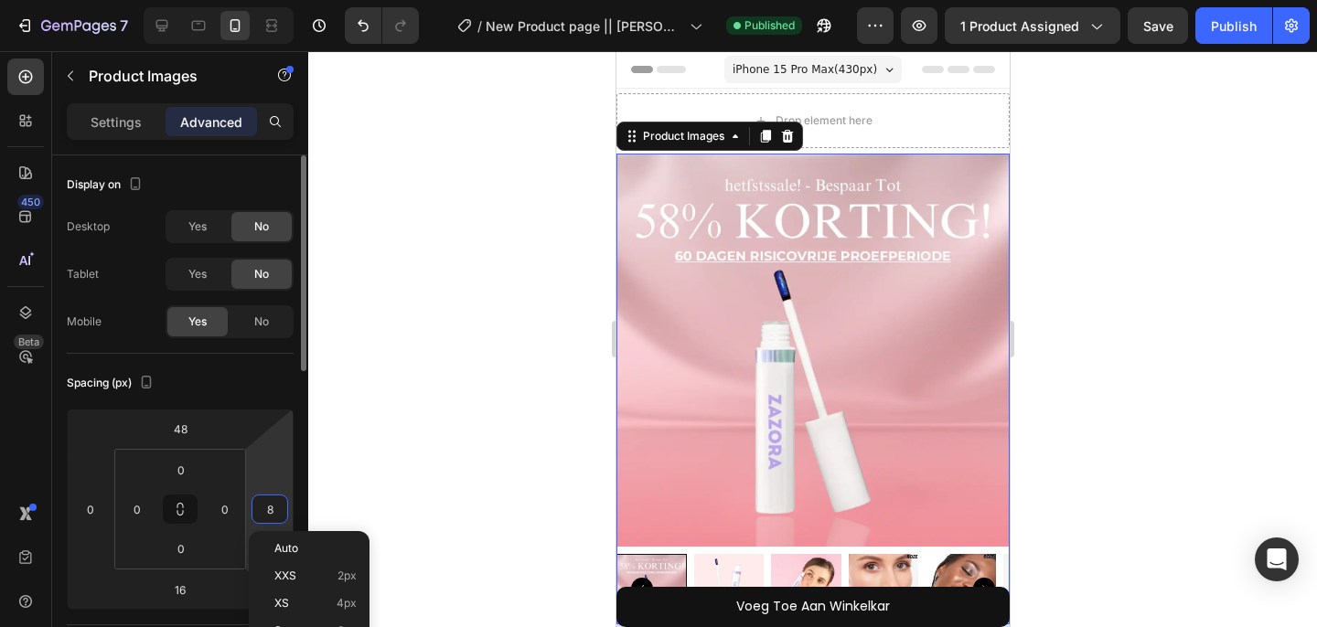
click at [272, 507] on input "8" at bounding box center [269, 509] width 27 height 27
type input "0"
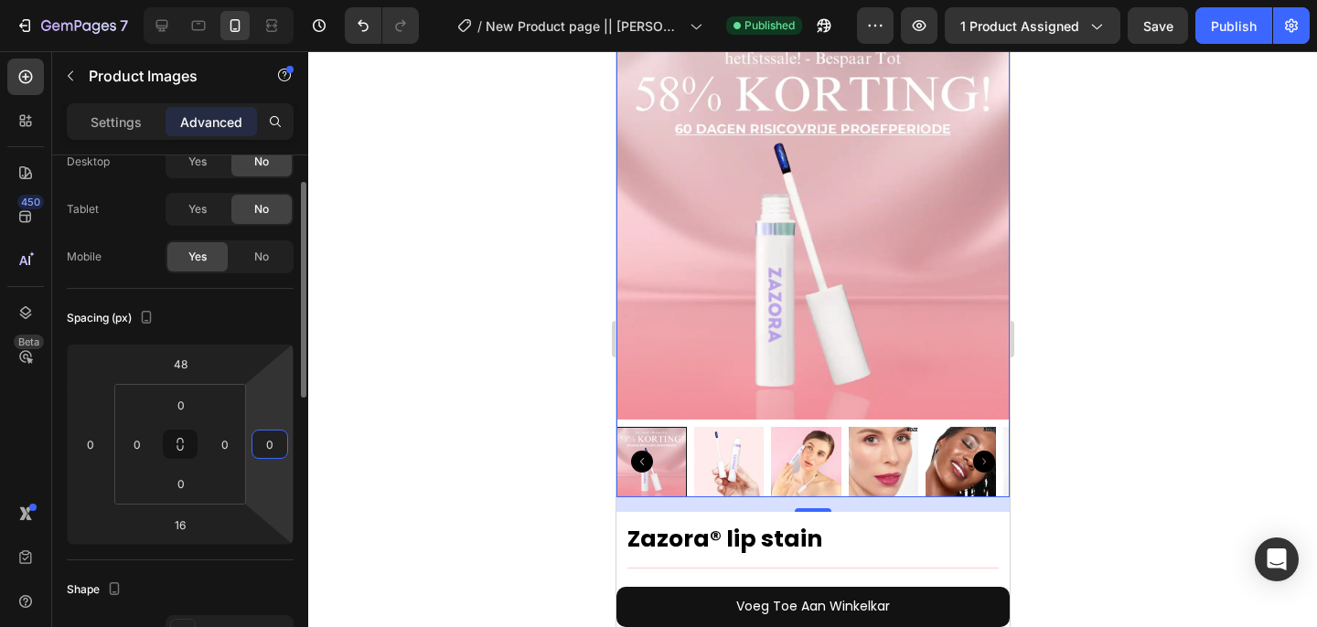
scroll to position [226, 0]
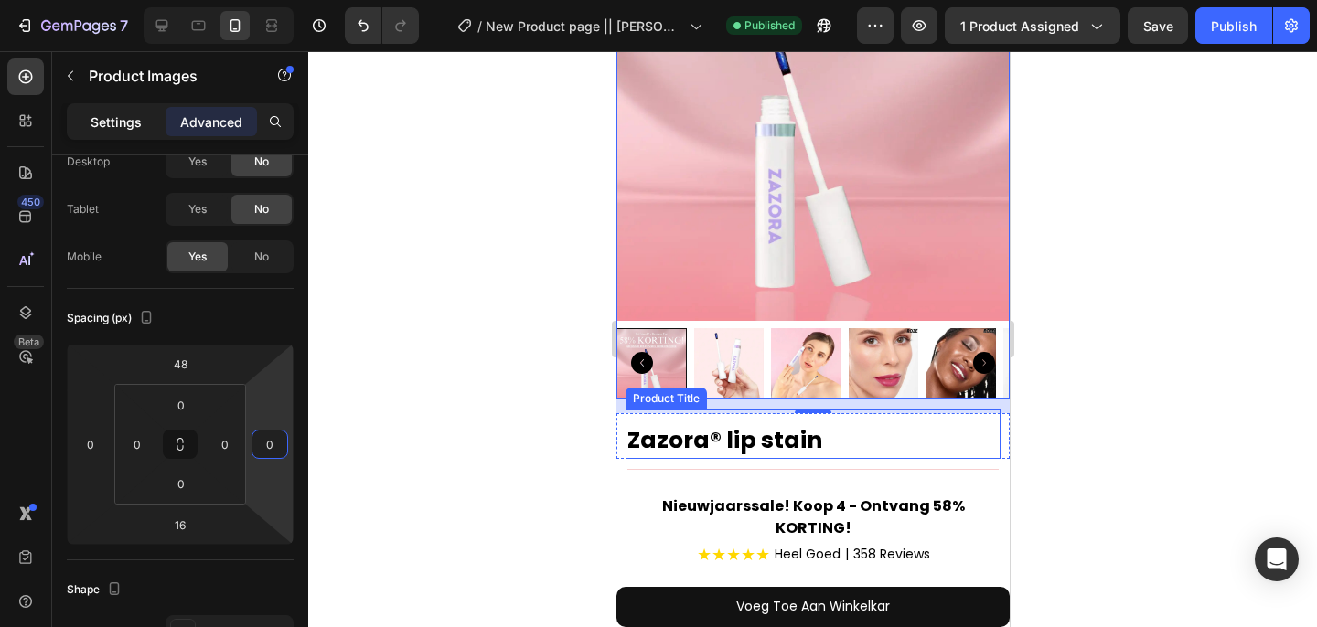
click at [131, 122] on p "Settings" at bounding box center [116, 121] width 51 height 19
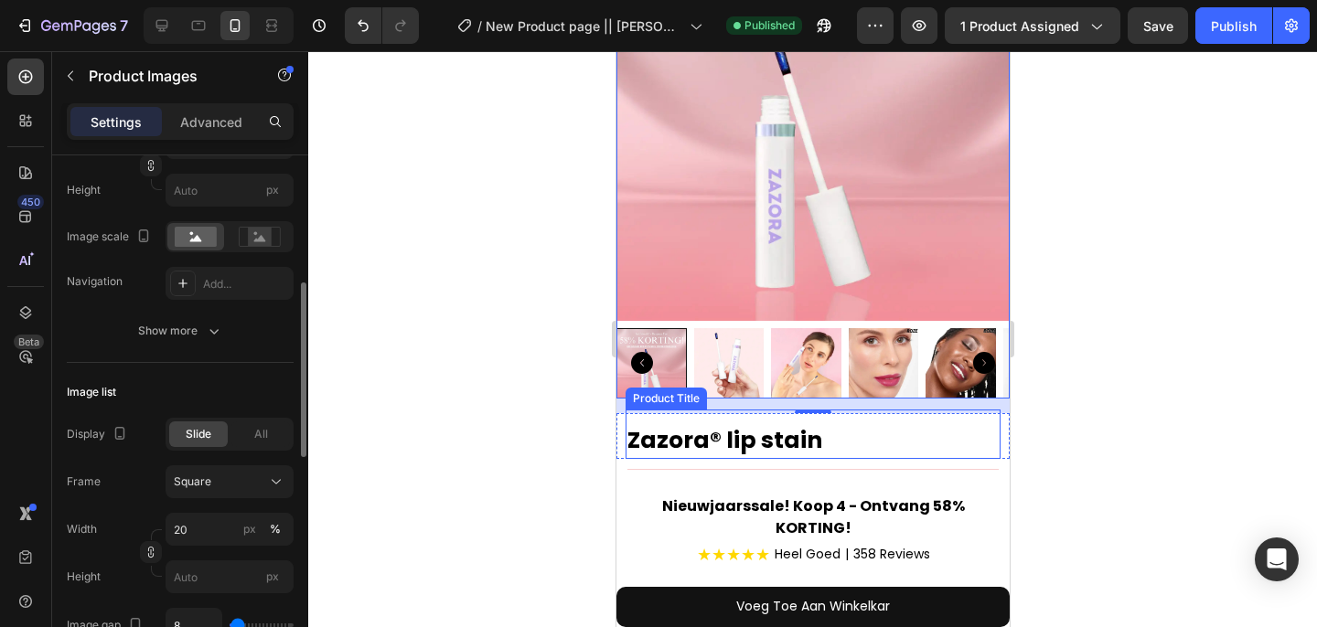
scroll to position [379, 0]
click at [156, 27] on icon at bounding box center [162, 26] width 12 height 12
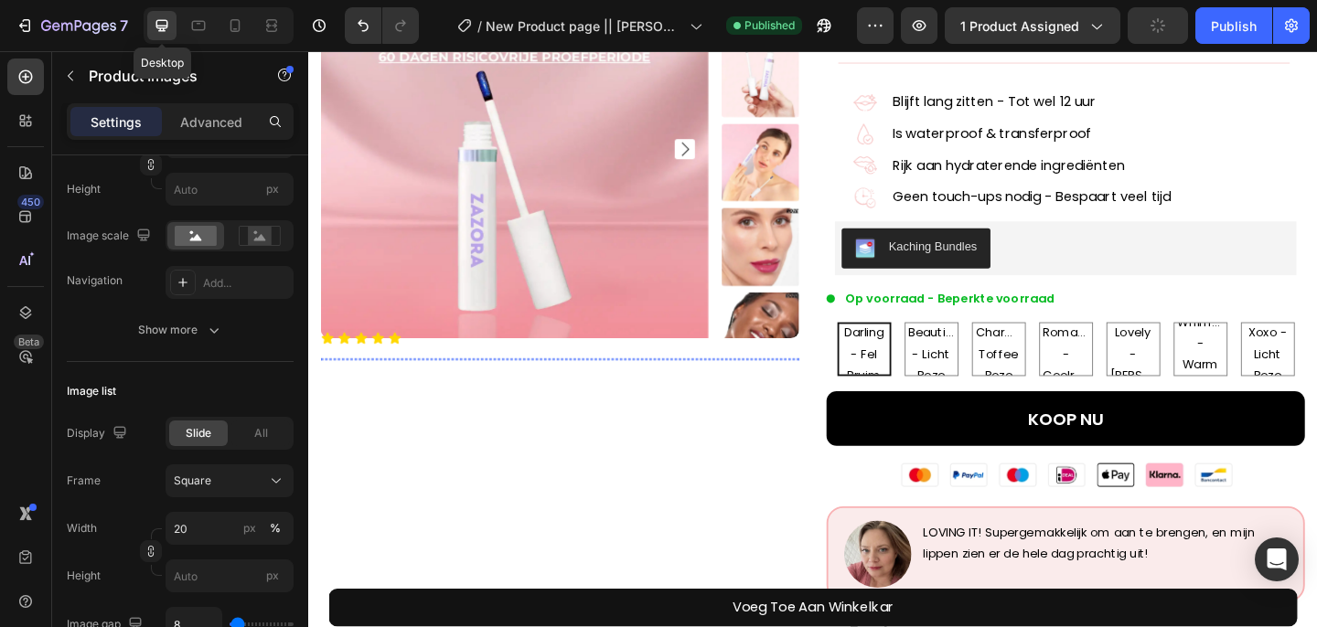
scroll to position [175, 0]
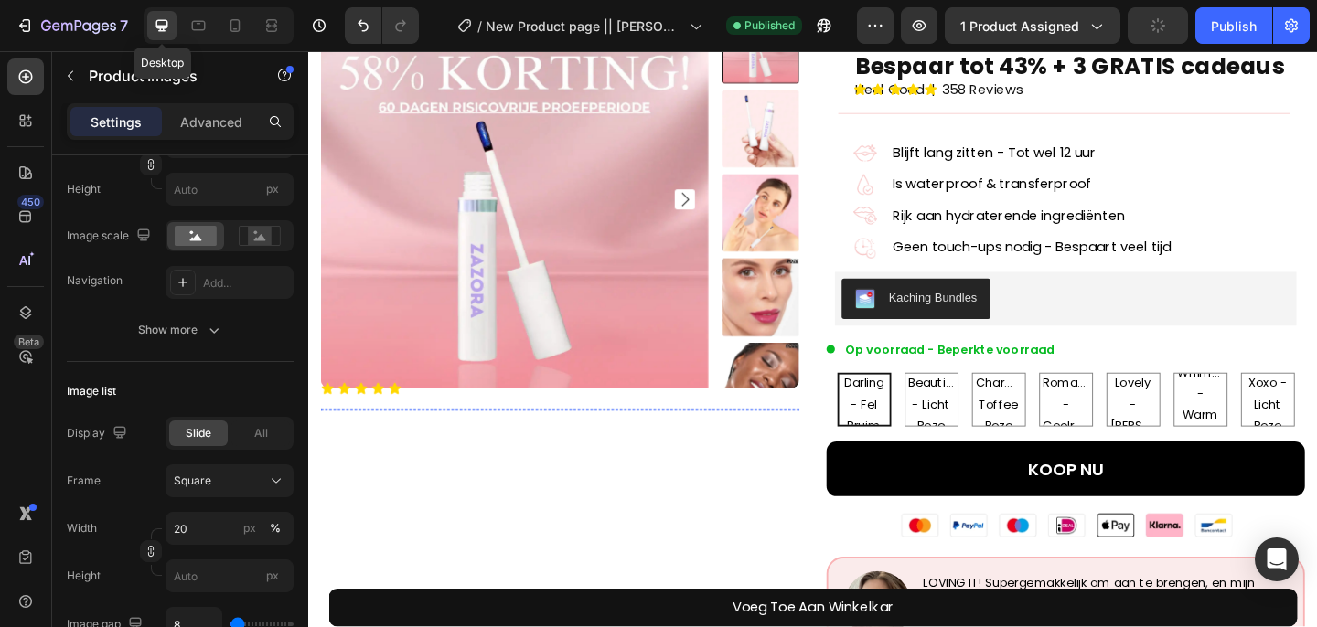
click at [765, 235] on img at bounding box center [800, 228] width 84 height 84
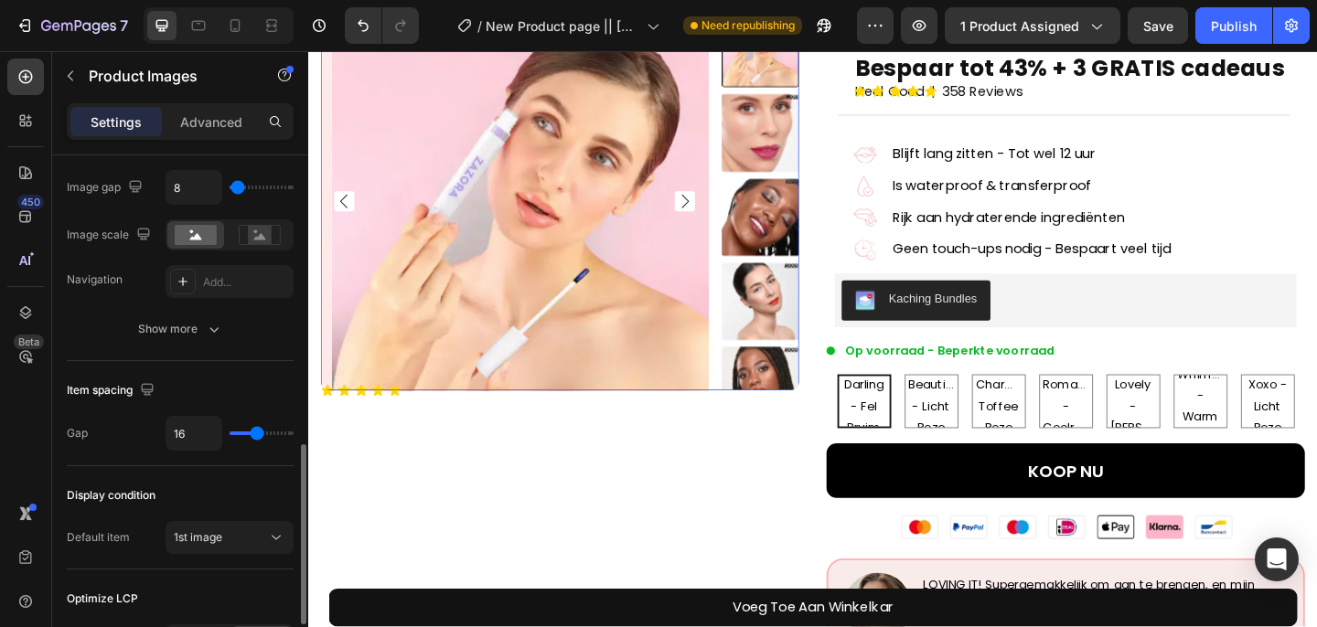
scroll to position [787, 0]
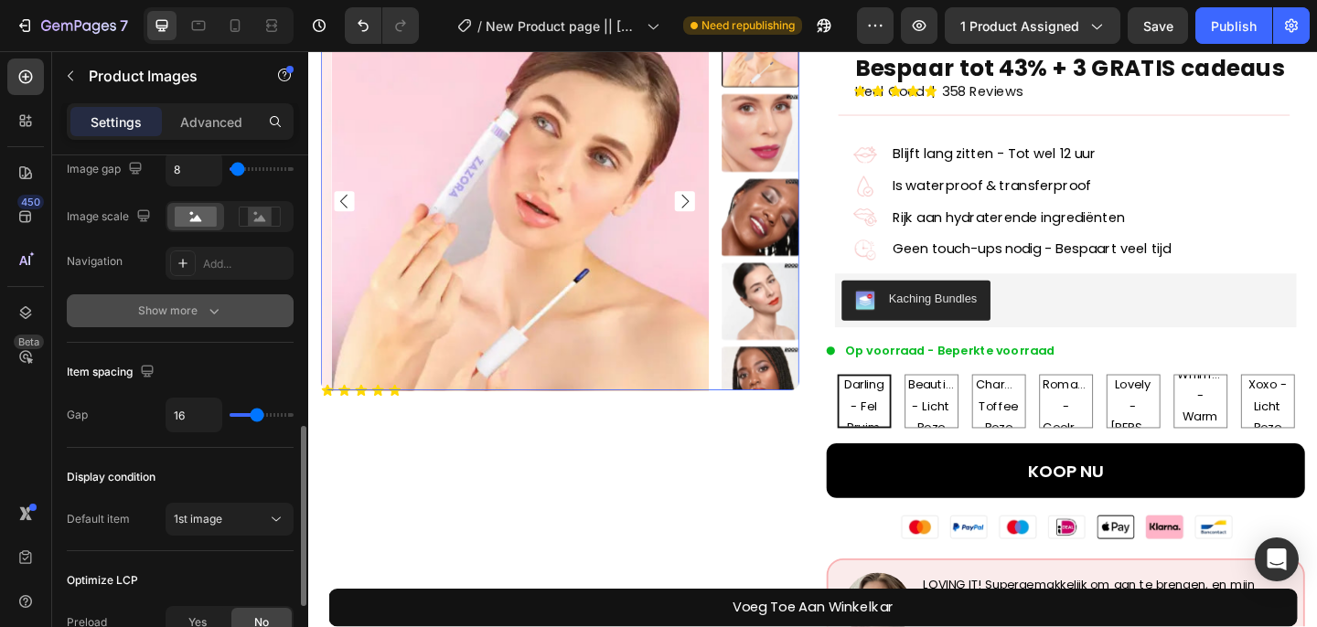
click at [200, 321] on button "Show more" at bounding box center [180, 310] width 227 height 33
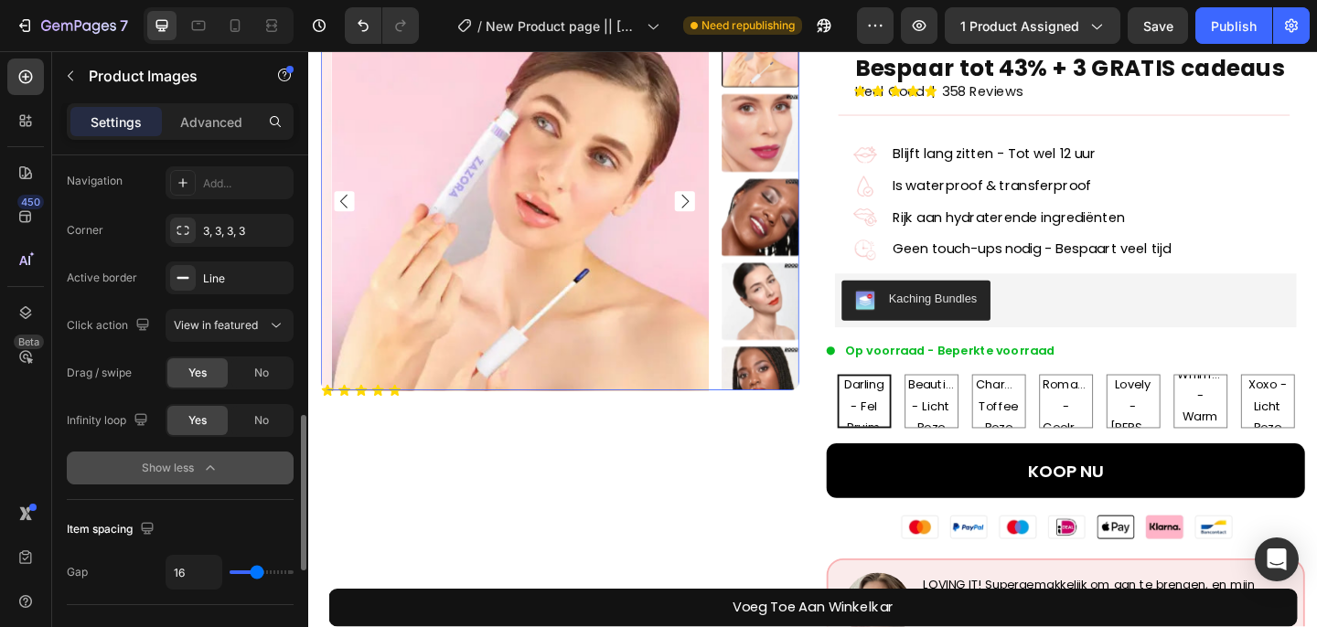
scroll to position [871, 0]
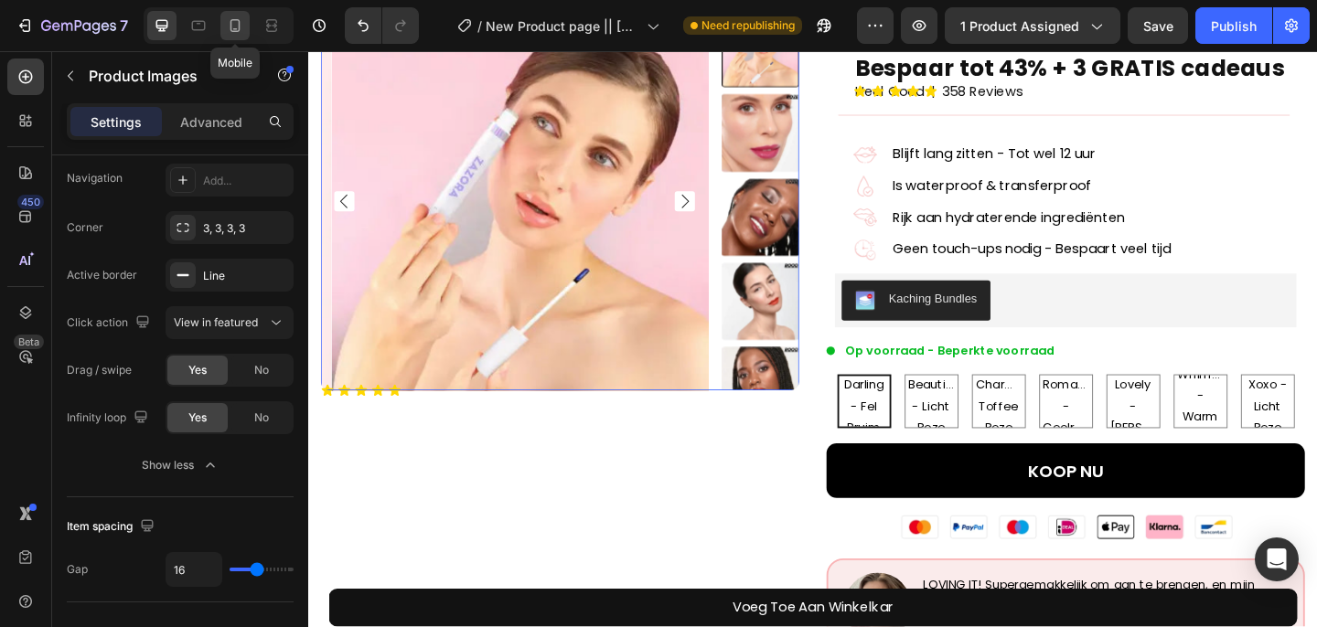
click at [240, 30] on icon at bounding box center [235, 25] width 18 height 18
type input "8"
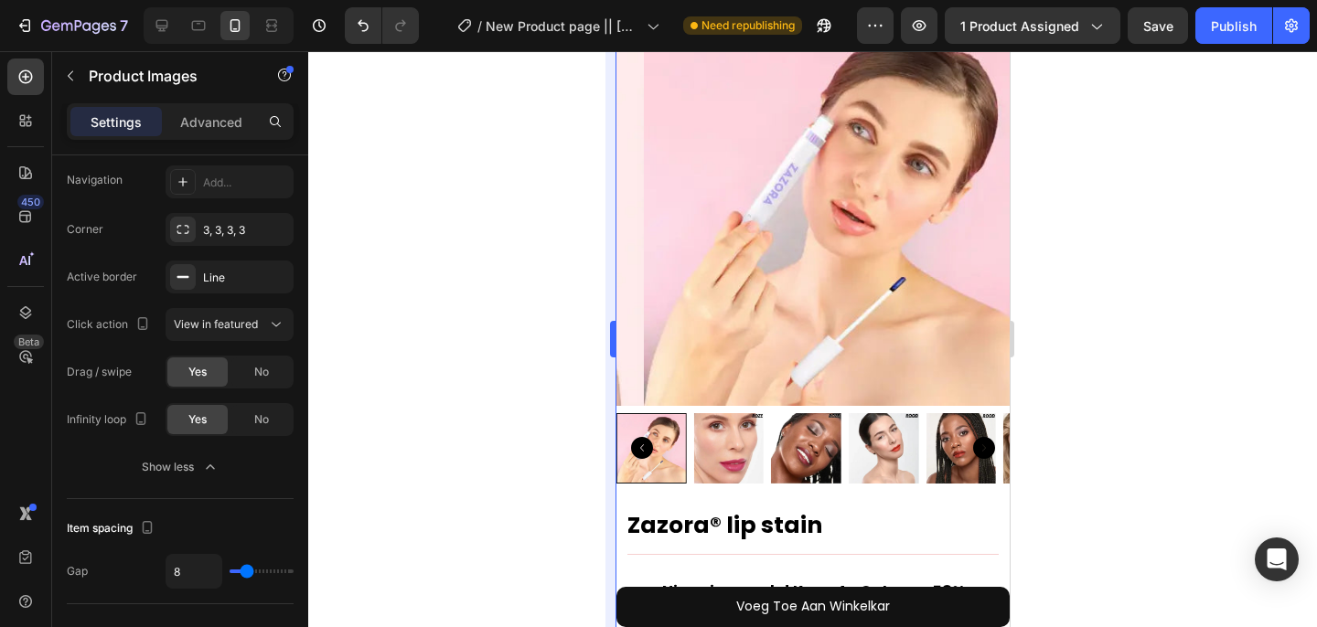
scroll to position [77, 0]
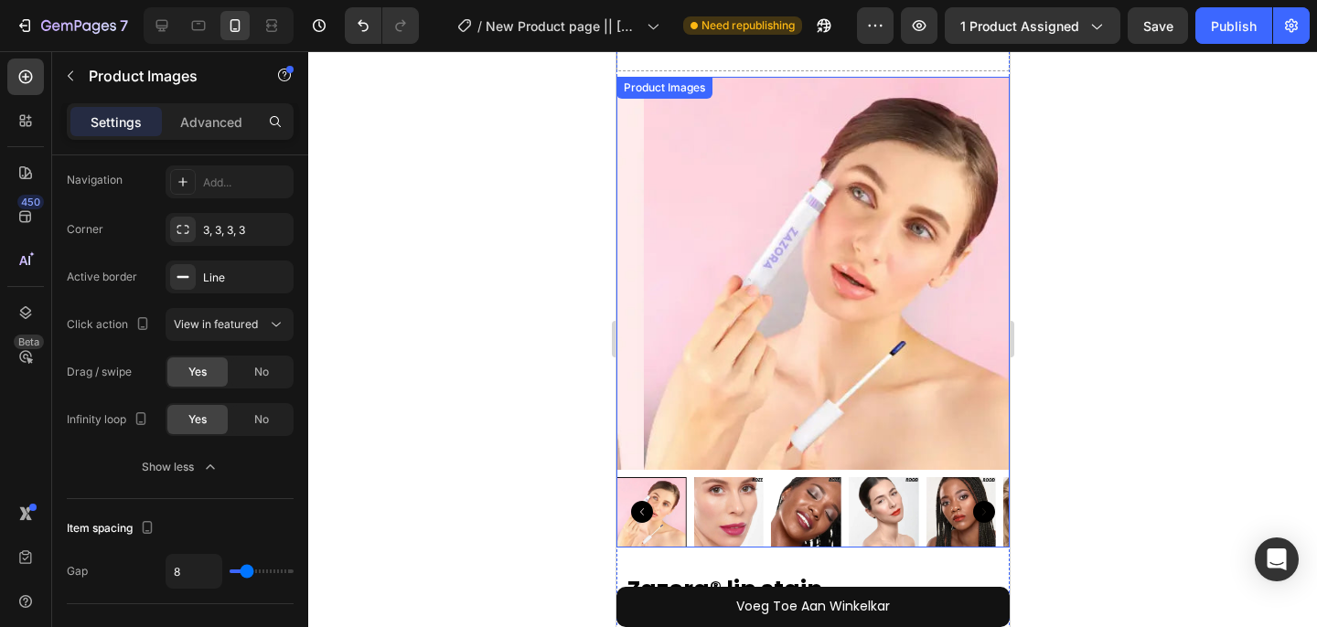
click at [721, 493] on img at bounding box center [728, 512] width 70 height 70
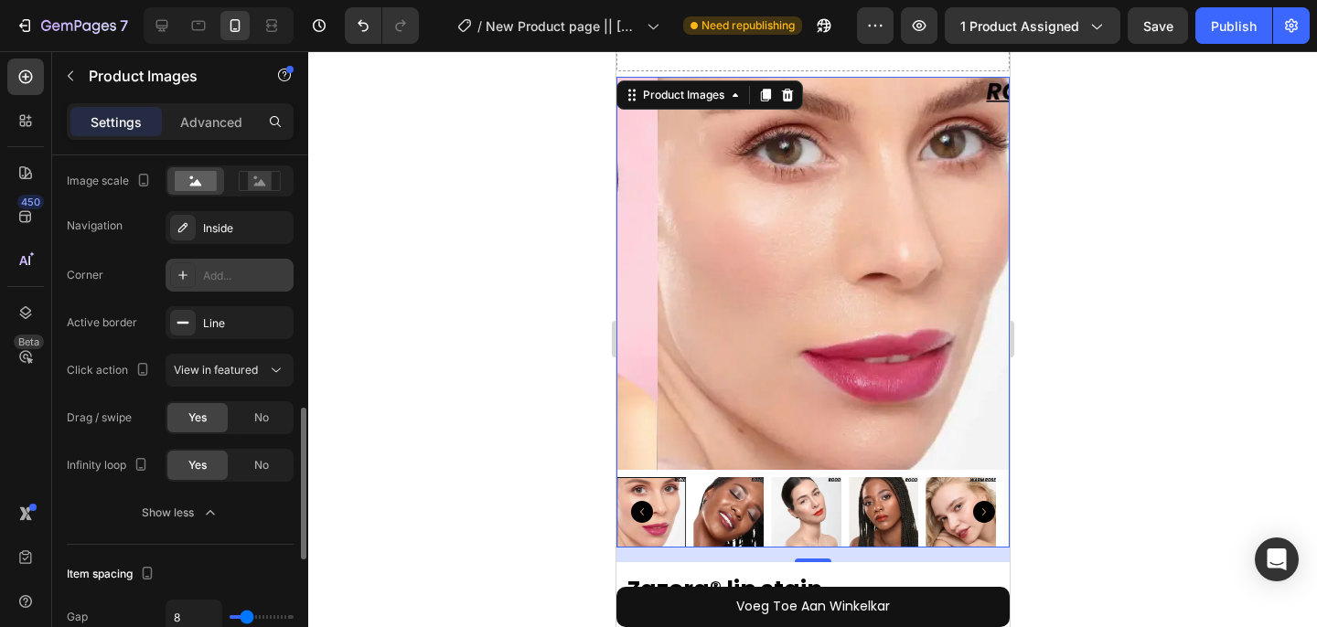
click at [189, 275] on icon at bounding box center [183, 275] width 15 height 15
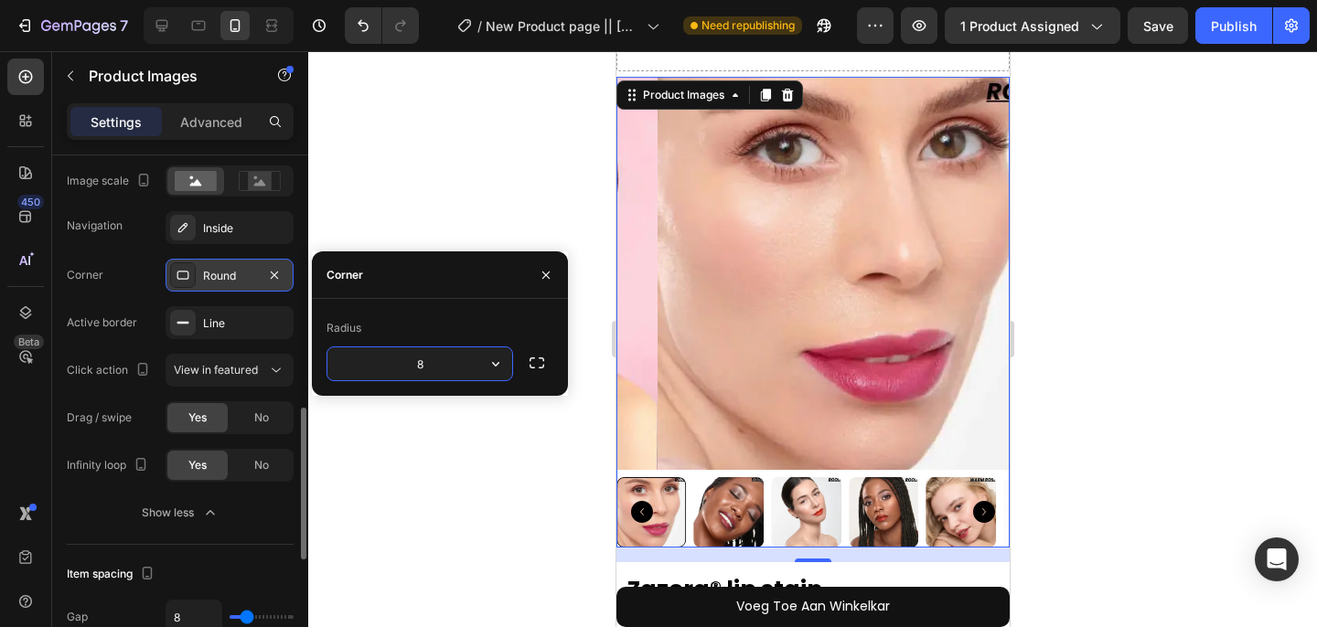
type input "3"
click at [257, 523] on button "Show less" at bounding box center [180, 513] width 227 height 33
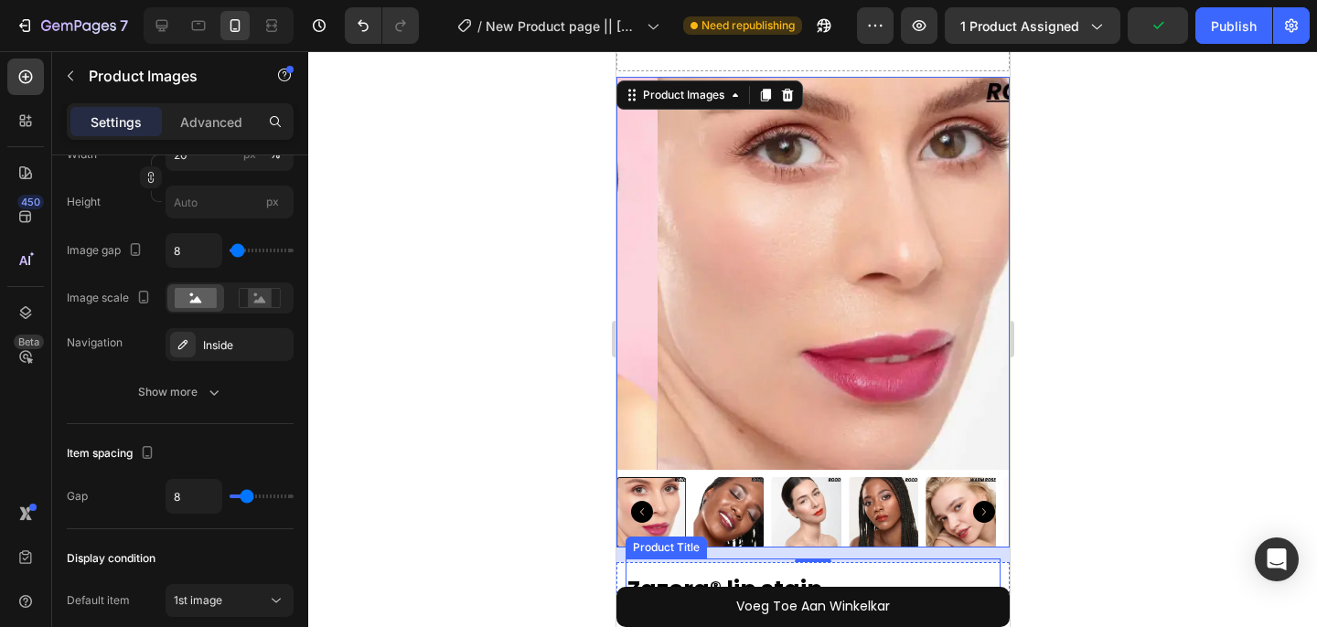
scroll to position [711, 0]
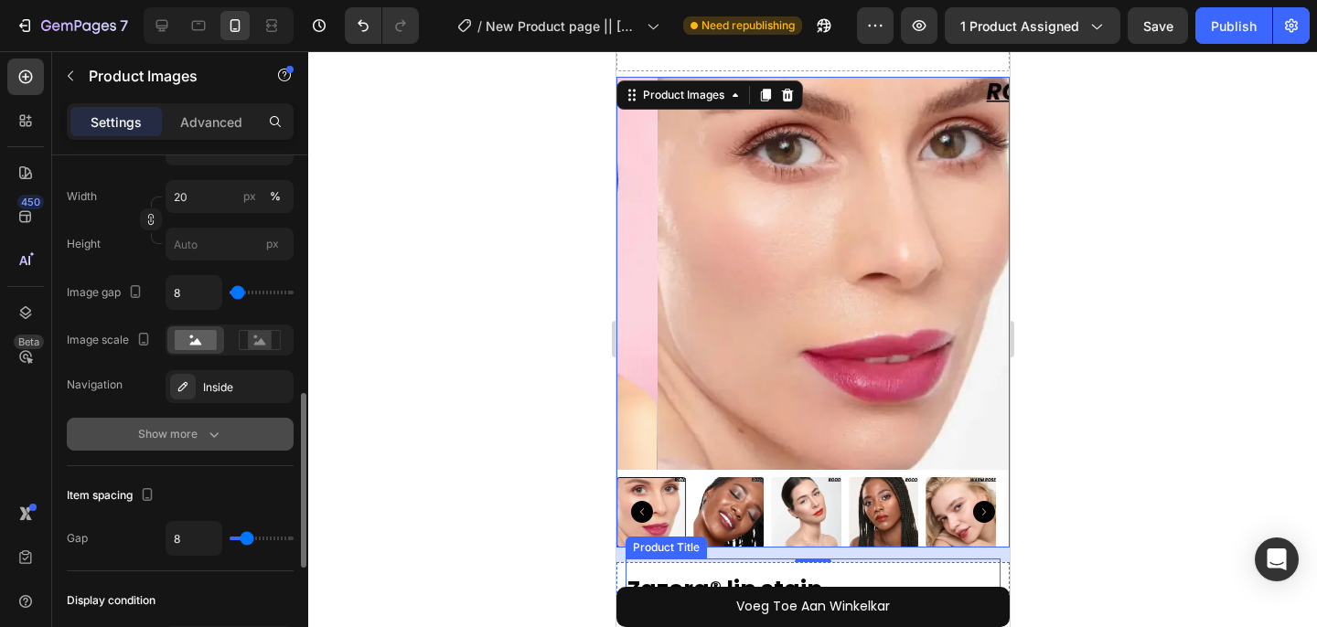
click at [207, 421] on button "Show more" at bounding box center [180, 434] width 227 height 33
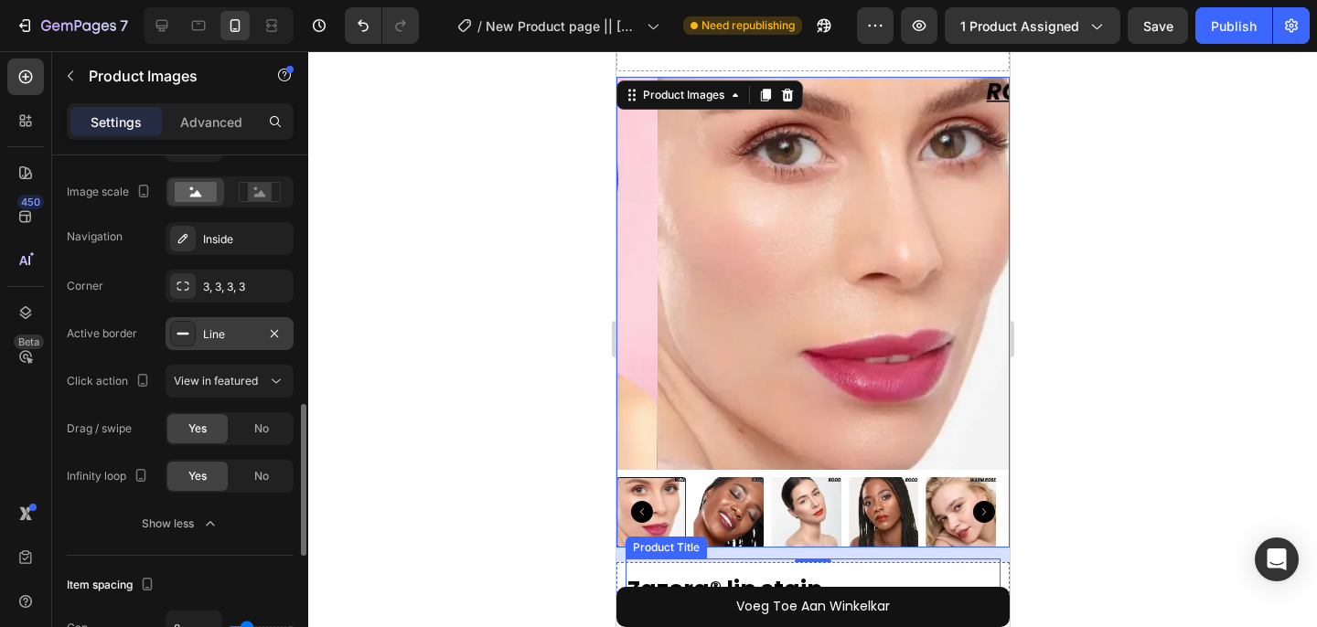
scroll to position [874, 0]
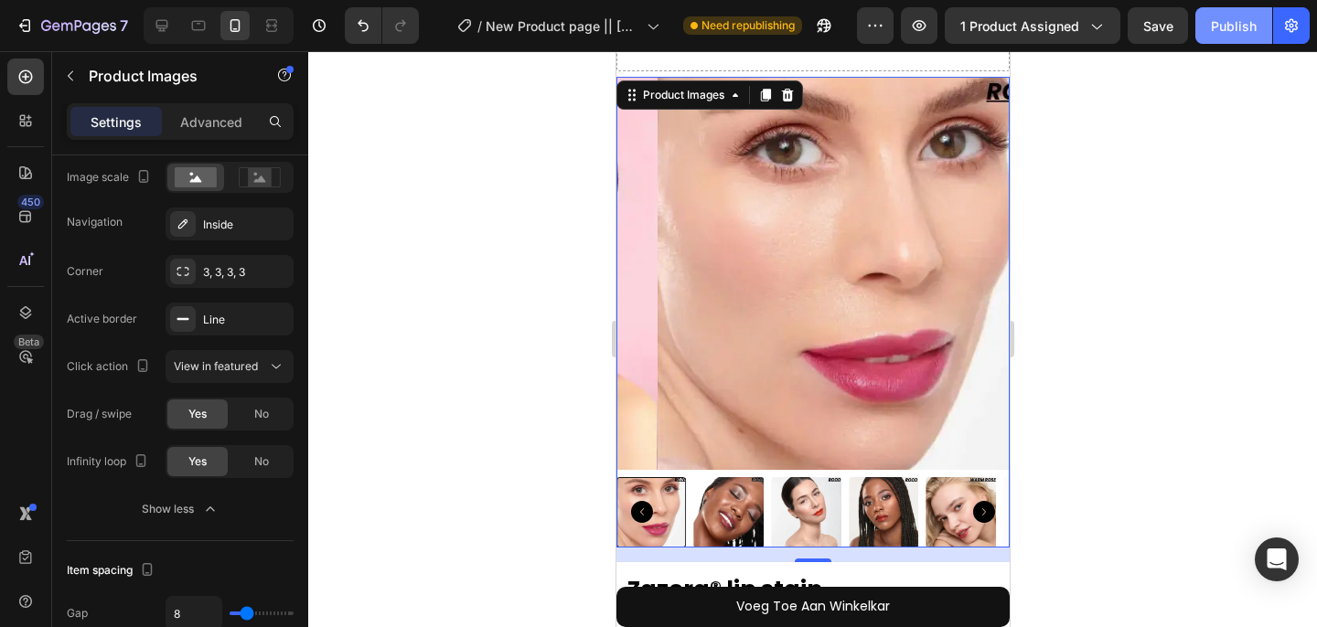
click at [1229, 26] on div "Publish" at bounding box center [1234, 25] width 46 height 19
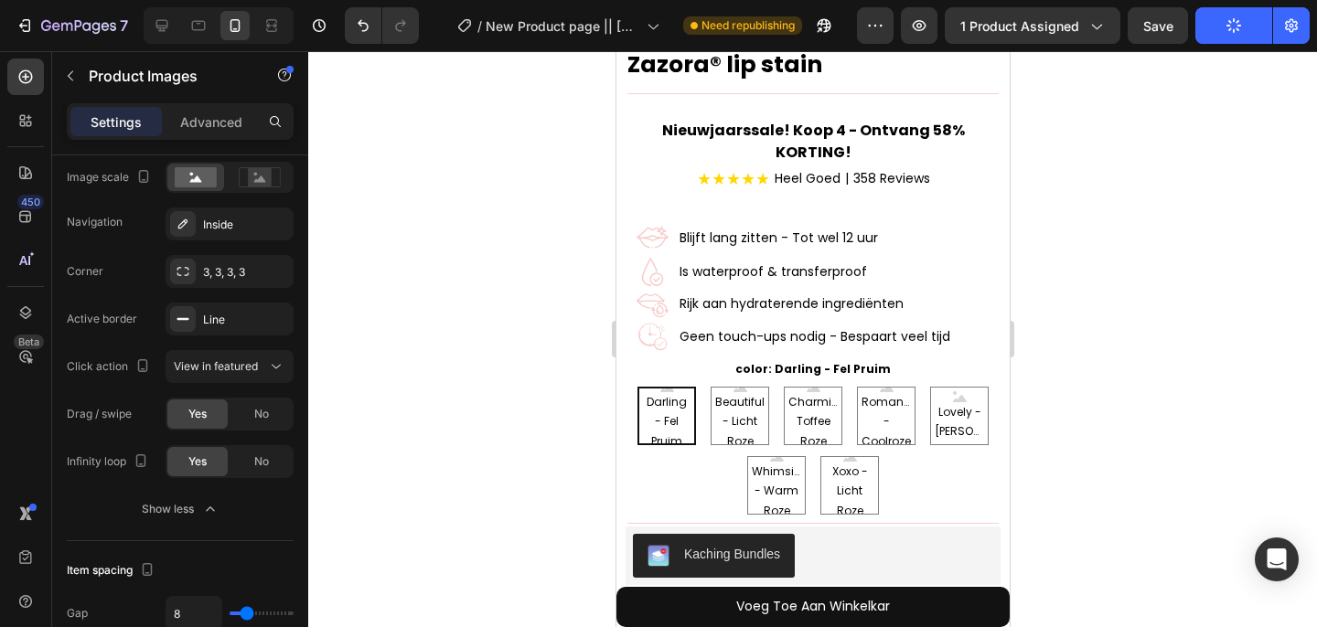
scroll to position [850, 0]
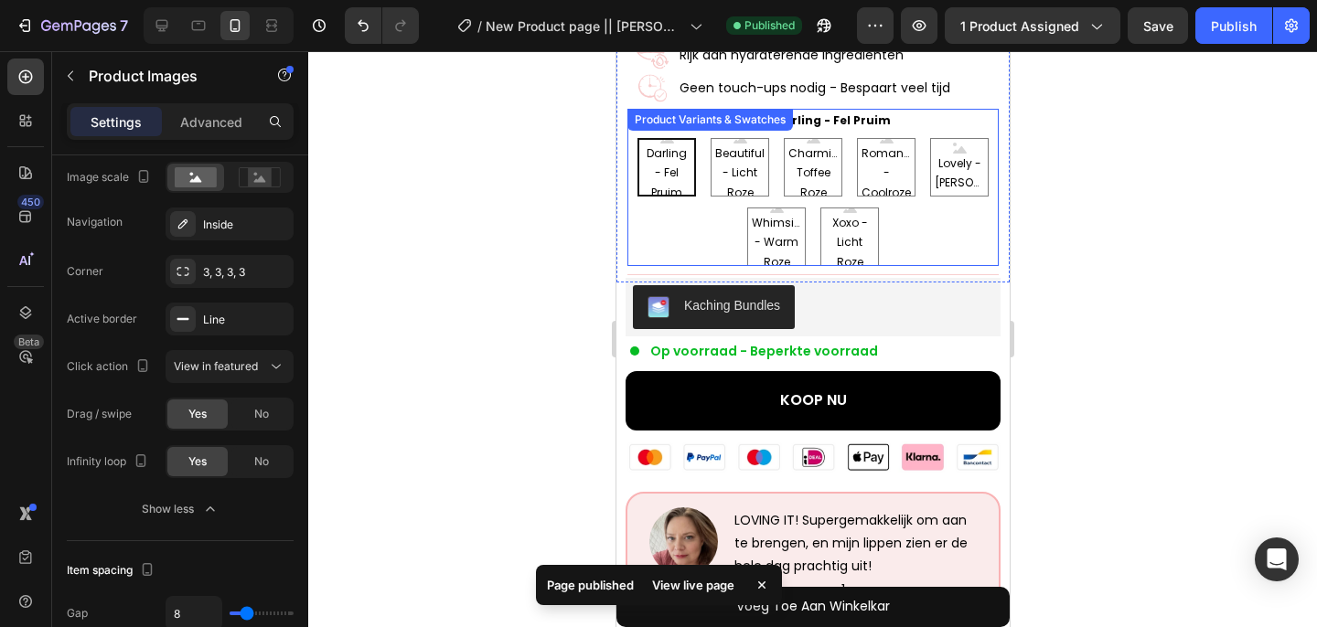
click at [693, 224] on div "Darling - Fel Pruim Darling - Fel Pruim Darling - Fel Pruim Beautiful - Licht R…" at bounding box center [811, 202] width 371 height 128
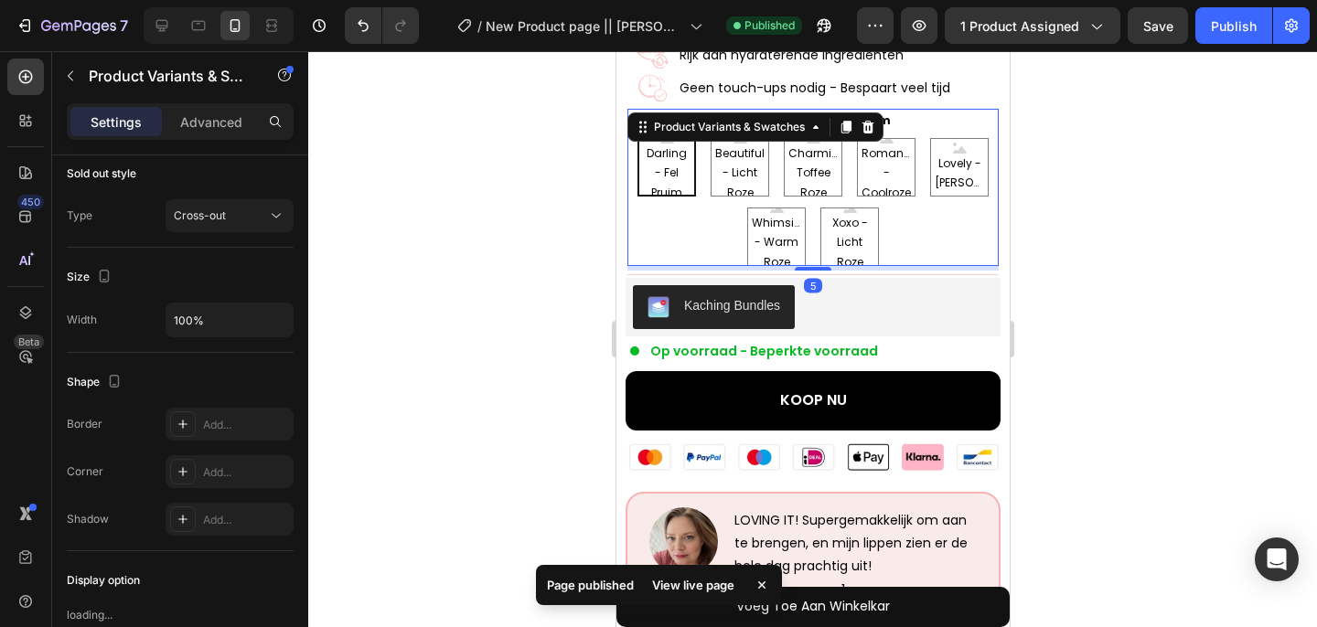
scroll to position [0, 0]
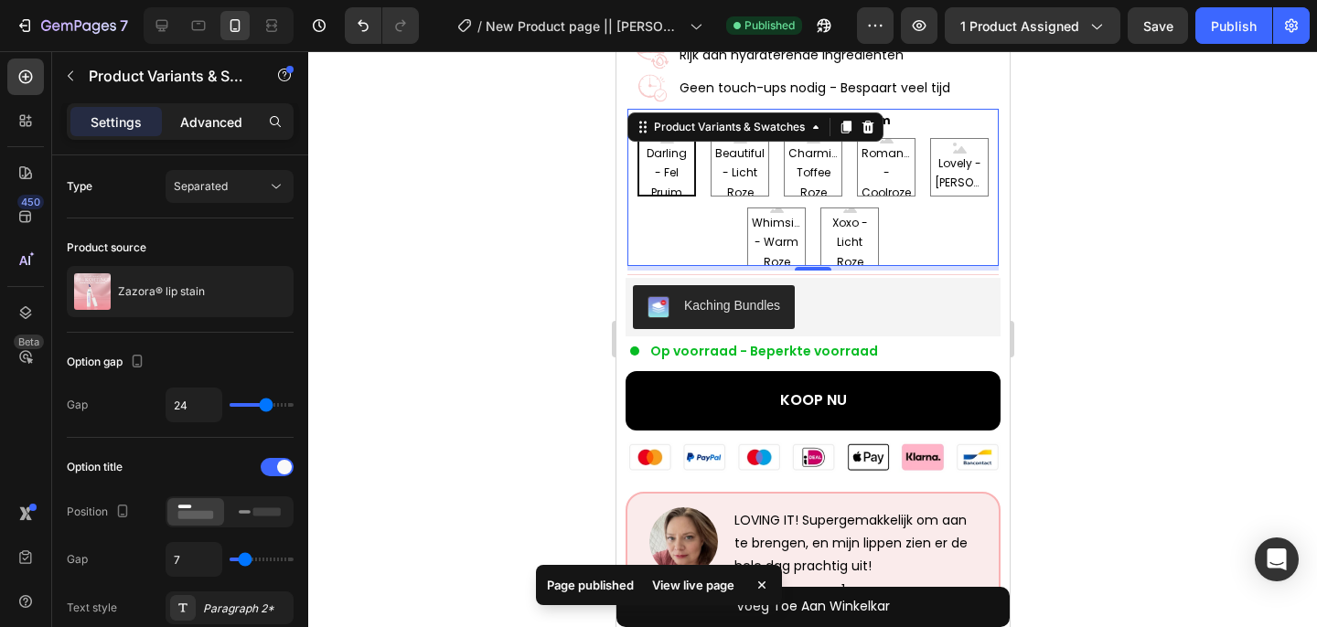
click at [193, 123] on p "Advanced" at bounding box center [211, 121] width 62 height 19
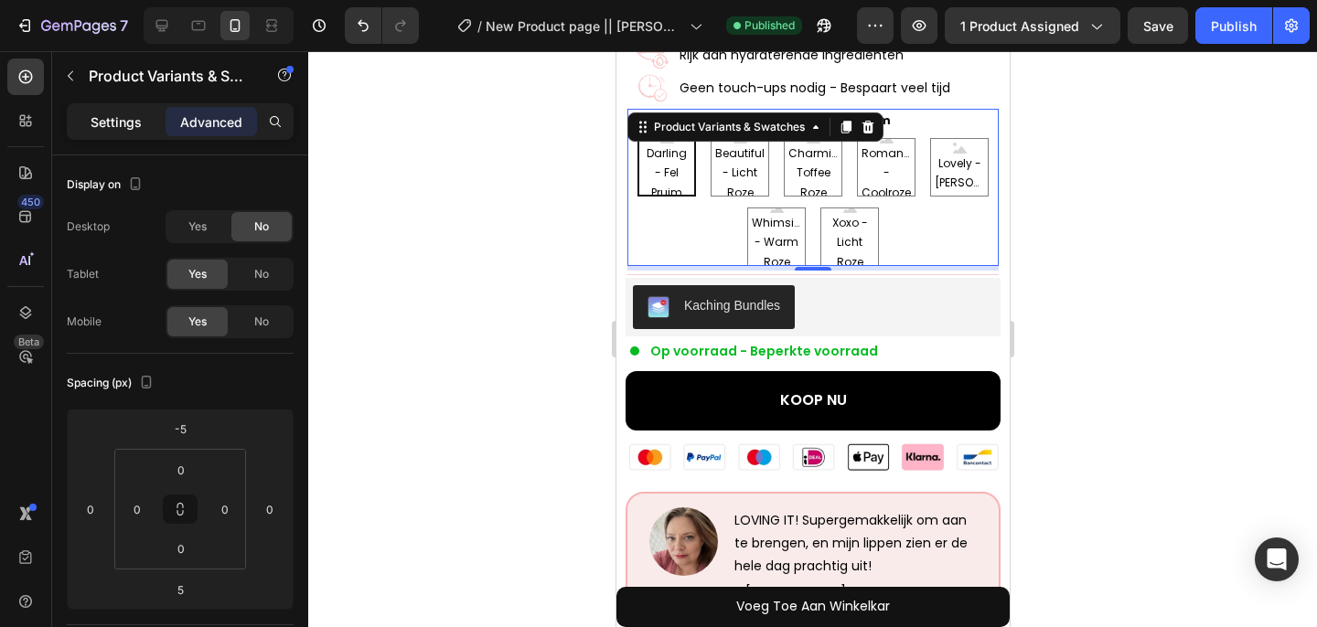
click at [92, 126] on p "Settings" at bounding box center [116, 121] width 51 height 19
radio input "true"
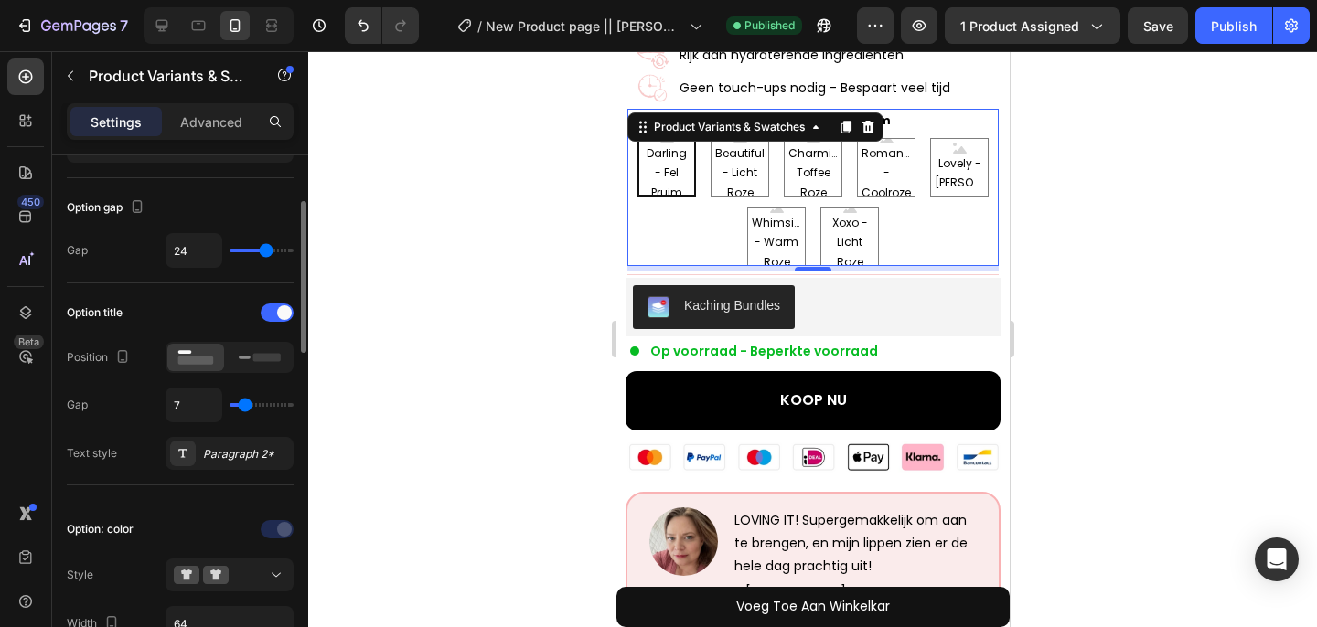
scroll to position [170, 0]
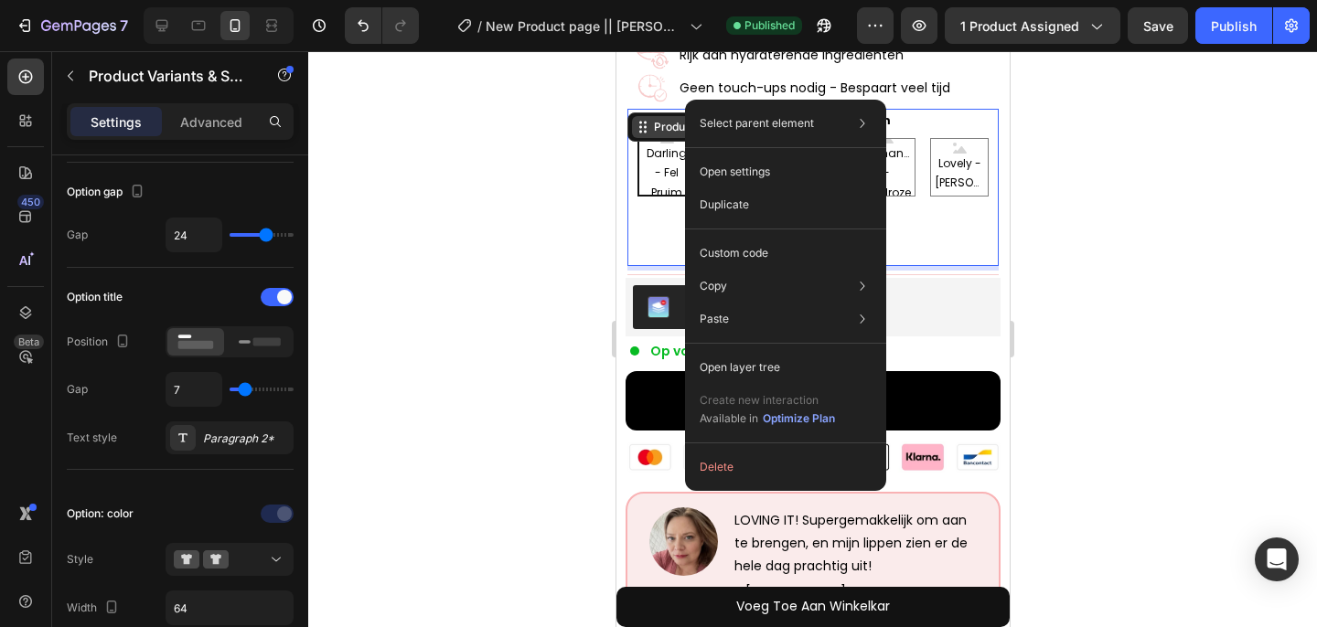
click at [661, 119] on div "Product Variants & Swatches" at bounding box center [728, 127] width 158 height 16
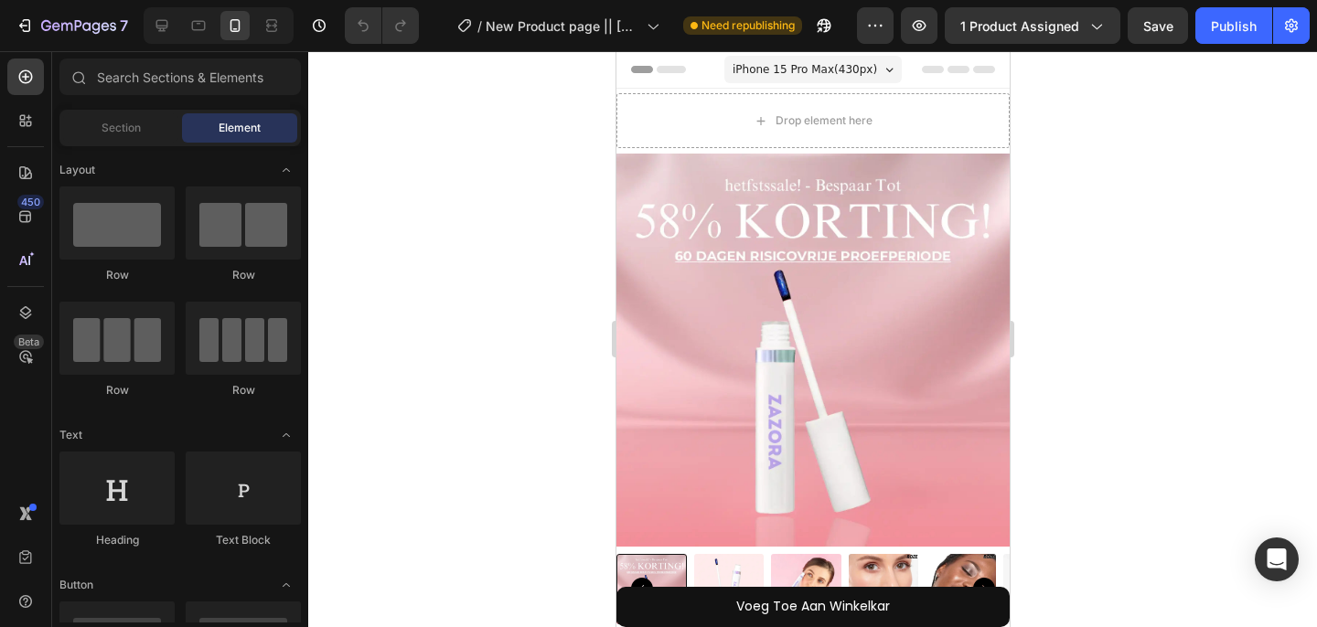
radio input "false"
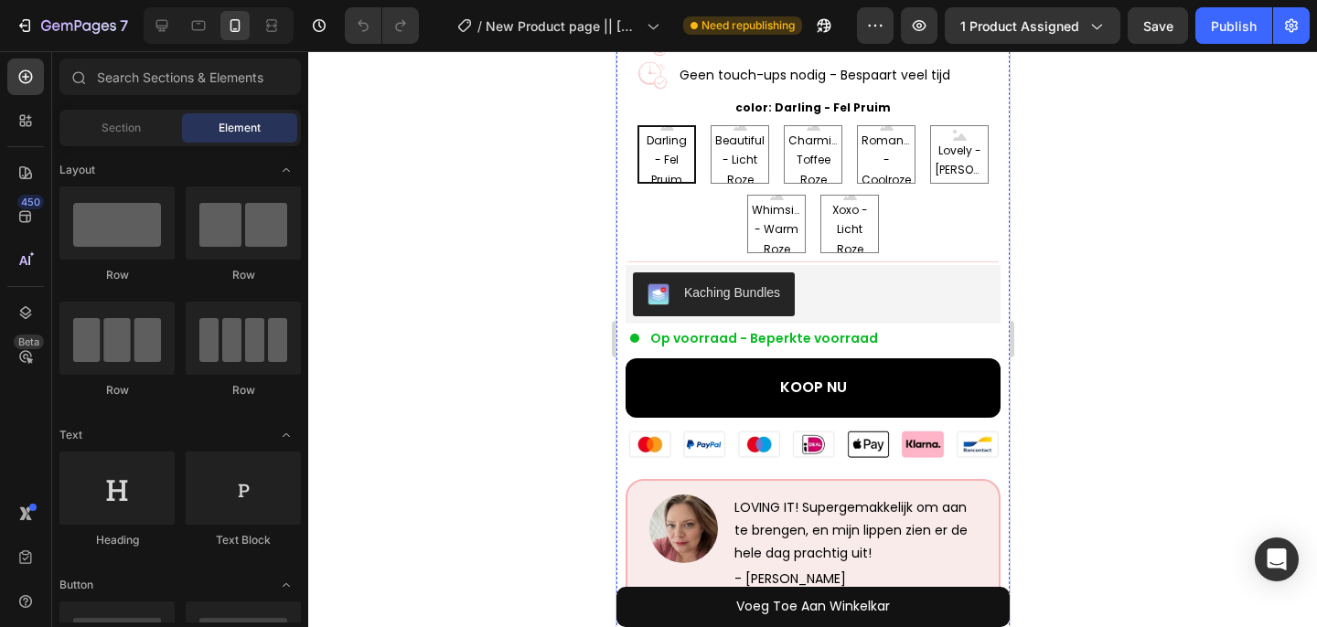
scroll to position [867, 0]
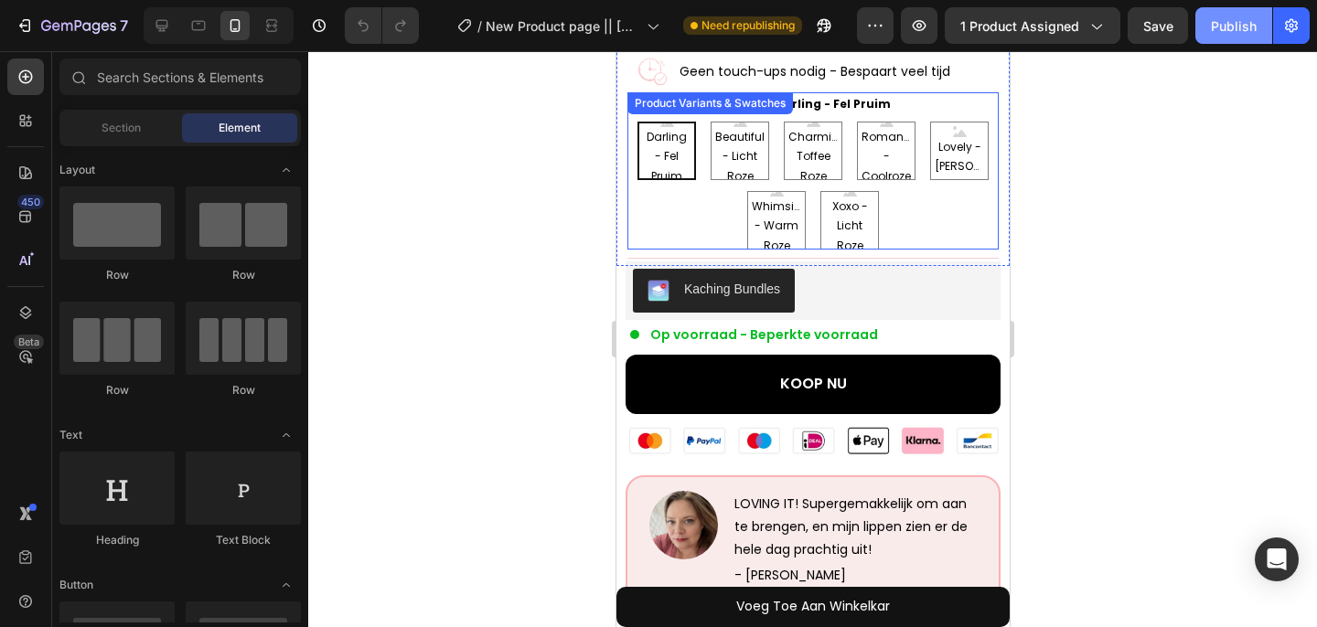
click at [1223, 21] on div "Publish" at bounding box center [1234, 25] width 46 height 19
click at [669, 203] on div "Darling - Fel Pruim Darling - Fel Pruim Darling - Fel Pruim Beautiful - Licht R…" at bounding box center [811, 186] width 371 height 128
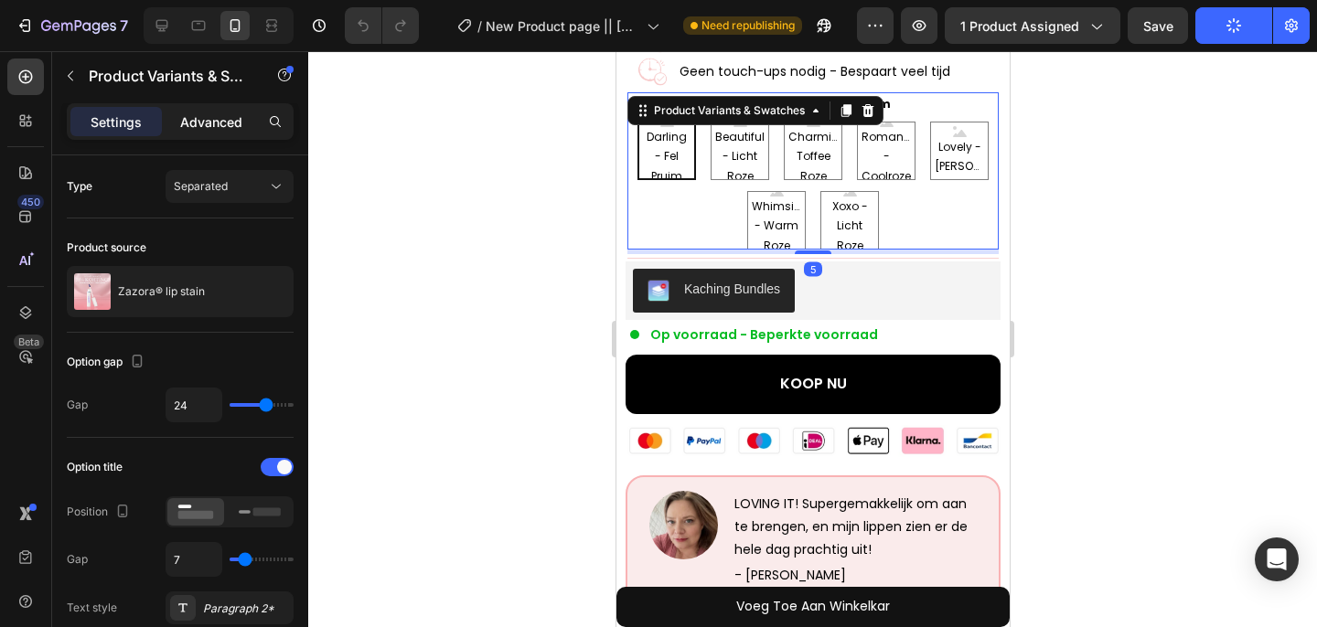
click at [240, 134] on div "Advanced" at bounding box center [211, 121] width 91 height 29
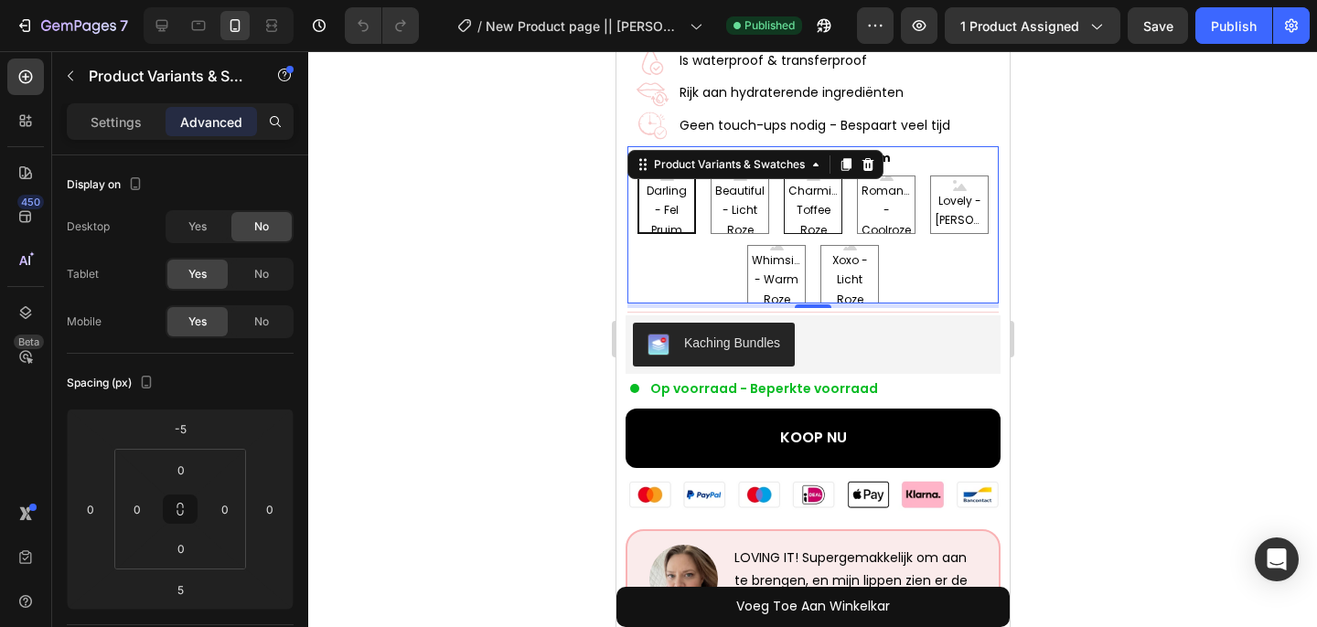
scroll to position [760, 0]
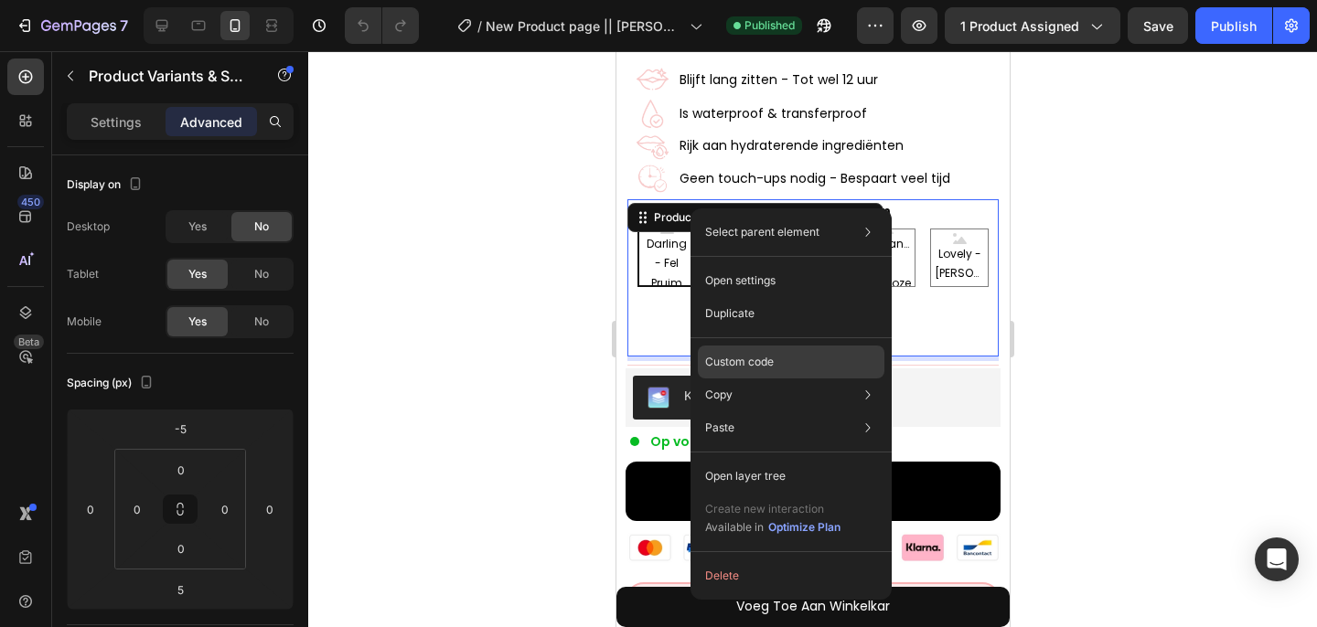
click at [721, 356] on p "Custom code" at bounding box center [739, 362] width 69 height 16
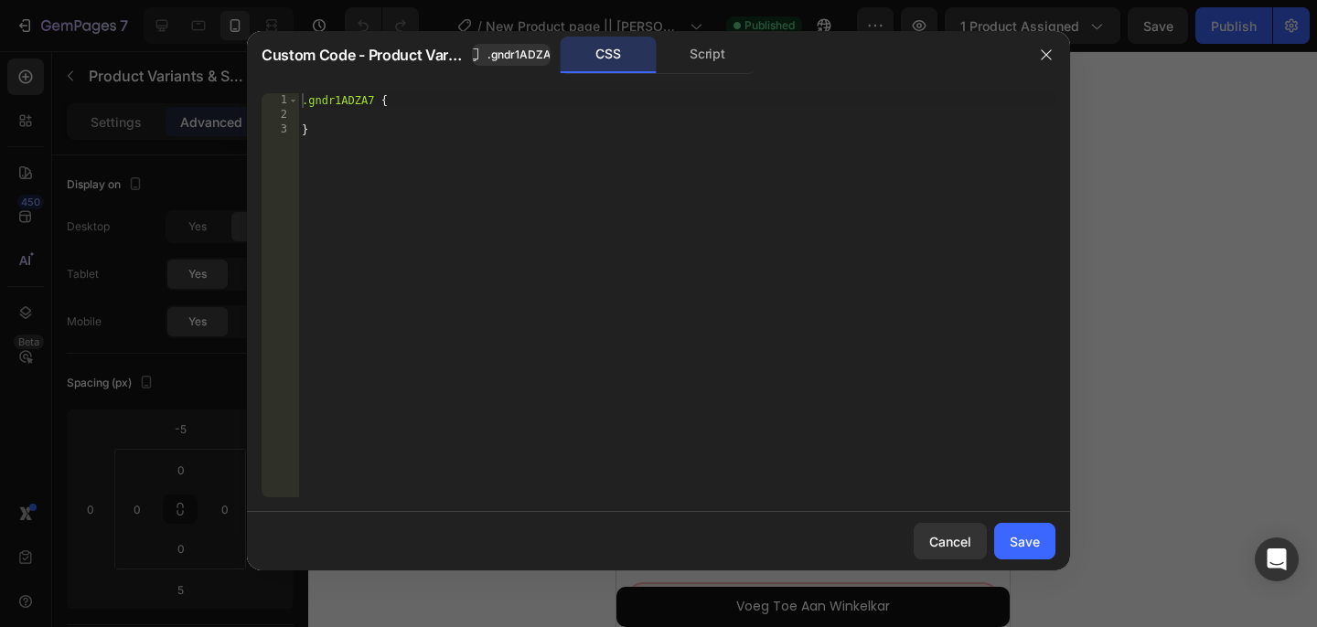
type textarea ".gndr1ADZA7 {"
click at [349, 104] on div ".gndr1ADZA7 { }" at bounding box center [676, 309] width 757 height 433
click at [938, 549] on div "Cancel" at bounding box center [950, 541] width 42 height 19
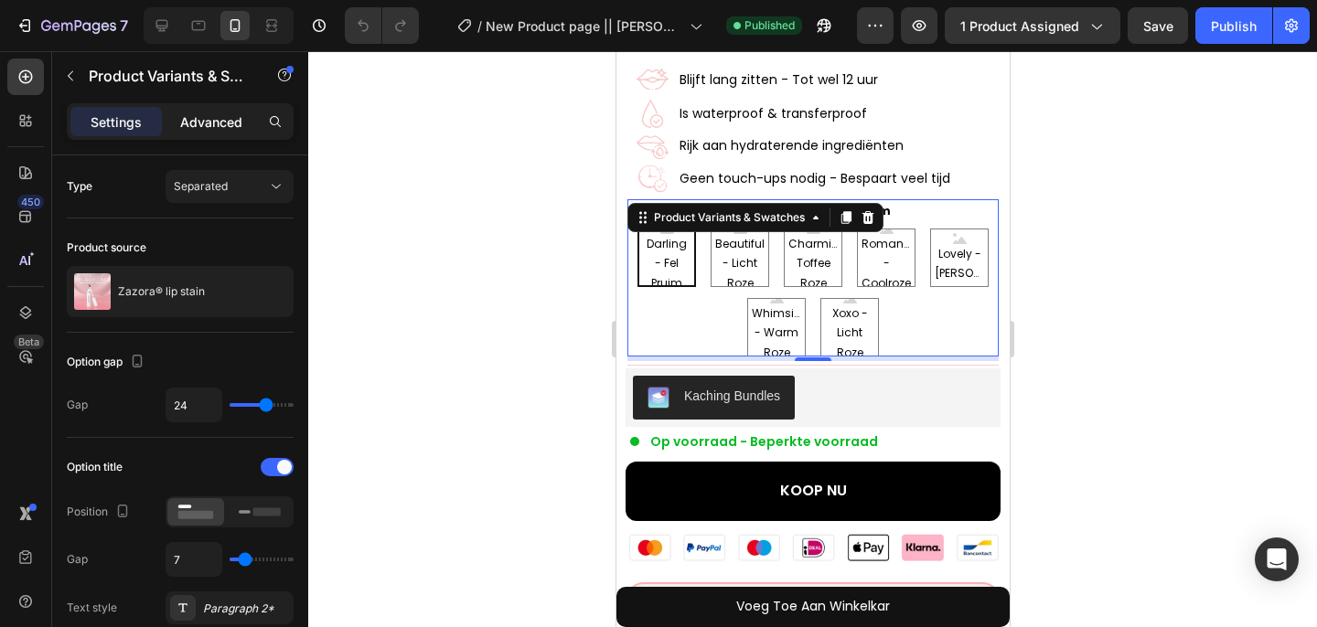
click at [231, 126] on p "Advanced" at bounding box center [211, 121] width 62 height 19
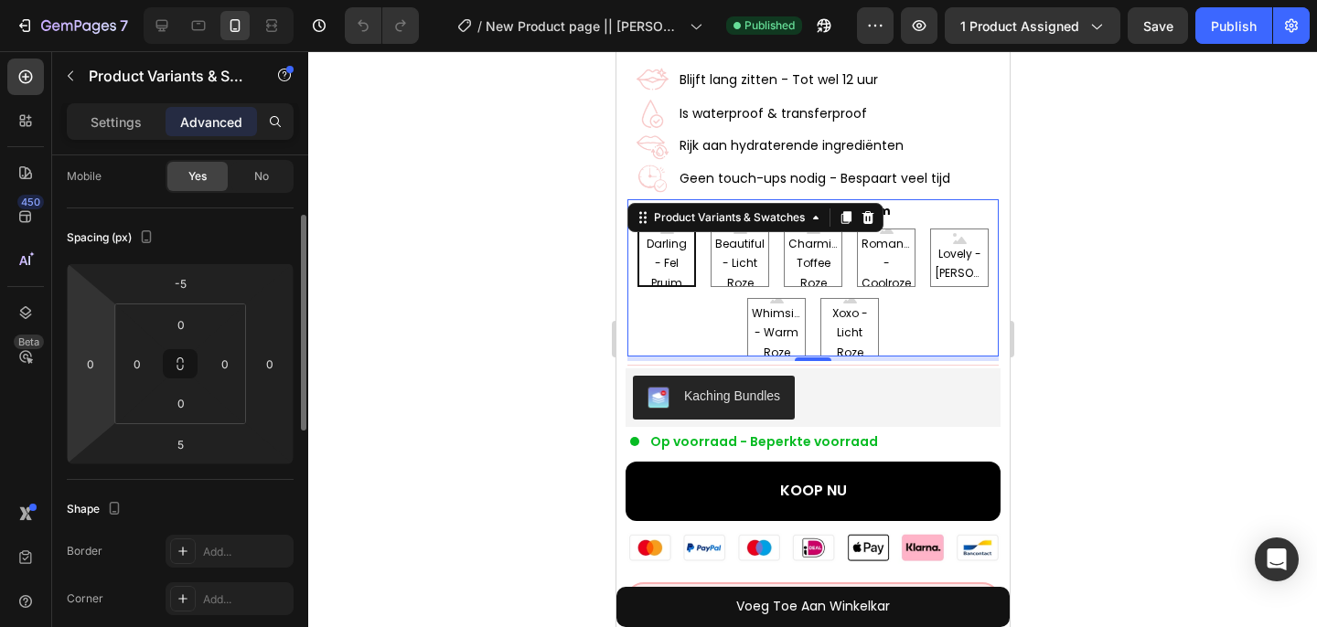
scroll to position [155, 0]
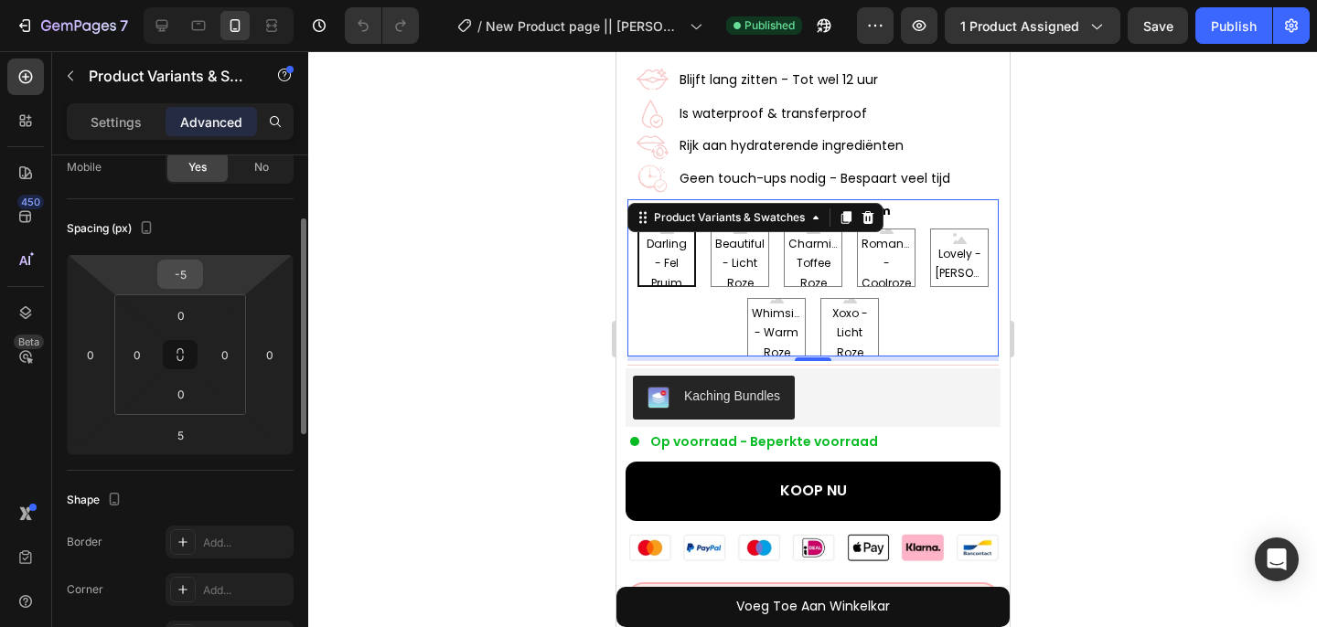
click at [183, 283] on input "-5" at bounding box center [180, 274] width 37 height 27
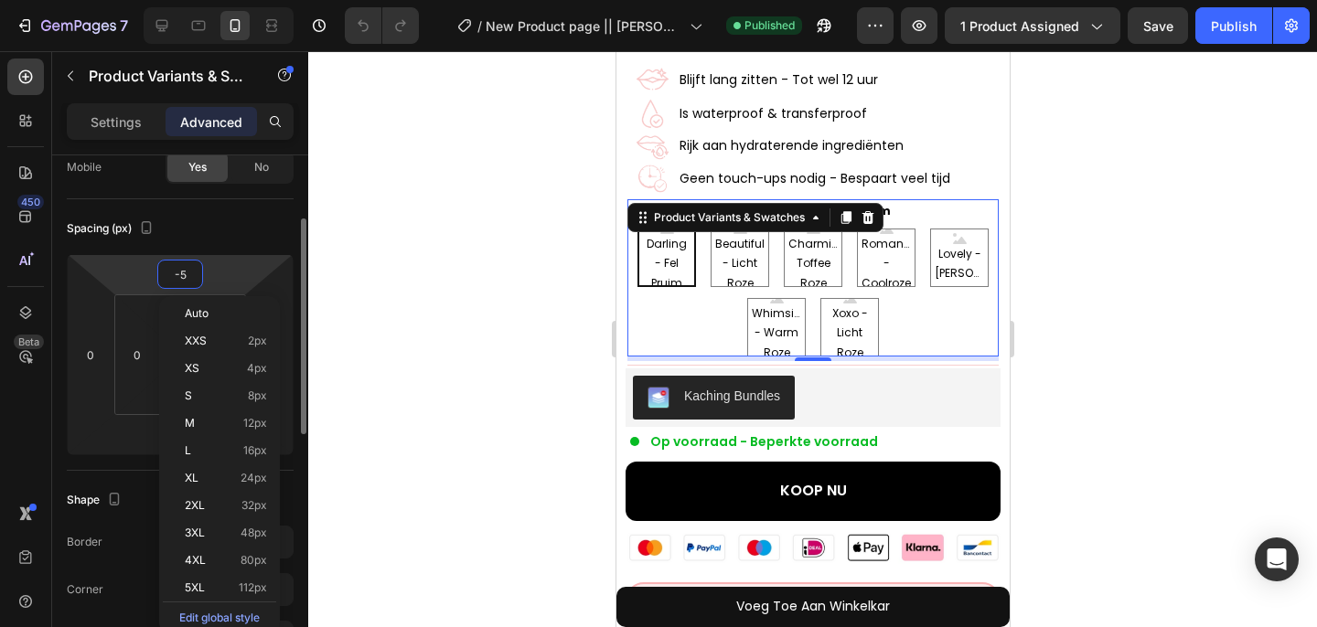
type input "0"
radio input "true"
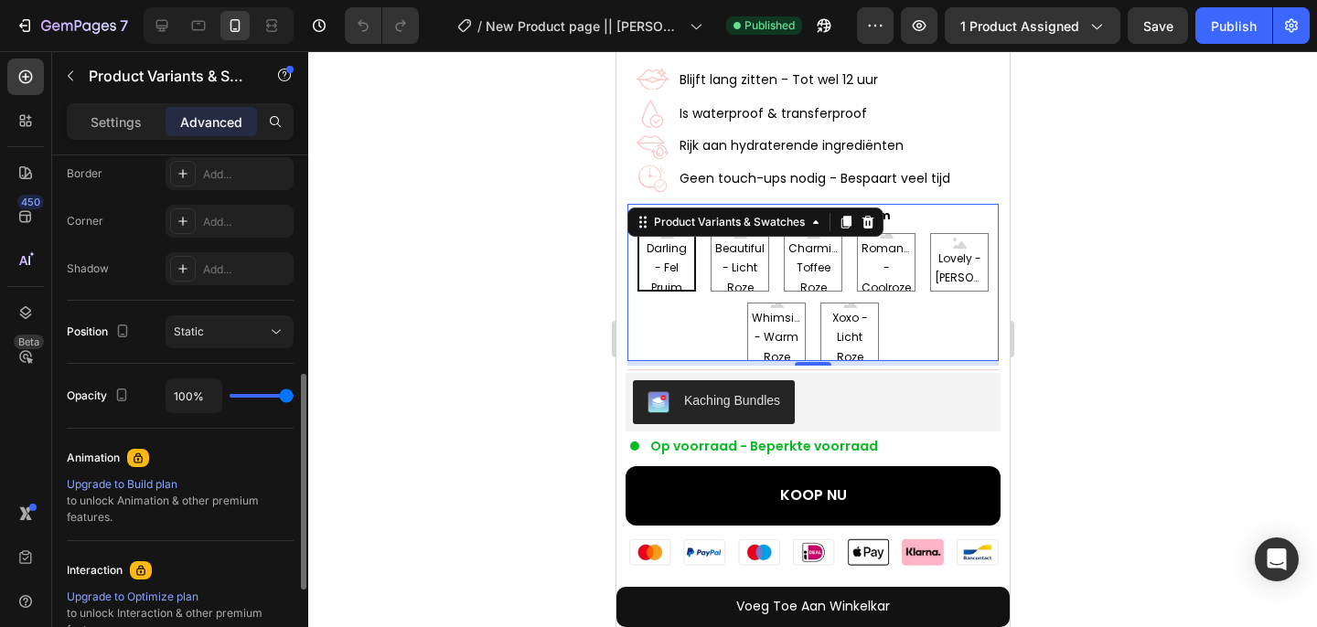
scroll to position [530, 0]
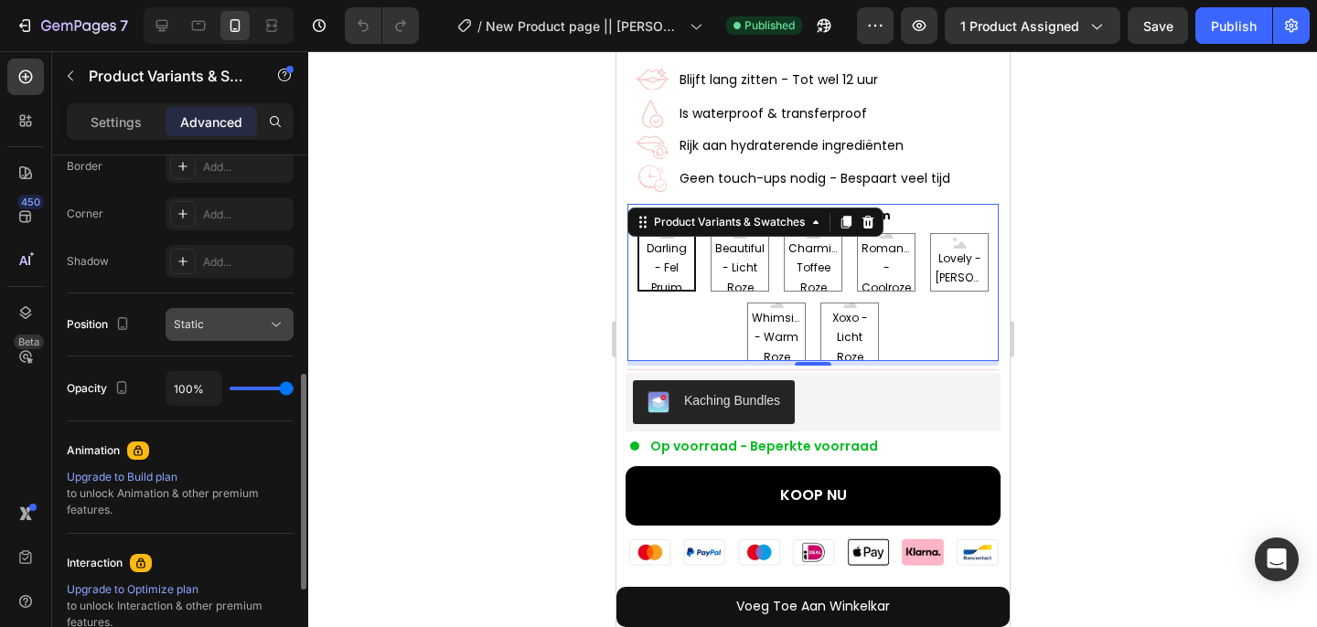
type input "0"
click at [194, 338] on button "Static" at bounding box center [230, 324] width 128 height 33
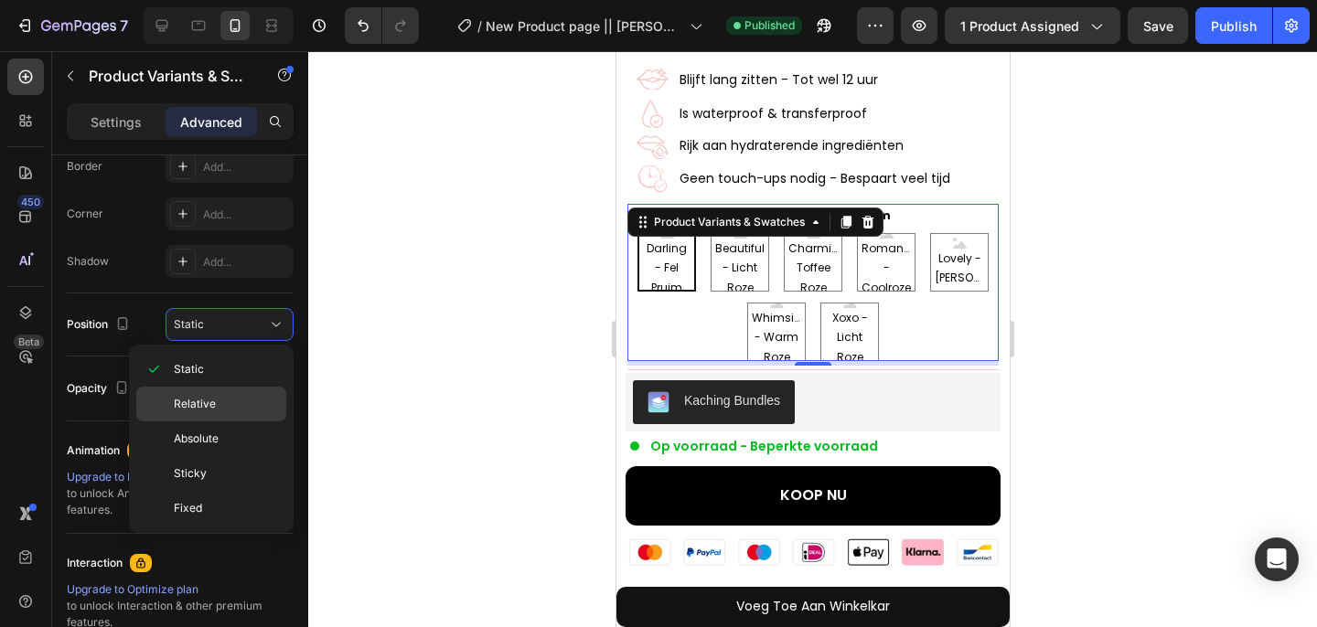
click at [196, 401] on span "Relative" at bounding box center [195, 404] width 42 height 16
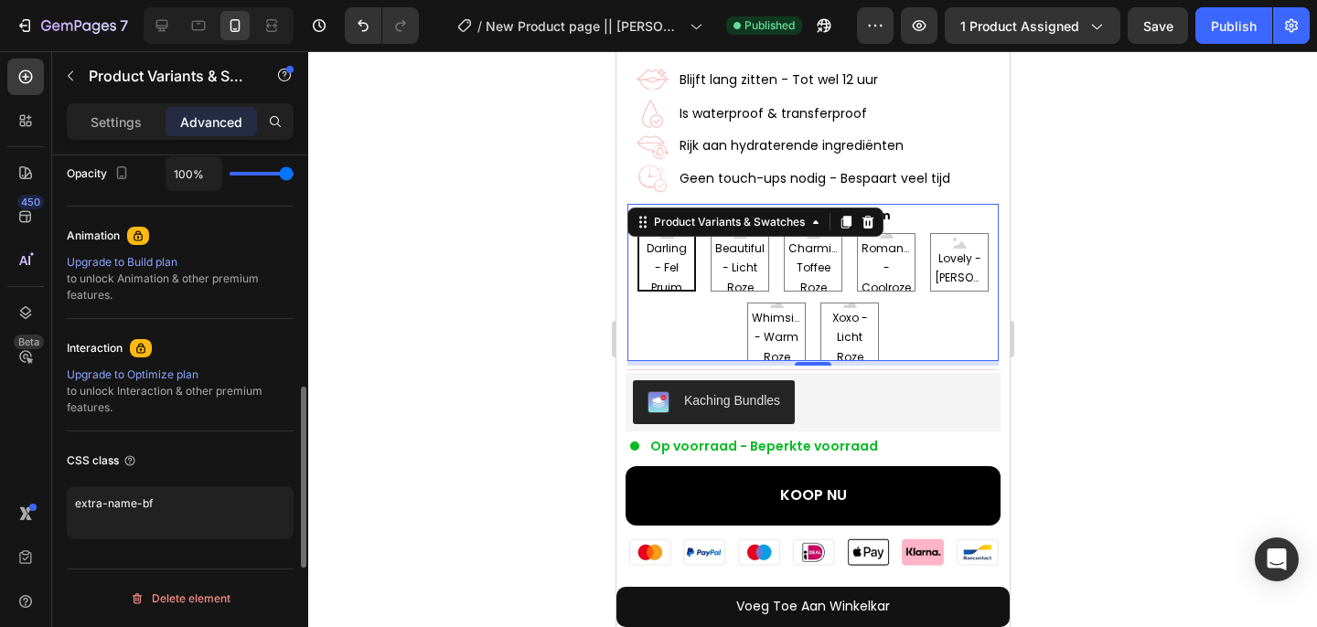
scroll to position [0, 0]
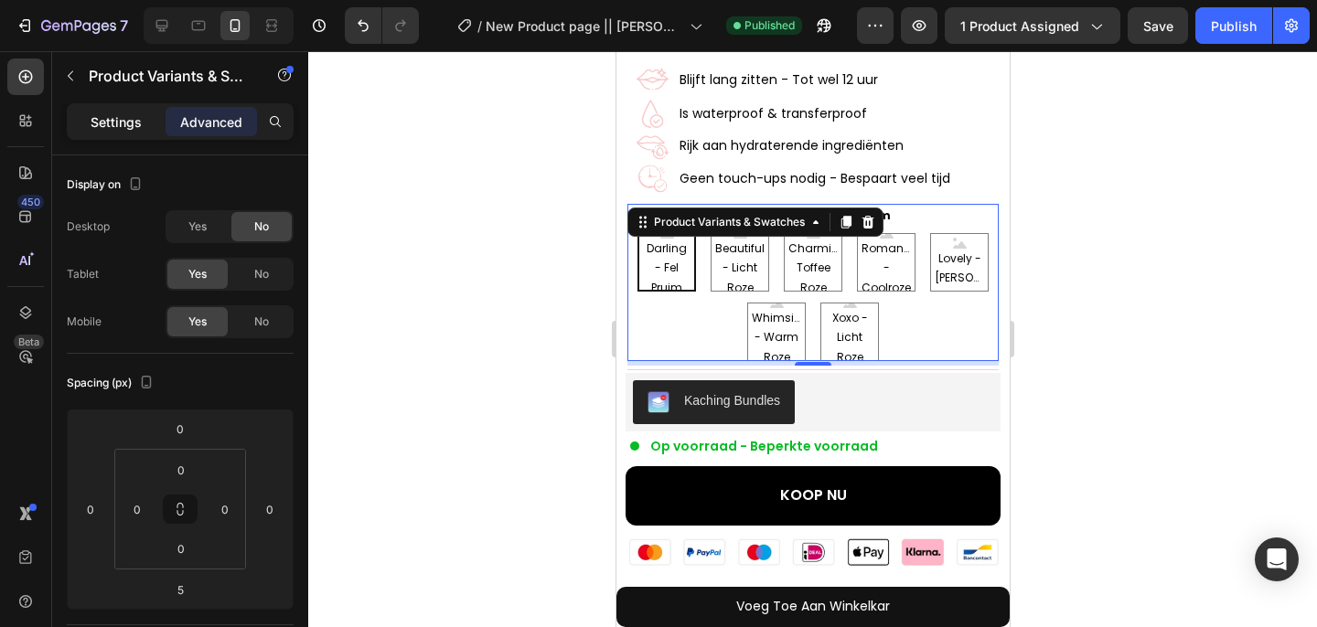
click at [127, 131] on p "Settings" at bounding box center [116, 121] width 51 height 19
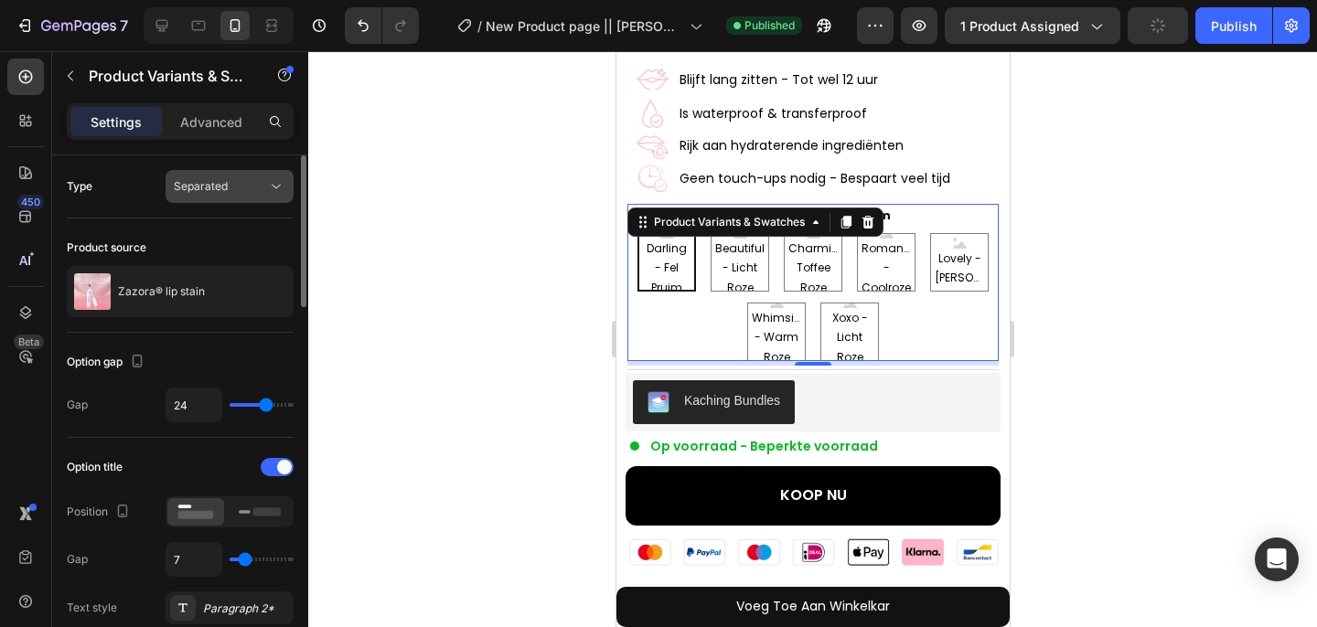
click at [181, 184] on span "Separated" at bounding box center [201, 186] width 54 height 14
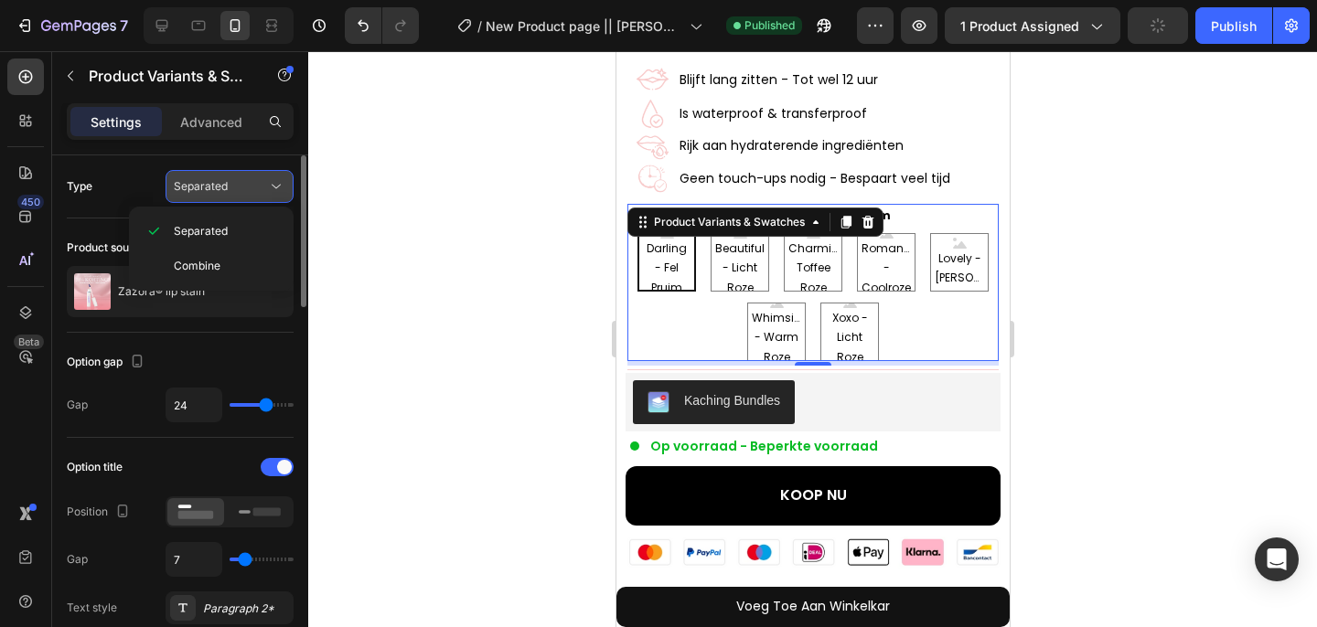
click at [181, 184] on span "Separated" at bounding box center [201, 186] width 54 height 14
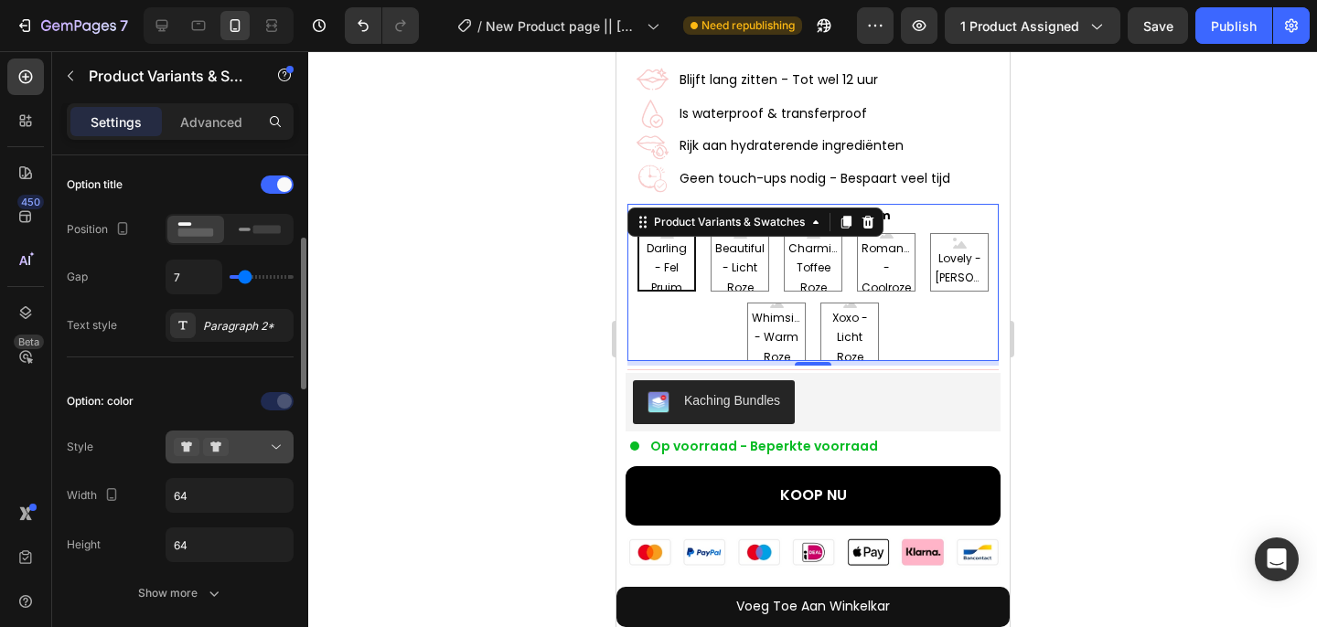
scroll to position [283, 0]
click at [257, 452] on div at bounding box center [230, 446] width 112 height 18
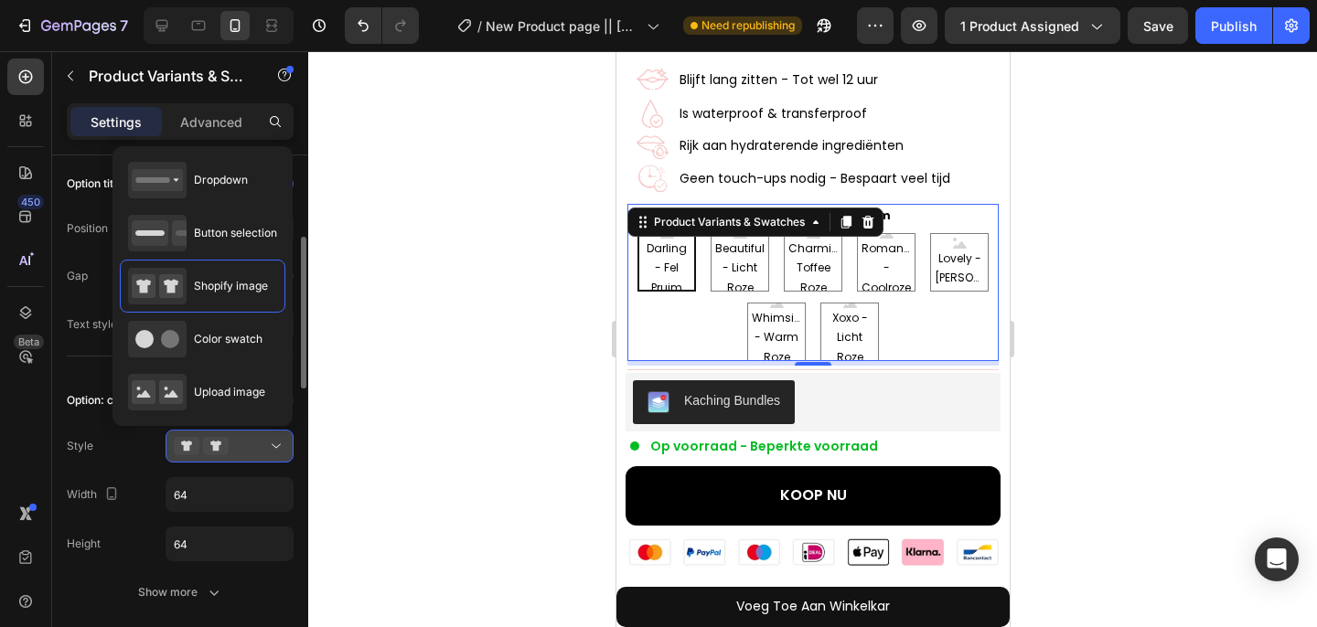
click at [257, 452] on div at bounding box center [230, 446] width 112 height 18
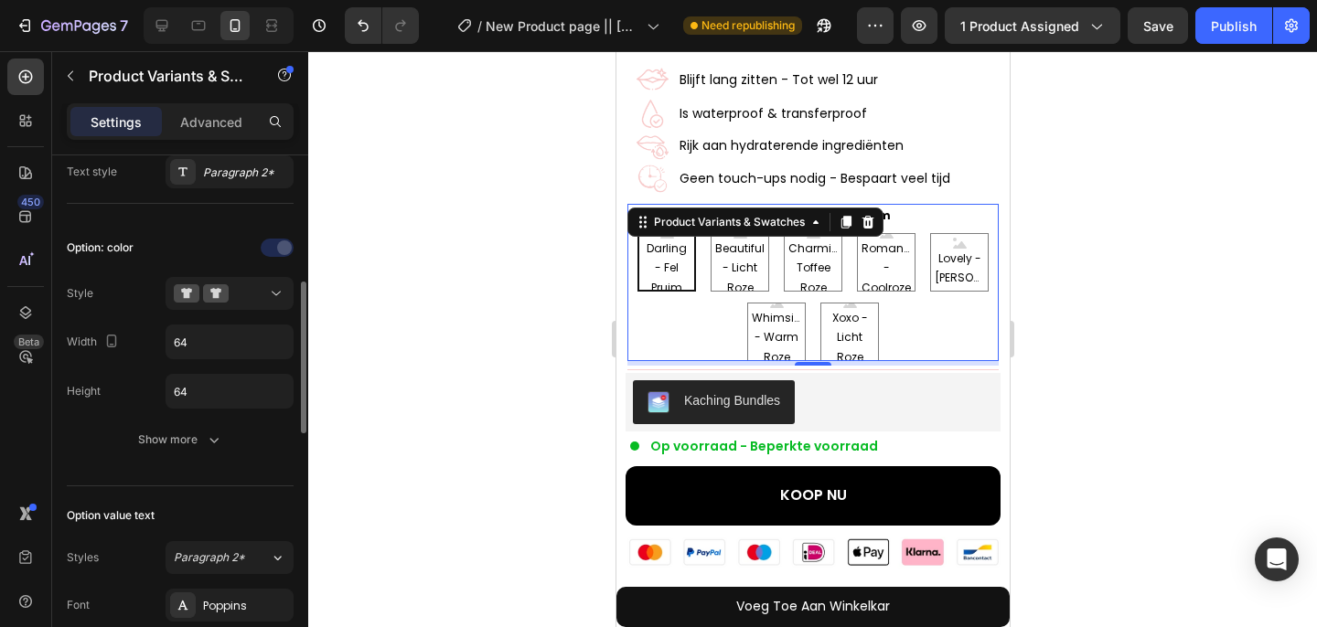
scroll to position [460, 0]
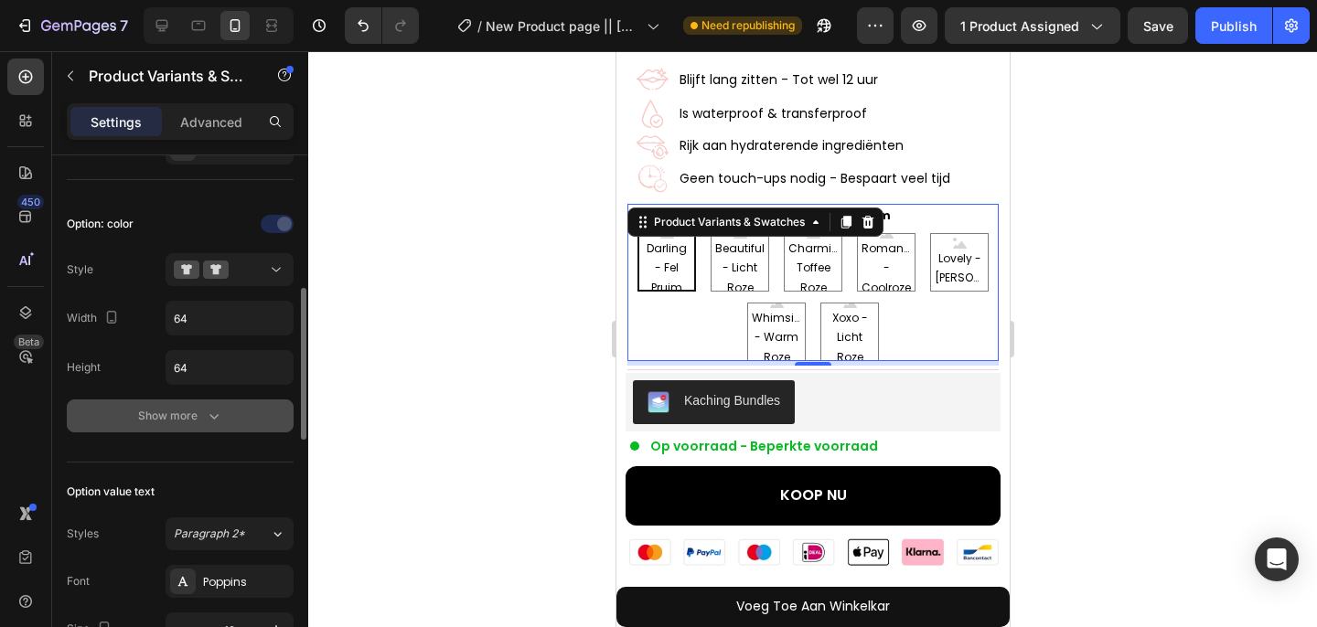
click at [184, 426] on button "Show more" at bounding box center [180, 416] width 227 height 33
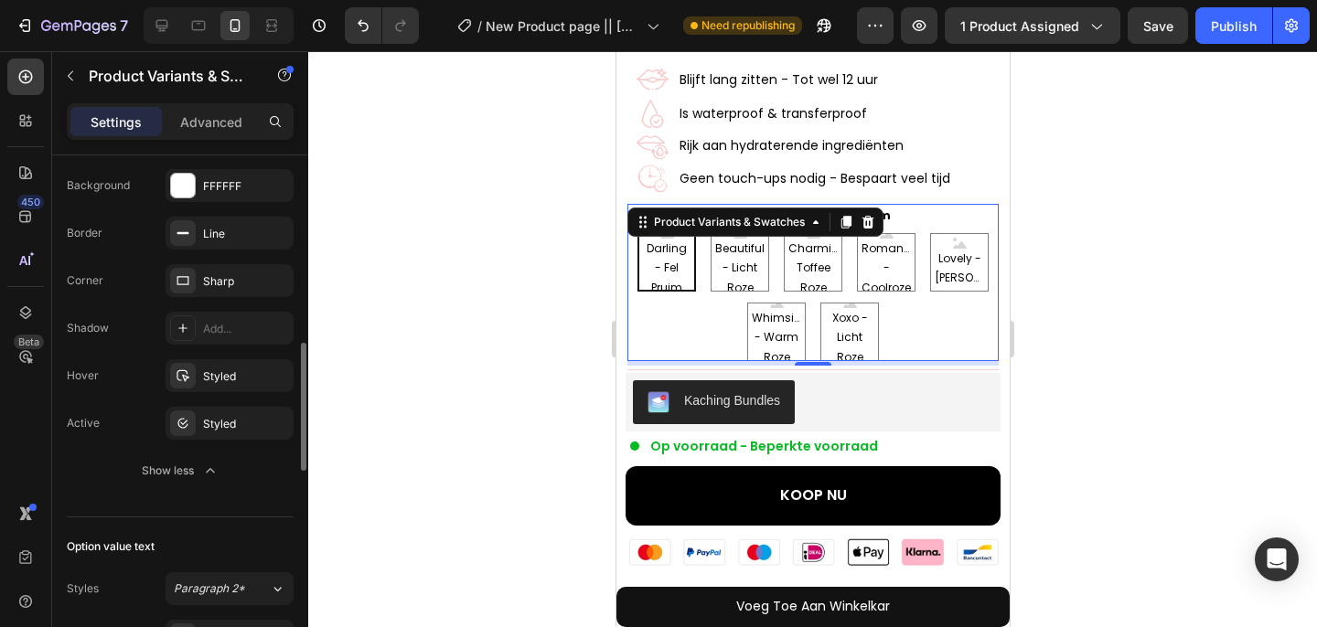
scroll to position [745, 0]
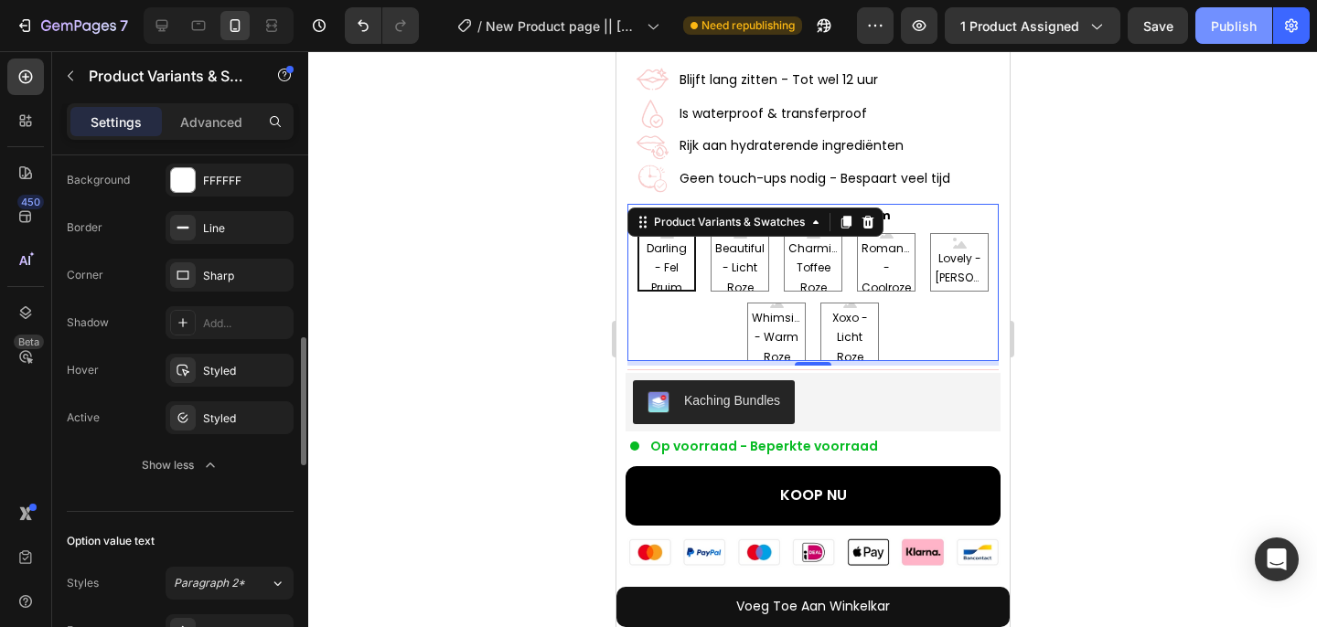
click at [1236, 24] on div "Publish" at bounding box center [1234, 25] width 46 height 19
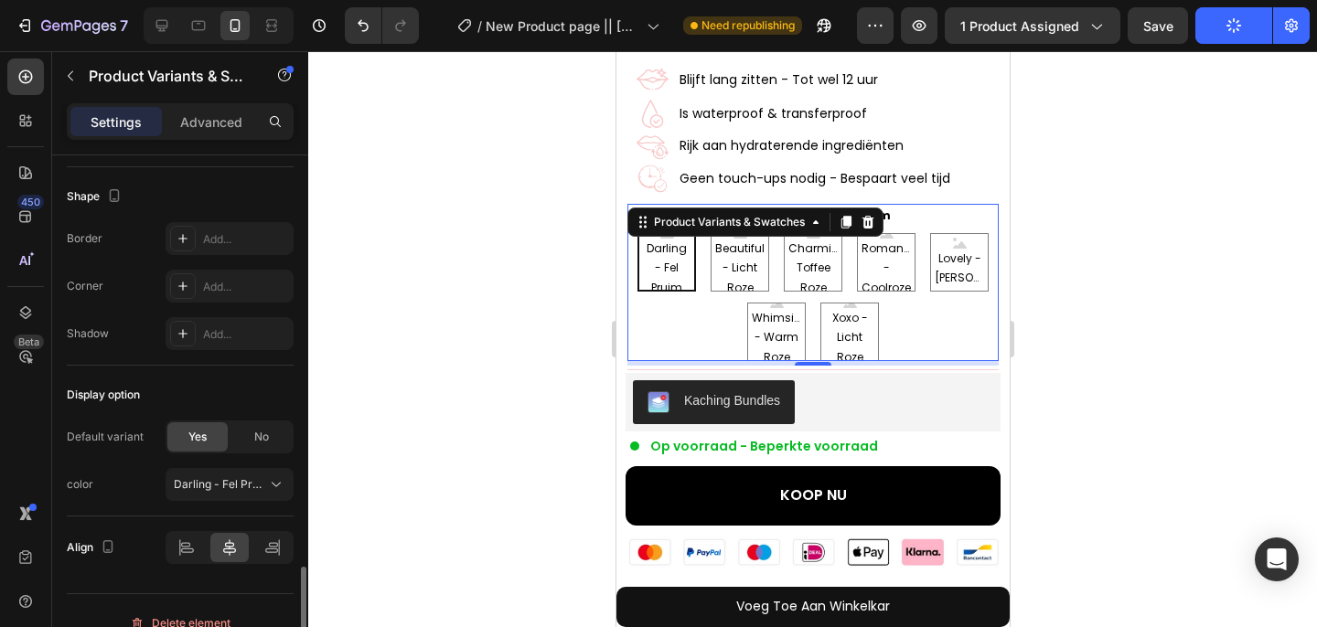
scroll to position [1618, 0]
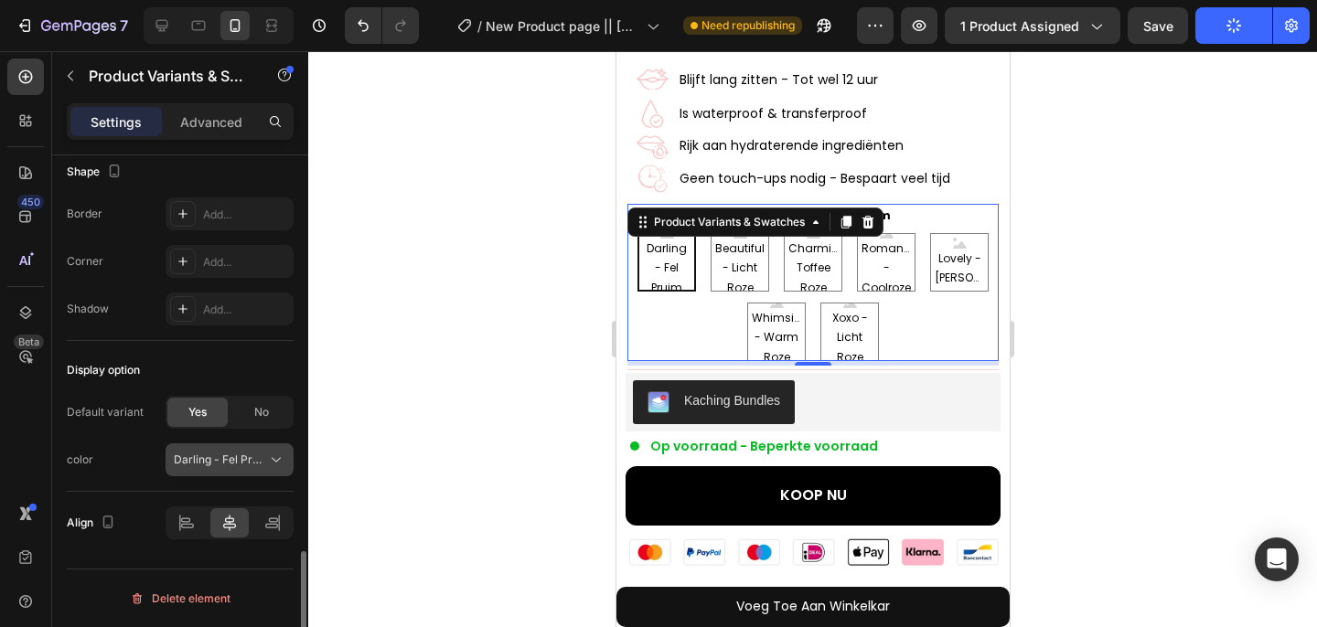
click at [212, 452] on span "Darling - Fel Pruim" at bounding box center [219, 460] width 90 height 16
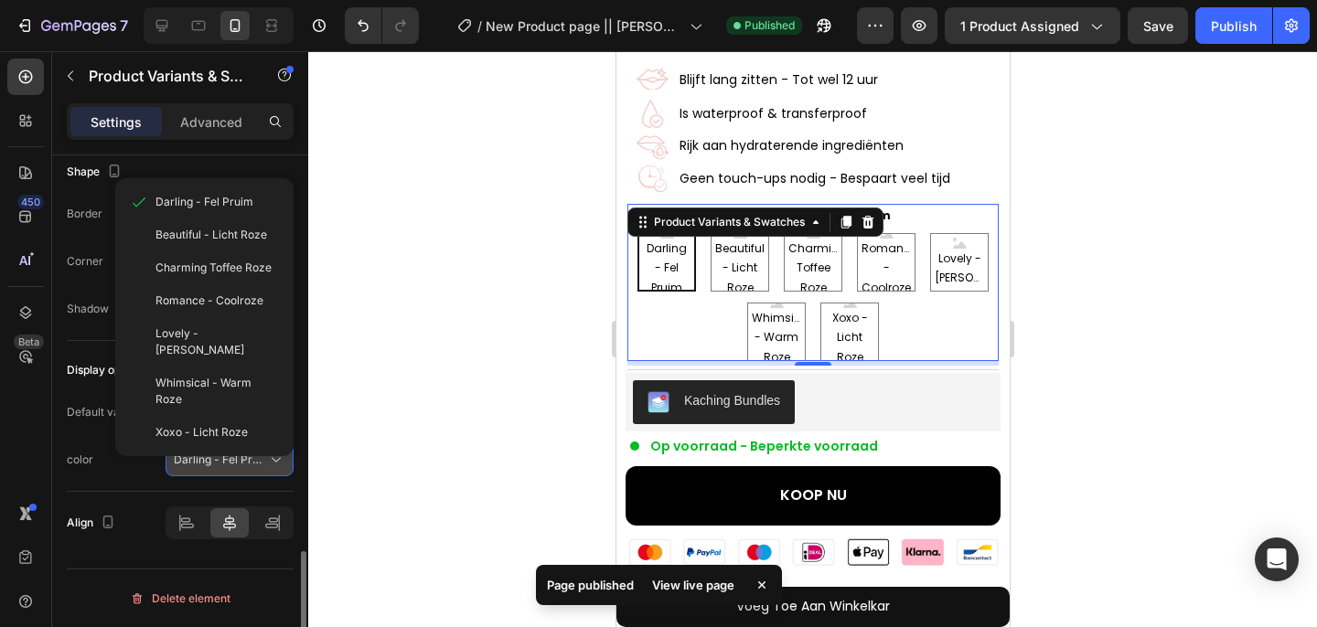
click at [212, 452] on span "Darling - Fel Pruim" at bounding box center [219, 460] width 90 height 16
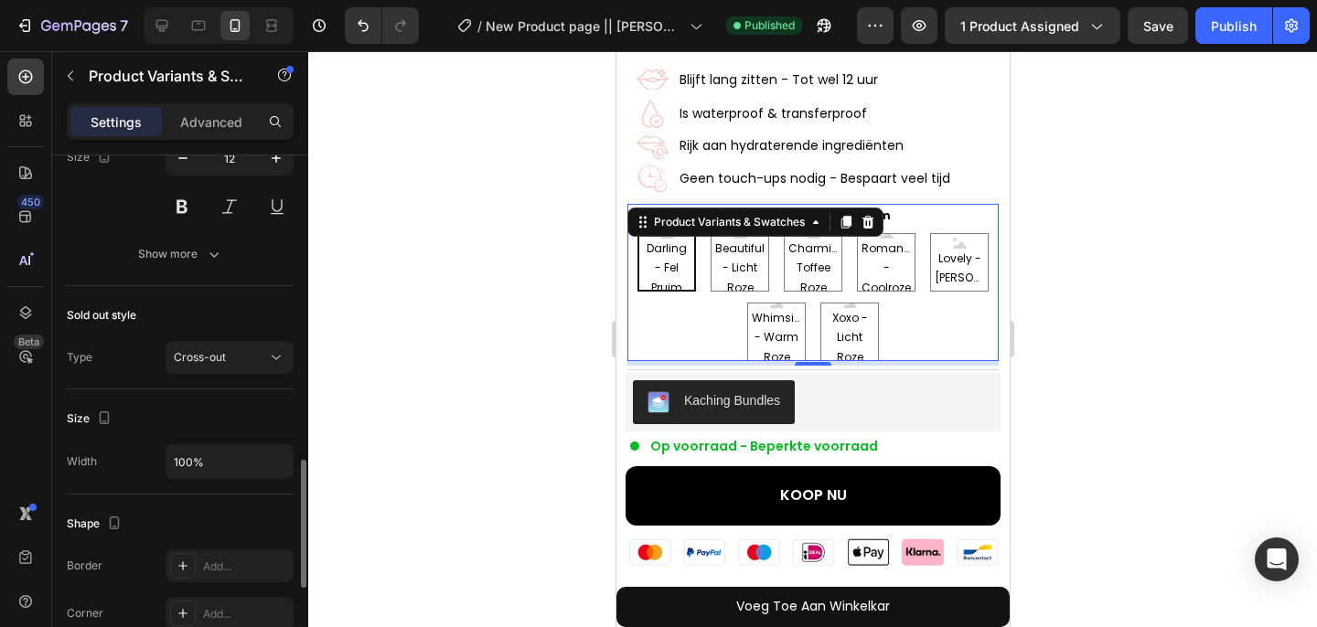
scroll to position [1263, 0]
click at [255, 366] on div "Cross-out" at bounding box center [220, 361] width 93 height 16
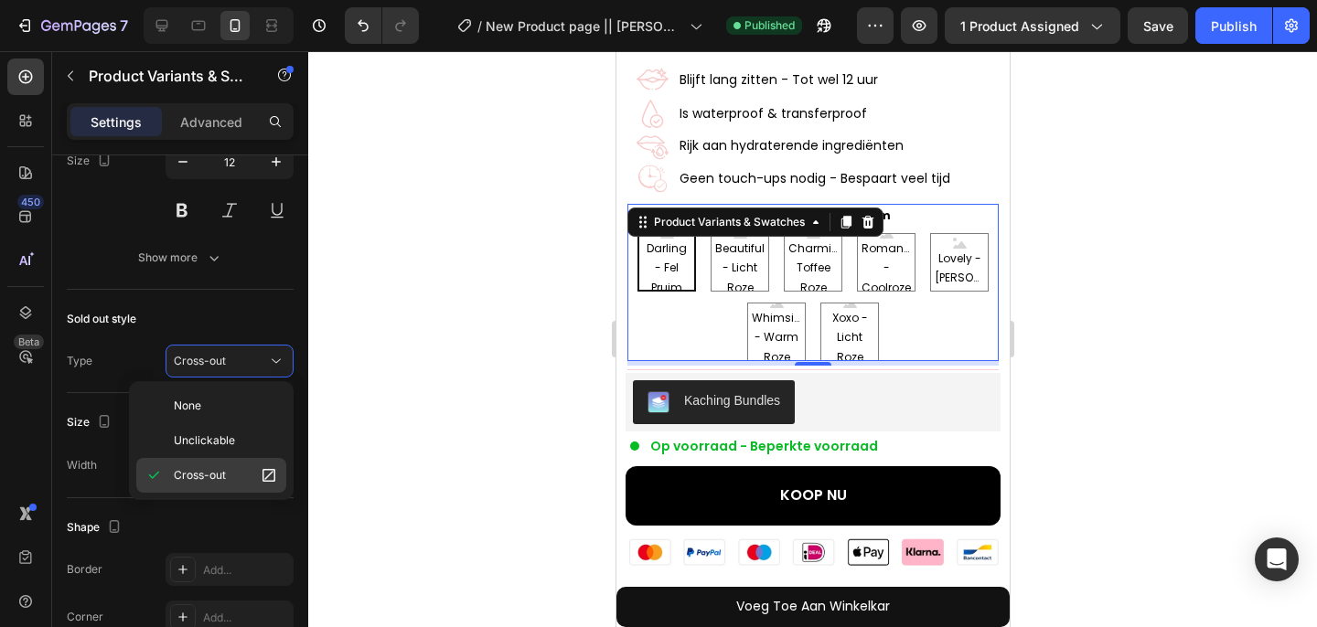
click at [224, 474] on span "Cross-out" at bounding box center [200, 475] width 52 height 16
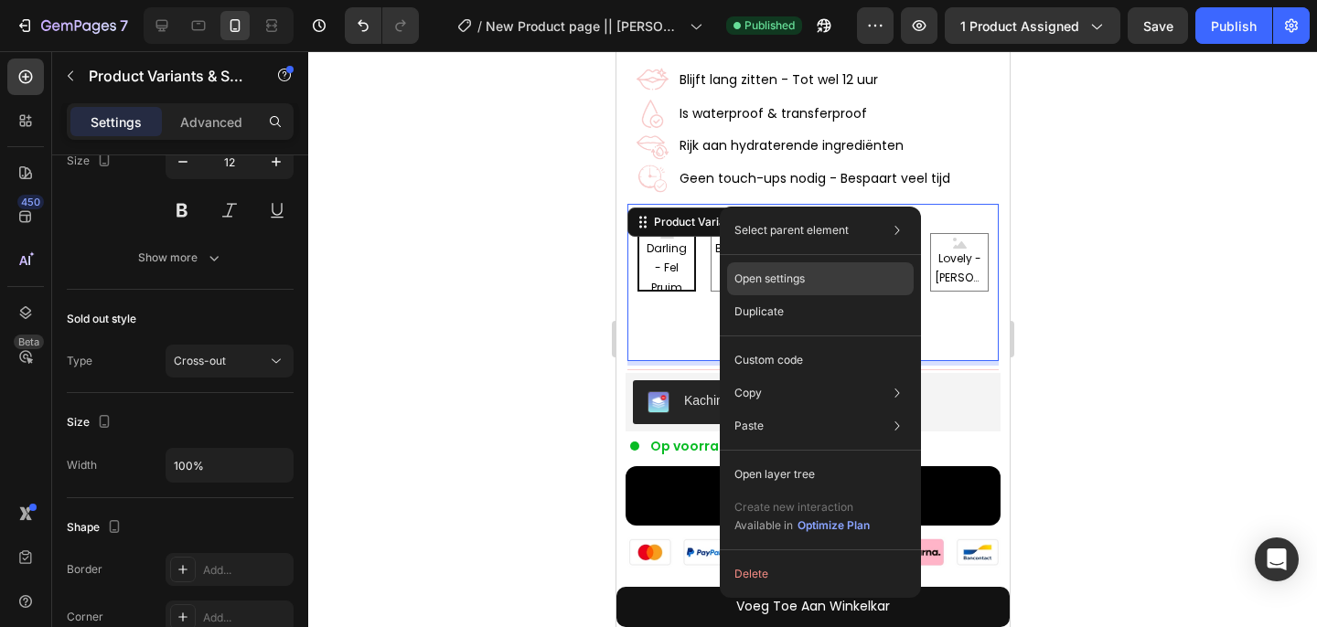
click at [743, 273] on p "Open settings" at bounding box center [769, 279] width 70 height 16
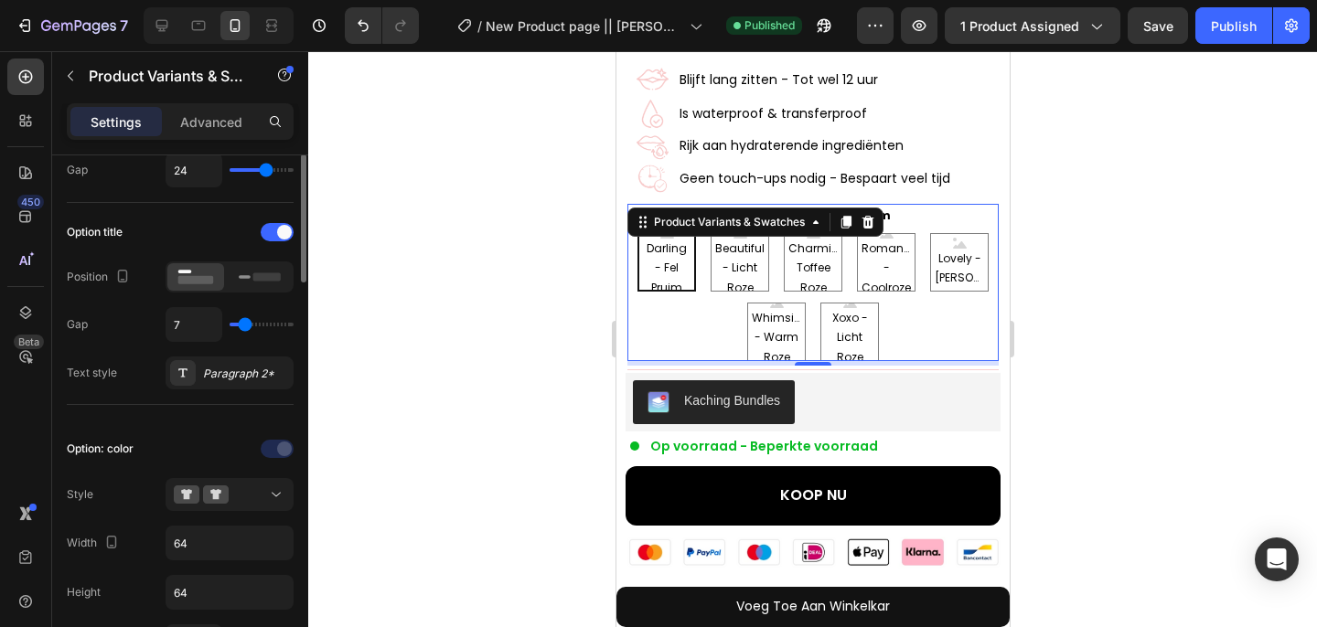
scroll to position [188, 0]
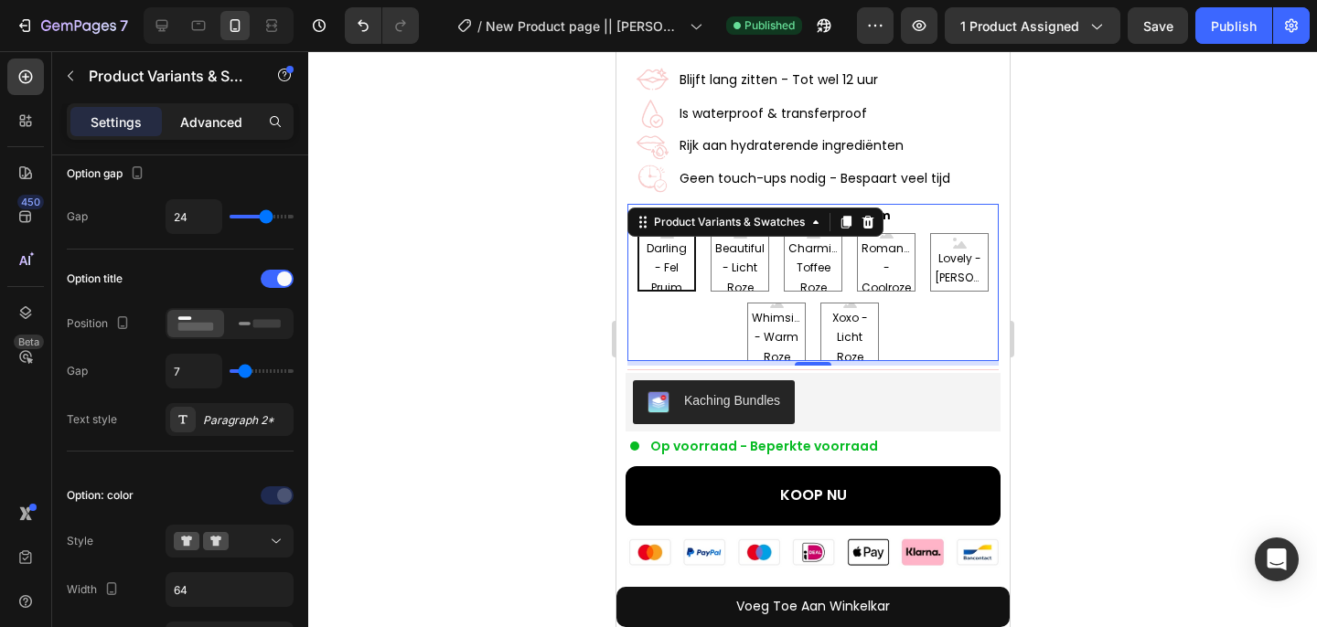
click at [195, 129] on p "Advanced" at bounding box center [211, 121] width 62 height 19
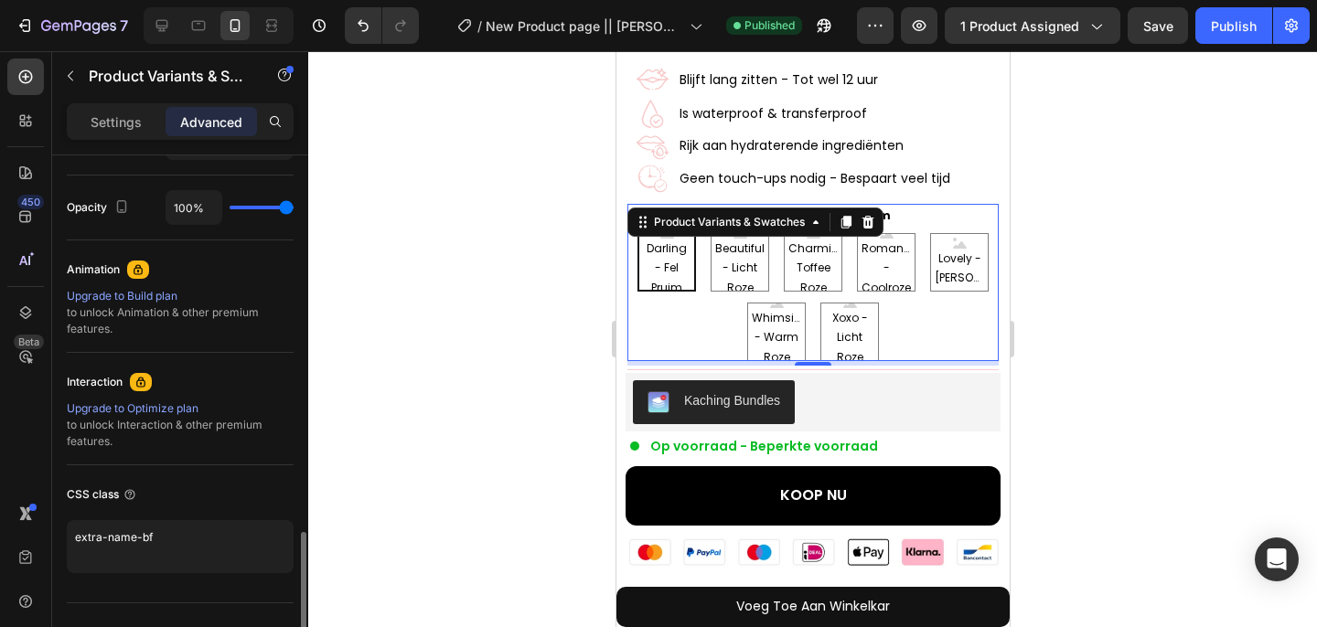
scroll to position [990, 0]
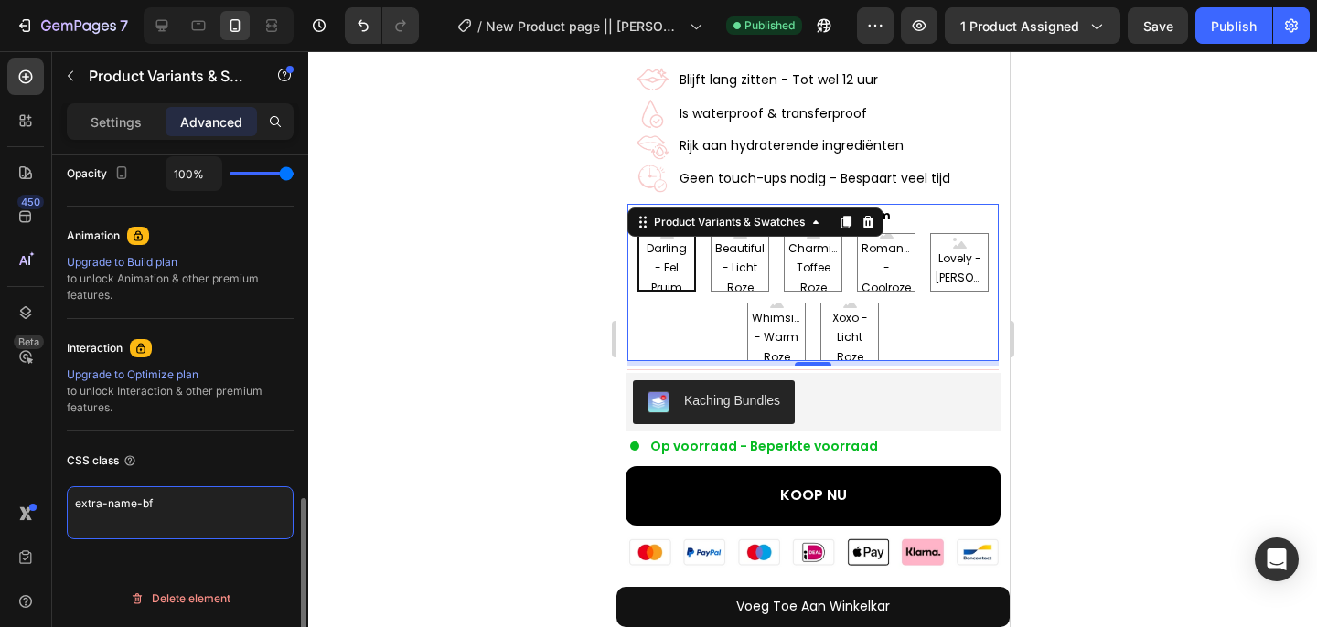
drag, startPoint x: 176, startPoint y: 499, endPoint x: 56, endPoint y: 498, distance: 120.7
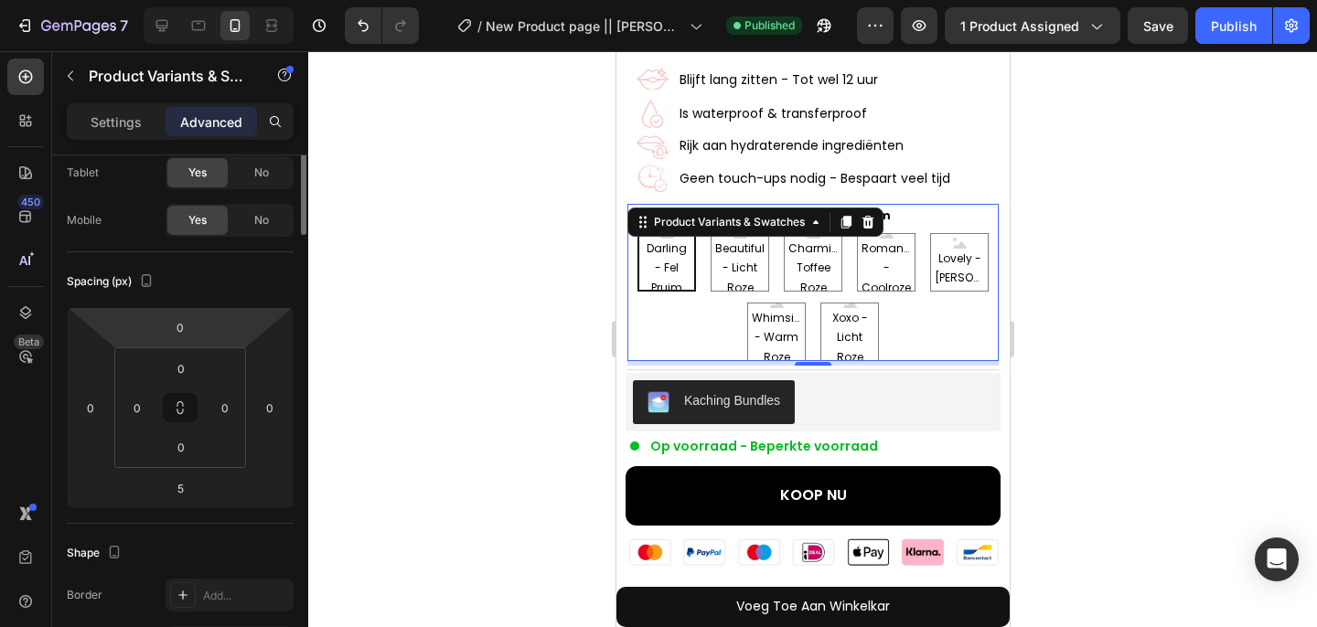
scroll to position [0, 0]
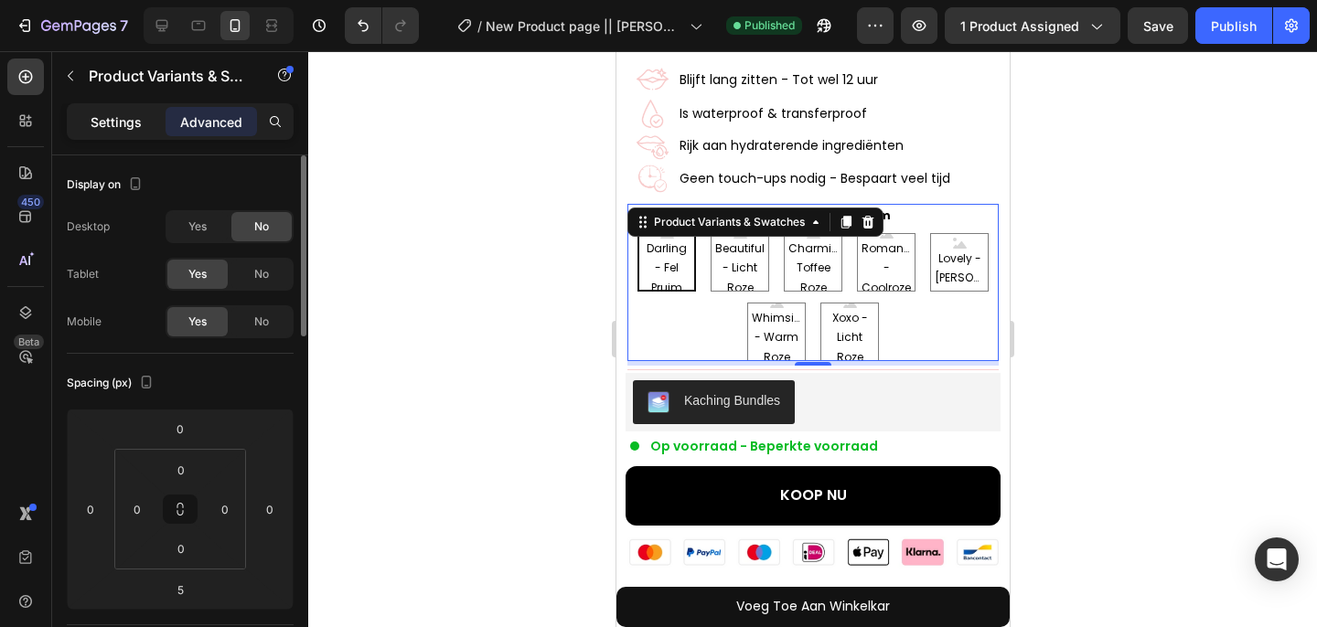
click at [107, 111] on div "Settings" at bounding box center [115, 121] width 91 height 29
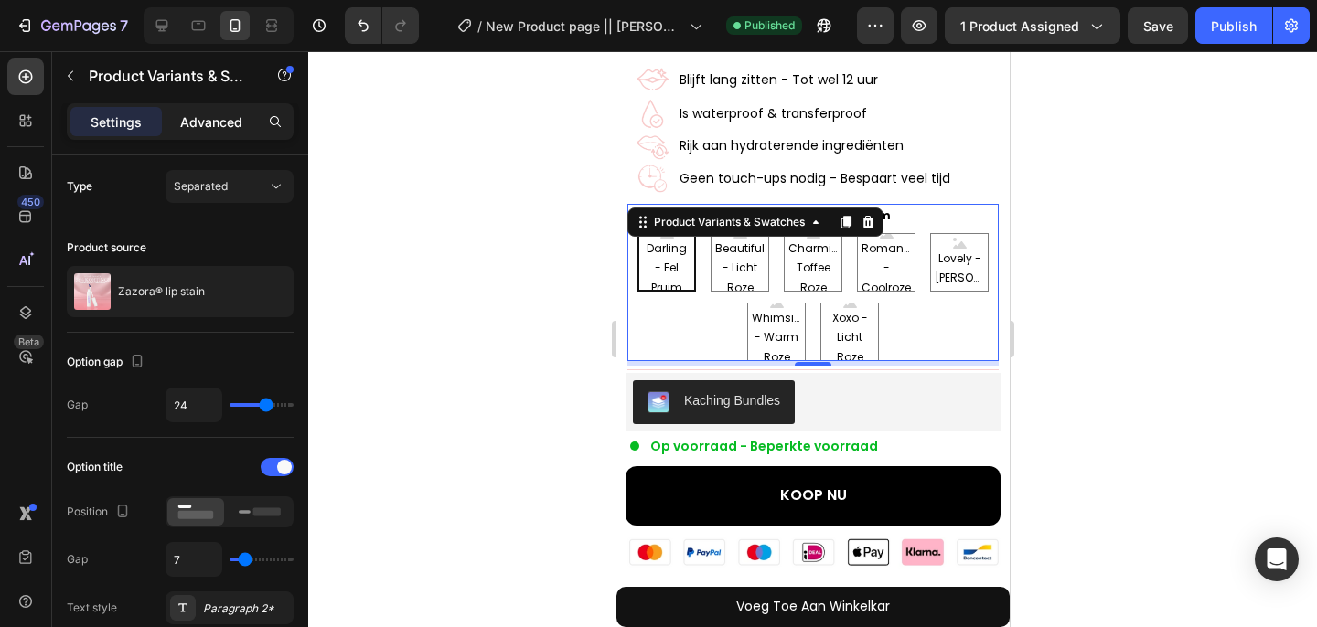
click at [208, 127] on p "Advanced" at bounding box center [211, 121] width 62 height 19
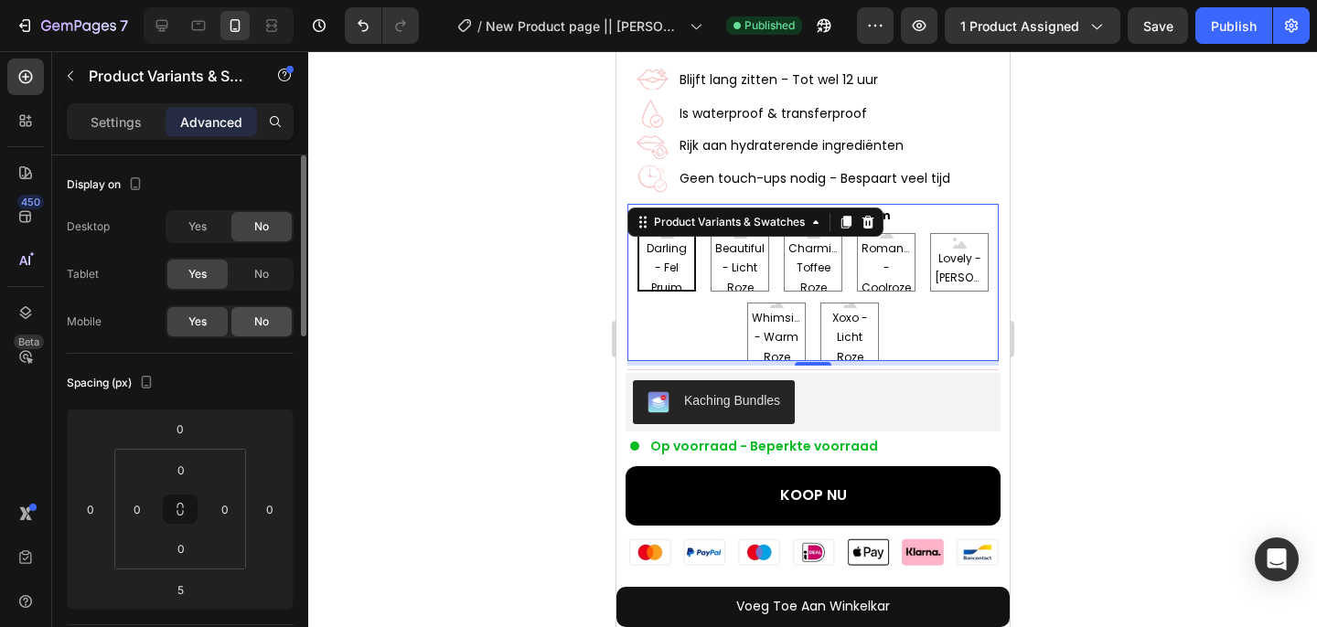
click at [254, 326] on span "No" at bounding box center [261, 322] width 15 height 16
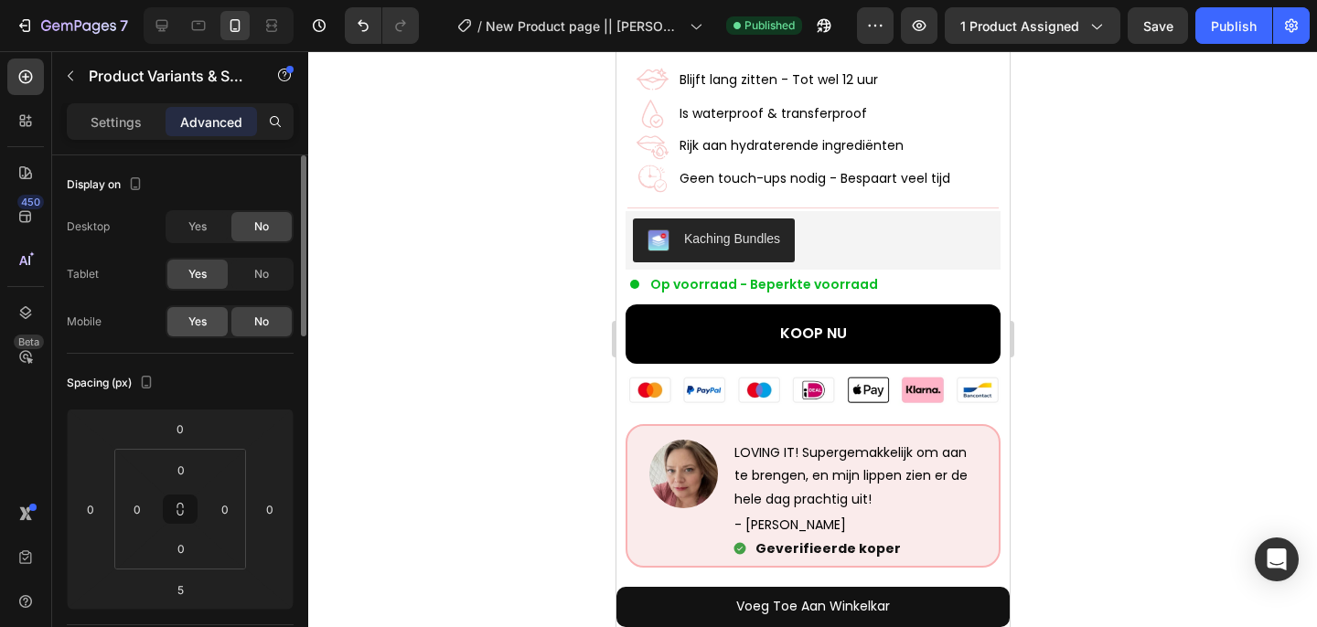
click at [213, 326] on div "Yes" at bounding box center [197, 321] width 60 height 29
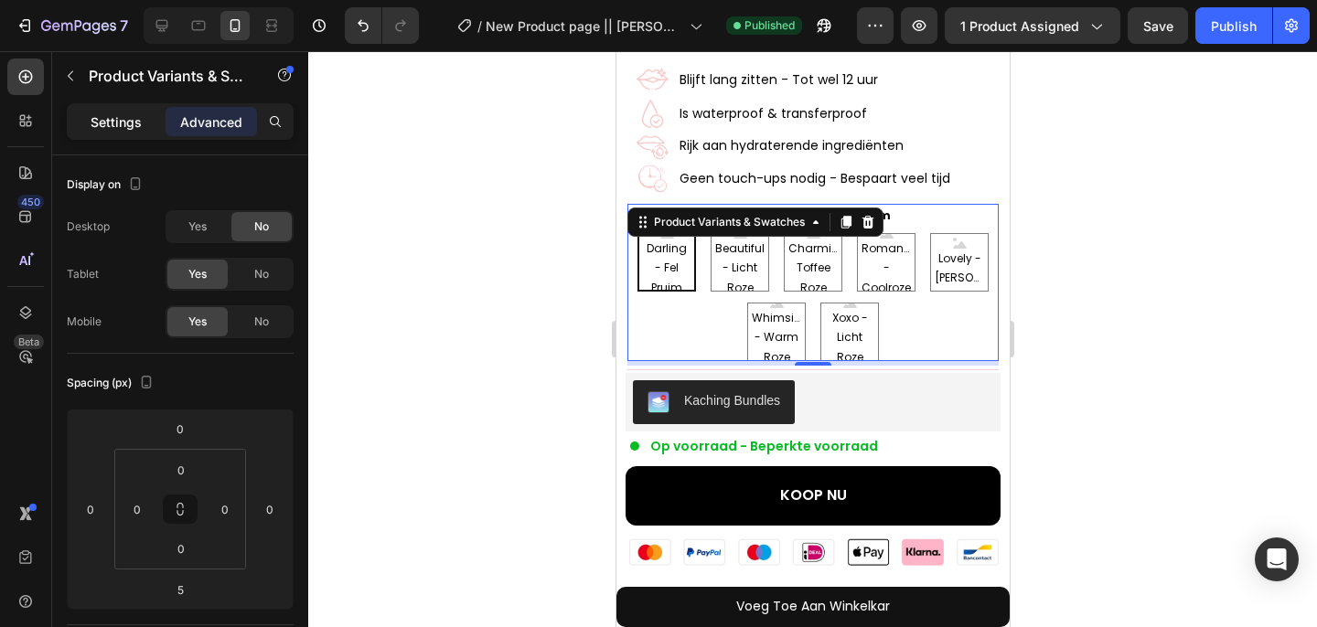
click at [122, 134] on div "Settings" at bounding box center [115, 121] width 91 height 29
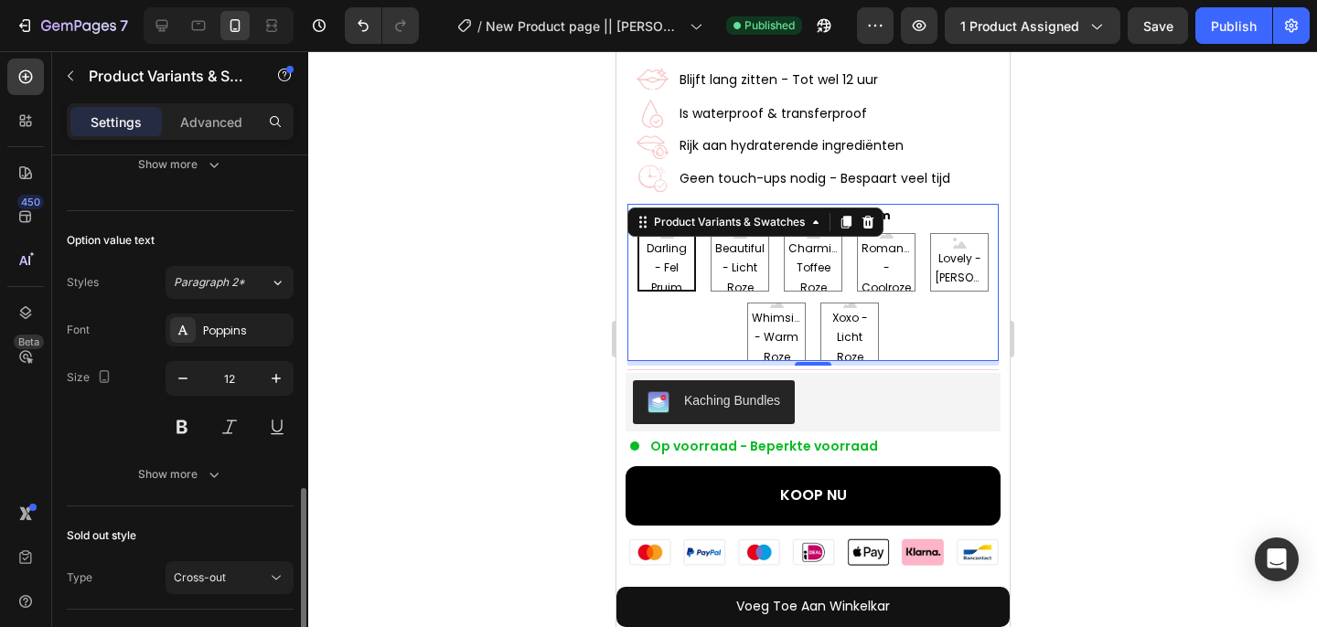
scroll to position [881, 0]
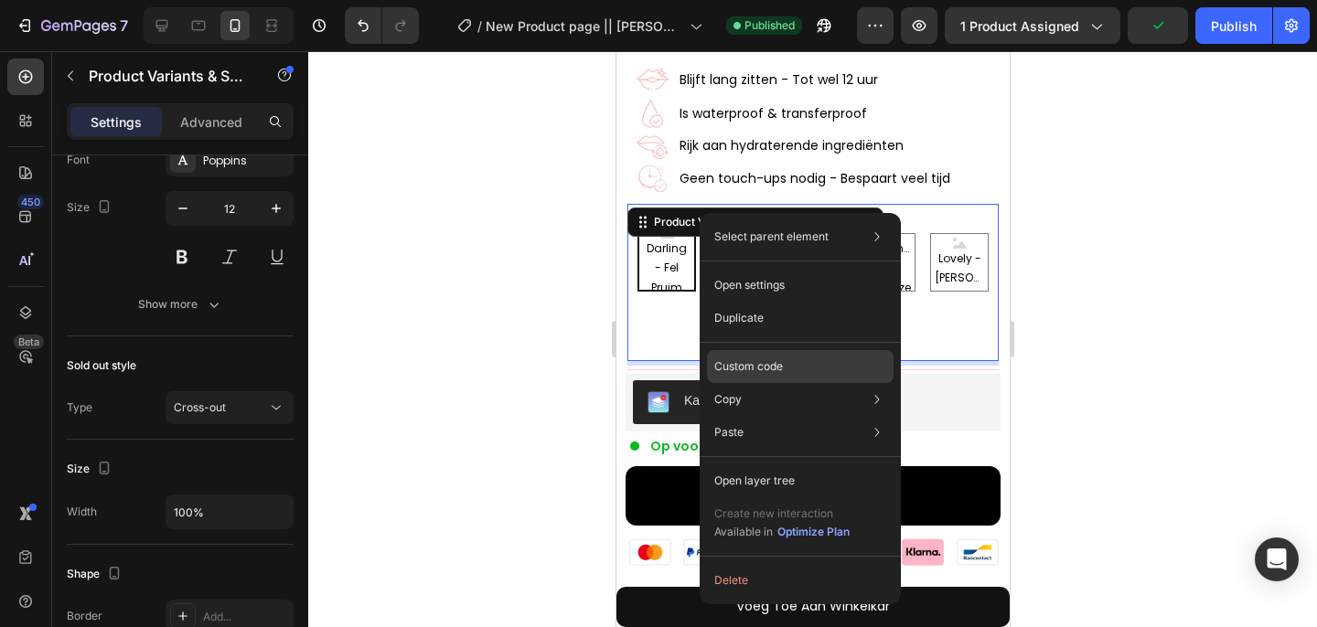
click at [720, 353] on div "Custom code" at bounding box center [800, 366] width 187 height 33
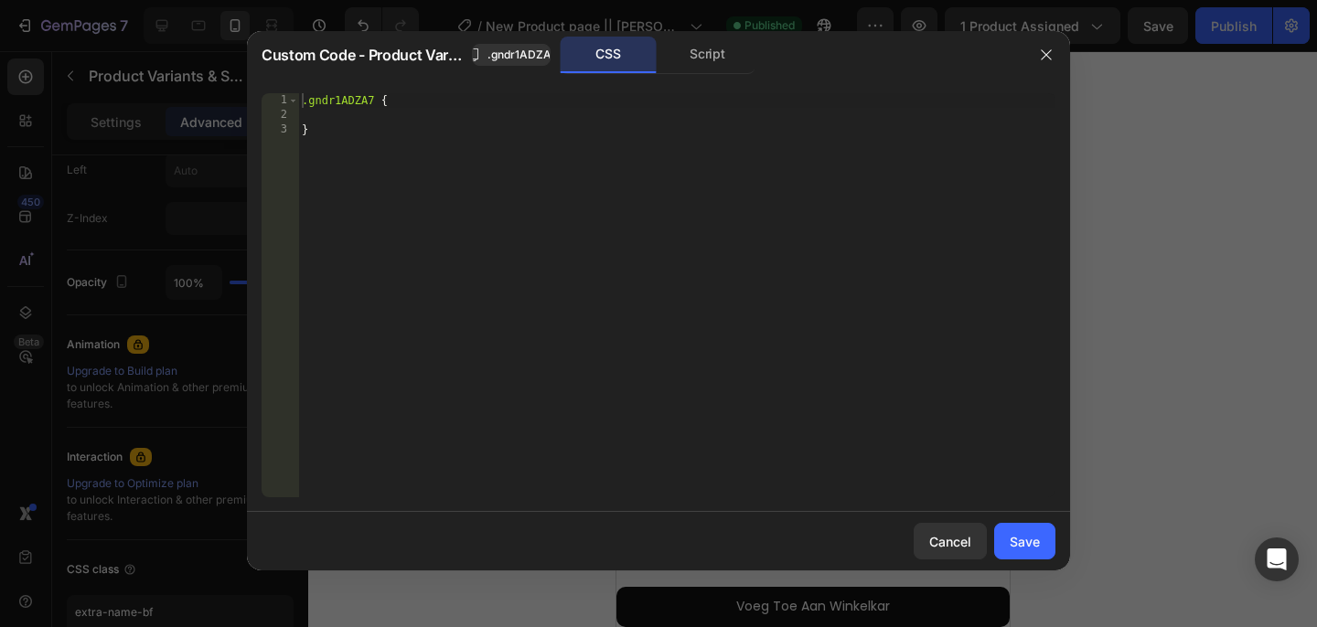
click at [469, 252] on div ".gndr1ADZA7 { }" at bounding box center [676, 309] width 757 height 433
type textarea "}"
type textarea "@media screen and (max-width: 767px) {"
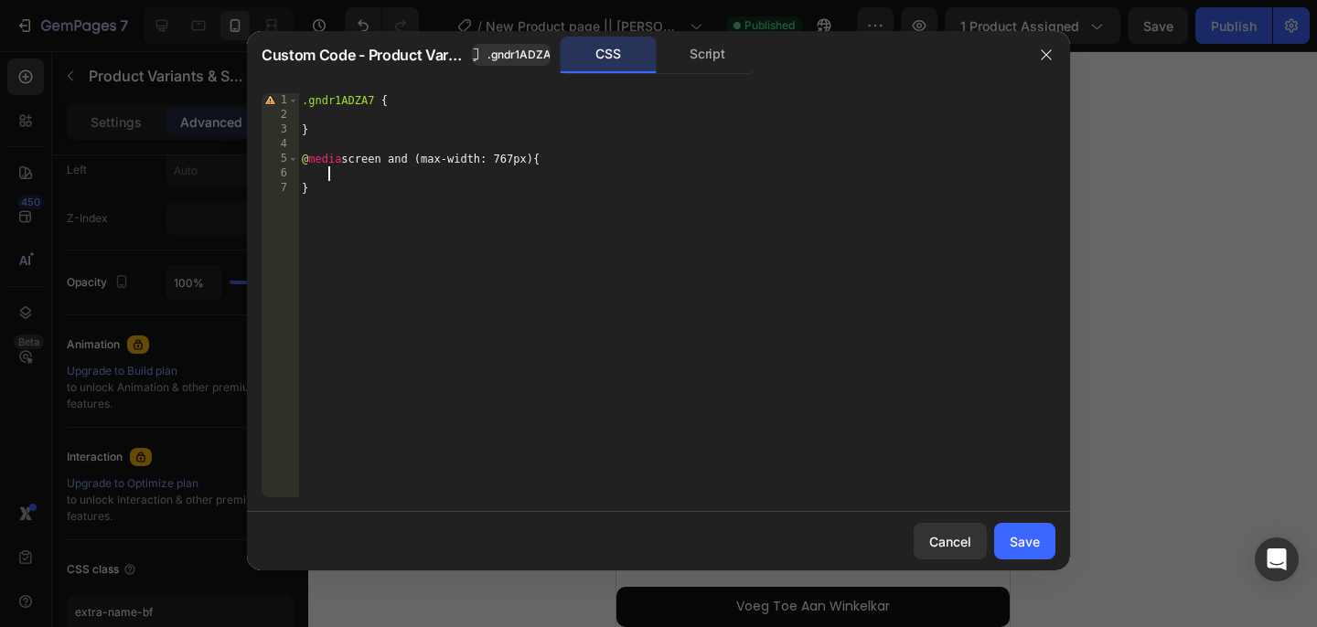
paste textarea "extra-name-bf"
type textarea "extra-name-bf {"
click at [328, 175] on div ".gndr1ADZA7 { } @ media screen and (max-width: 767px) { extra-name-bf { display…" at bounding box center [676, 309] width 757 height 433
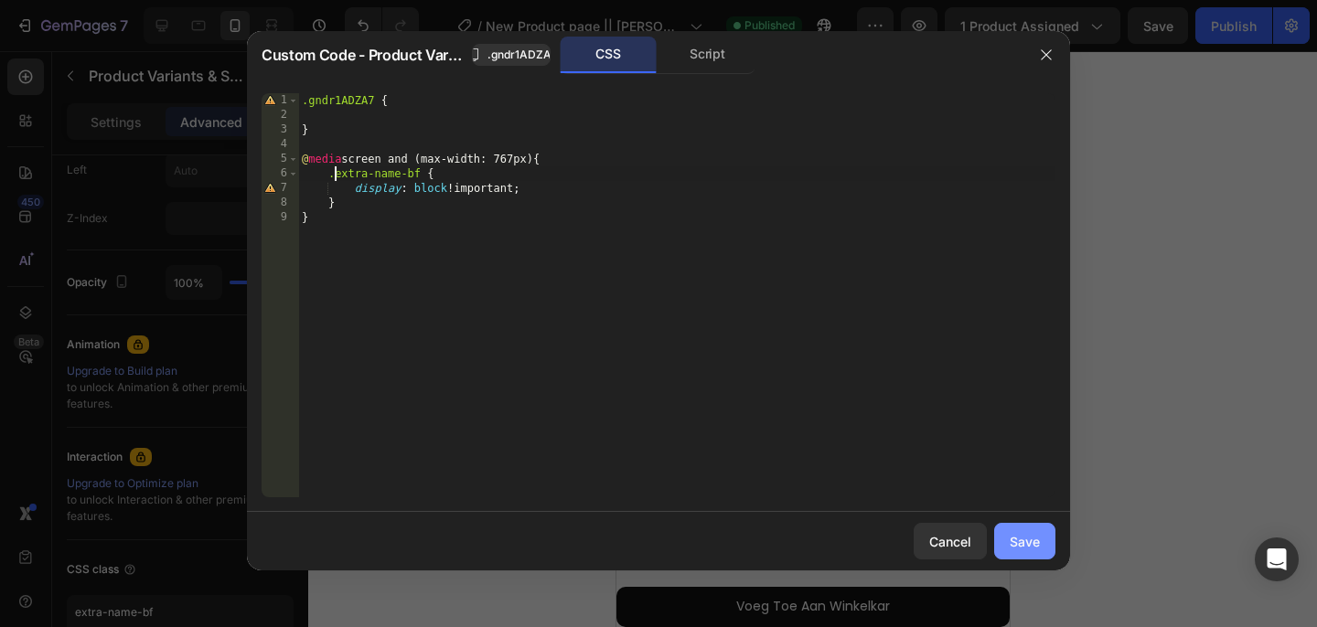
type textarea ".extra-name-bf {"
click at [1028, 533] on div "Save" at bounding box center [1024, 541] width 30 height 19
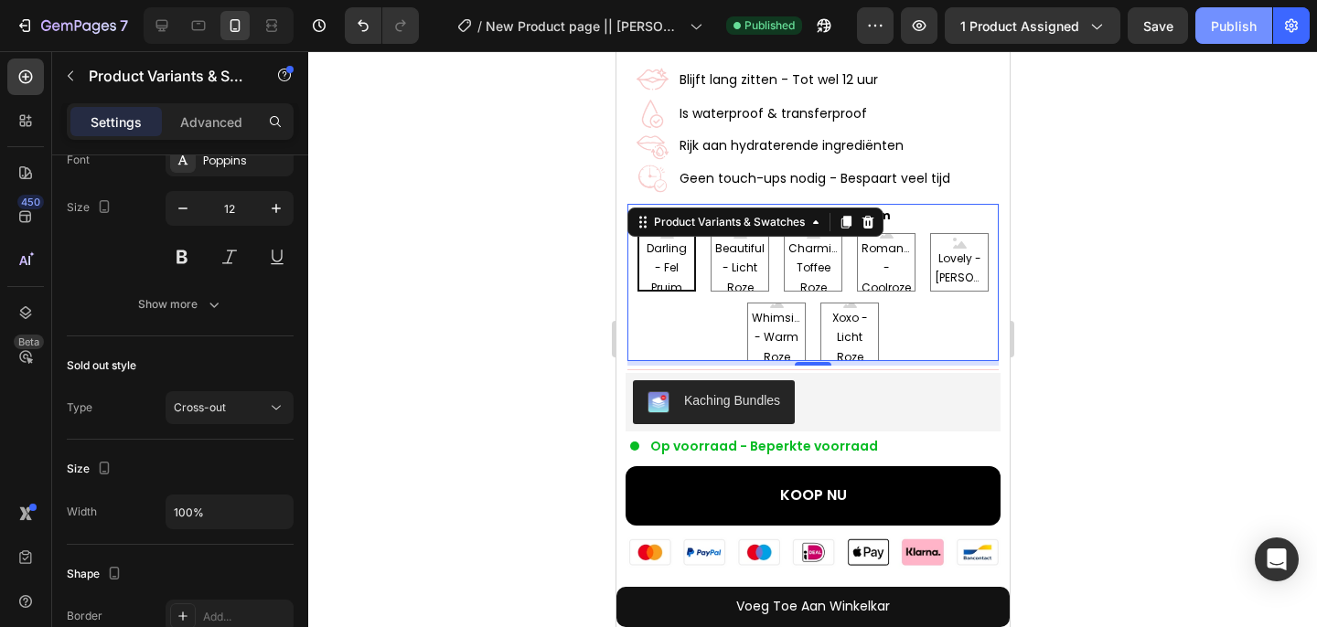
click at [1220, 30] on div "Publish" at bounding box center [1234, 25] width 46 height 19
click at [151, 34] on div at bounding box center [161, 25] width 29 height 29
type input "14"
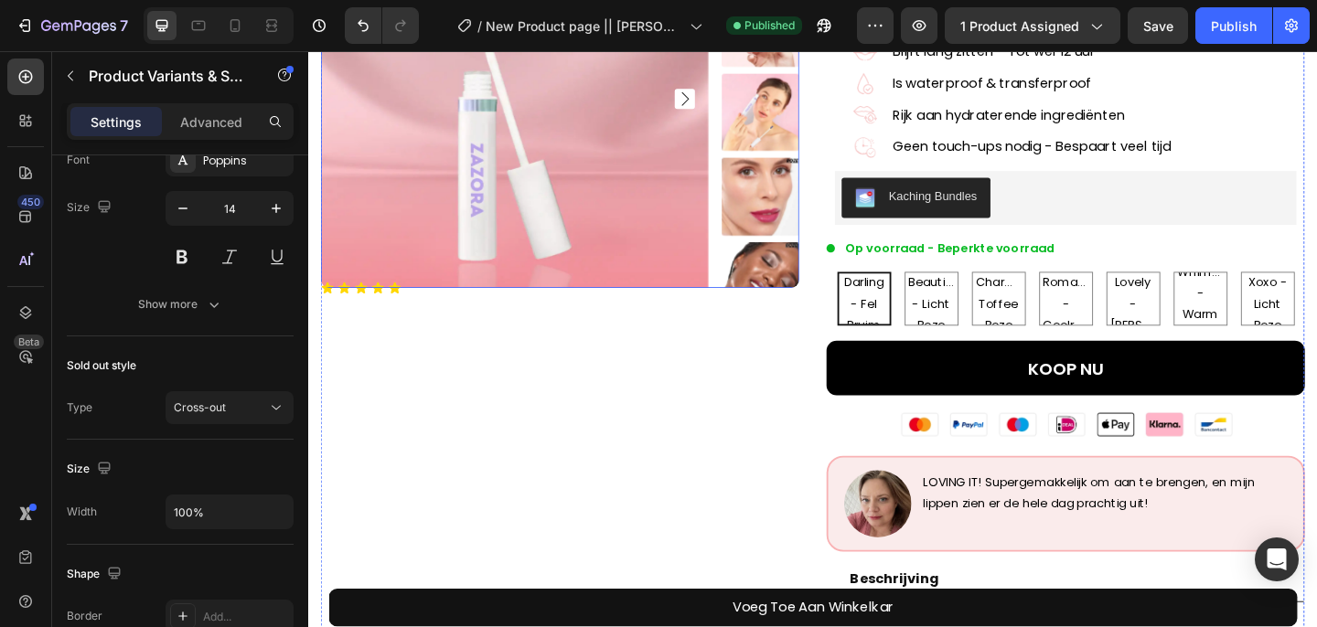
scroll to position [281, 0]
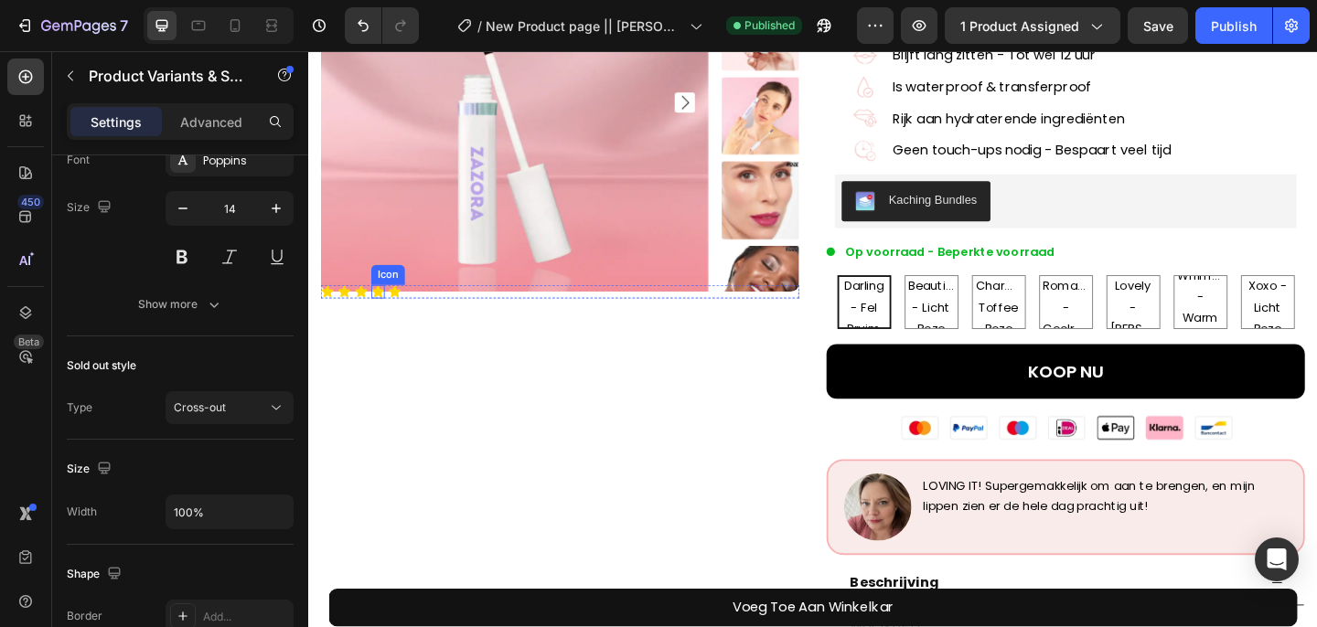
click at [381, 313] on icon at bounding box center [384, 312] width 13 height 12
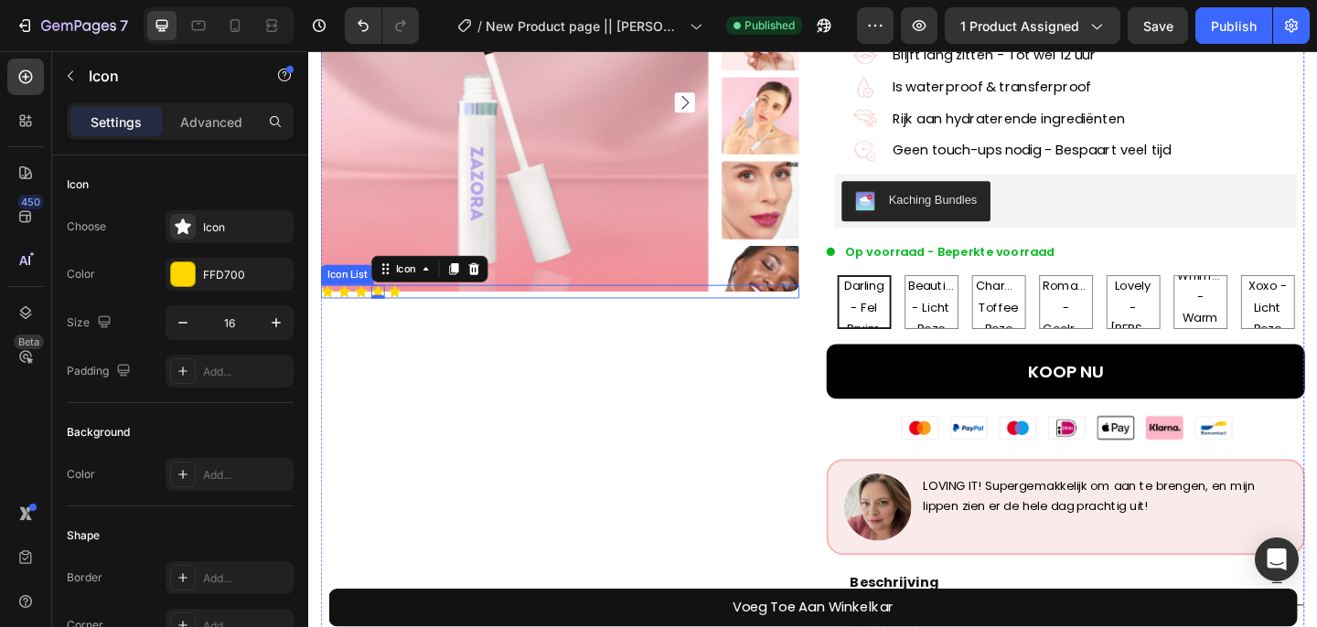
click at [425, 315] on div "Icon Icon Icon Icon 0 Icon" at bounding box center [582, 312] width 520 height 15
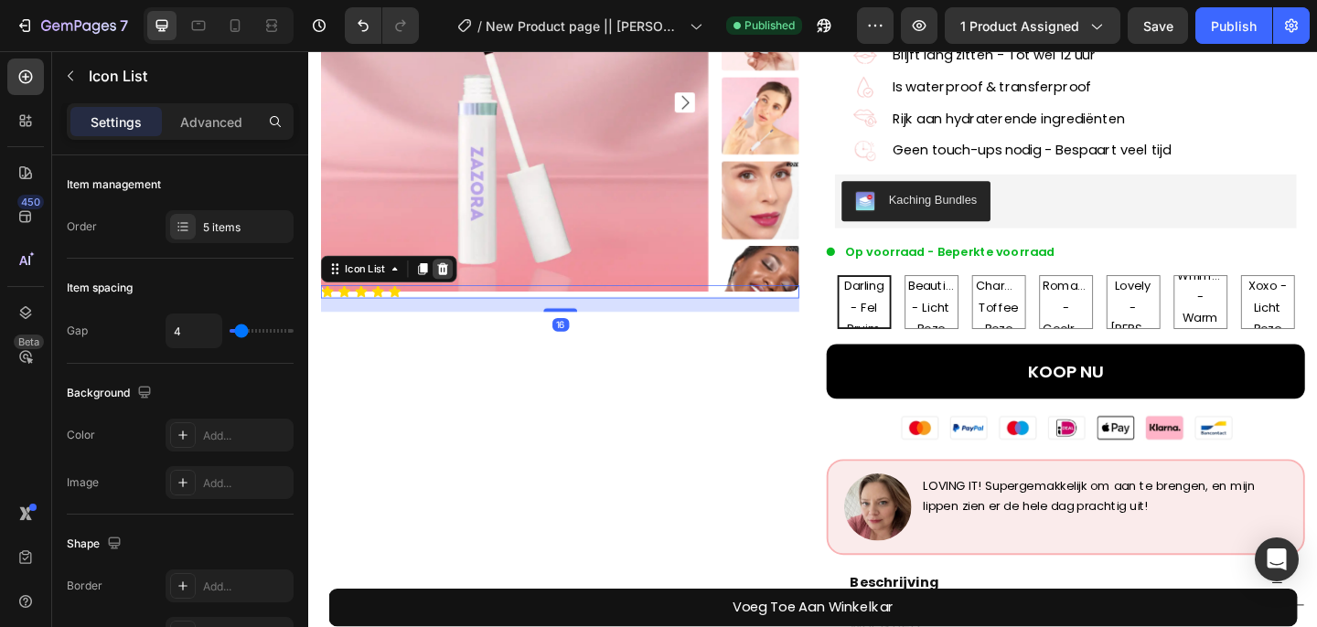
click at [449, 292] on icon at bounding box center [454, 288] width 15 height 15
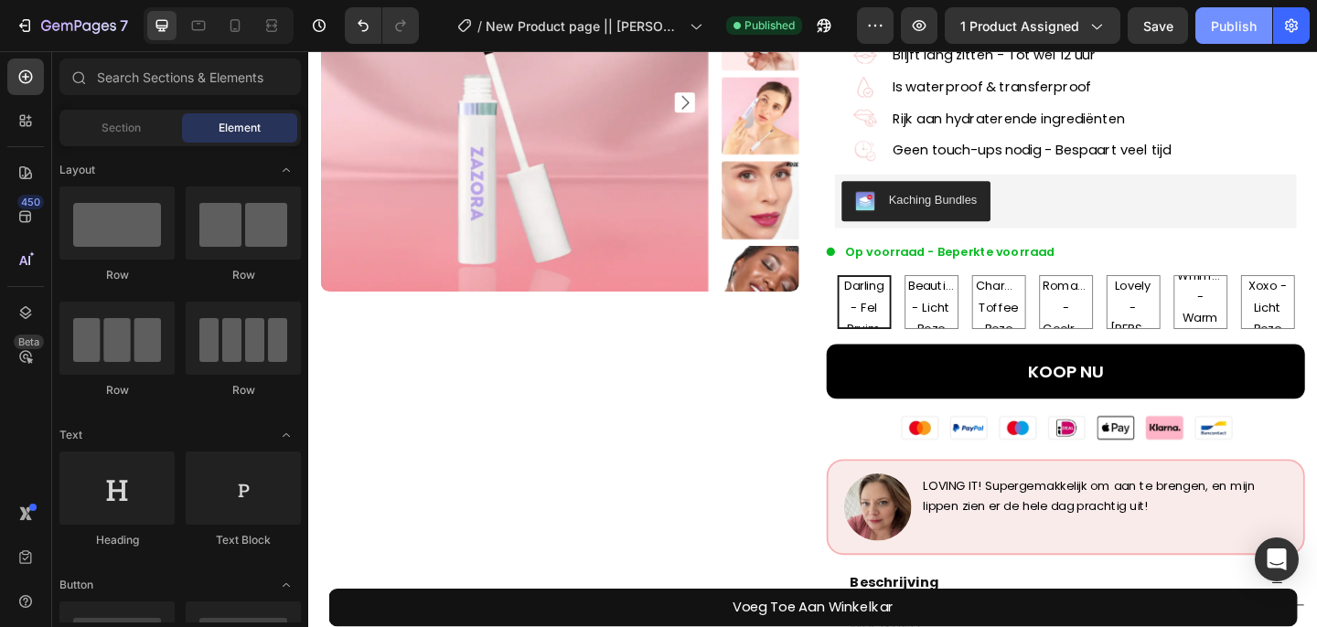
click at [1237, 14] on button "Publish" at bounding box center [1233, 25] width 77 height 37
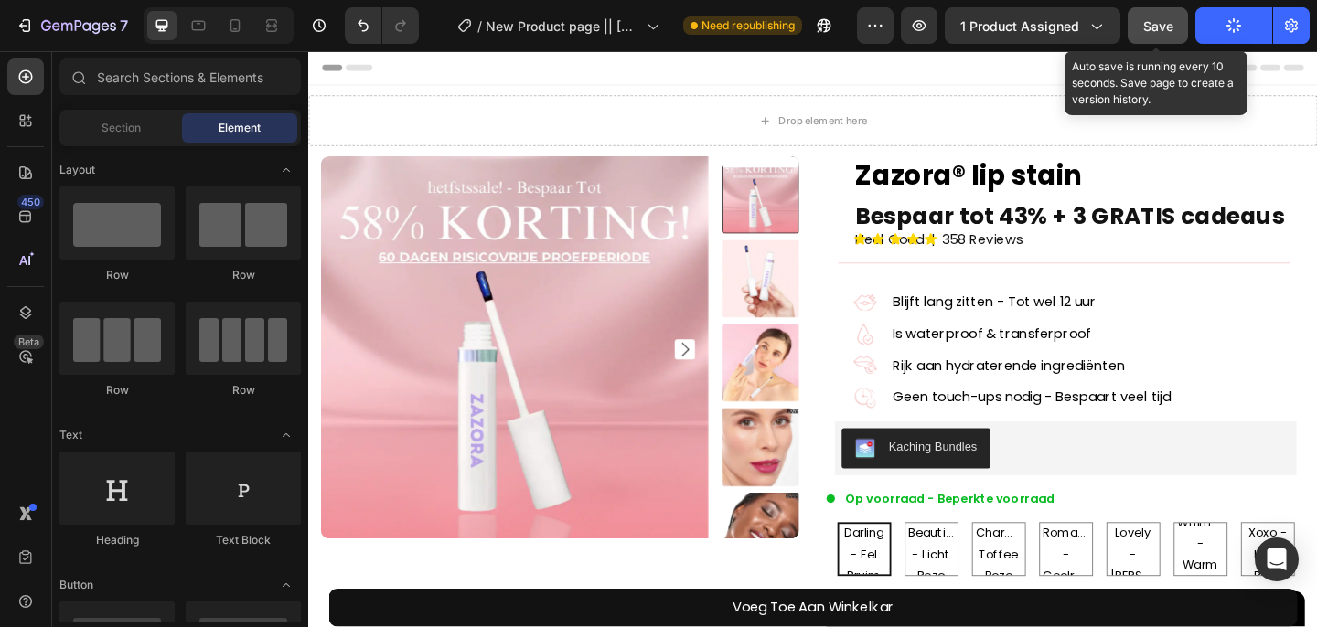
click at [1163, 36] on button "Save" at bounding box center [1157, 25] width 60 height 37
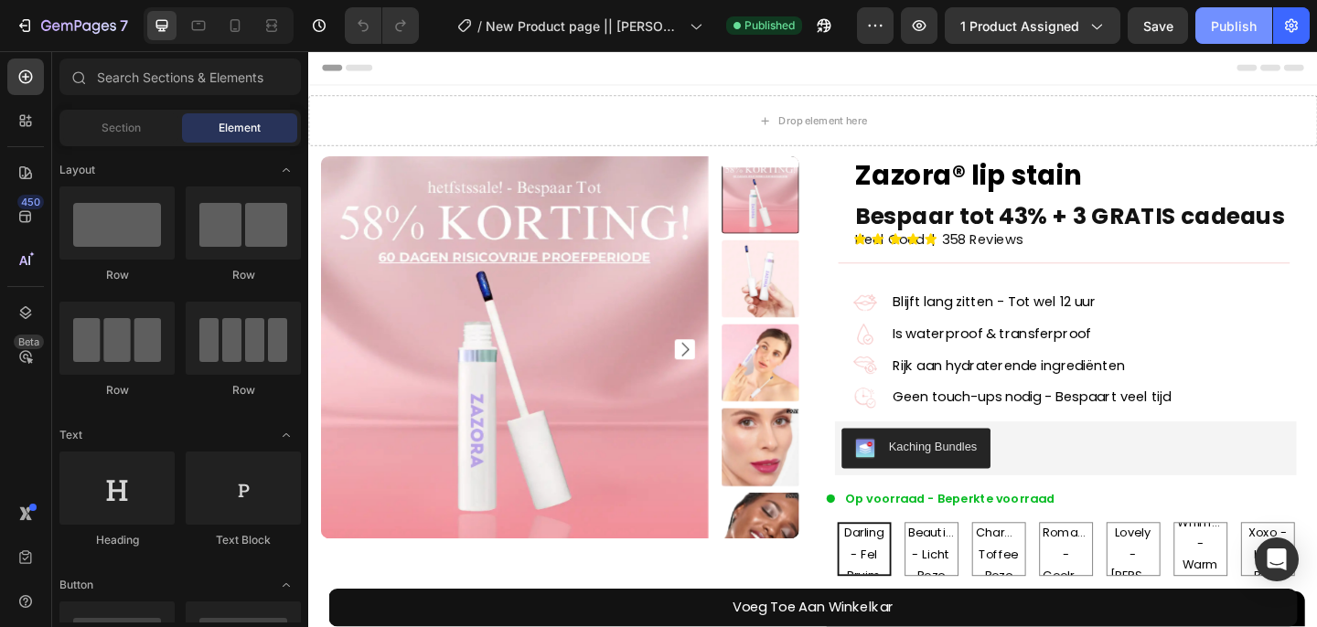
click at [1221, 41] on button "Publish" at bounding box center [1233, 25] width 77 height 37
click at [240, 37] on div at bounding box center [234, 25] width 29 height 29
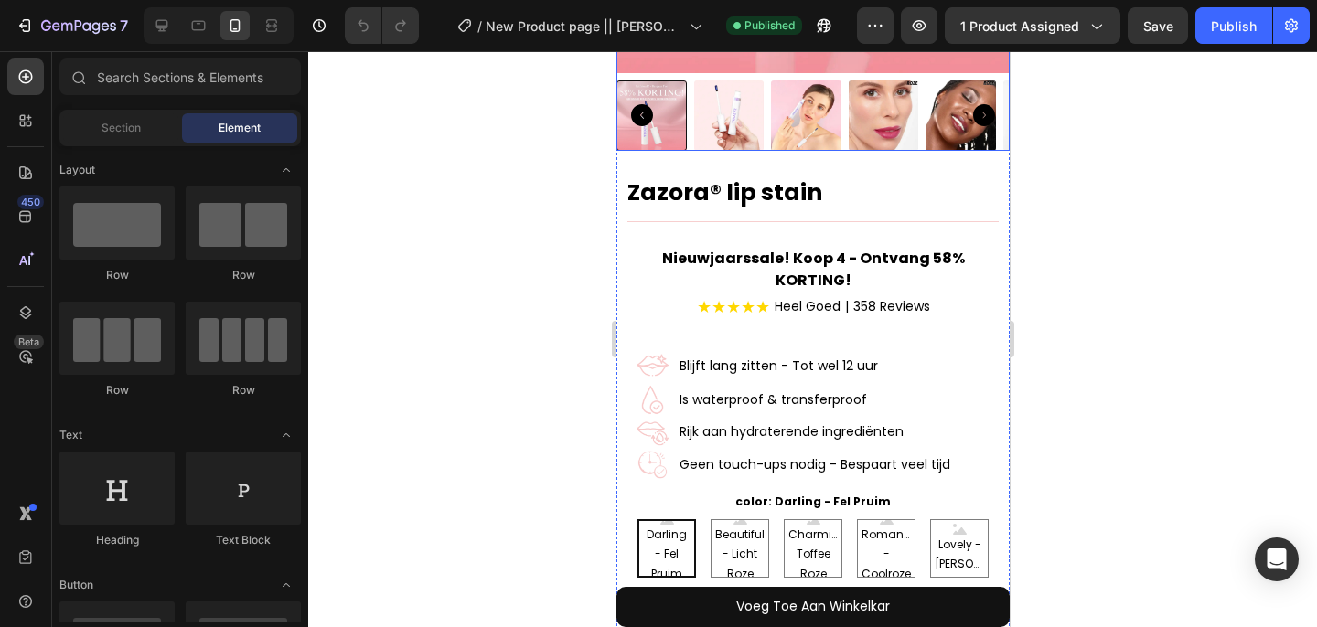
scroll to position [534, 0]
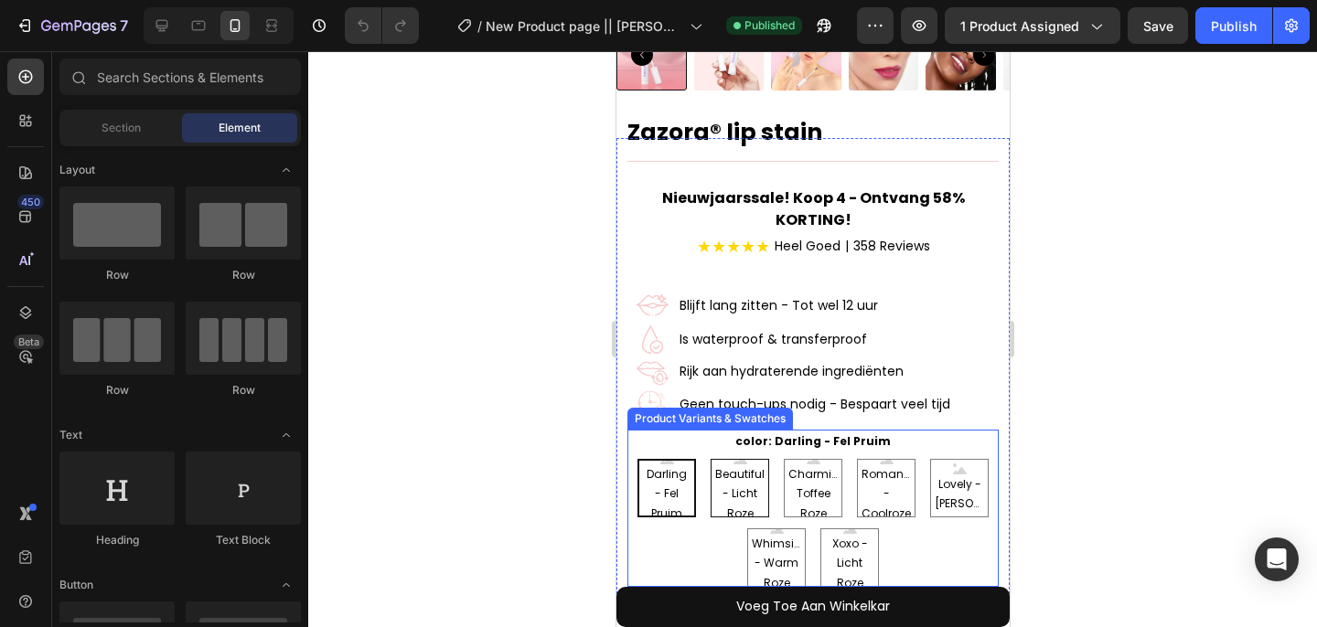
click at [734, 465] on span "Beautiful - Licht Roze" at bounding box center [738, 494] width 57 height 59
click at [738, 459] on input "Beautiful - Licht Roze Beautiful - Licht Roze Beautiful - Licht Roze" at bounding box center [738, 458] width 1 height 1
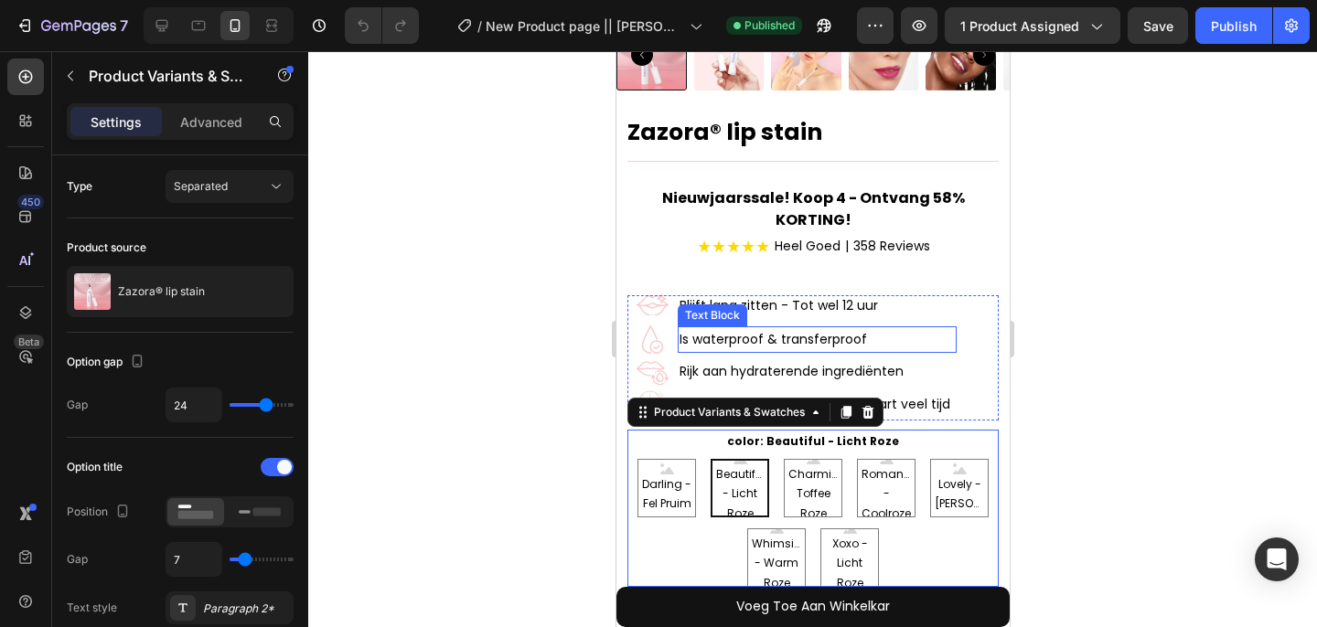
radio input "false"
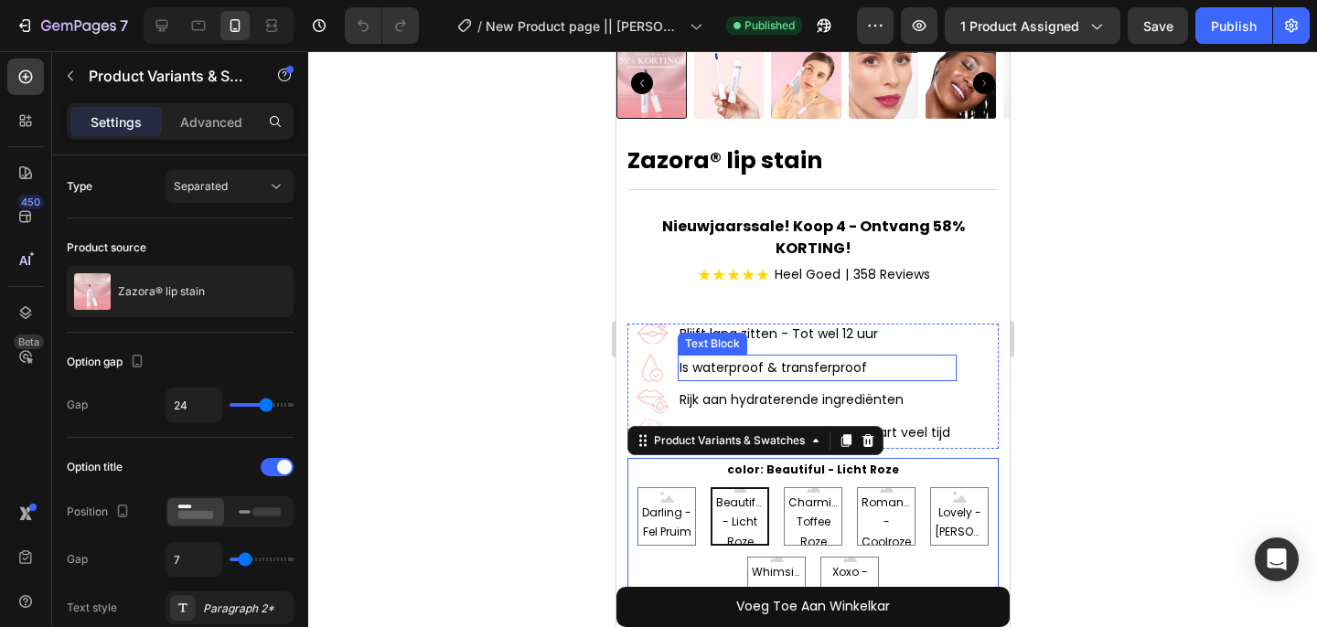
scroll to position [636, 0]
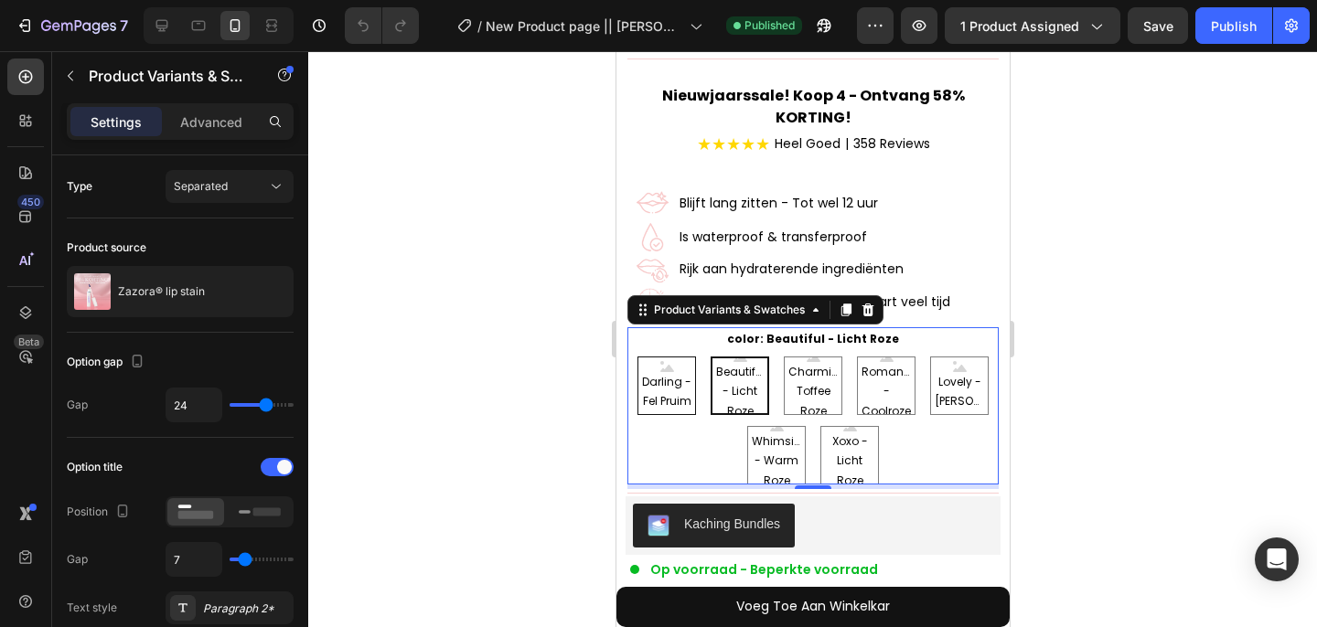
click at [674, 383] on span "Darling - Fel Pruim" at bounding box center [665, 391] width 57 height 39
click at [666, 357] on input "Darling - Fel Pruim Darling - Fel Pruim Darling - Fel Pruim" at bounding box center [665, 356] width 1 height 1
radio input "false"
click at [734, 381] on span "Beautiful - Licht Roze" at bounding box center [738, 391] width 57 height 59
click at [738, 357] on input "Beautiful - Licht Roze Beautiful - Licht Roze Beautiful - Licht Roze" at bounding box center [738, 356] width 1 height 1
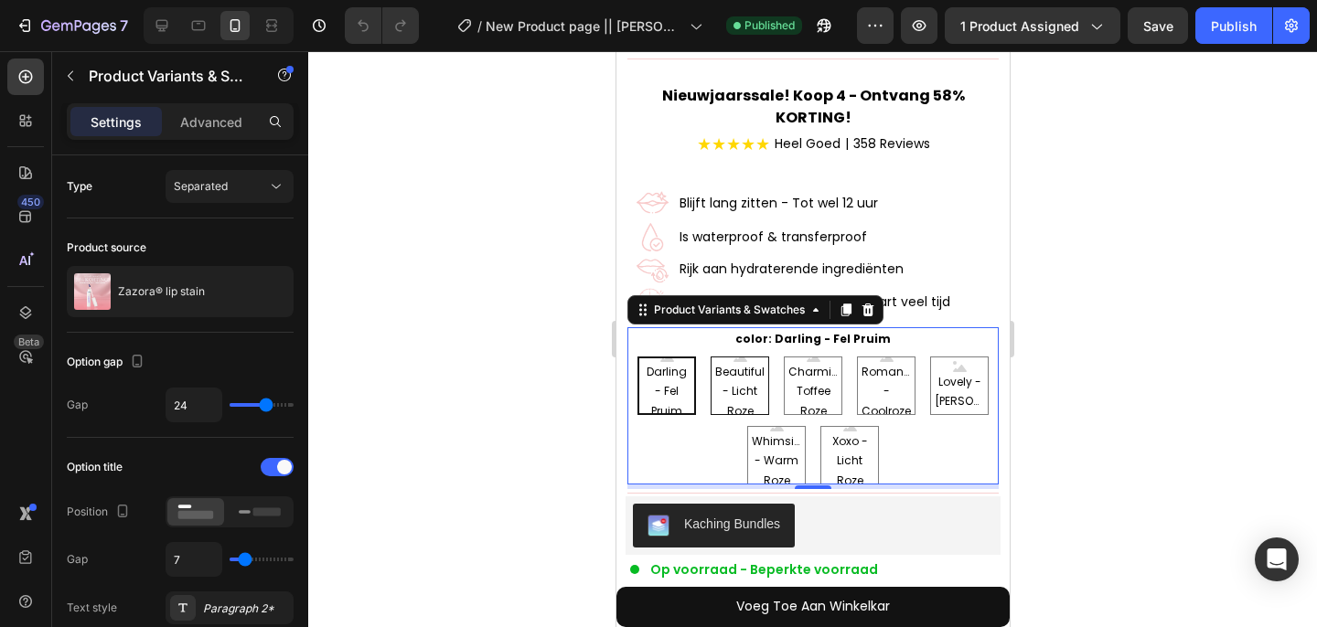
radio input "false"
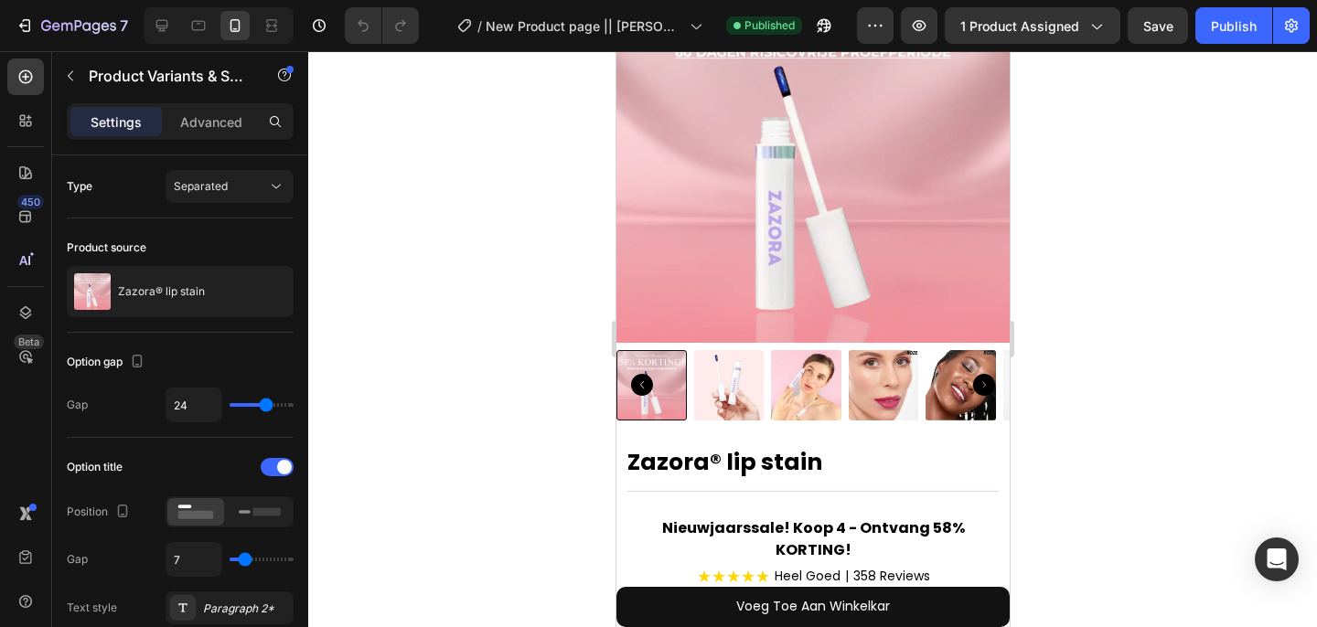
scroll to position [161, 0]
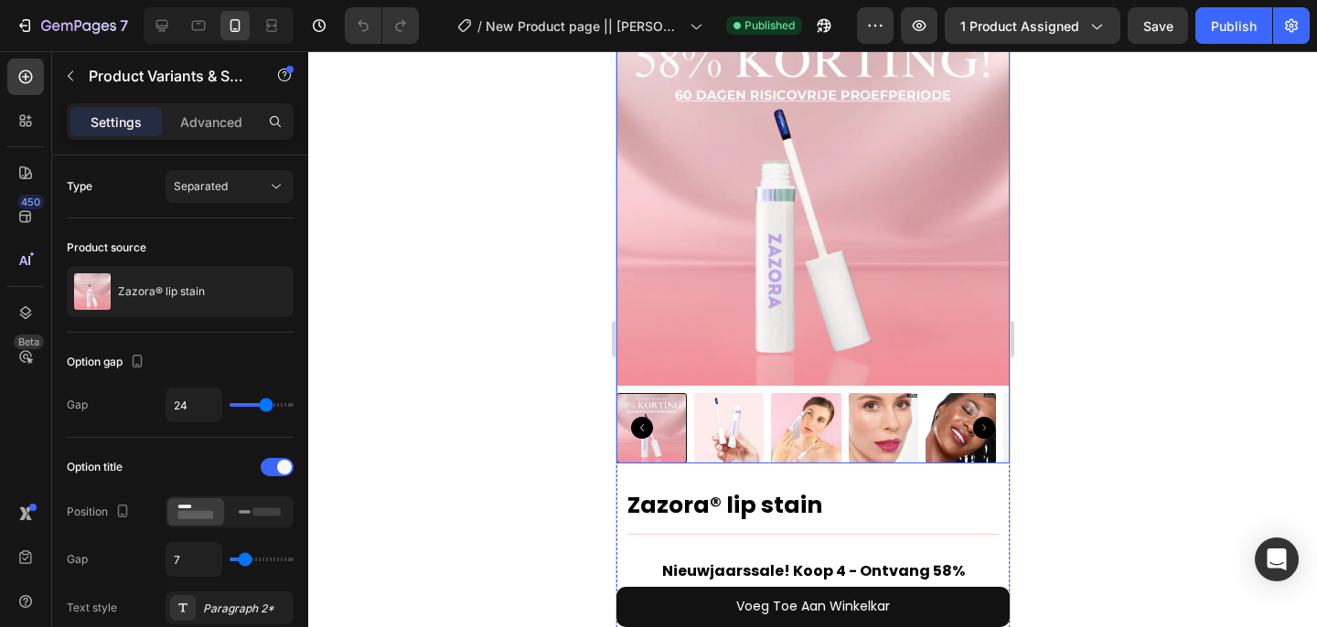
click at [720, 408] on img at bounding box center [728, 428] width 70 height 70
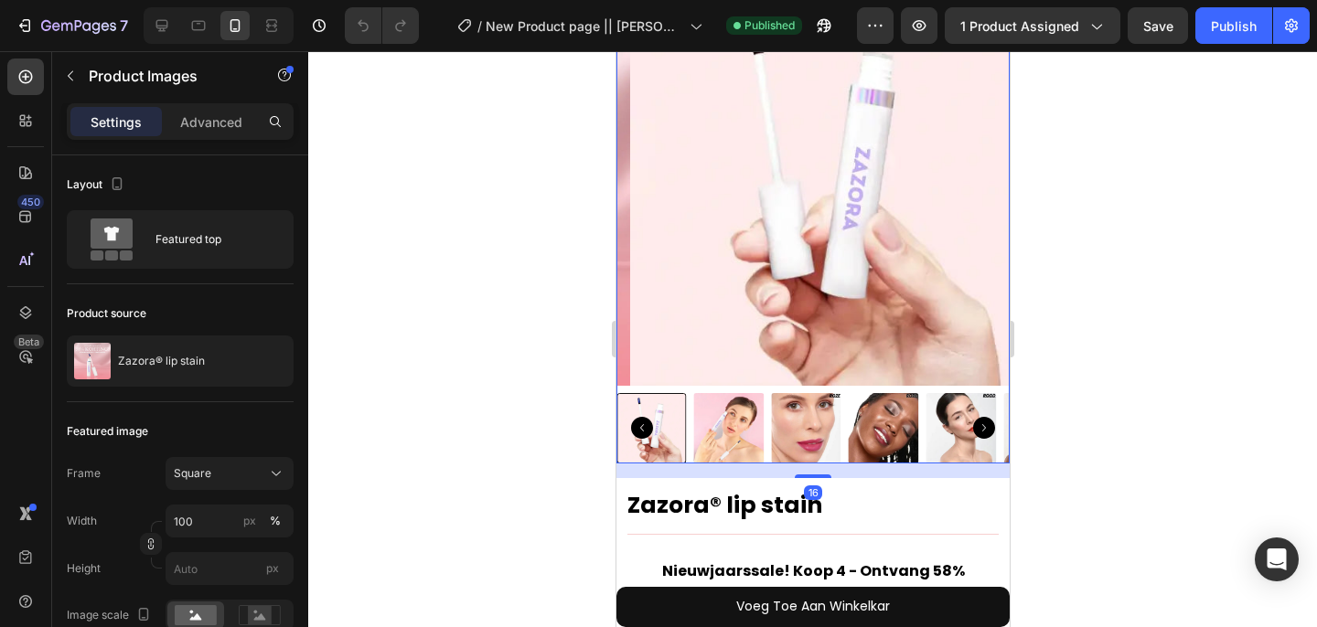
click at [720, 408] on img at bounding box center [728, 428] width 70 height 70
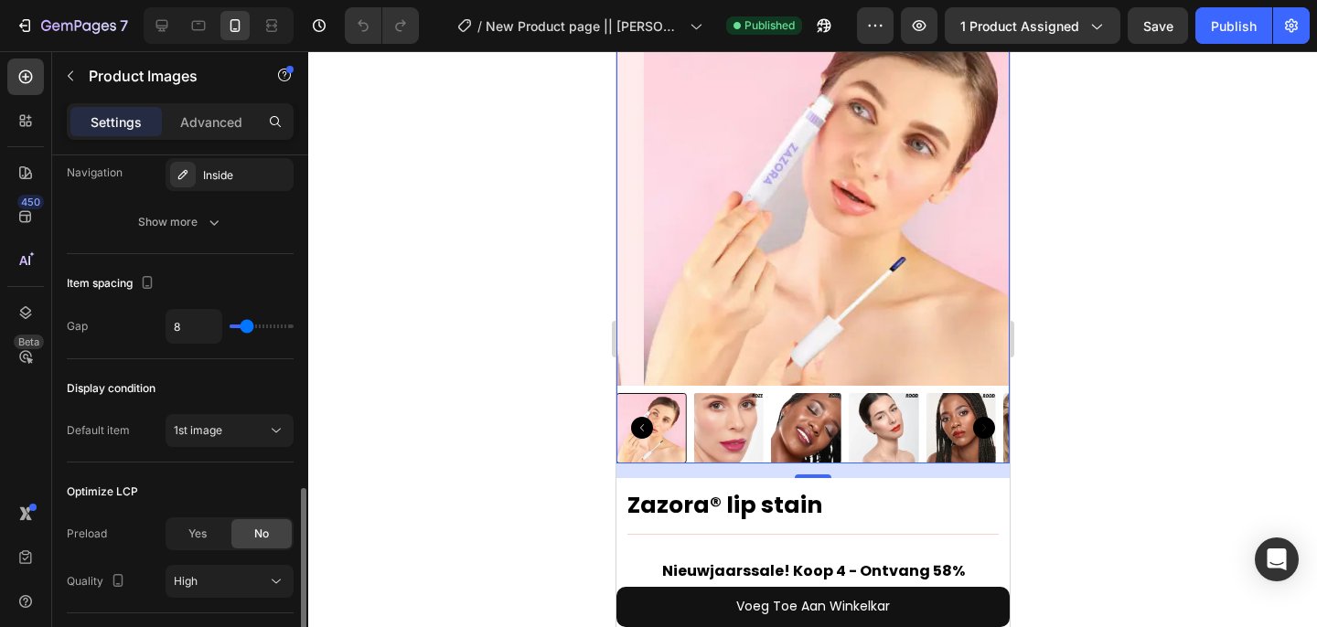
scroll to position [1045, 0]
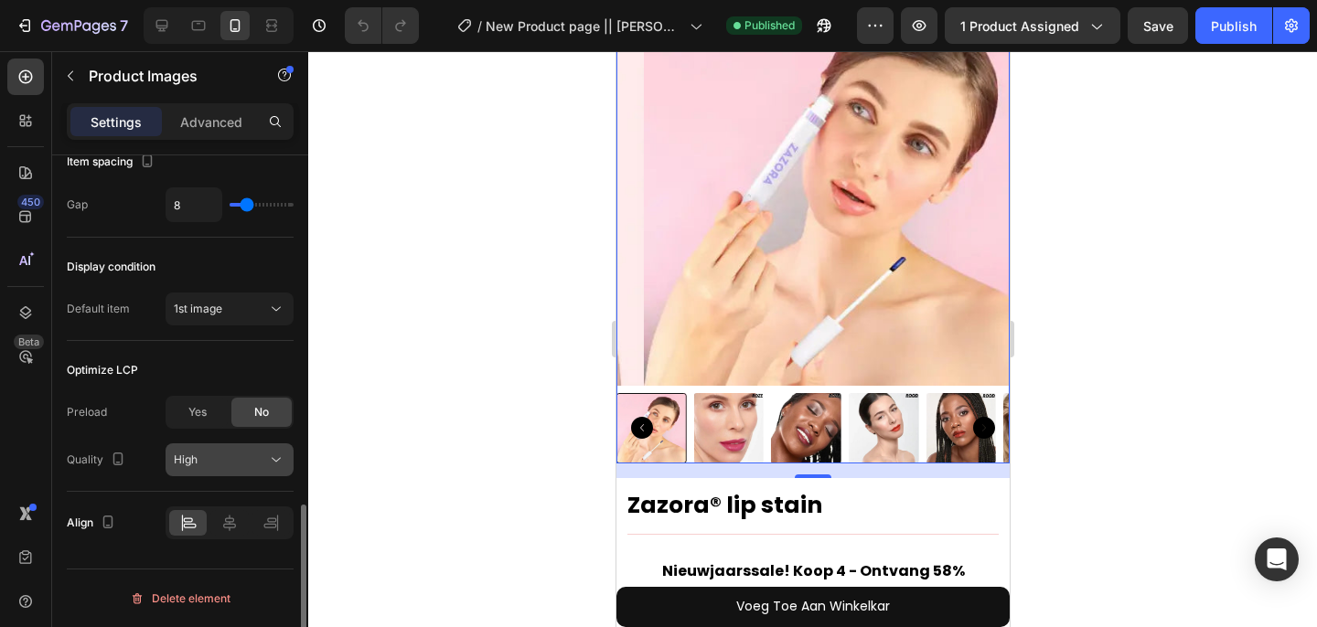
click at [194, 456] on span "High" at bounding box center [186, 460] width 24 height 14
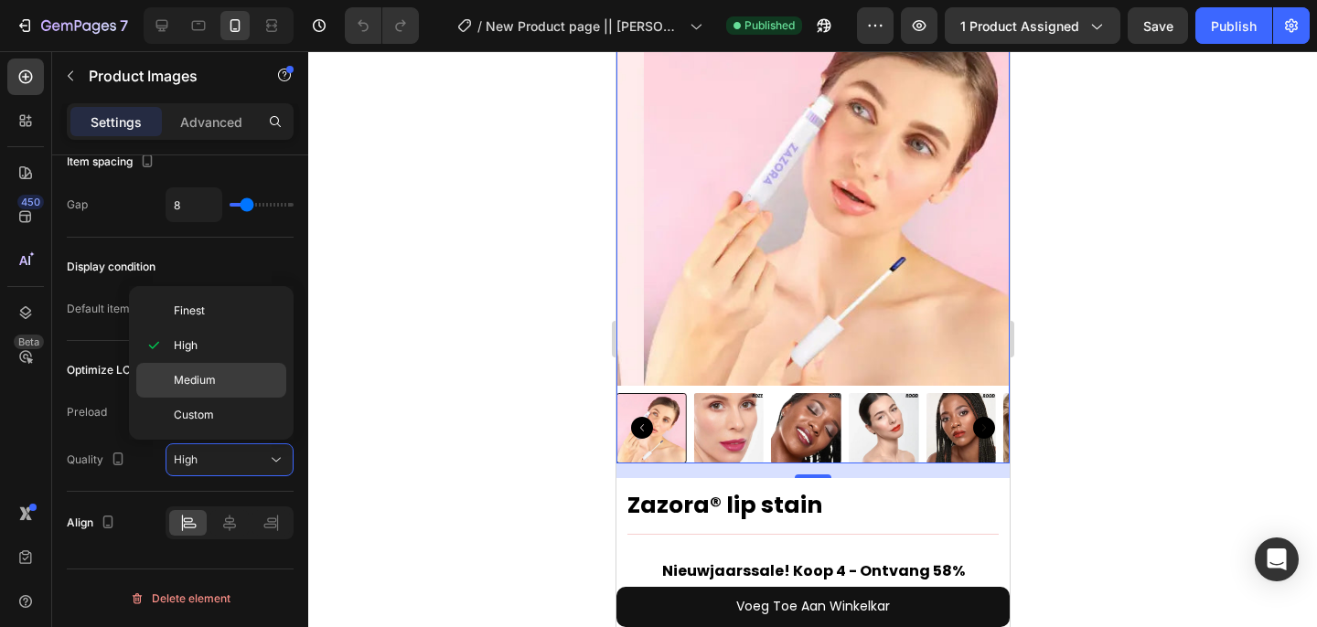
click at [209, 395] on div "Medium" at bounding box center [211, 380] width 150 height 35
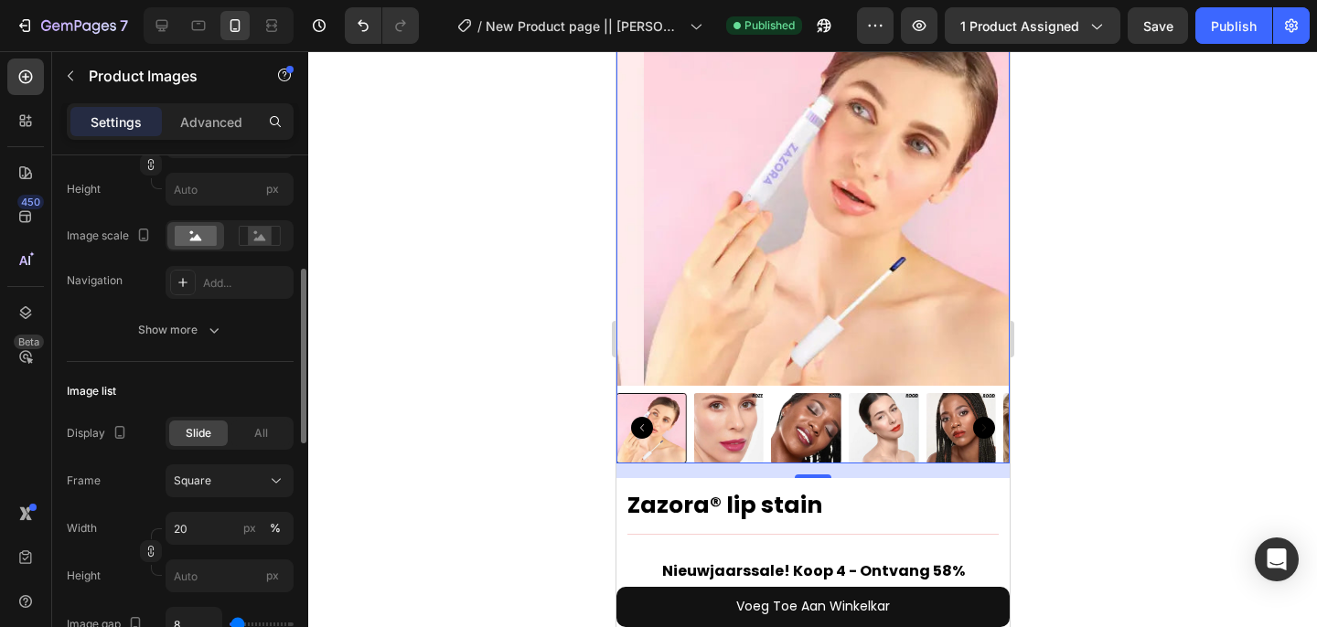
scroll to position [369, 0]
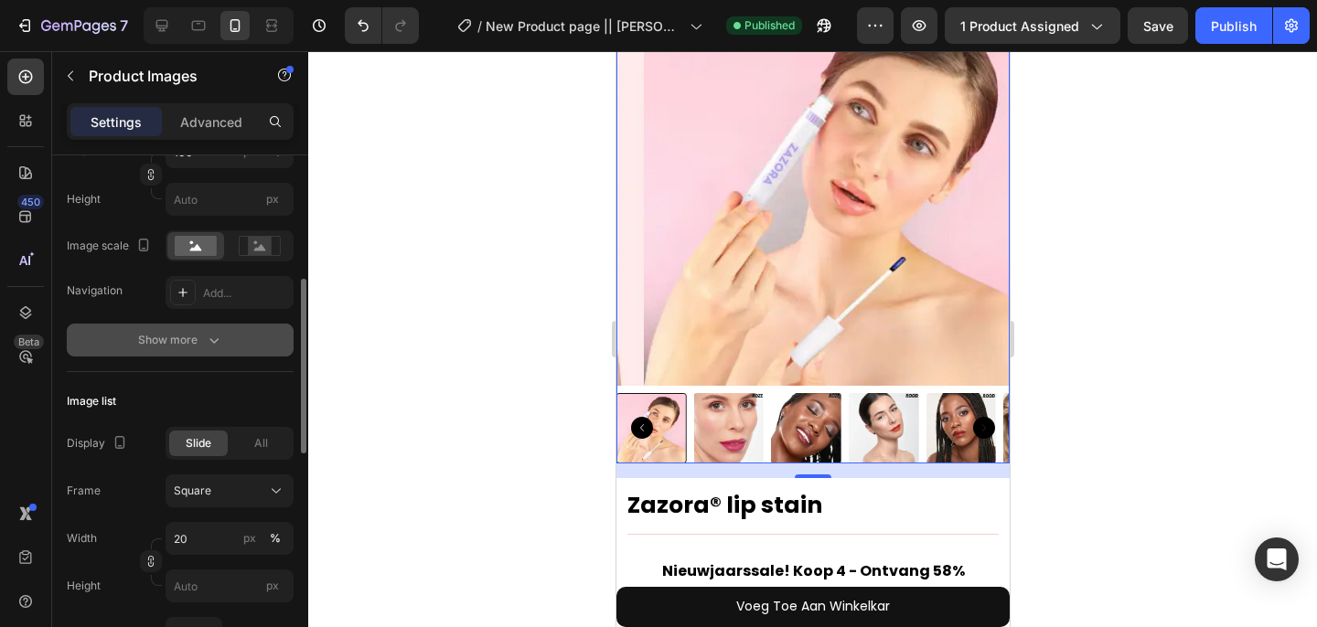
click at [201, 327] on button "Show more" at bounding box center [180, 340] width 227 height 33
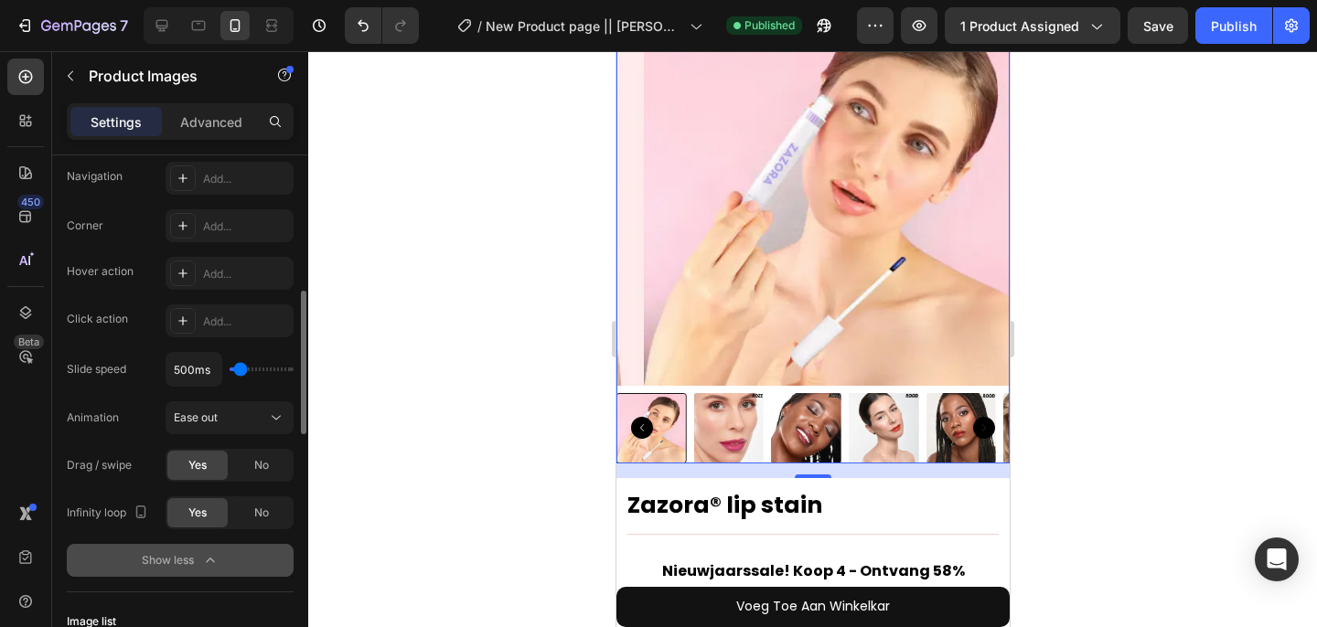
scroll to position [495, 0]
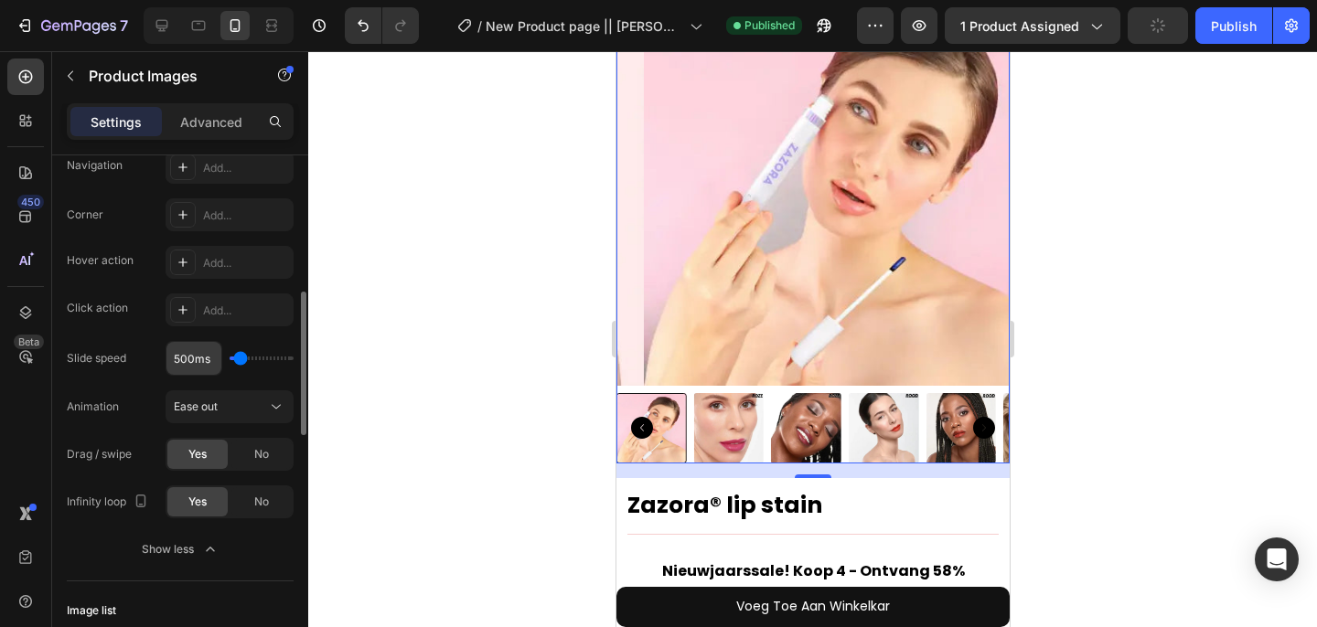
type input "100"
drag, startPoint x: 240, startPoint y: 362, endPoint x: 167, endPoint y: 362, distance: 73.2
click at [172, 362] on div "500ms" at bounding box center [230, 358] width 128 height 35
type input "100ms"
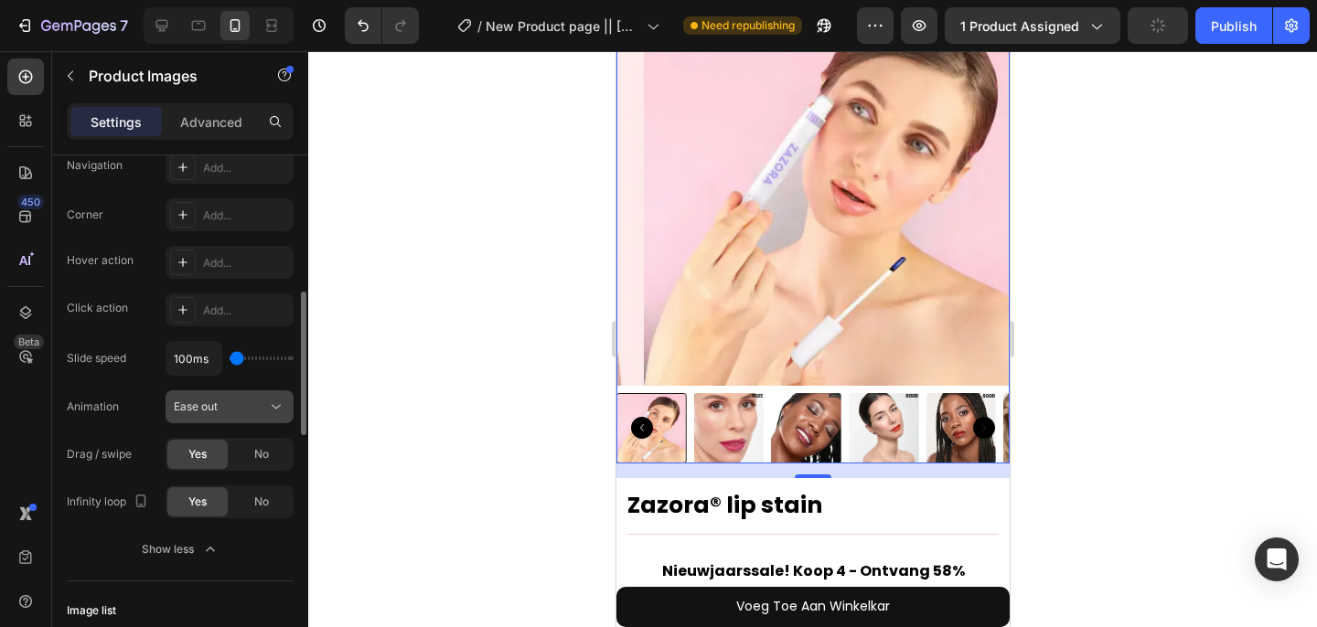
click at [195, 411] on span "Ease out" at bounding box center [196, 407] width 44 height 14
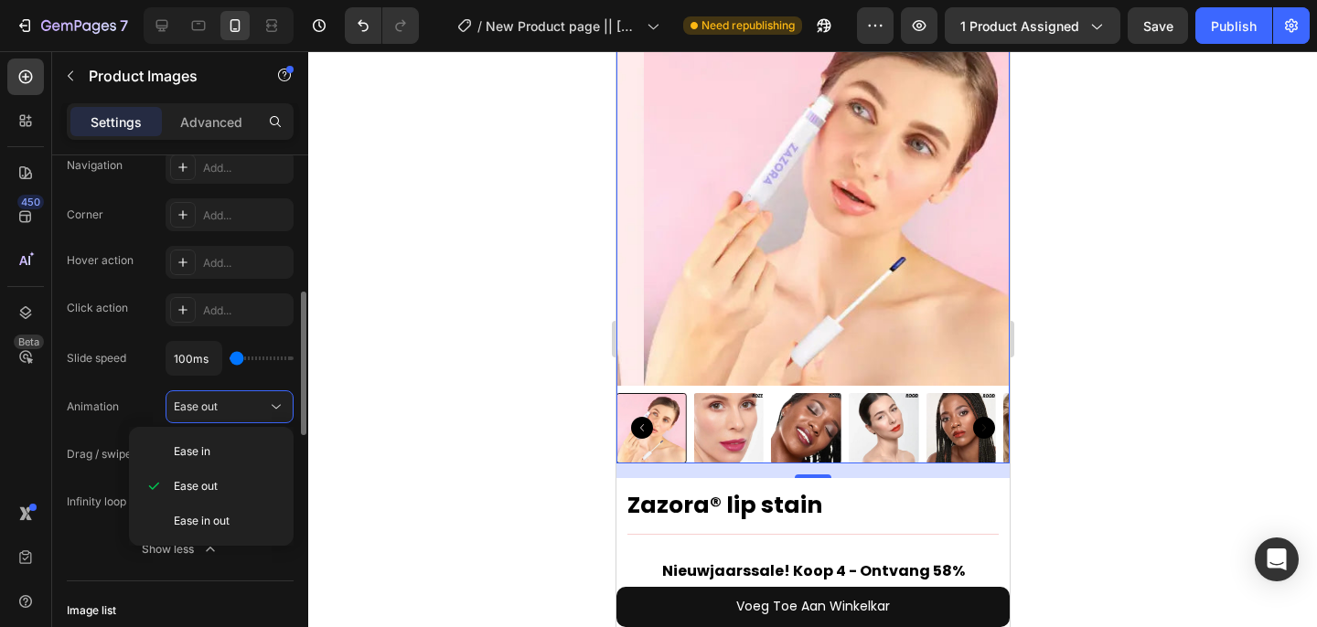
click at [103, 397] on div "Animation" at bounding box center [93, 406] width 52 height 29
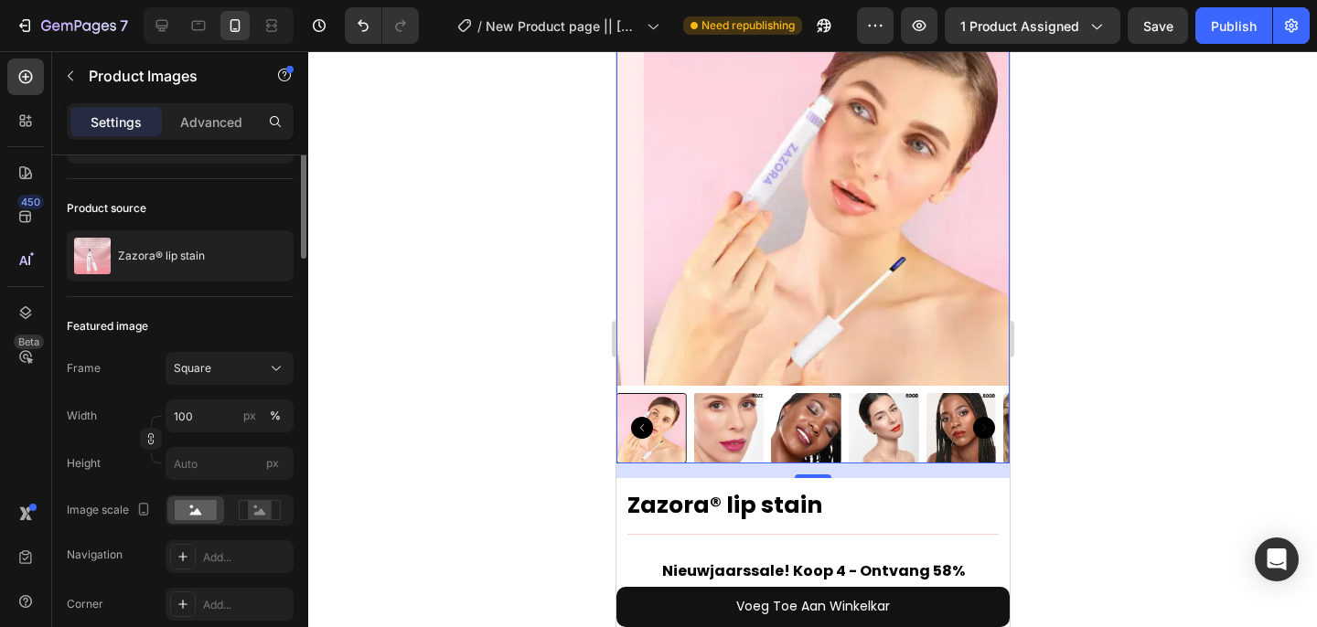
scroll to position [0, 0]
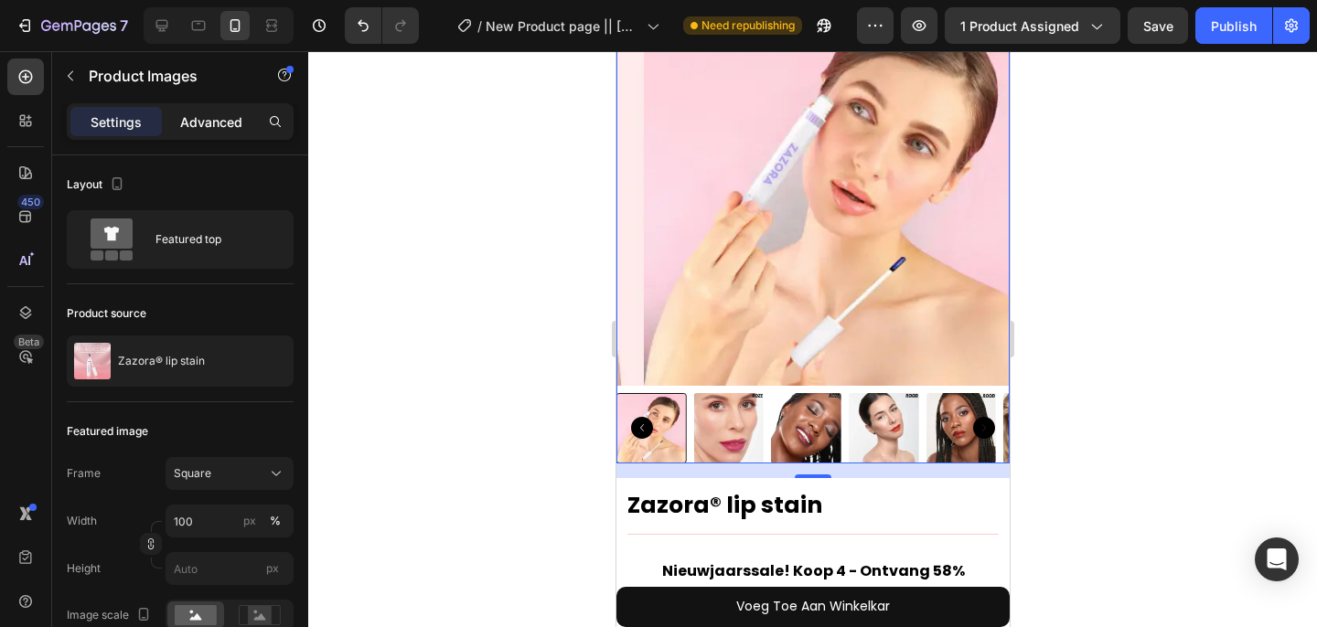
click at [204, 123] on p "Advanced" at bounding box center [211, 121] width 62 height 19
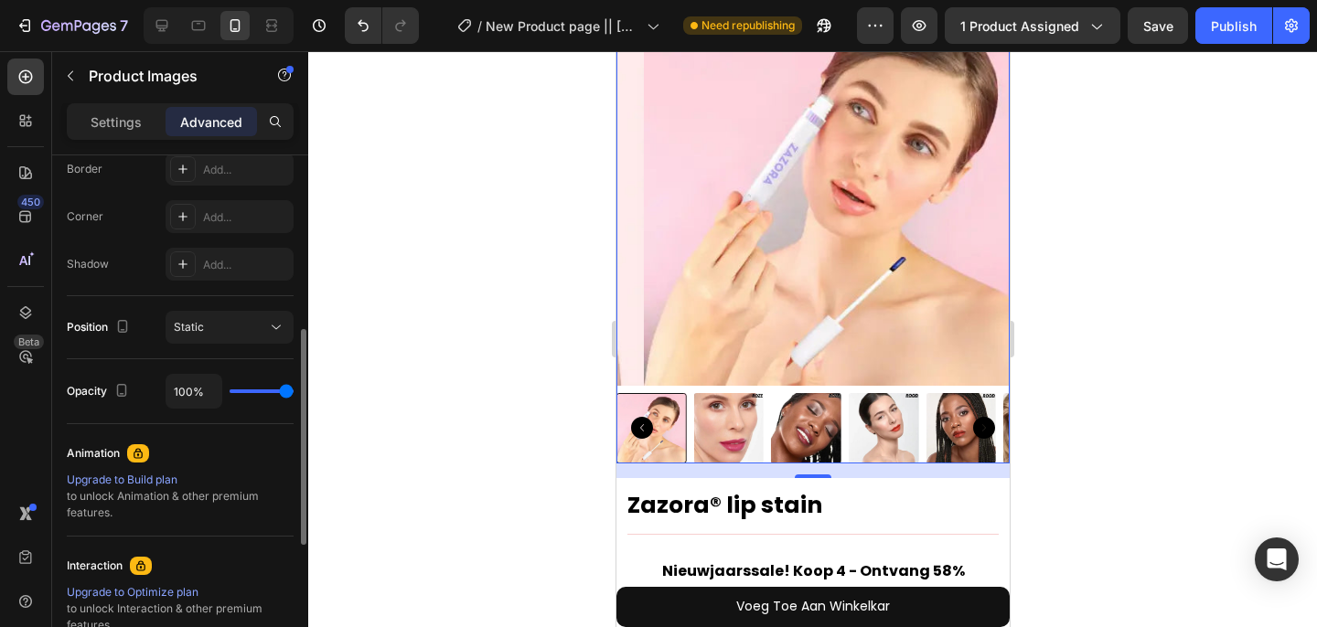
scroll to position [493, 0]
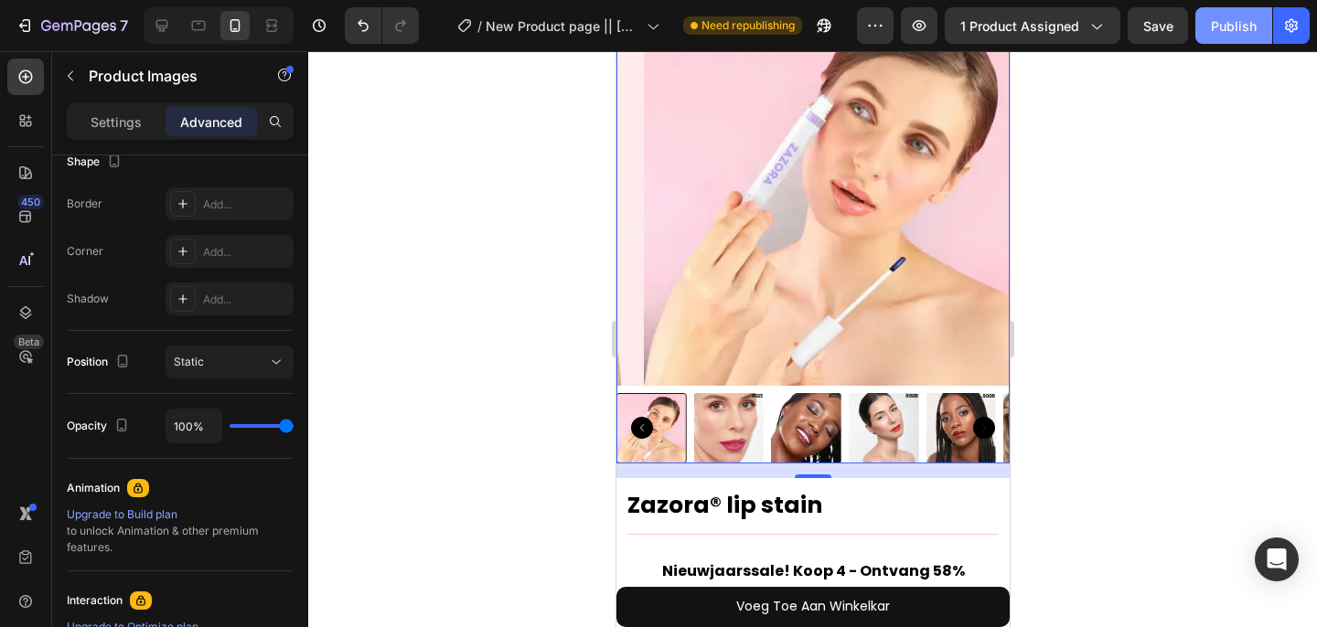
click at [1232, 27] on div "Publish" at bounding box center [1234, 25] width 46 height 19
click at [1298, 27] on icon "button" at bounding box center [1291, 25] width 18 height 18
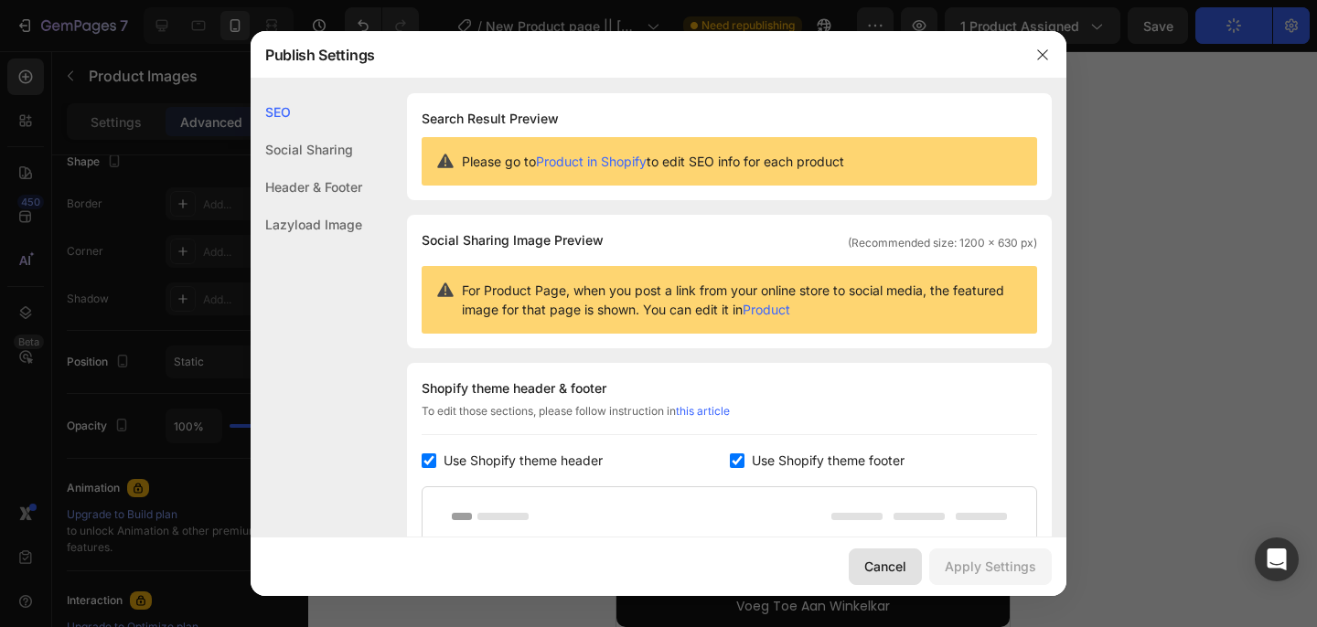
click at [867, 550] on button "Cancel" at bounding box center [885, 567] width 73 height 37
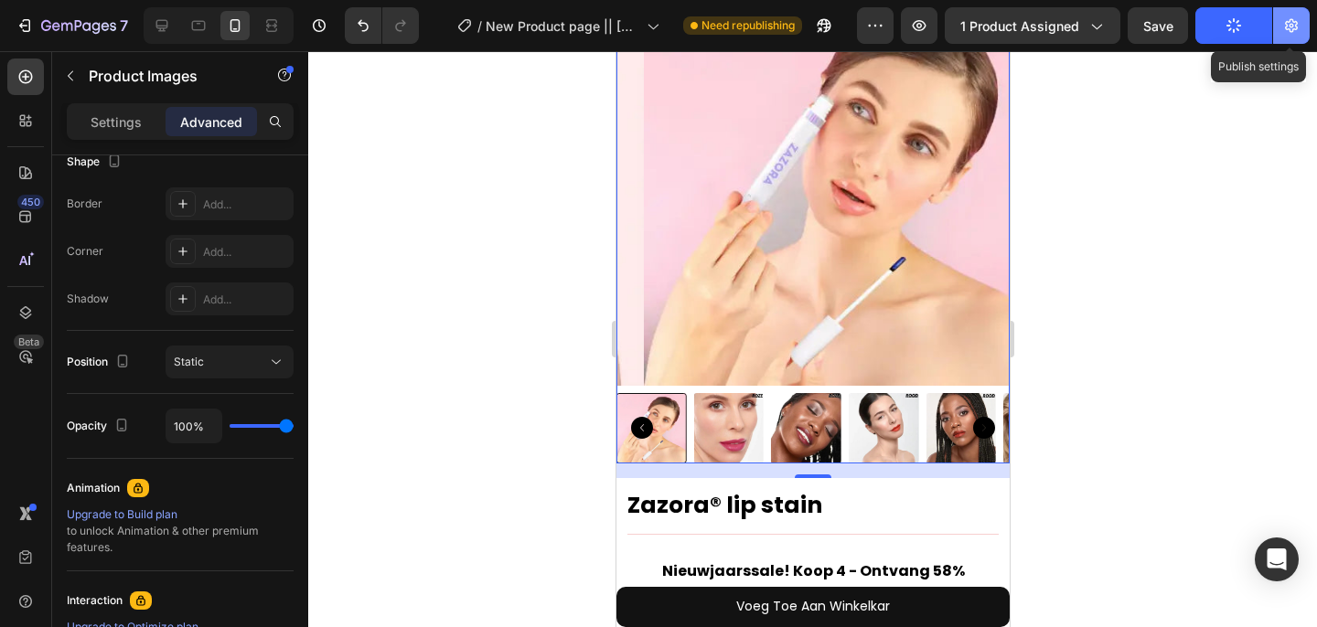
click at [1300, 22] on button "button" at bounding box center [1291, 25] width 37 height 37
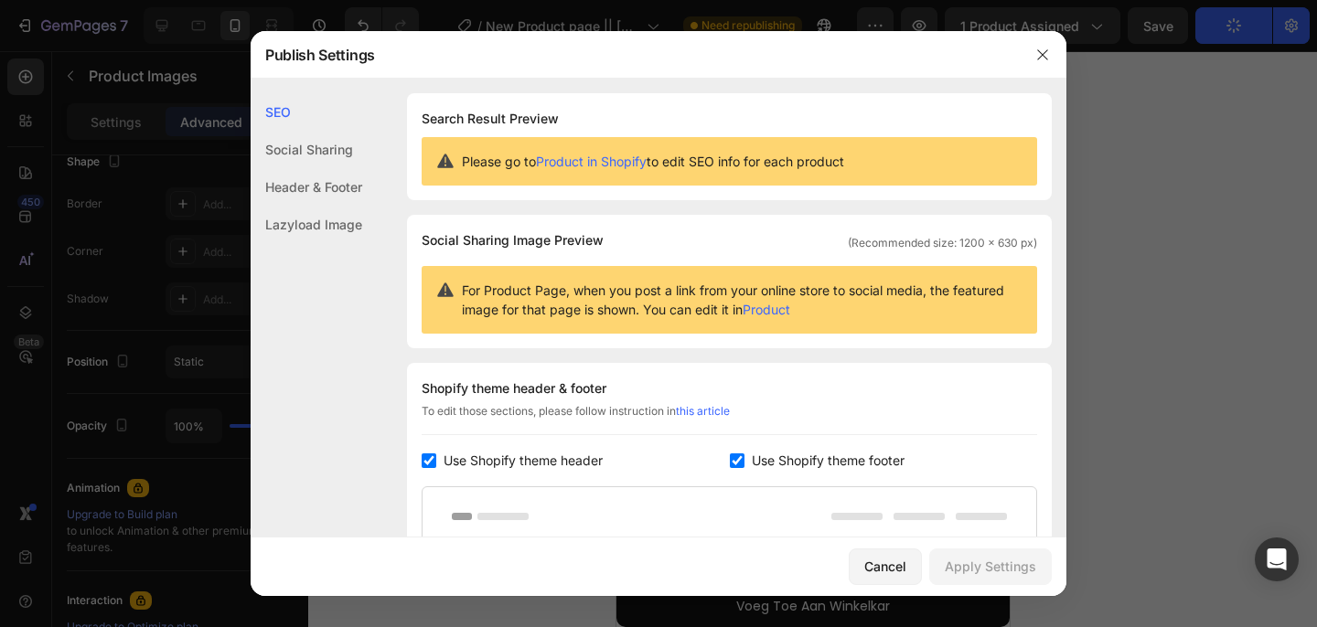
click at [296, 230] on div "Lazyload Image" at bounding box center [307, 224] width 112 height 37
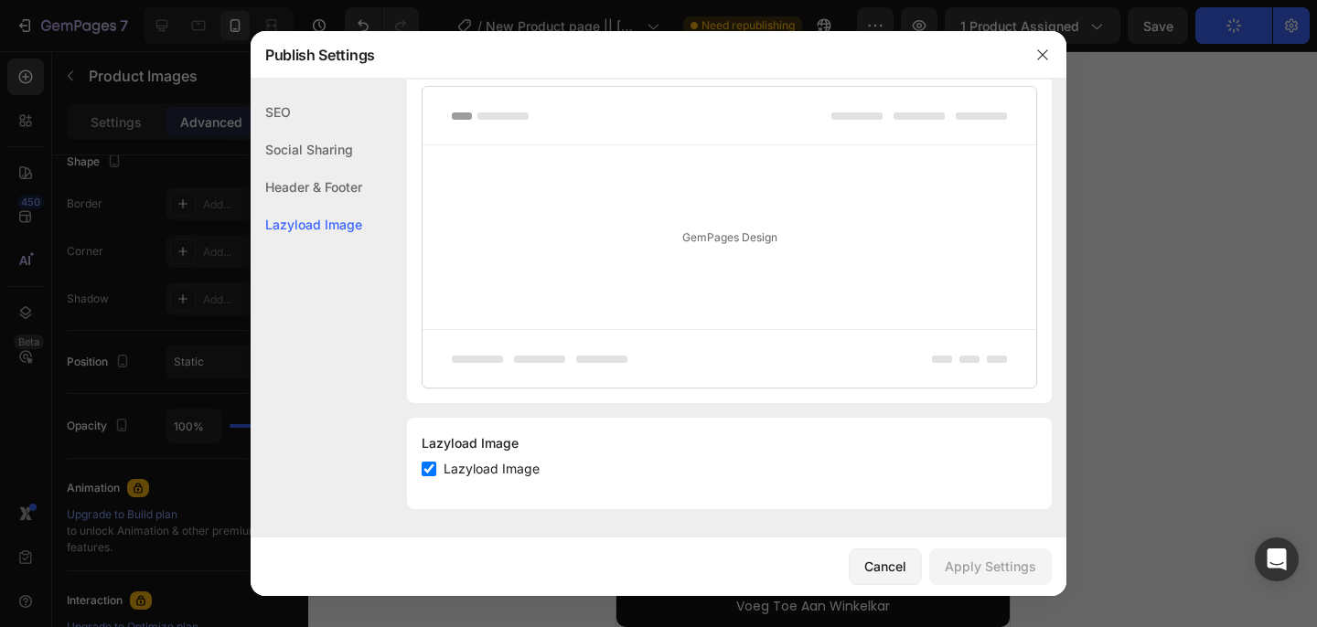
scroll to position [401, 0]
click at [425, 467] on input "checkbox" at bounding box center [429, 468] width 15 height 15
checkbox input "false"
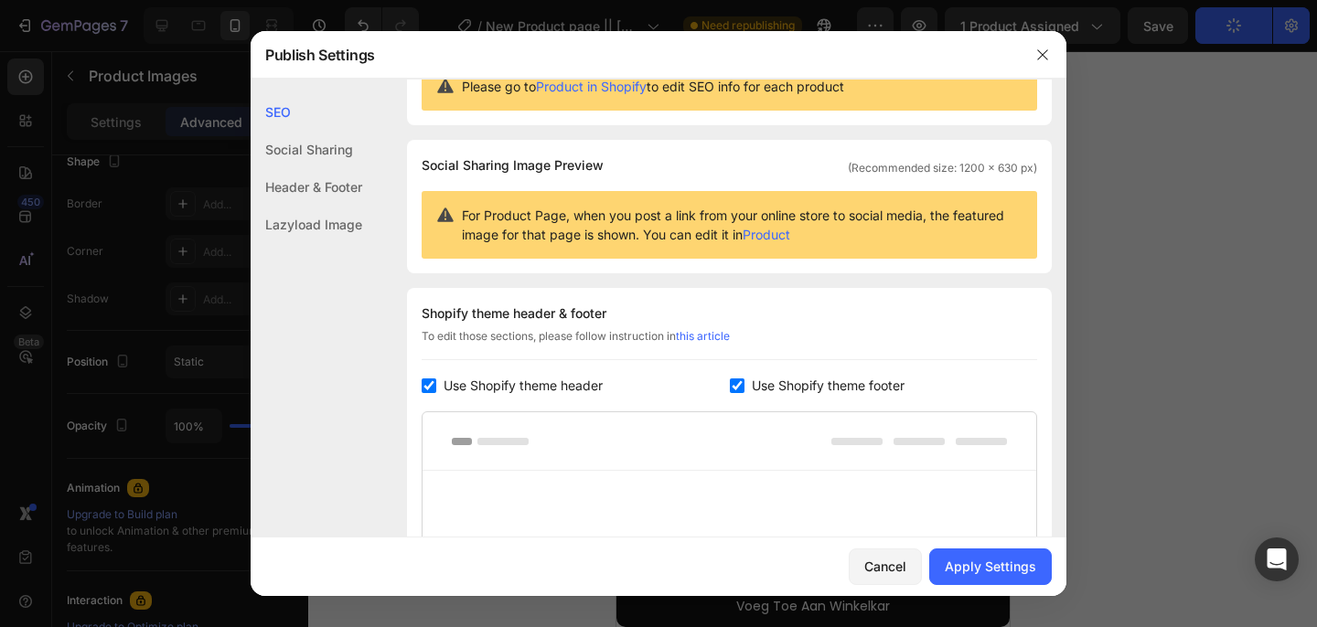
scroll to position [0, 0]
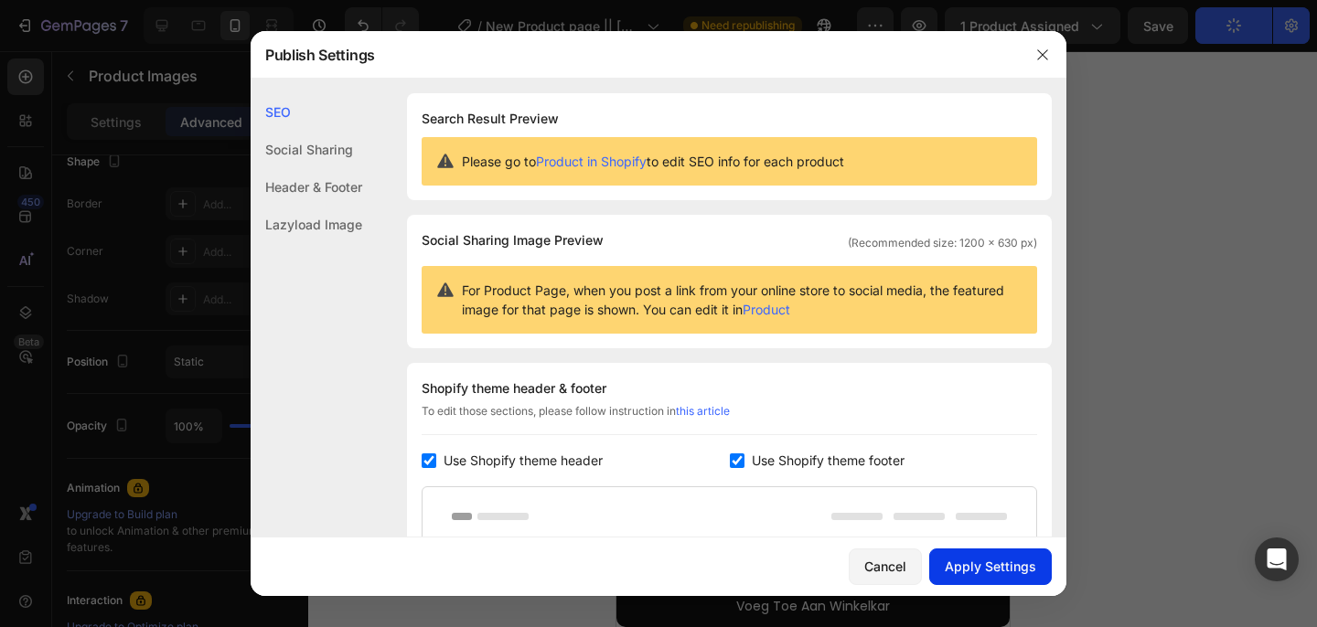
click at [1005, 562] on div "Apply Settings" at bounding box center [990, 566] width 91 height 19
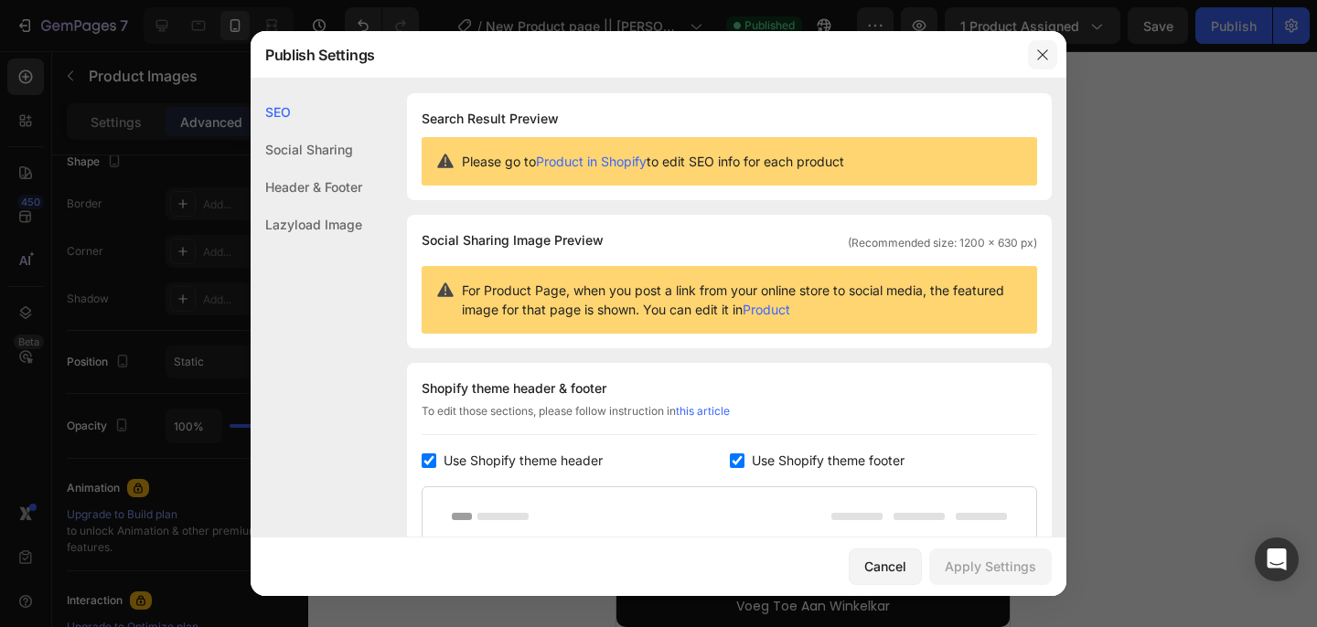
click at [1047, 58] on icon "button" at bounding box center [1042, 55] width 15 height 15
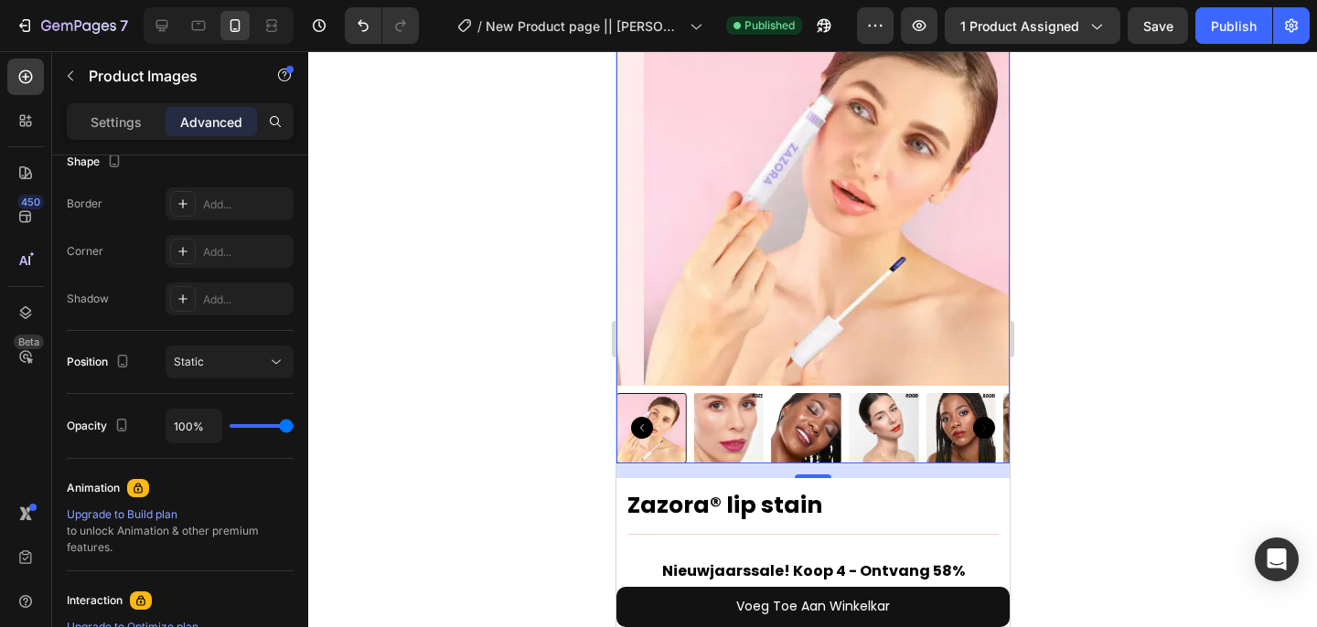
click at [727, 432] on img at bounding box center [728, 428] width 70 height 70
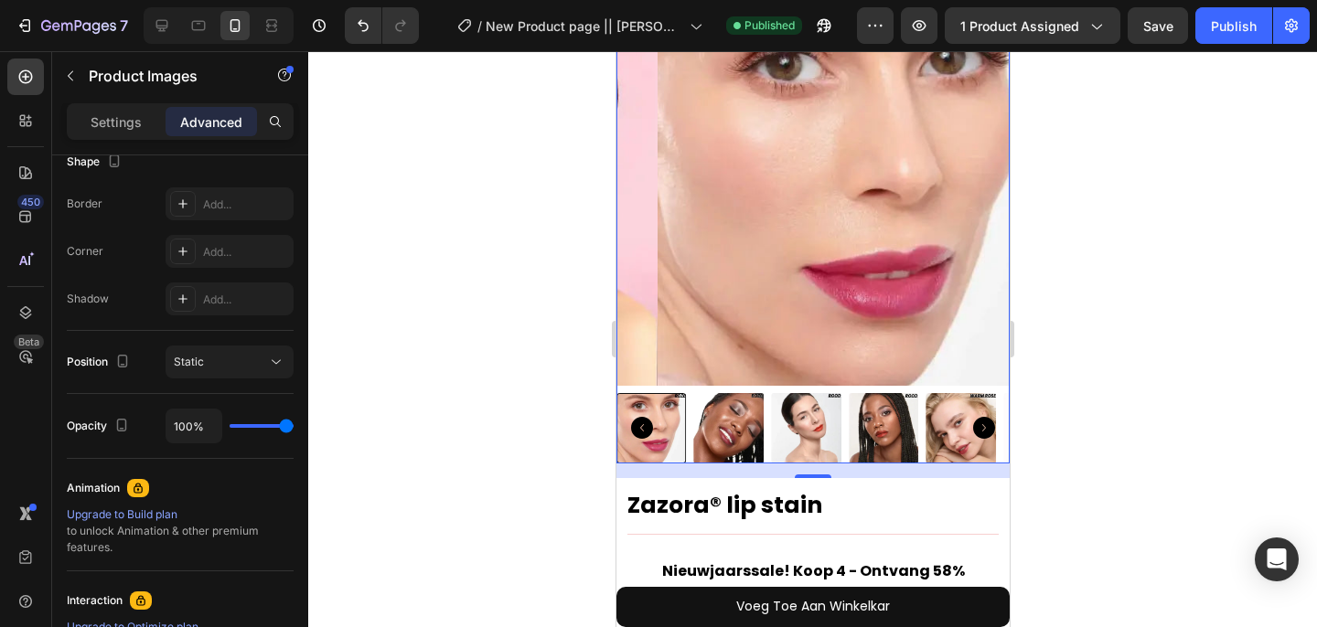
click at [727, 432] on img at bounding box center [728, 428] width 70 height 70
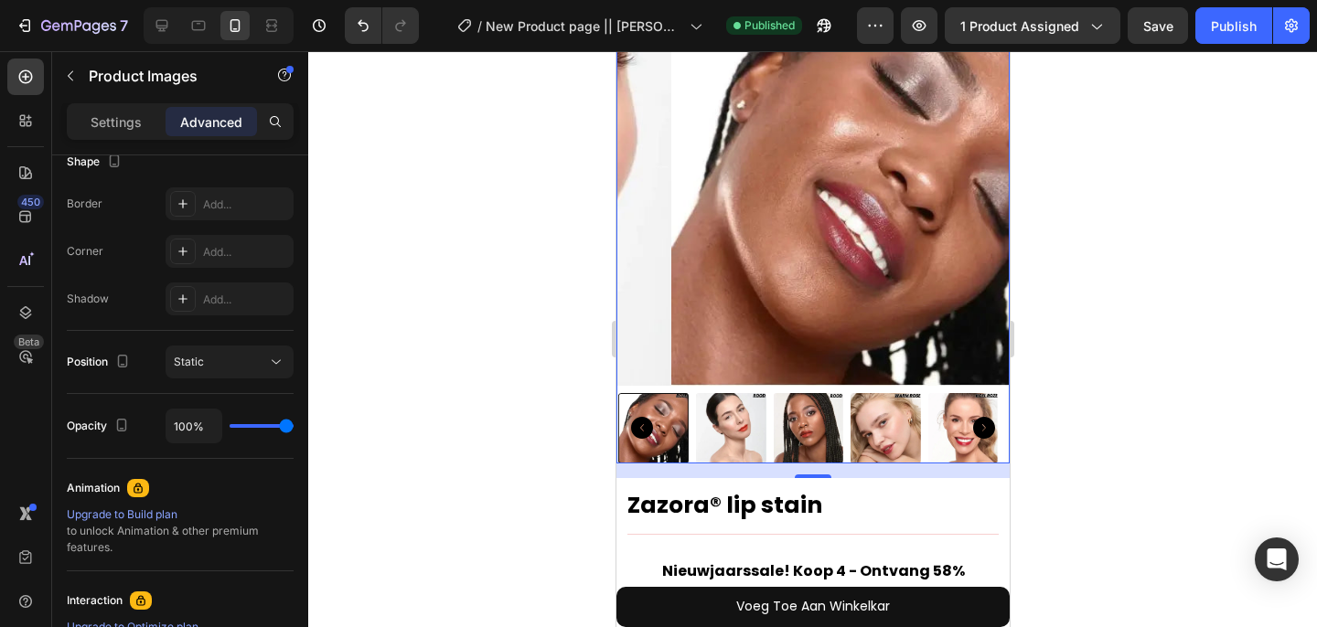
click at [727, 432] on img at bounding box center [730, 428] width 70 height 70
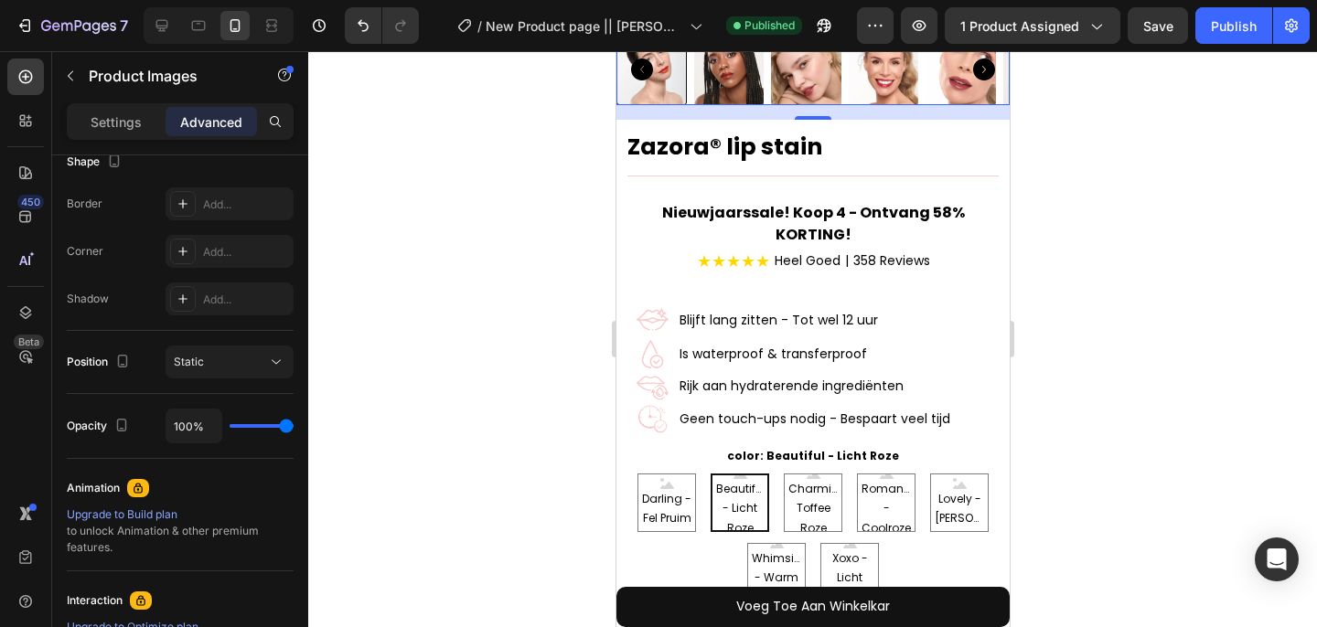
scroll to position [529, 0]
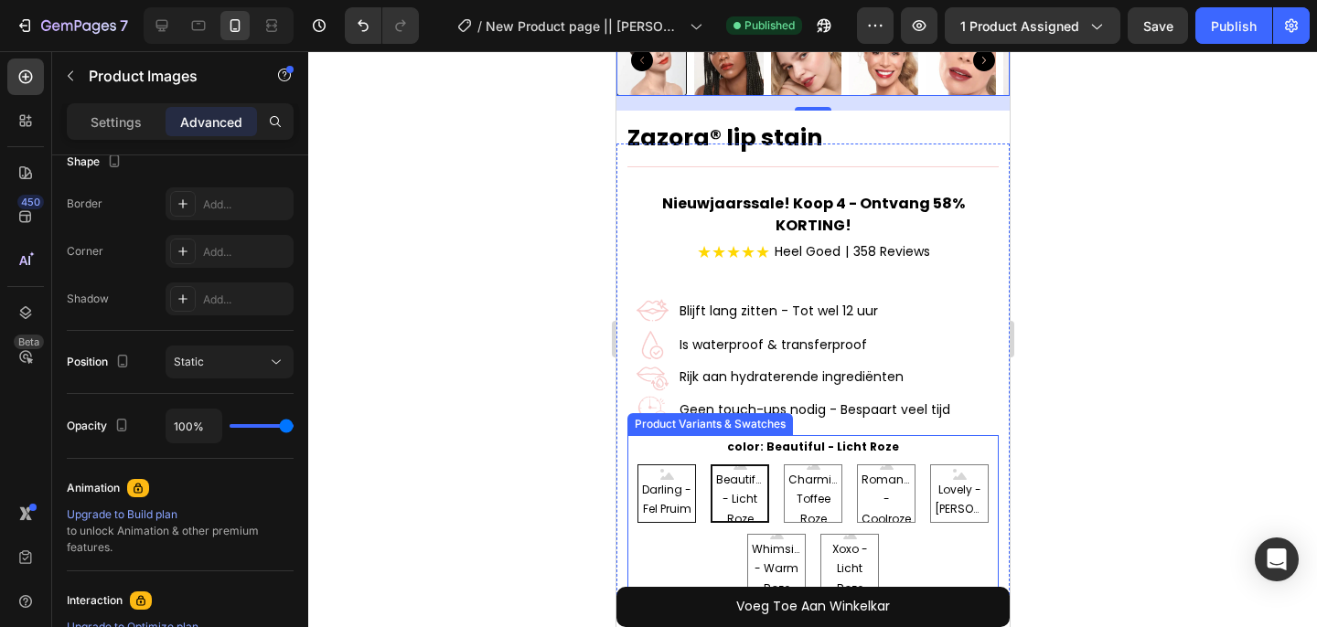
click at [649, 482] on span "Darling - Fel Pruim" at bounding box center [665, 499] width 57 height 39
click at [665, 465] on input "Darling - Fel Pruim Darling - Fel Pruim Darling - Fel Pruim" at bounding box center [665, 464] width 1 height 1
radio input "false"
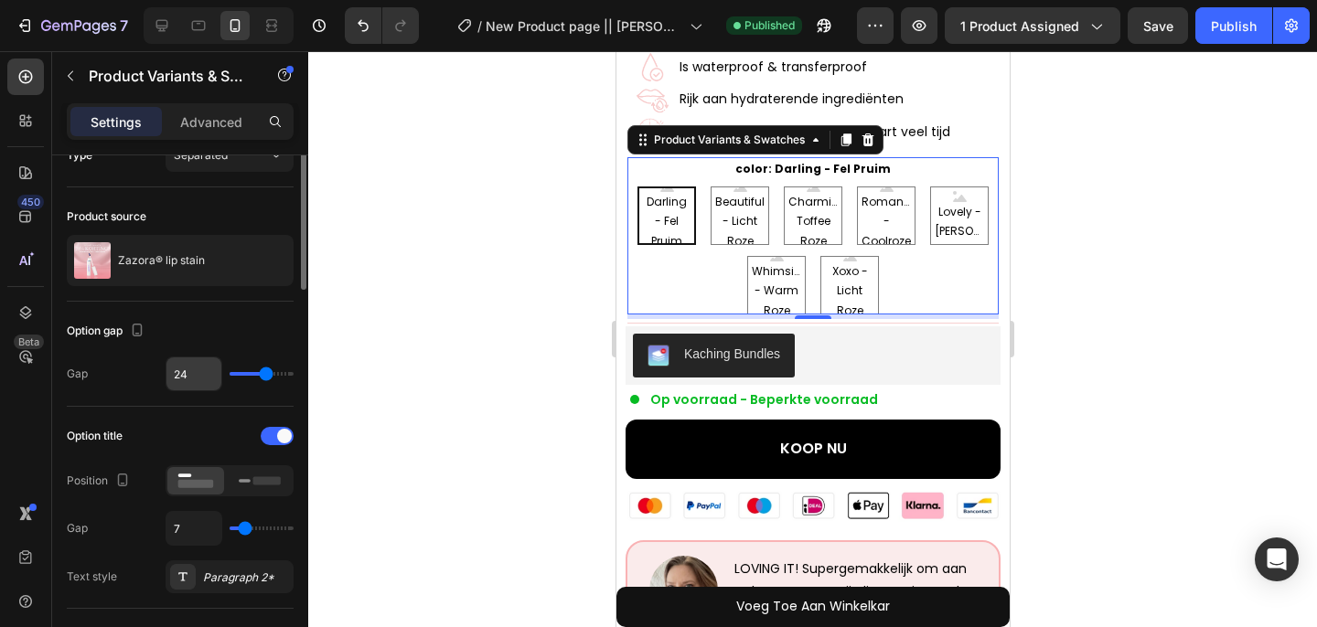
scroll to position [36, 0]
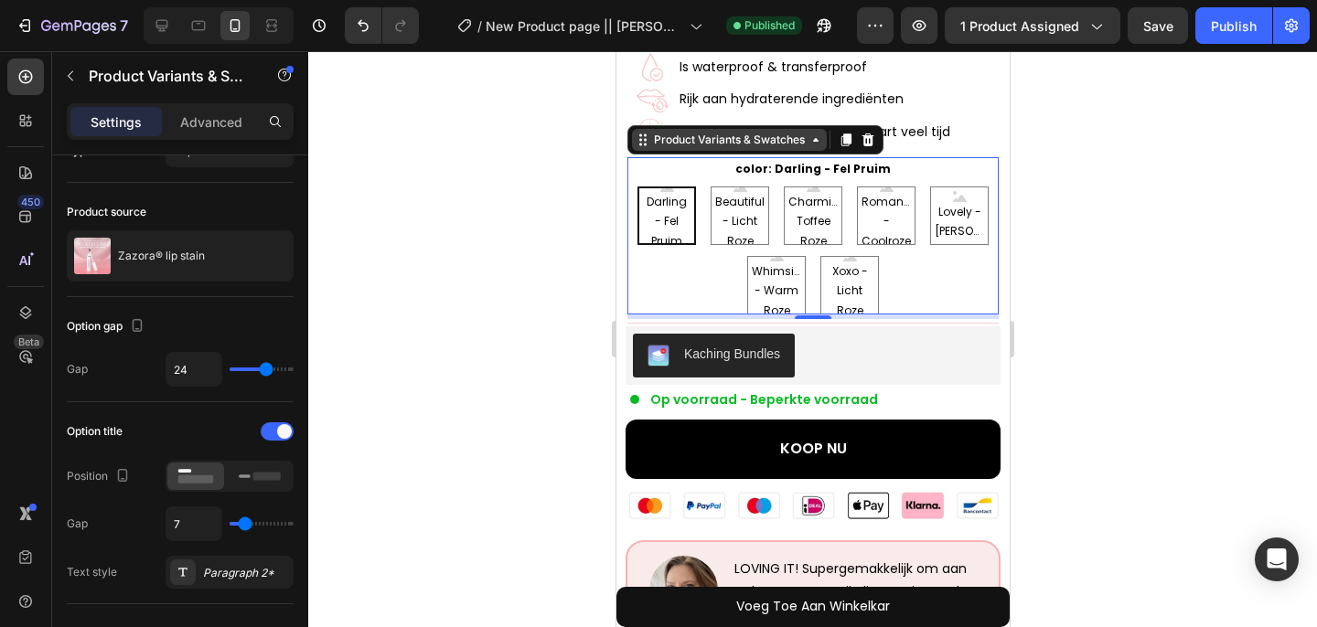
click at [666, 132] on div "Product Variants & Swatches" at bounding box center [728, 140] width 158 height 16
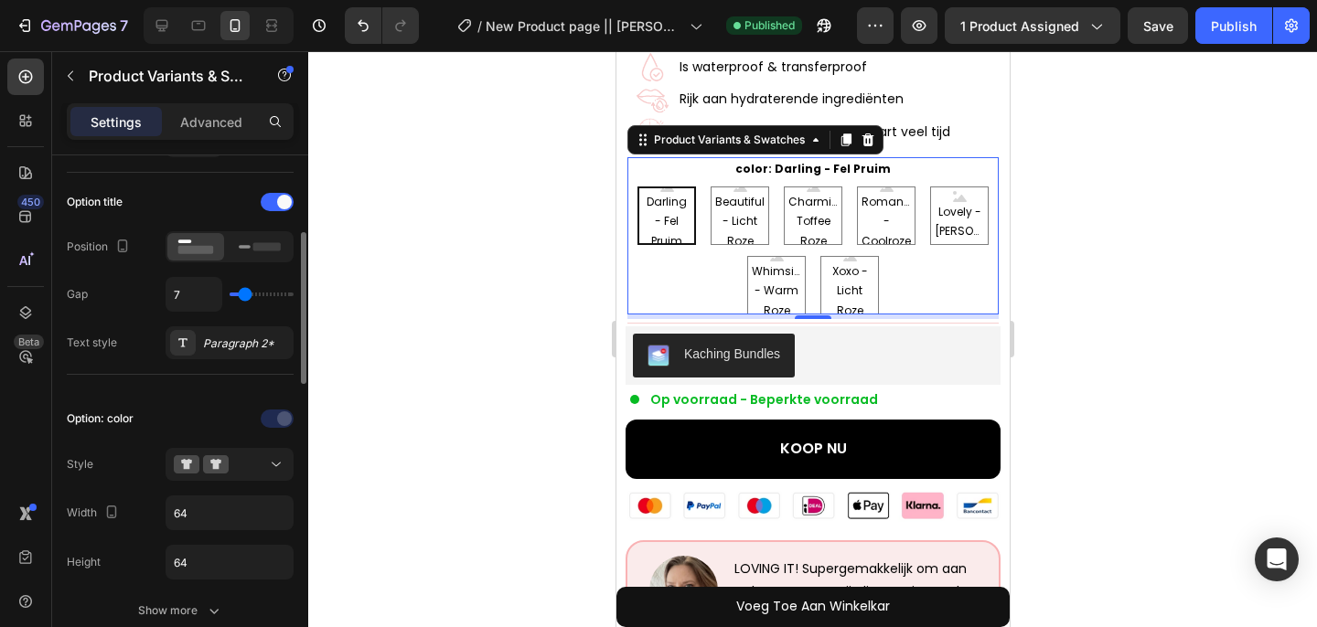
scroll to position [275, 0]
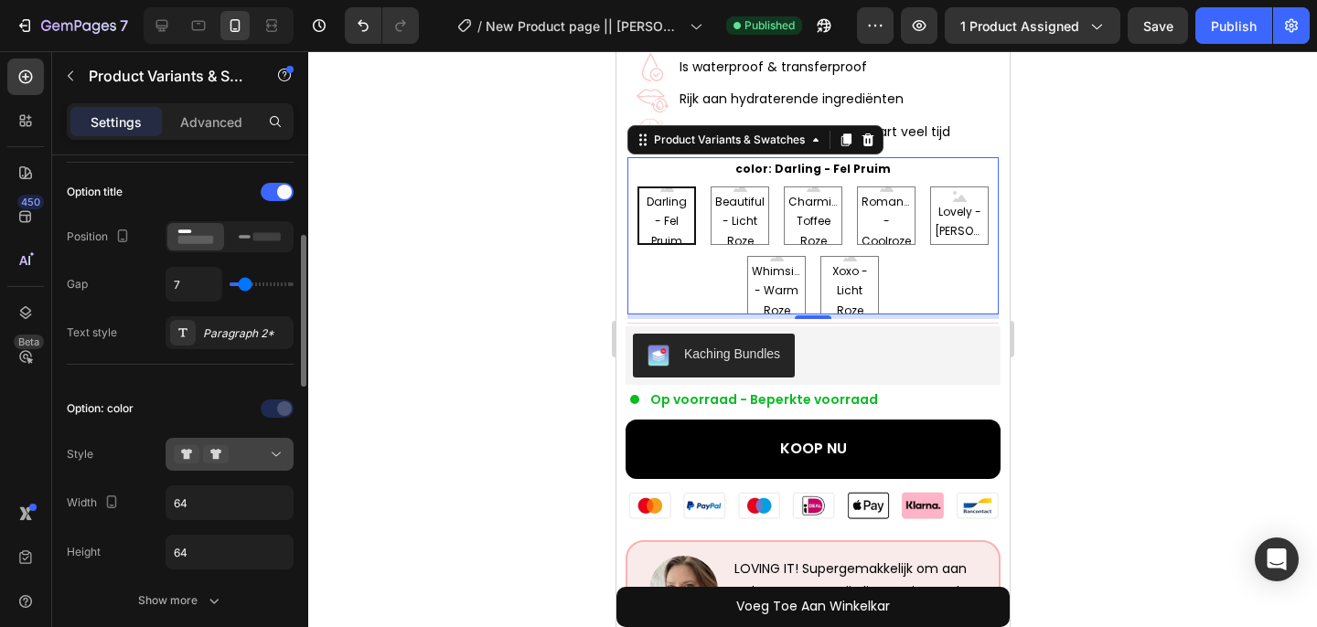
click at [233, 461] on div at bounding box center [230, 454] width 112 height 18
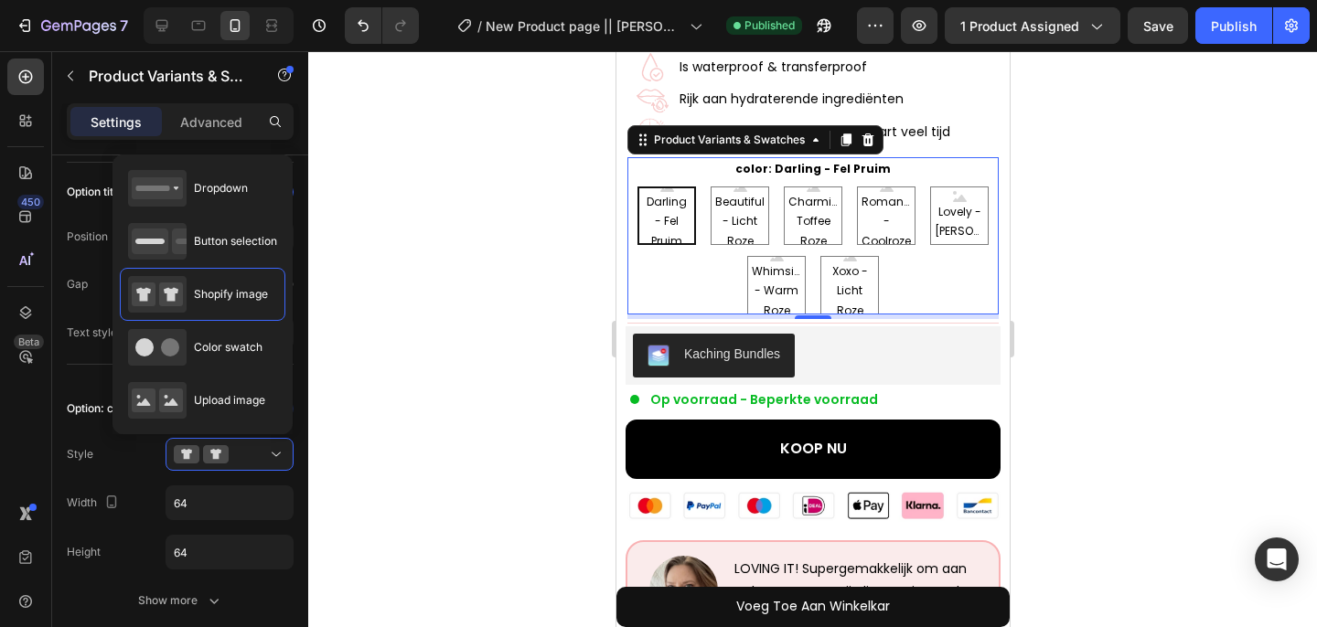
click at [421, 509] on div at bounding box center [812, 339] width 1009 height 576
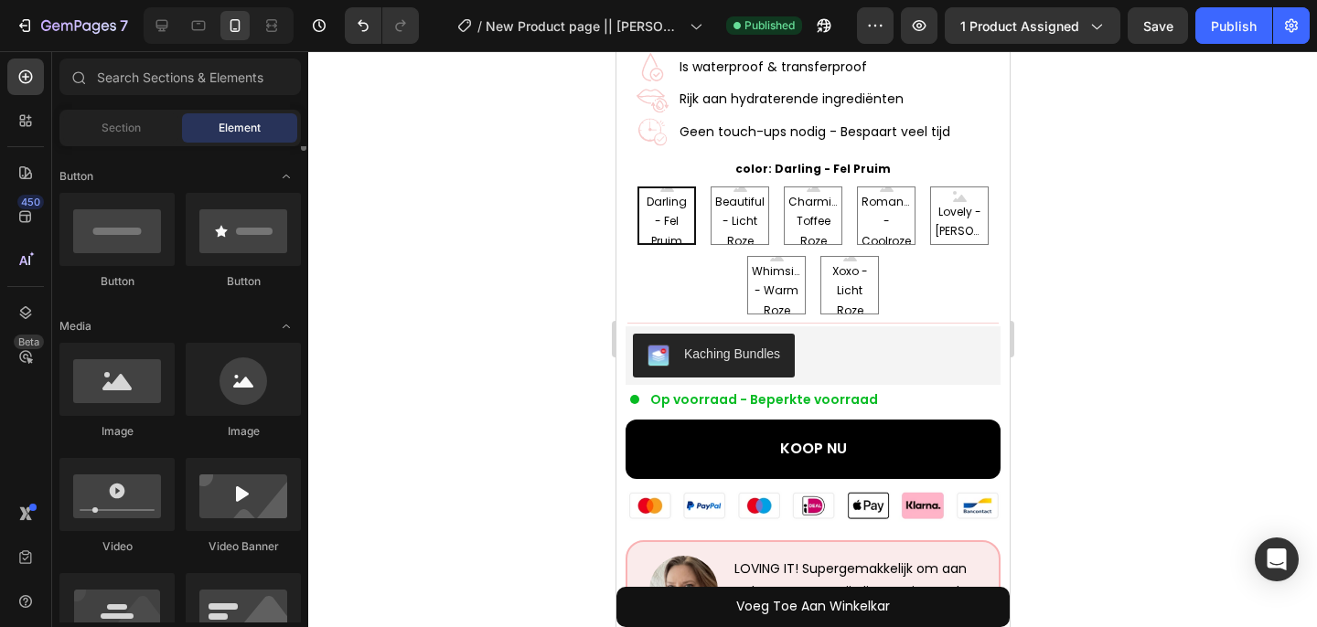
scroll to position [445, 0]
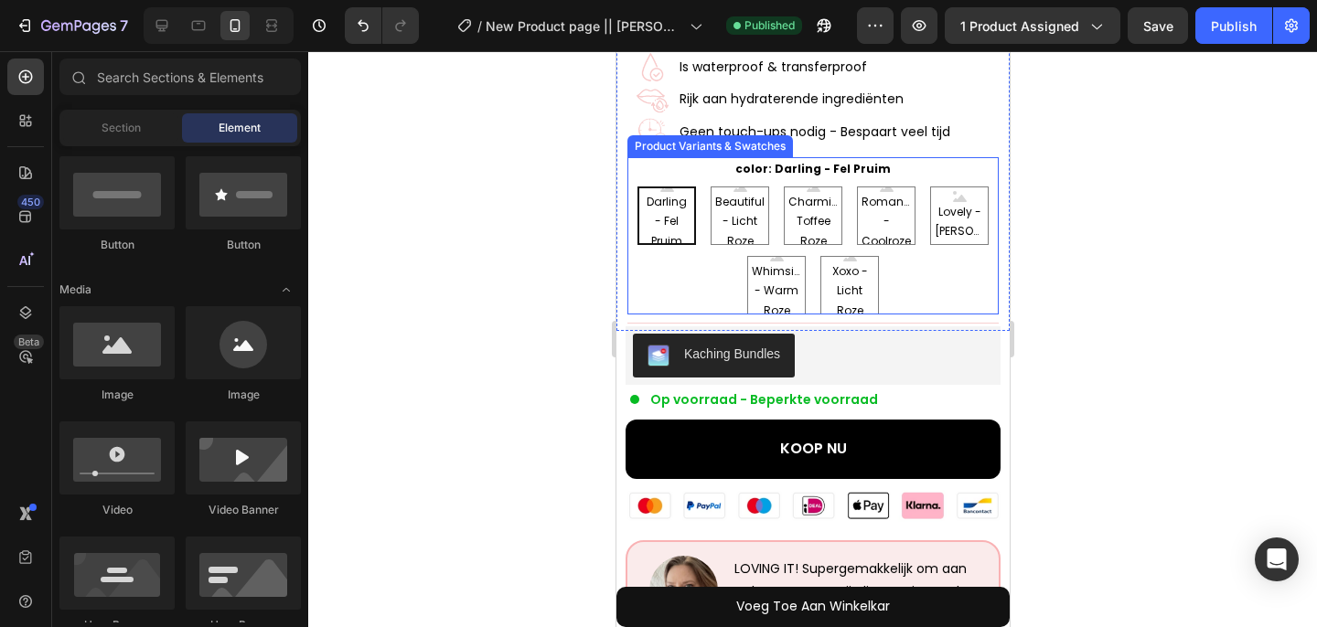
click at [686, 275] on div "Darling - Fel Pruim Darling - Fel Pruim Darling - Fel Pruim Beautiful - Licht R…" at bounding box center [811, 251] width 371 height 128
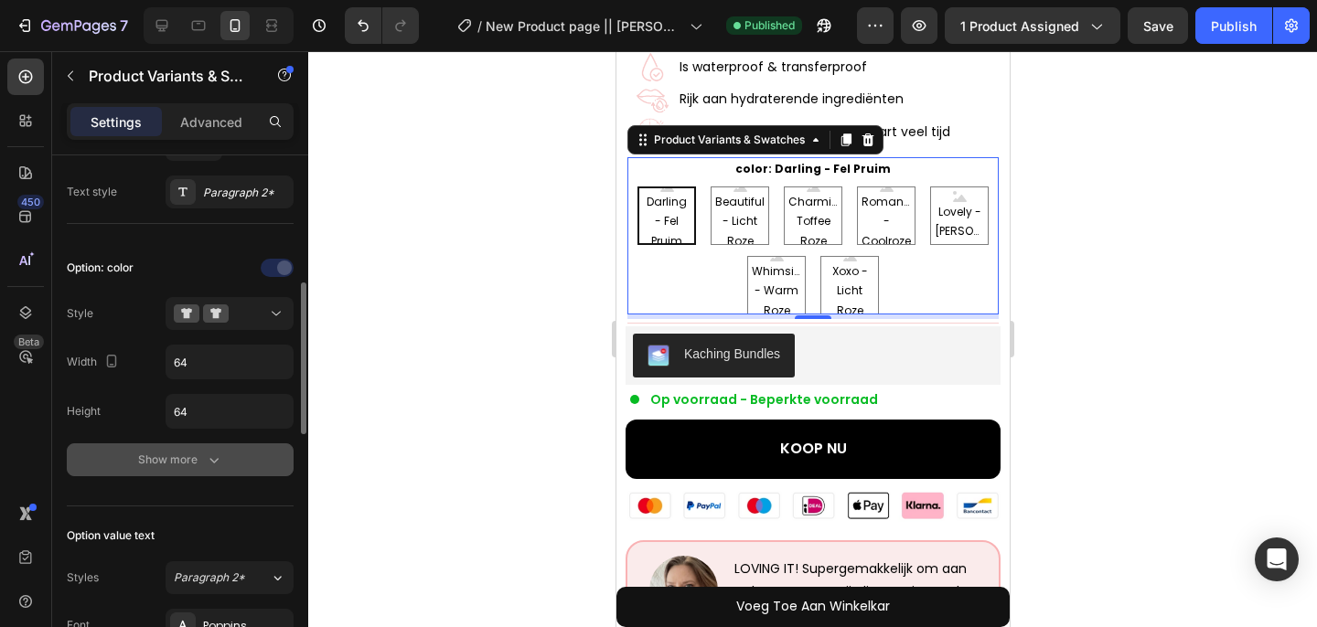
scroll to position [422, 0]
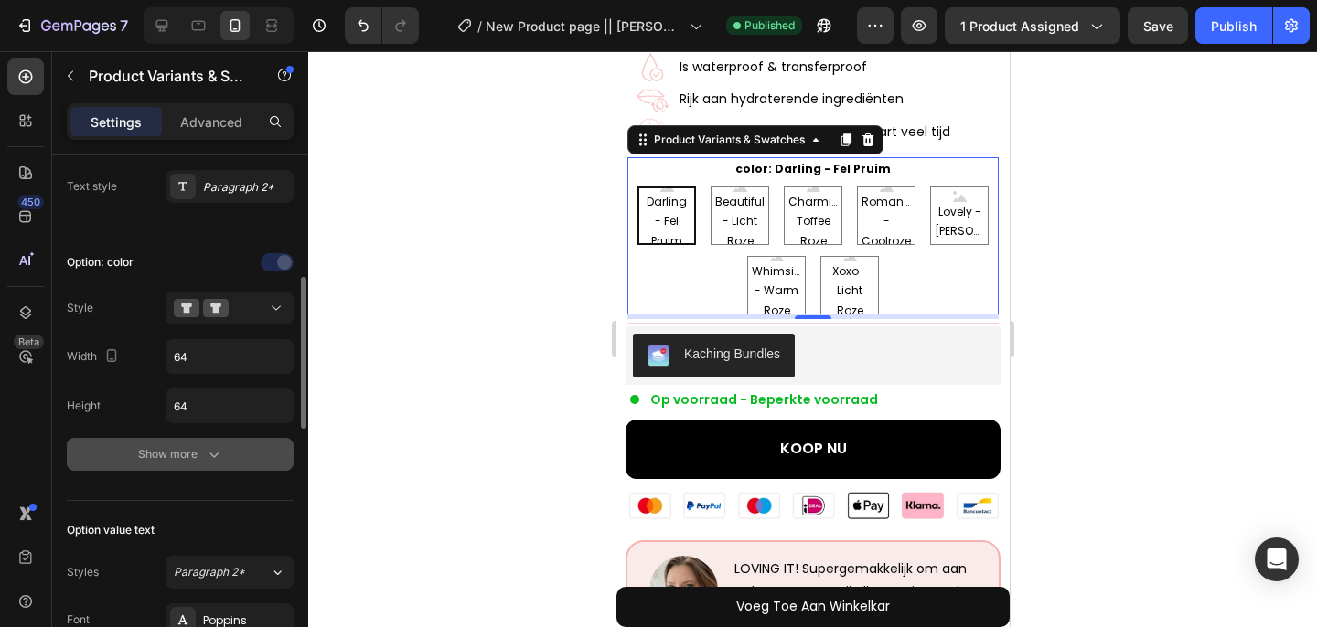
click at [189, 463] on div "Show more" at bounding box center [180, 454] width 85 height 18
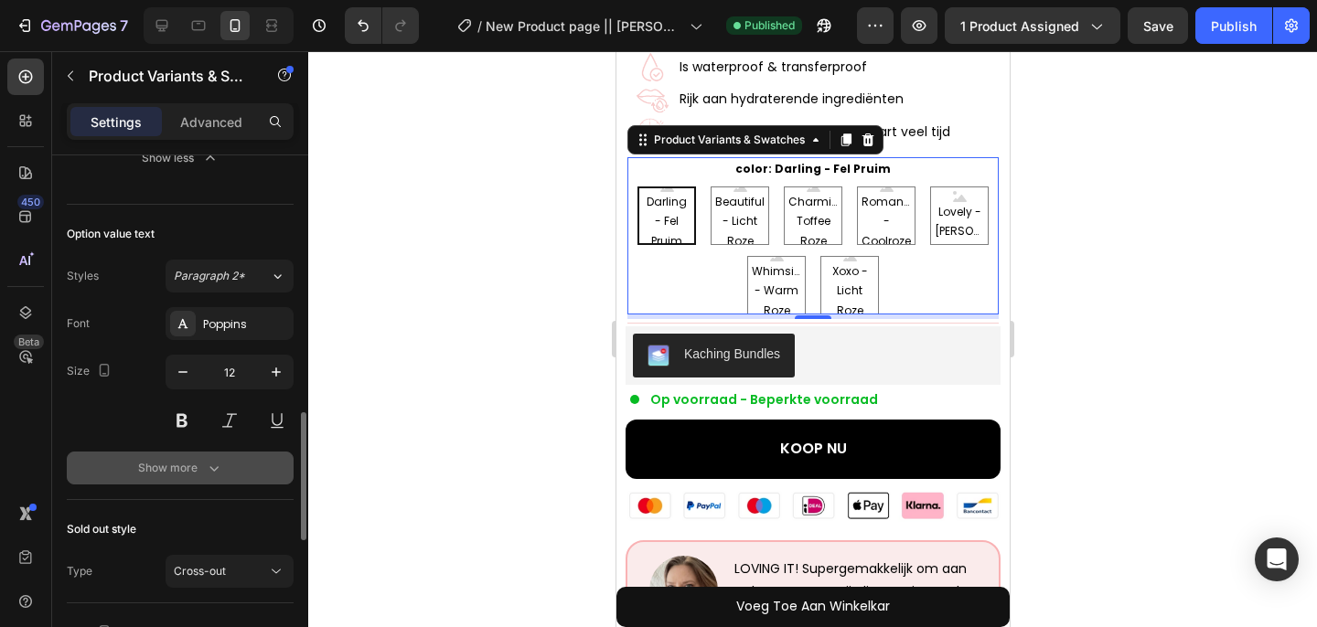
scroll to position [1052, 0]
click at [187, 466] on div "Show more" at bounding box center [180, 469] width 85 height 18
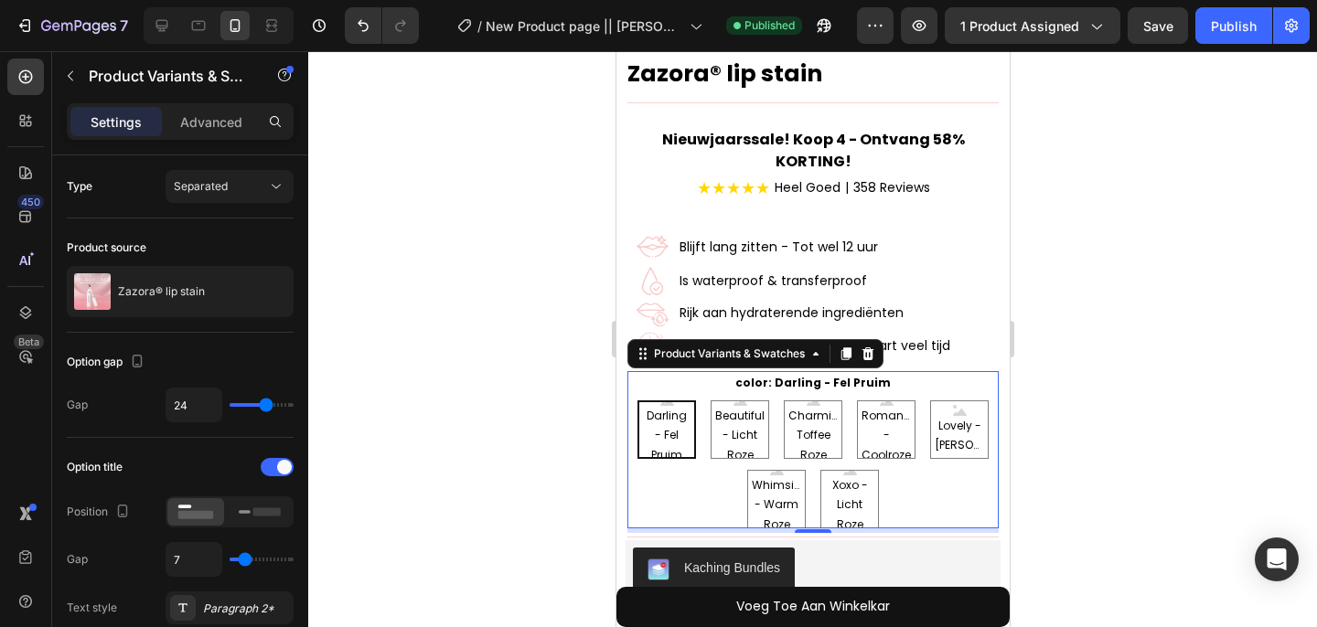
scroll to position [449, 0]
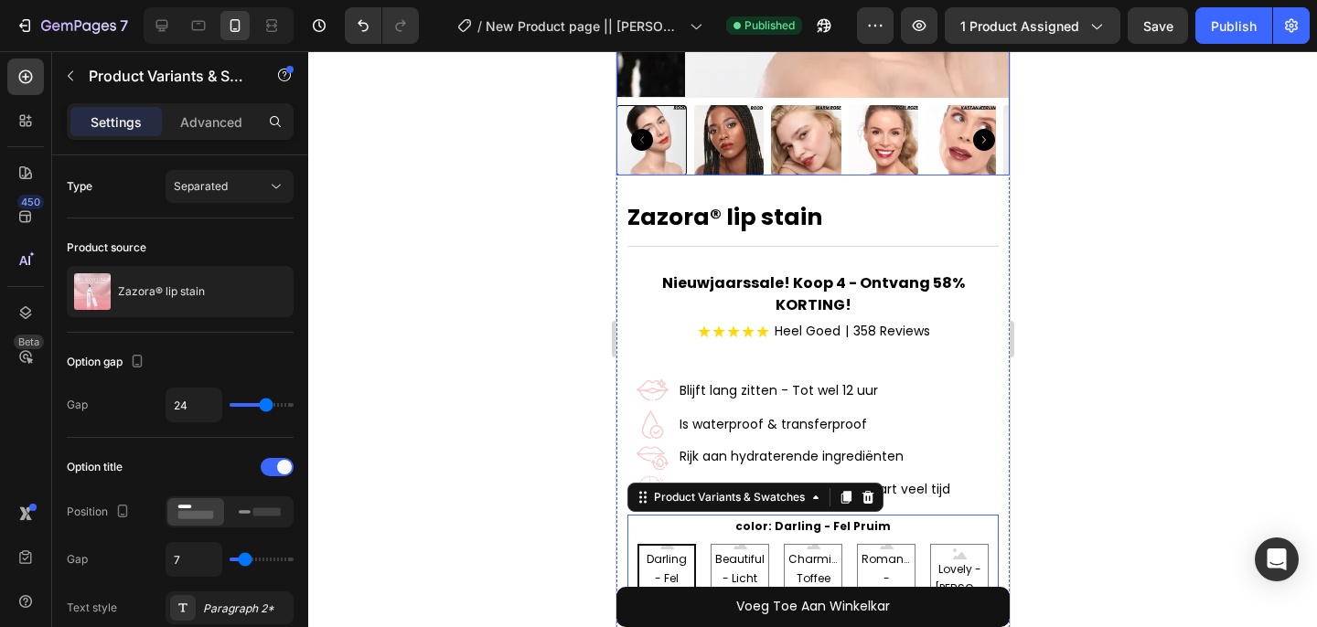
click at [686, 130] on div at bounding box center [811, 140] width 393 height 70
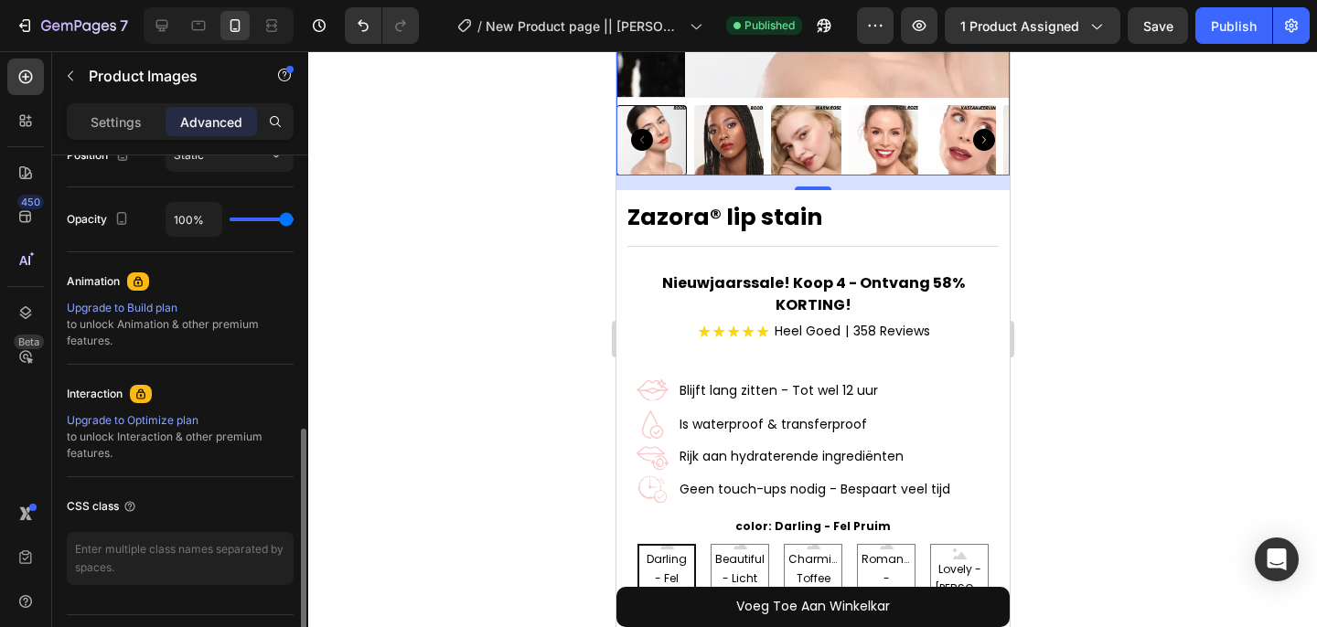
scroll to position [745, 0]
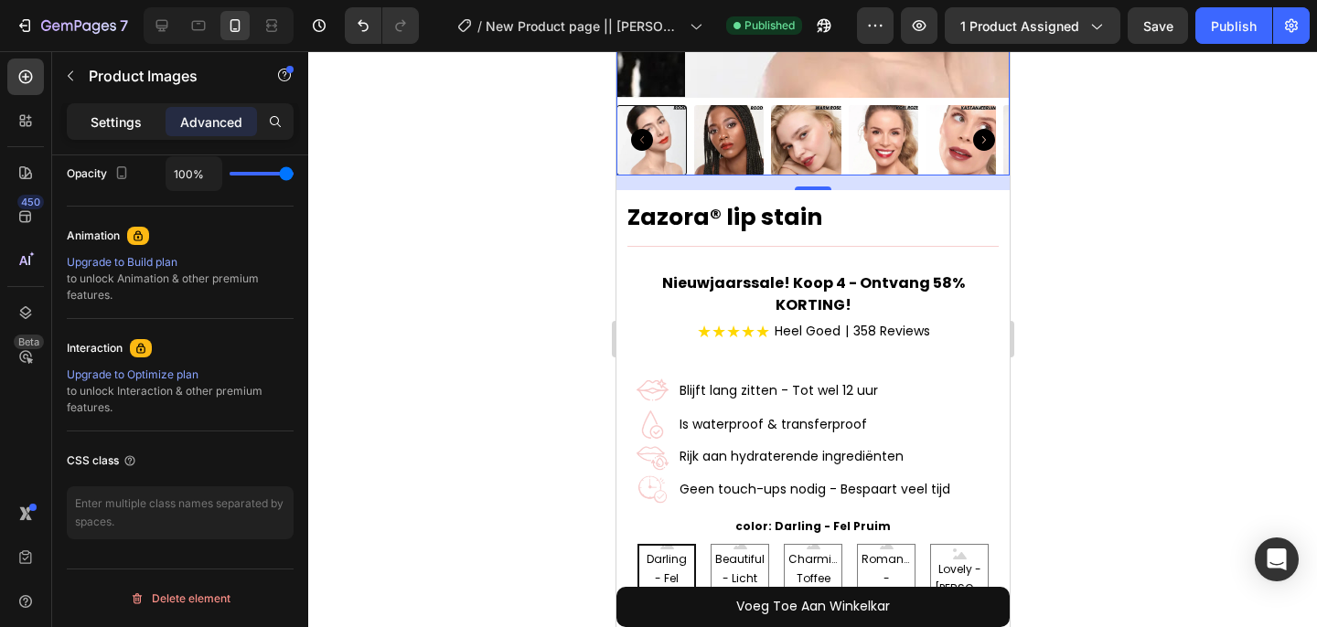
click at [84, 118] on div "Settings" at bounding box center [115, 121] width 91 height 29
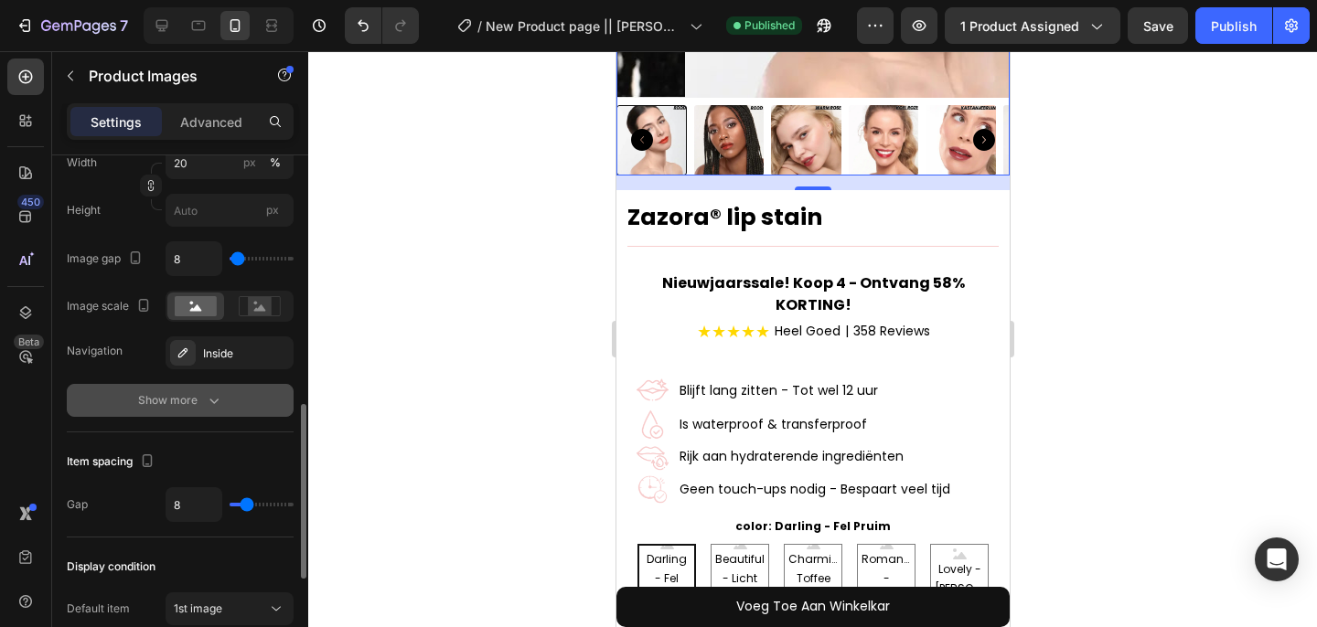
click at [173, 407] on div "Show more" at bounding box center [180, 400] width 85 height 18
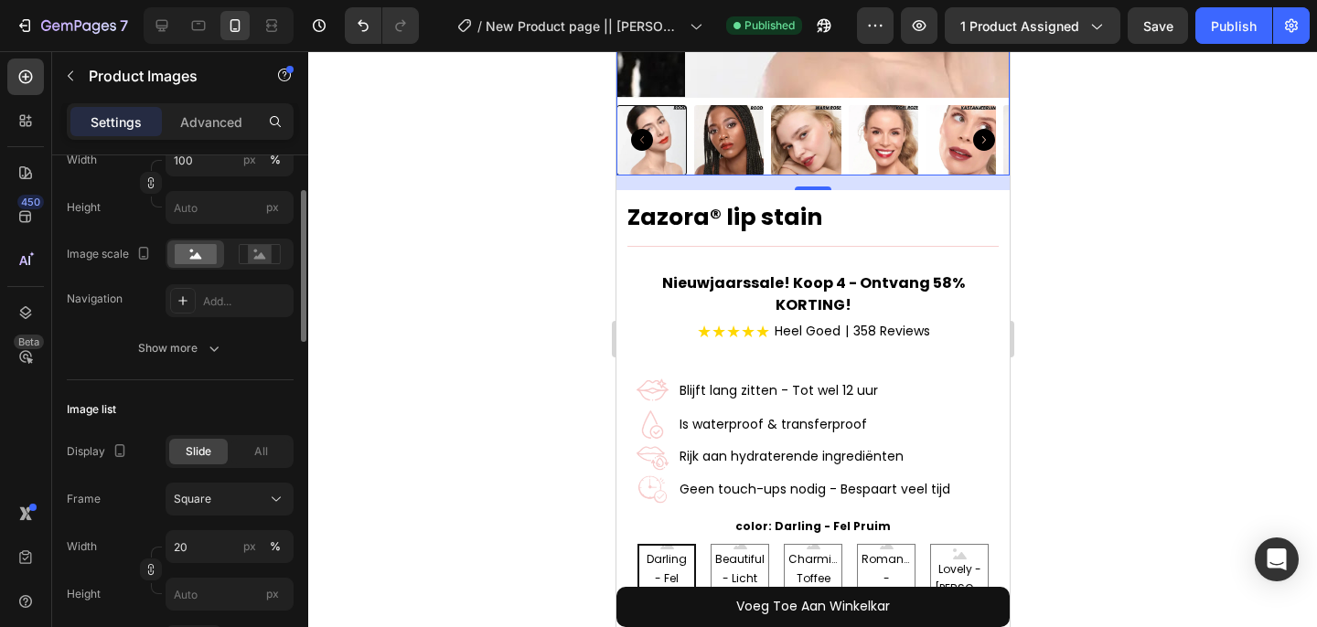
scroll to position [222, 0]
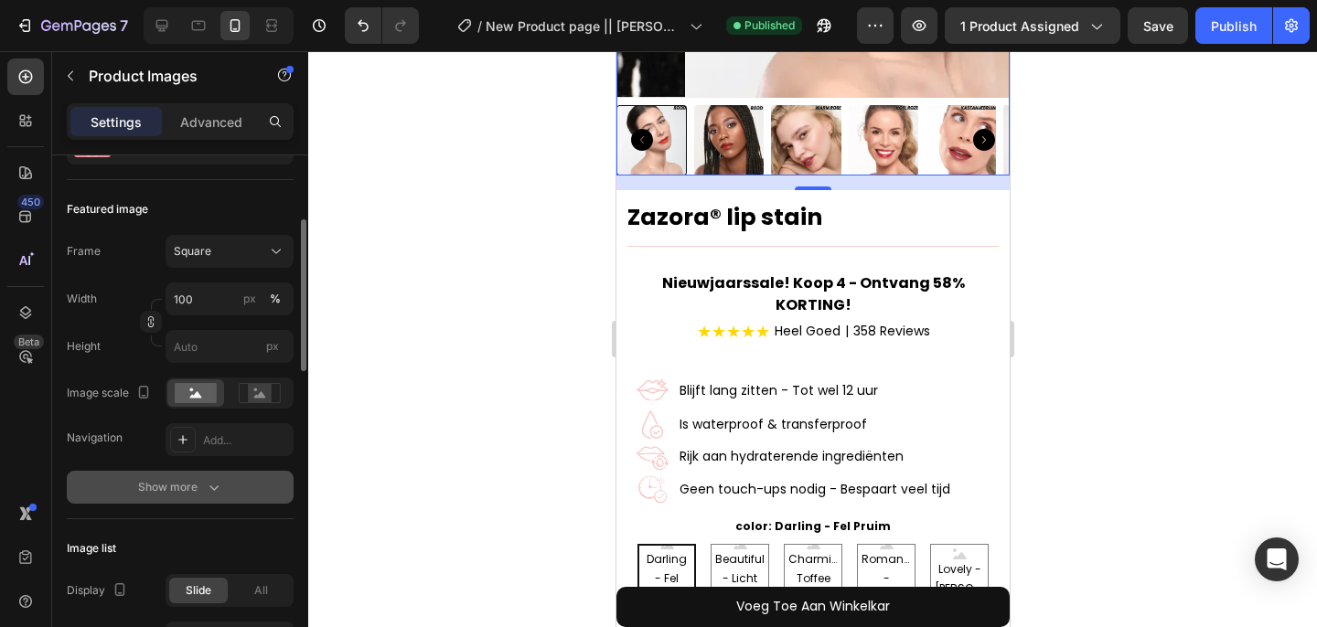
click at [164, 483] on div "Show more" at bounding box center [180, 487] width 85 height 18
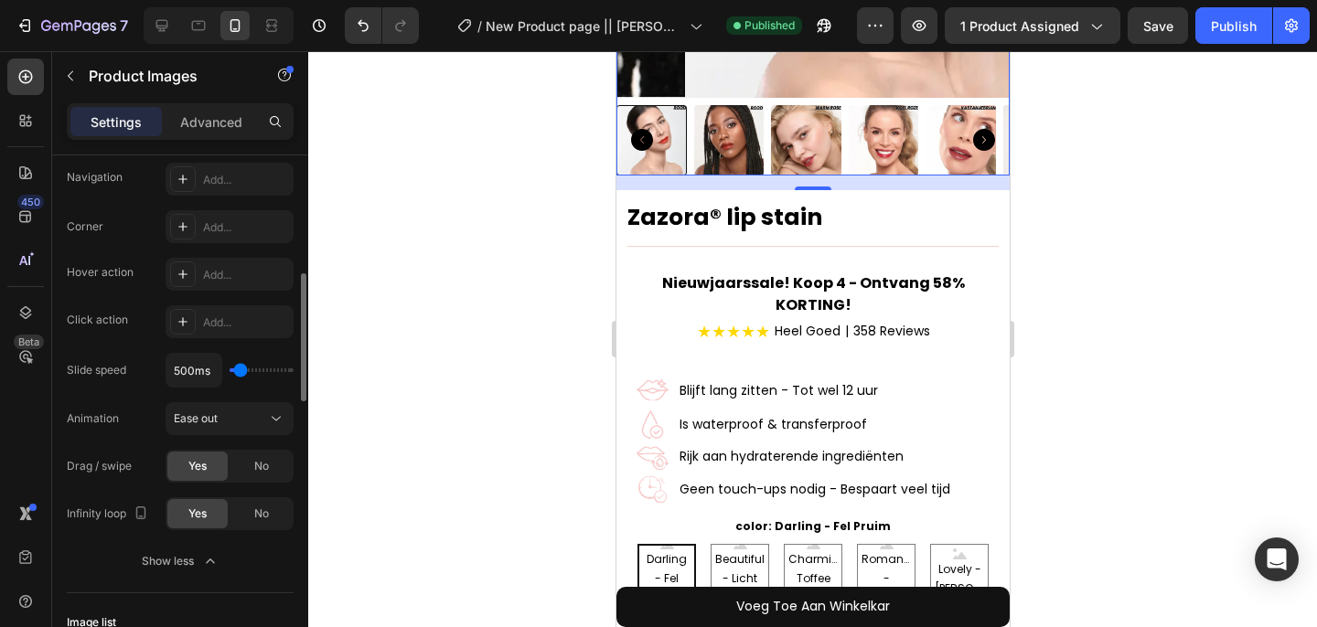
scroll to position [484, 0]
type input "100ms"
drag, startPoint x: 241, startPoint y: 367, endPoint x: 213, endPoint y: 367, distance: 28.3
type input "100"
click at [230, 368] on input "range" at bounding box center [262, 370] width 64 height 4
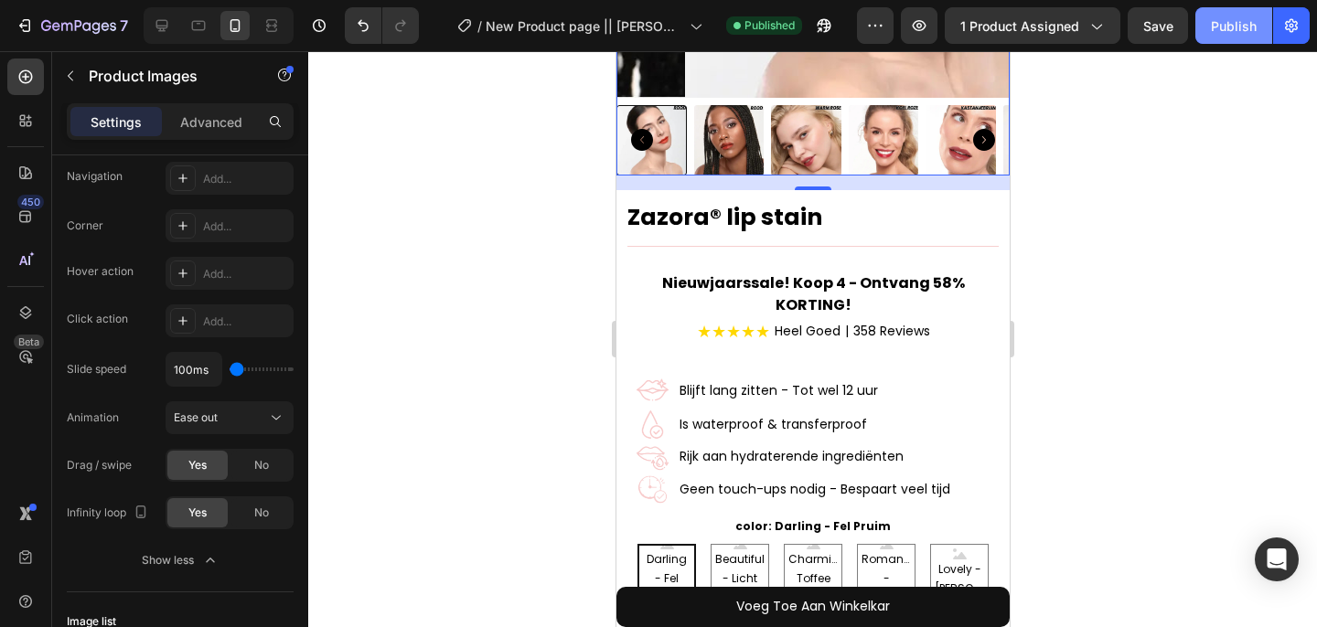
click at [1234, 28] on div "Publish" at bounding box center [1234, 25] width 46 height 19
click at [1131, 232] on div at bounding box center [812, 339] width 1009 height 576
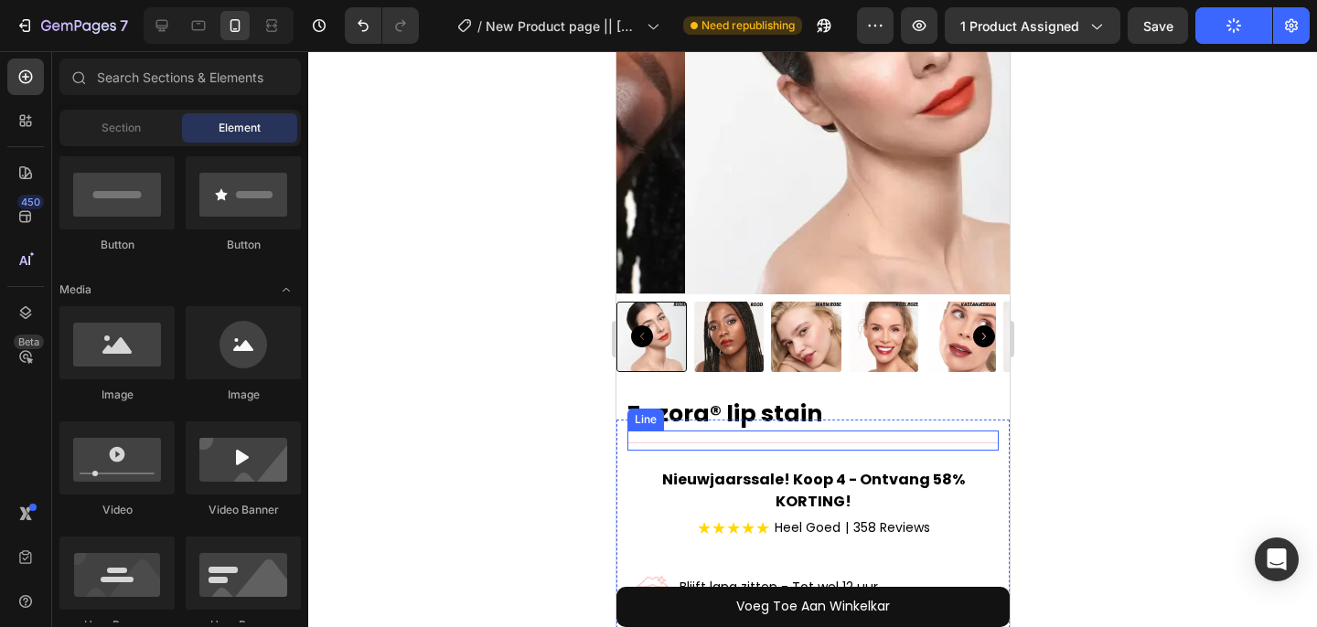
scroll to position [188, 0]
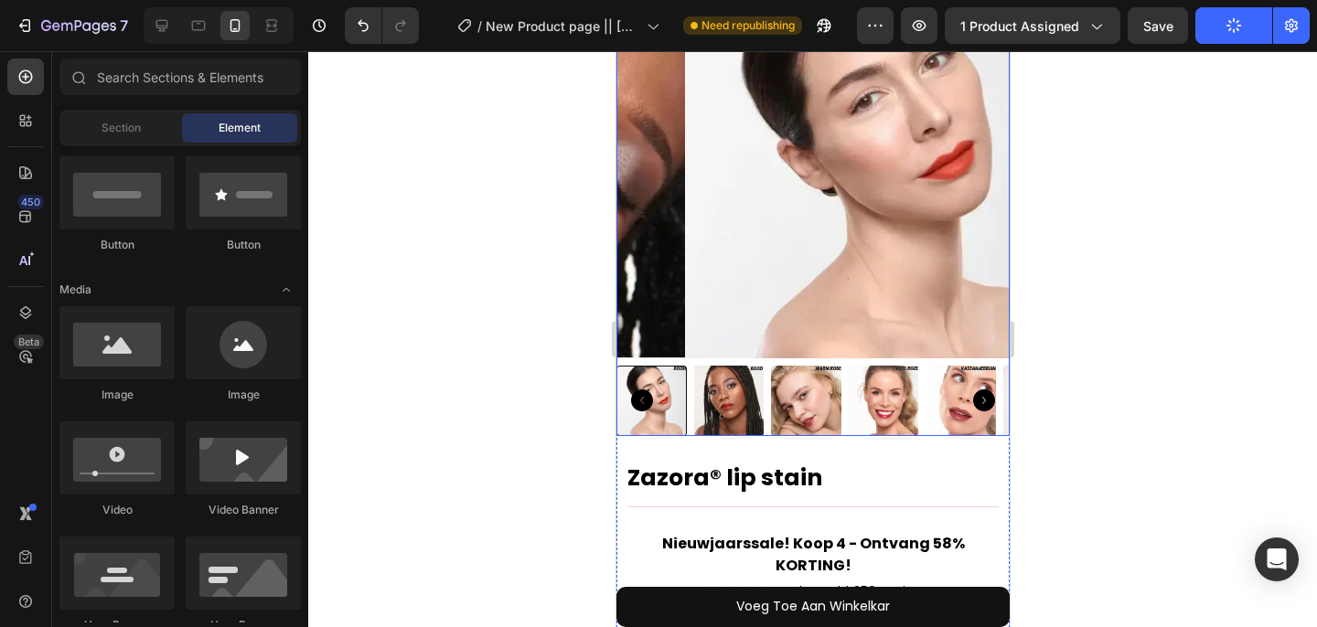
click at [684, 318] on img at bounding box center [880, 161] width 393 height 393
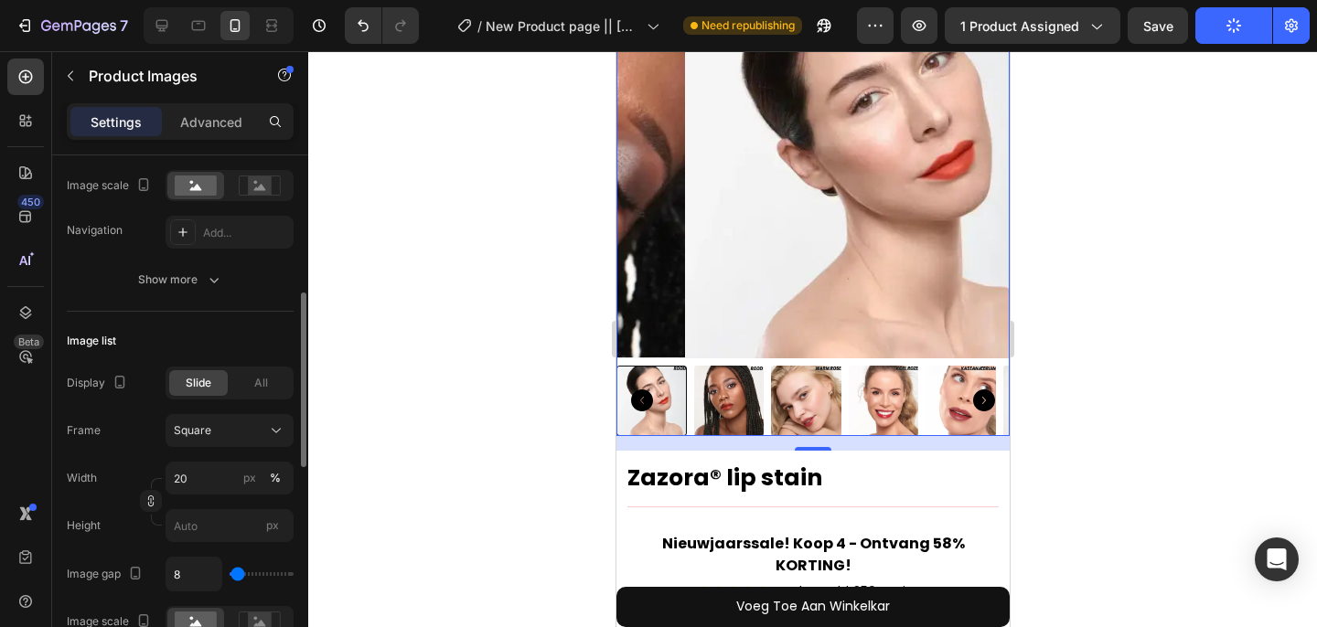
scroll to position [445, 0]
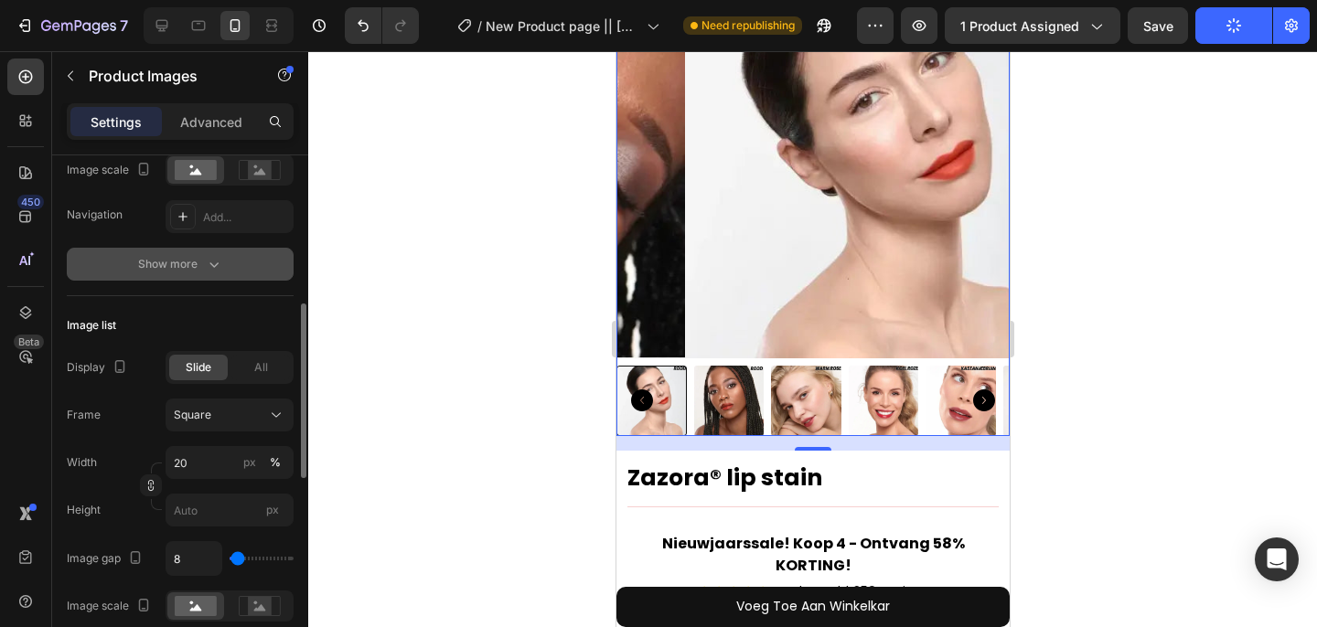
click at [208, 267] on icon "button" at bounding box center [214, 264] width 18 height 18
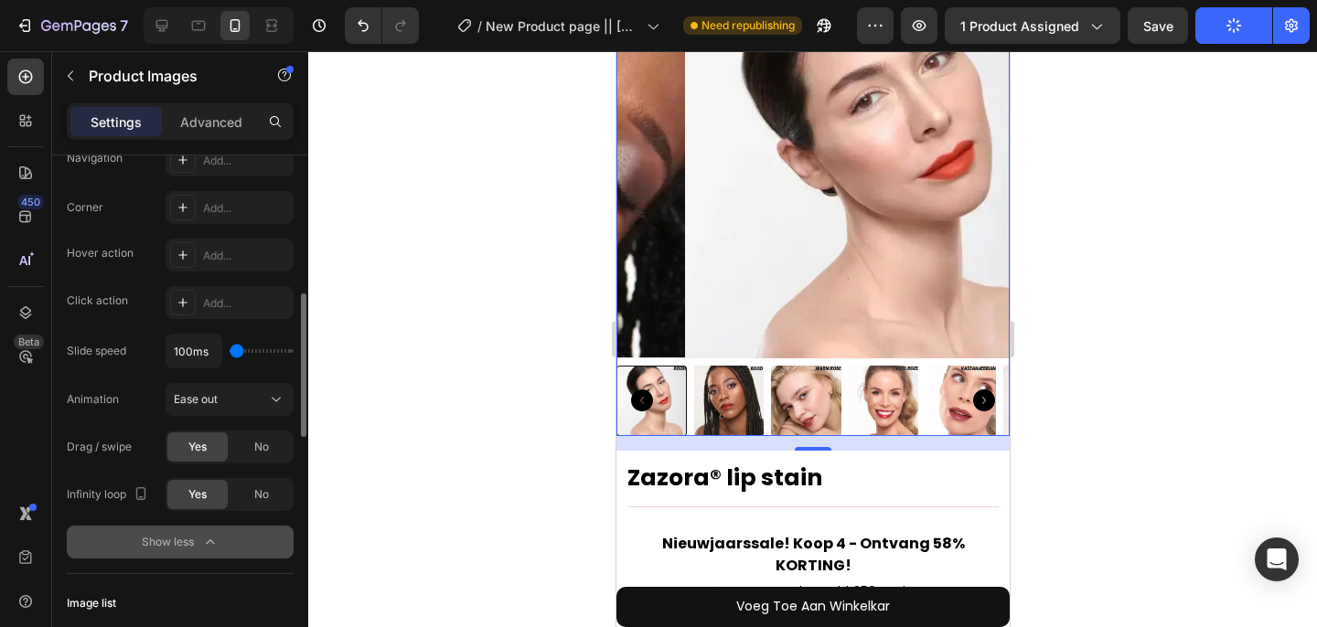
scroll to position [504, 0]
click at [192, 398] on span "Ease out" at bounding box center [196, 397] width 44 height 14
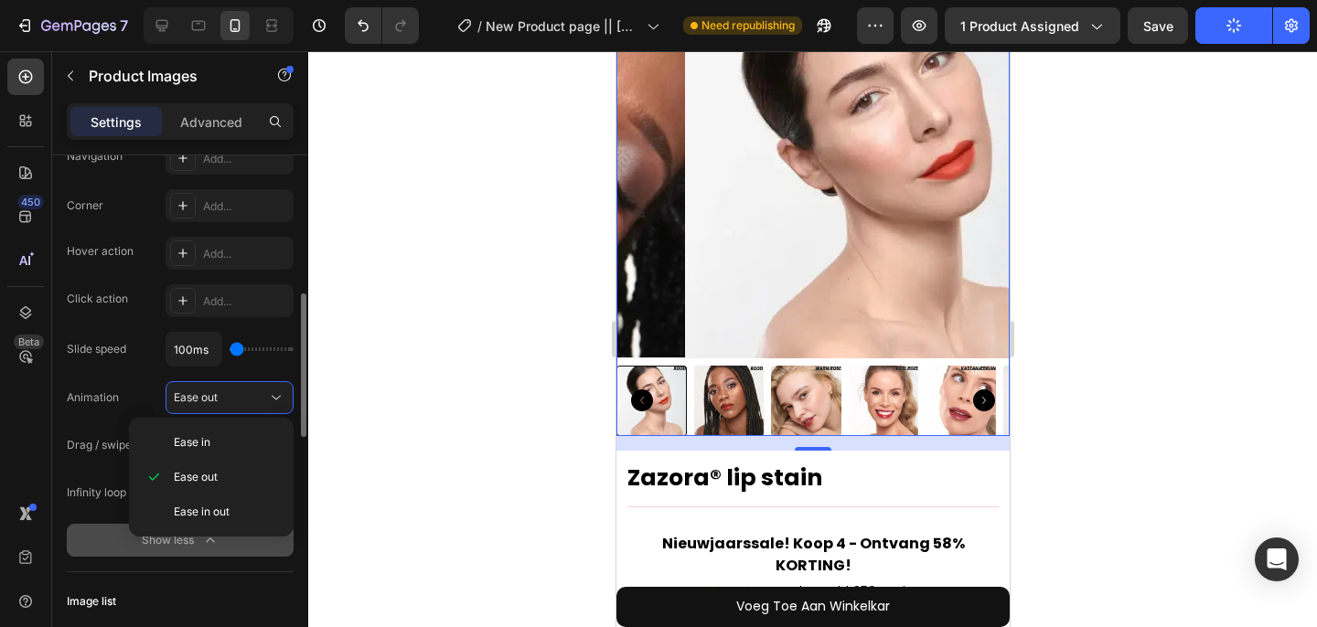
click at [142, 389] on div "Animation Ease out" at bounding box center [180, 397] width 227 height 33
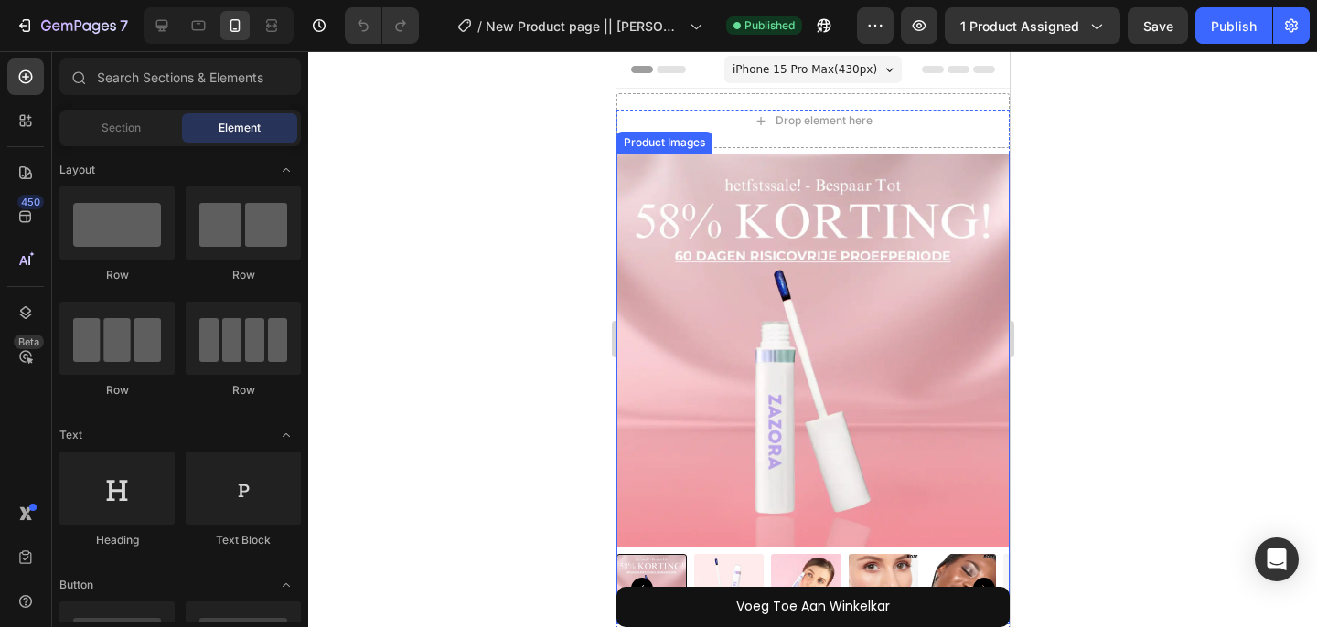
click at [693, 202] on img at bounding box center [811, 350] width 393 height 393
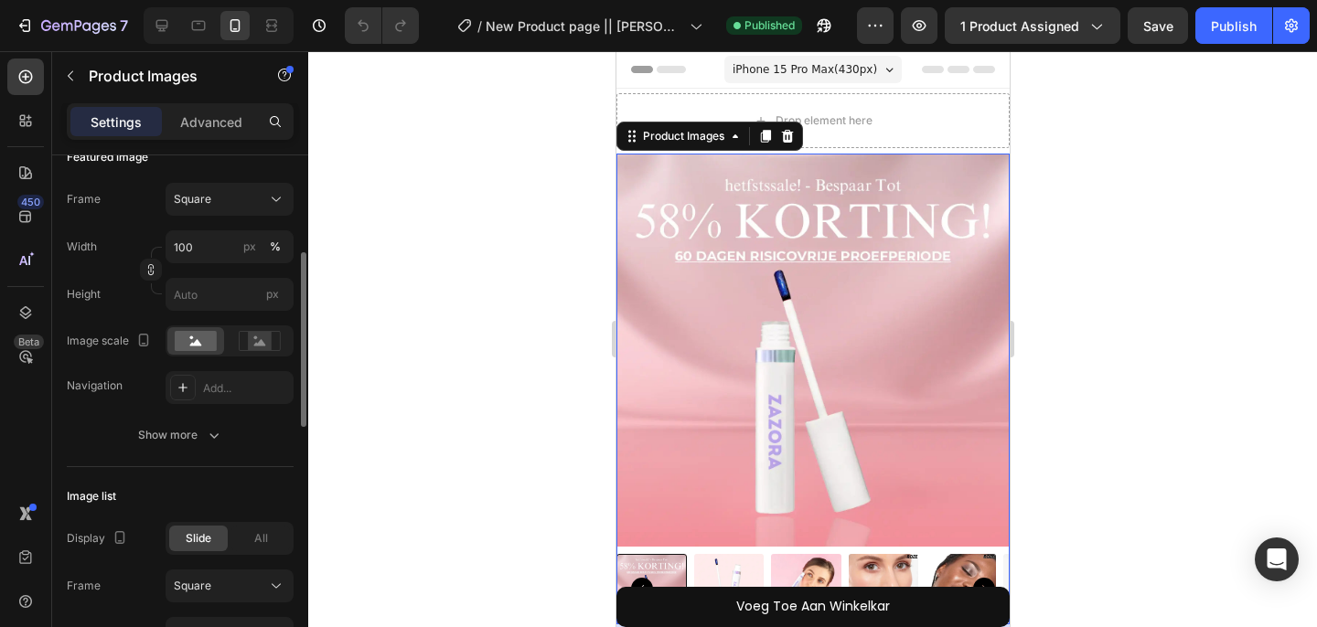
scroll to position [282, 0]
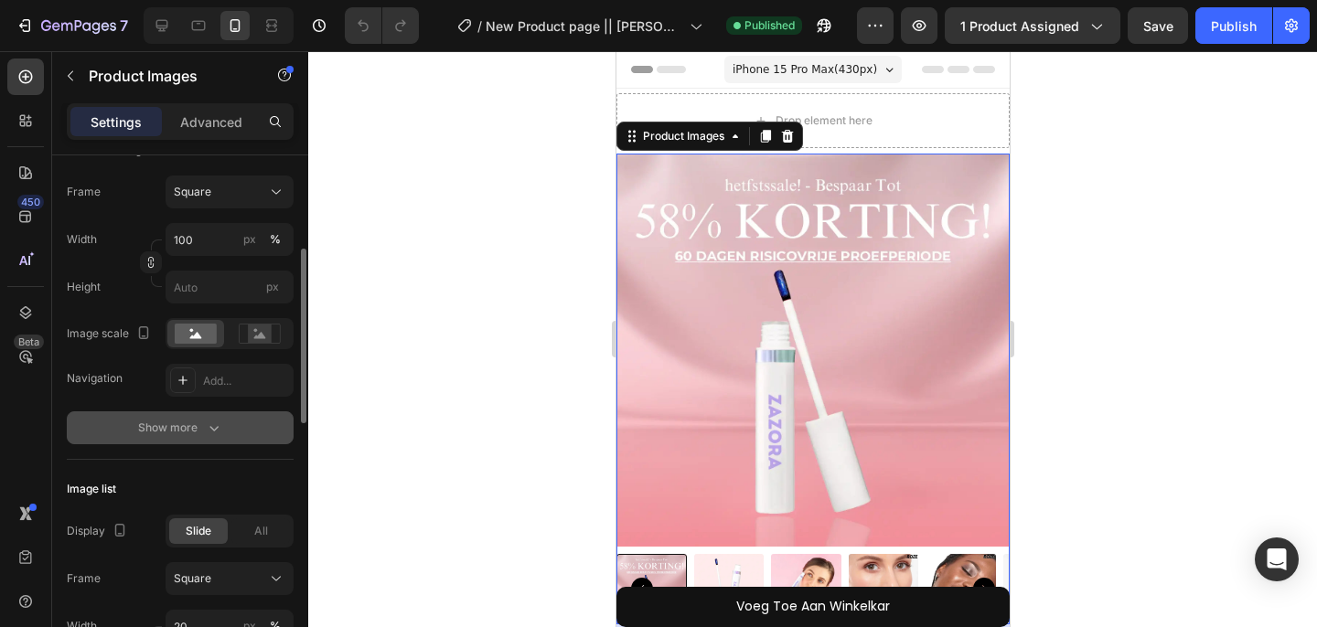
click at [169, 439] on button "Show more" at bounding box center [180, 427] width 227 height 33
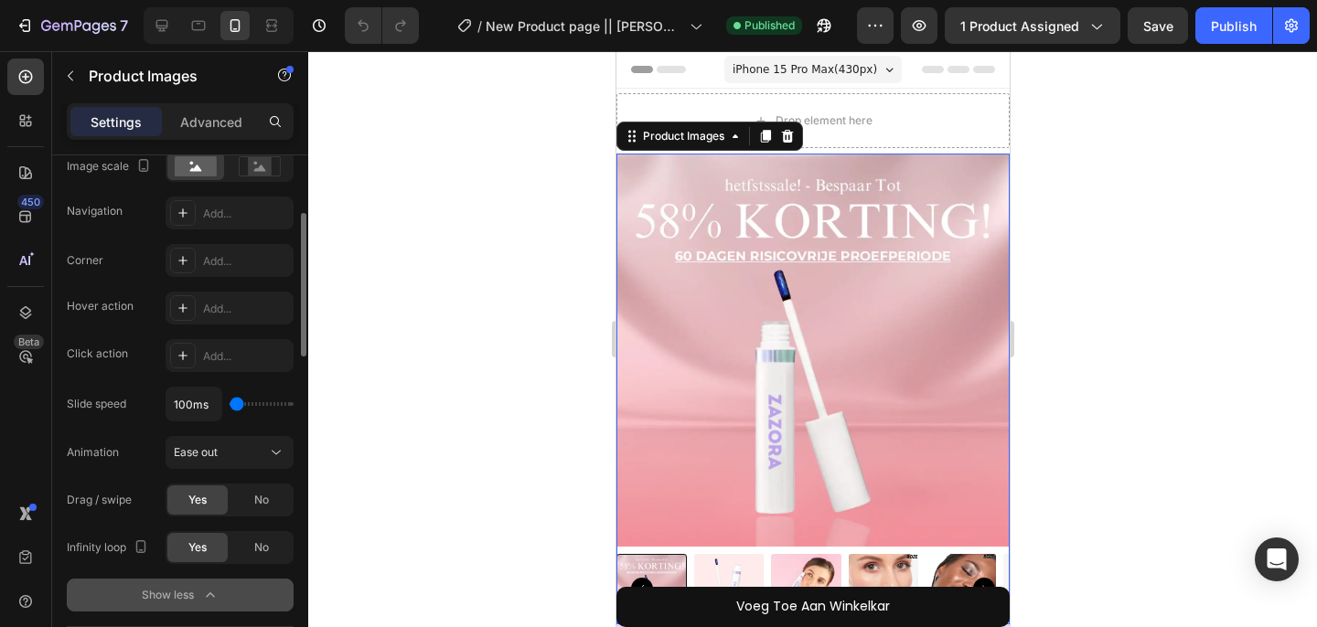
scroll to position [529, 0]
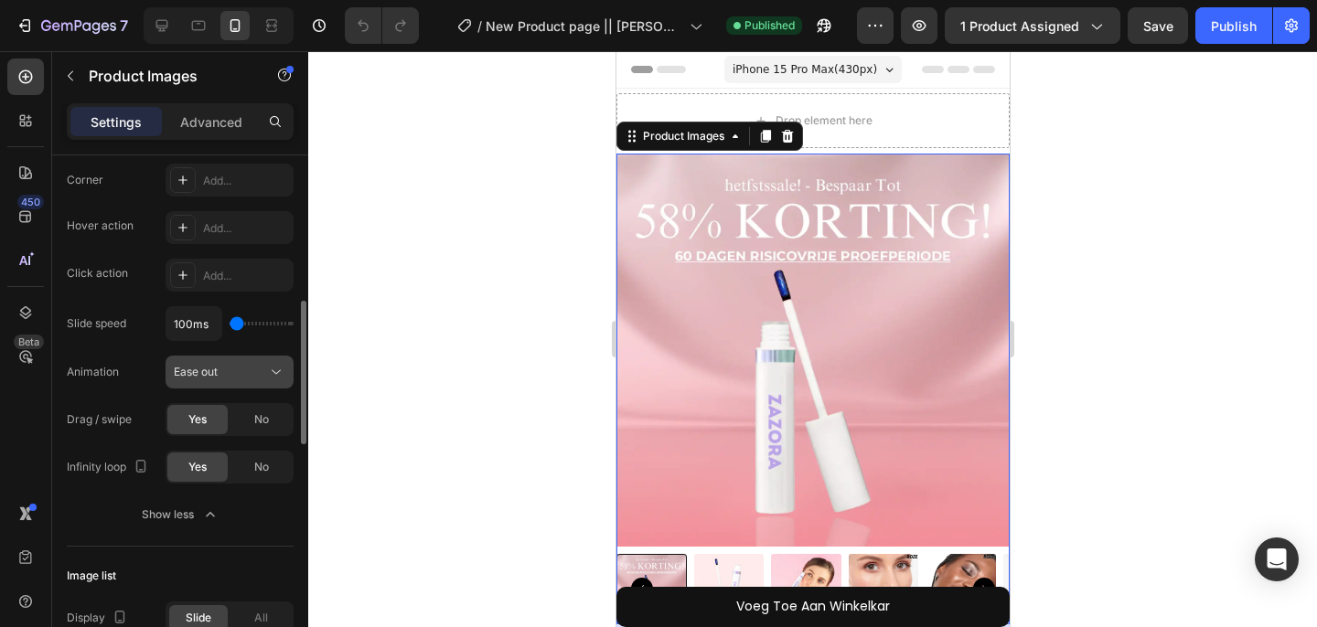
click at [204, 384] on button "Ease out" at bounding box center [230, 372] width 128 height 33
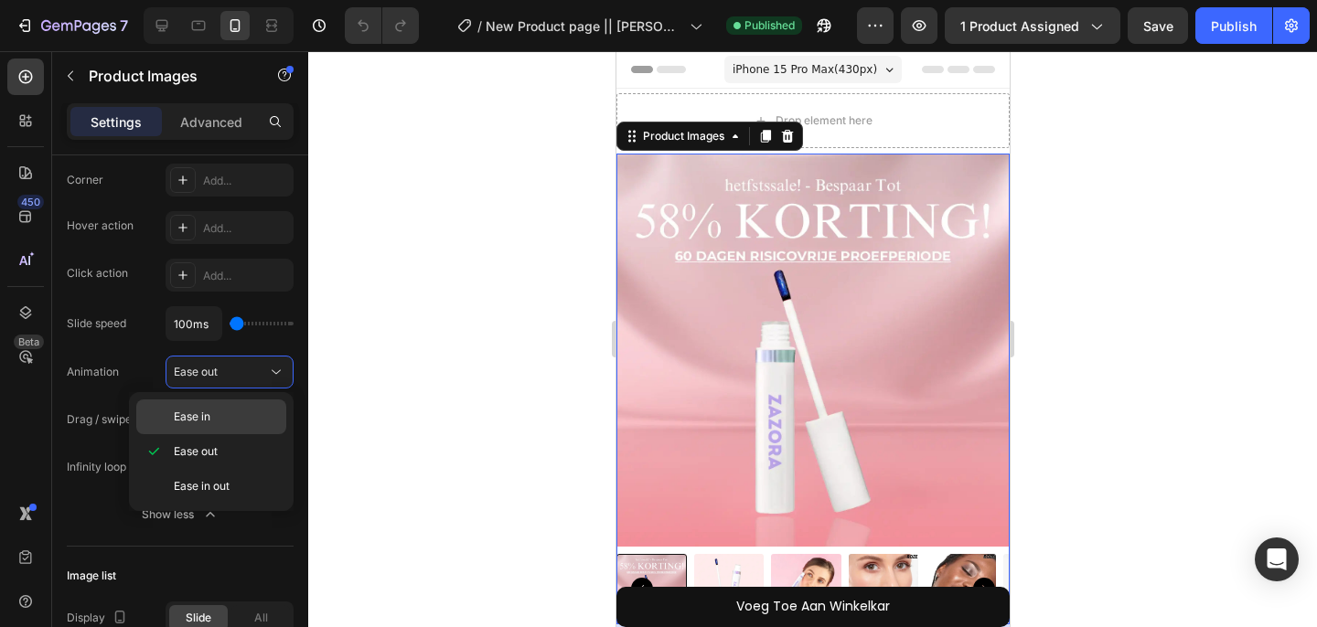
click at [204, 412] on span "Ease in" at bounding box center [192, 417] width 37 height 16
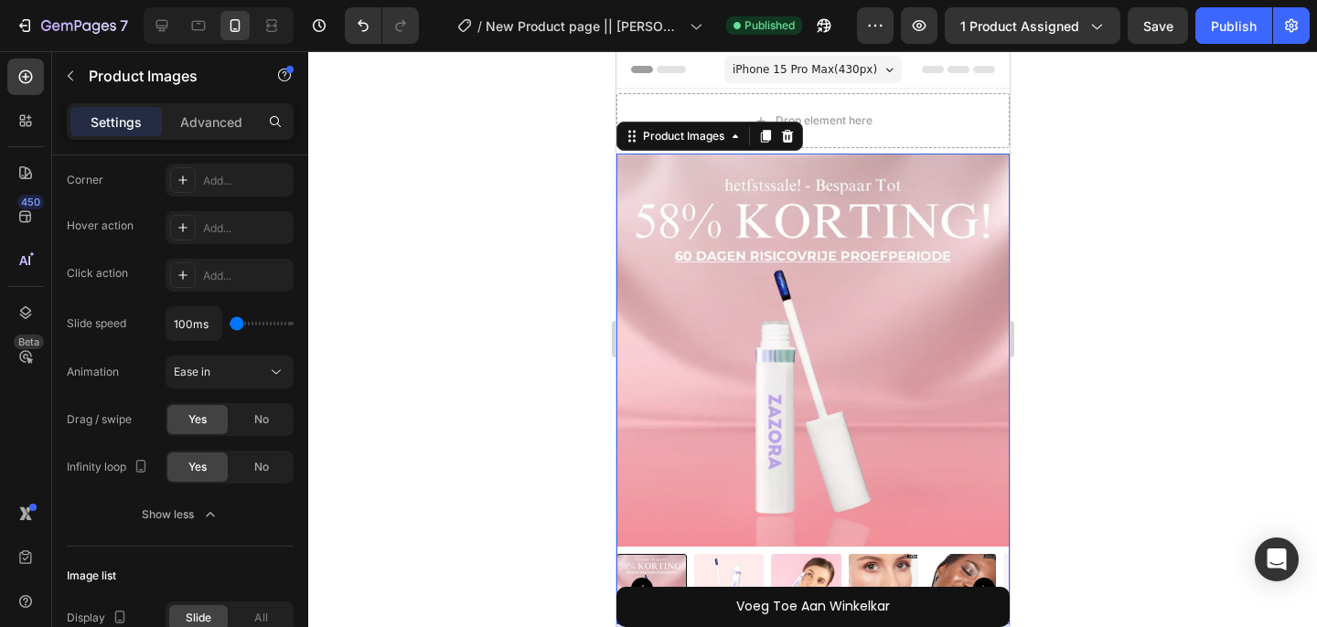
click at [713, 556] on img at bounding box center [728, 589] width 70 height 70
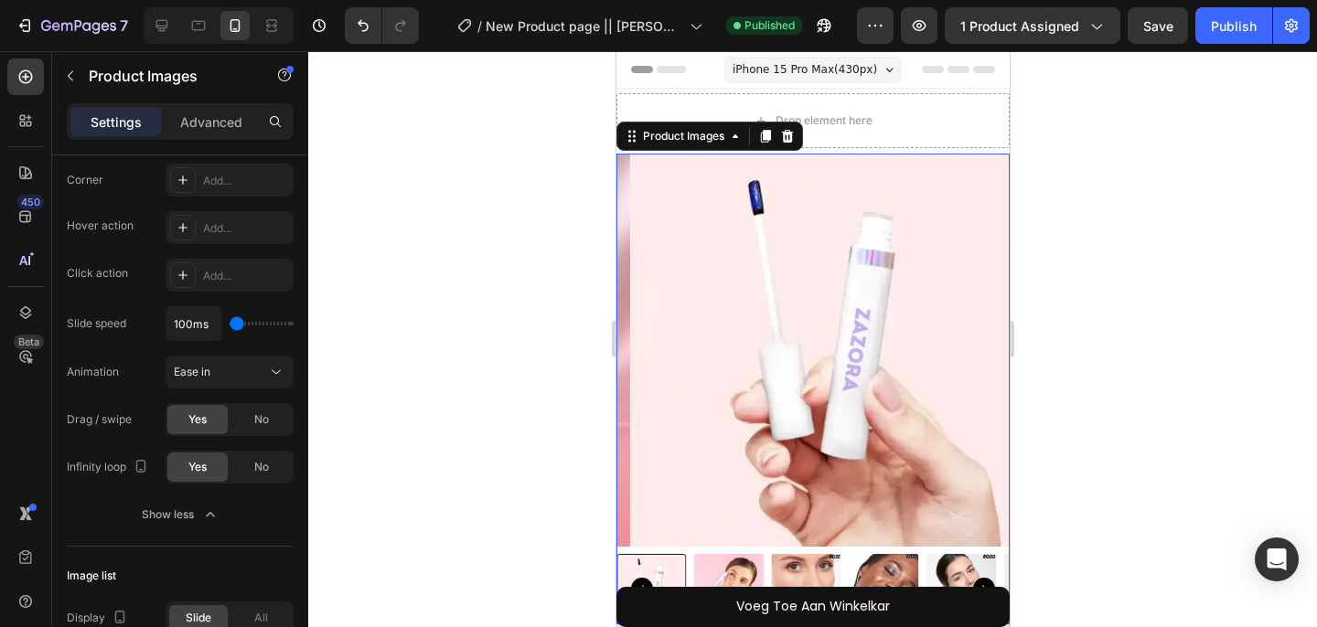
click at [714, 556] on img at bounding box center [728, 589] width 70 height 70
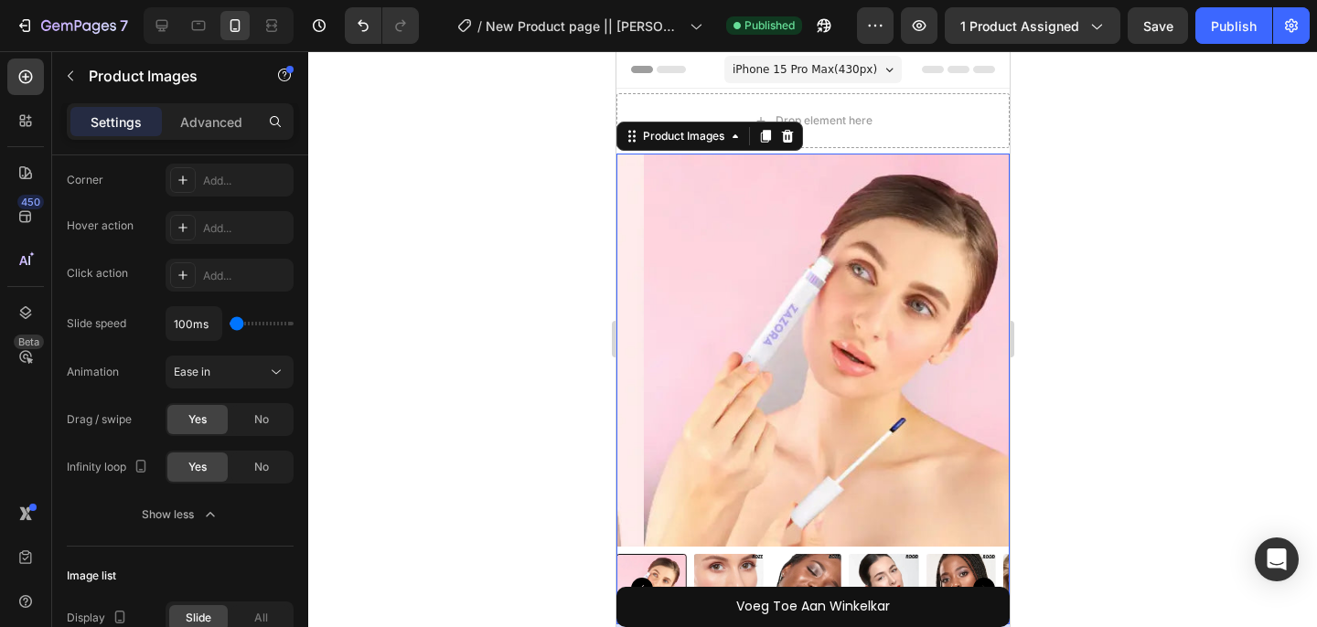
click at [753, 555] on img at bounding box center [728, 589] width 70 height 70
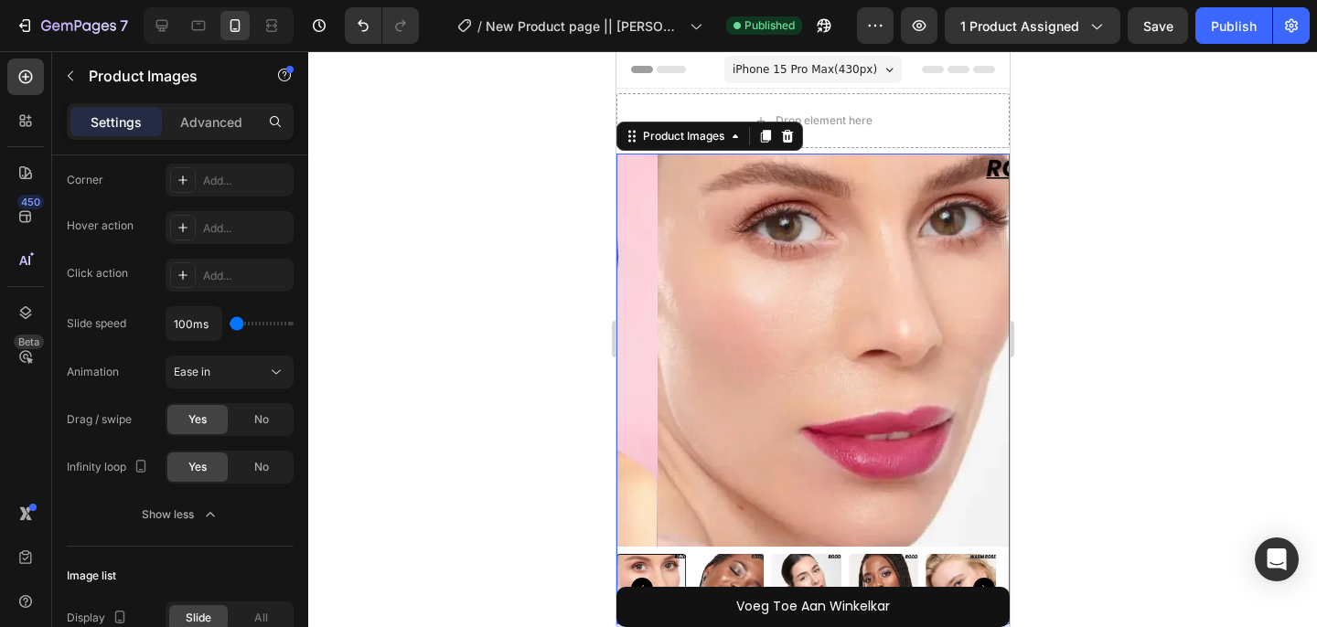
click at [753, 555] on img at bounding box center [728, 589] width 70 height 70
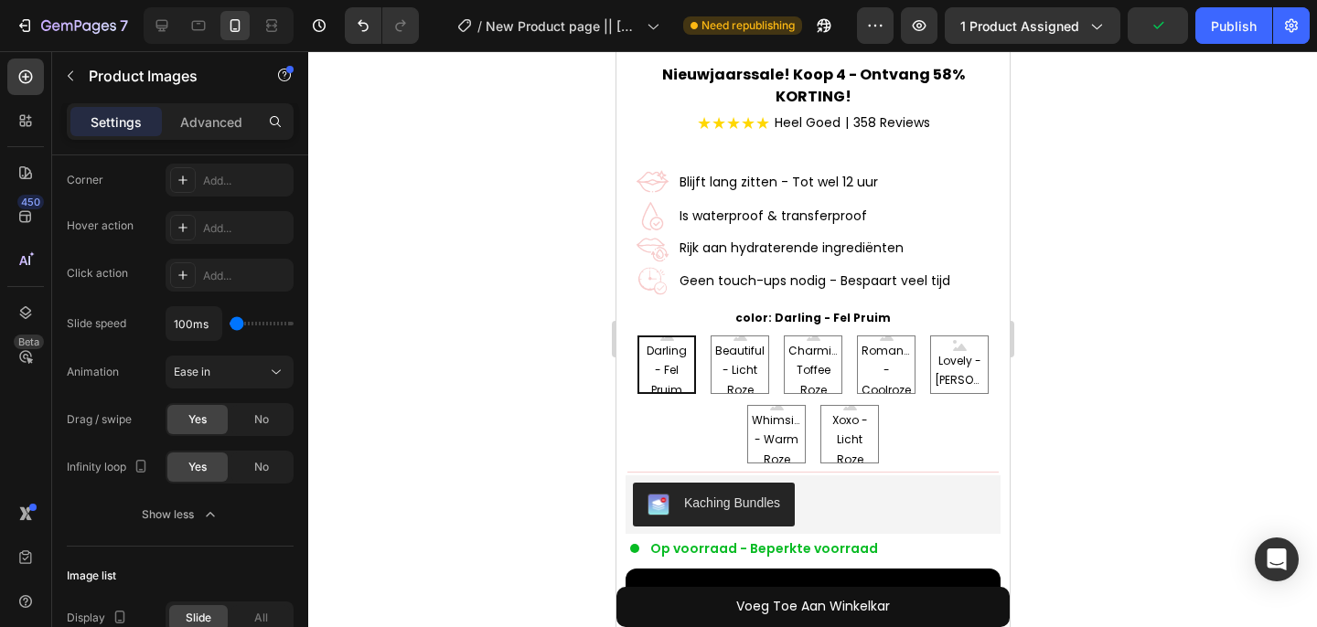
scroll to position [658, 0]
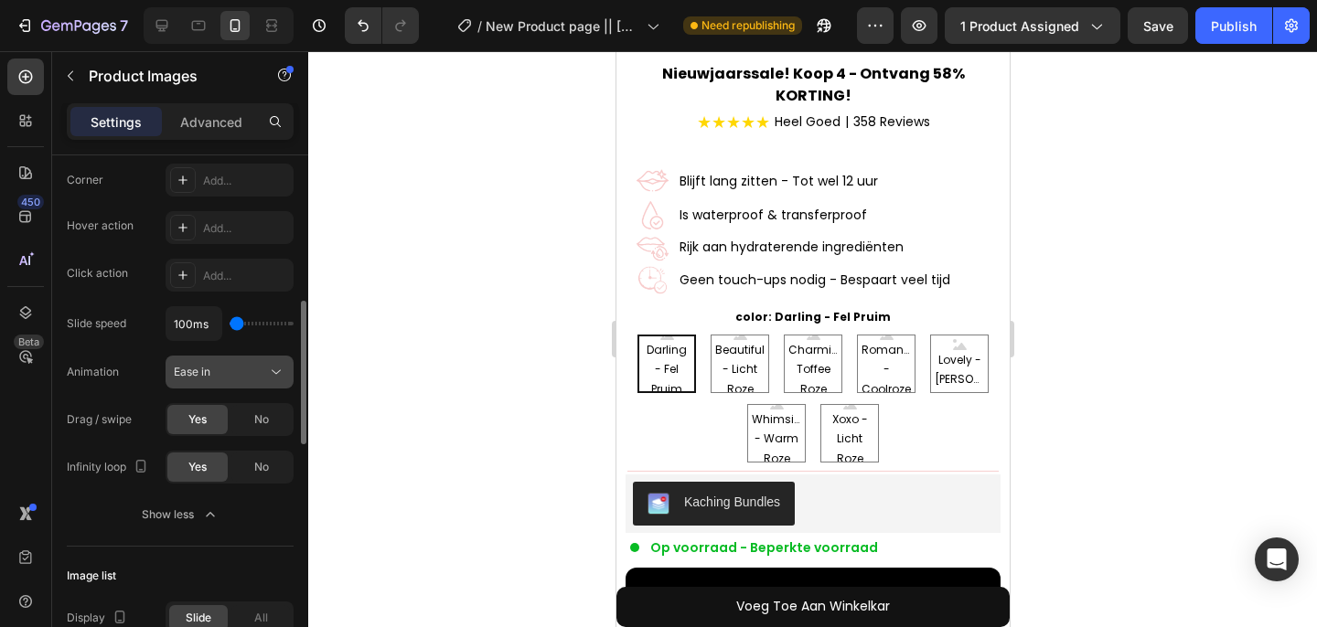
click at [181, 375] on span "Ease in" at bounding box center [192, 372] width 37 height 14
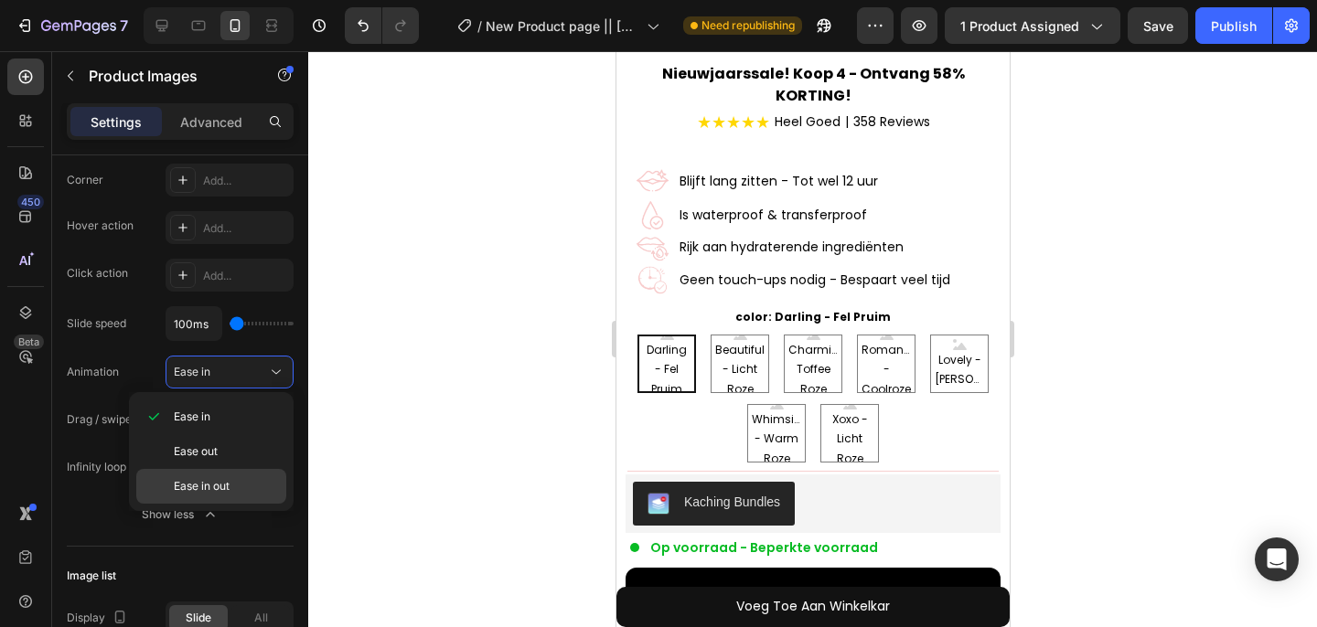
click at [184, 475] on div "Ease in out" at bounding box center [211, 486] width 150 height 35
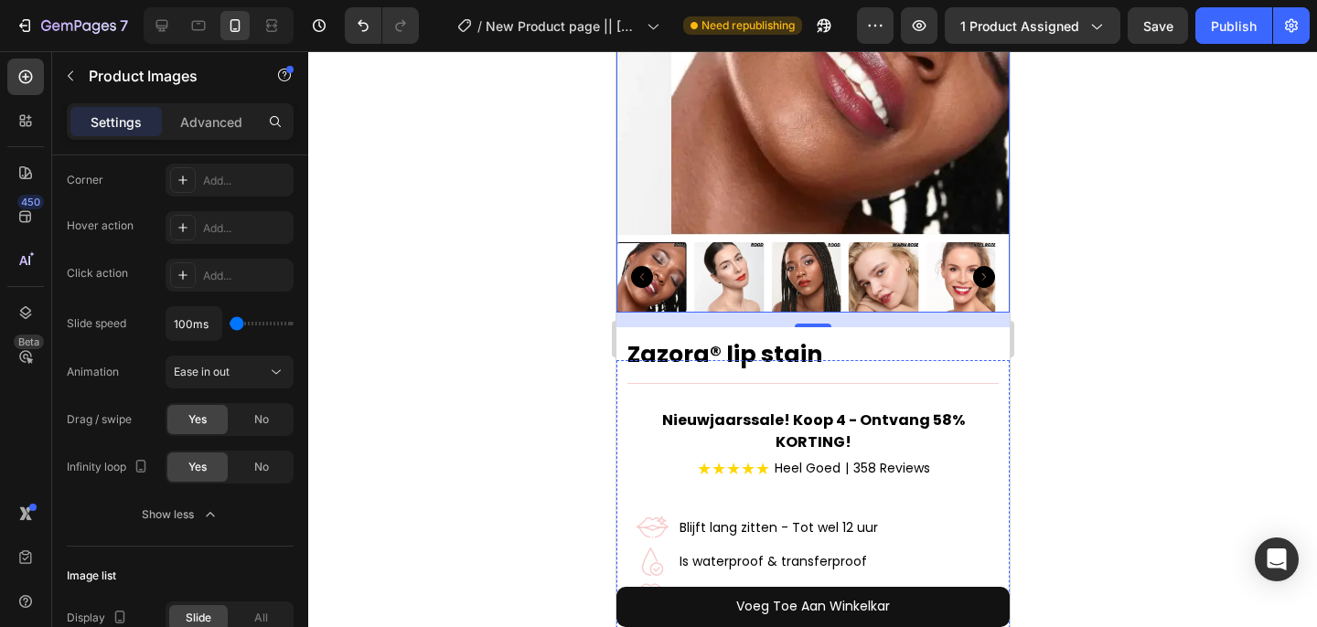
scroll to position [304, 0]
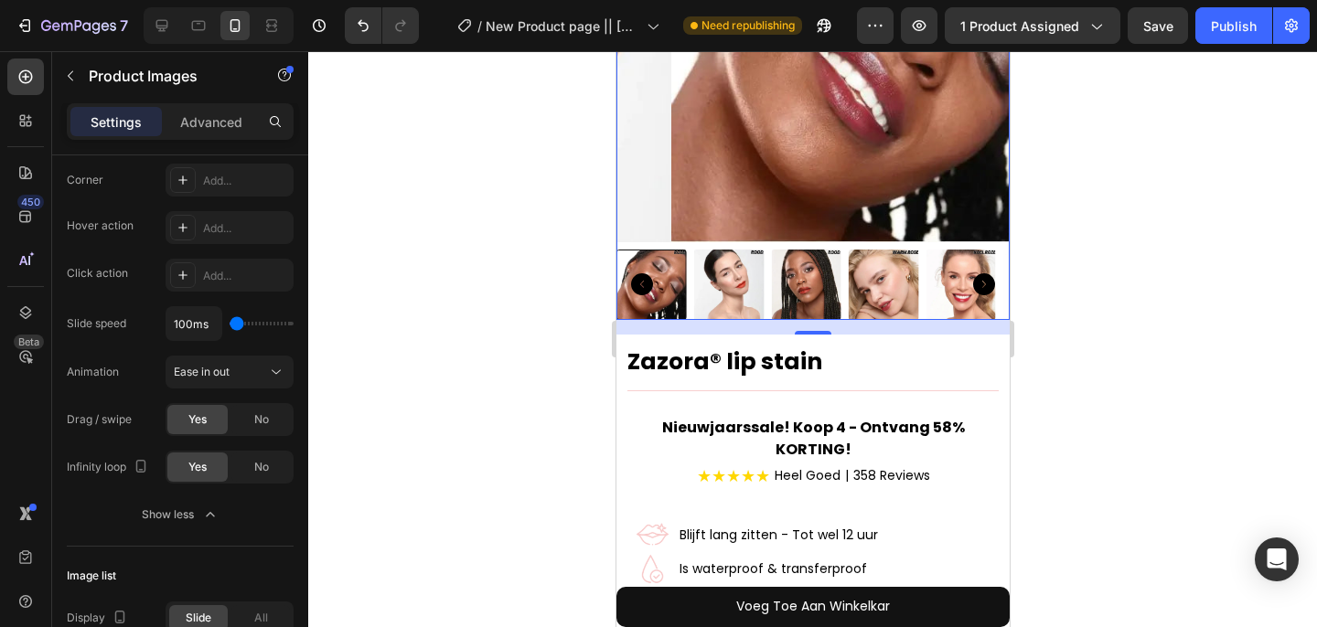
click at [721, 259] on img at bounding box center [728, 285] width 70 height 70
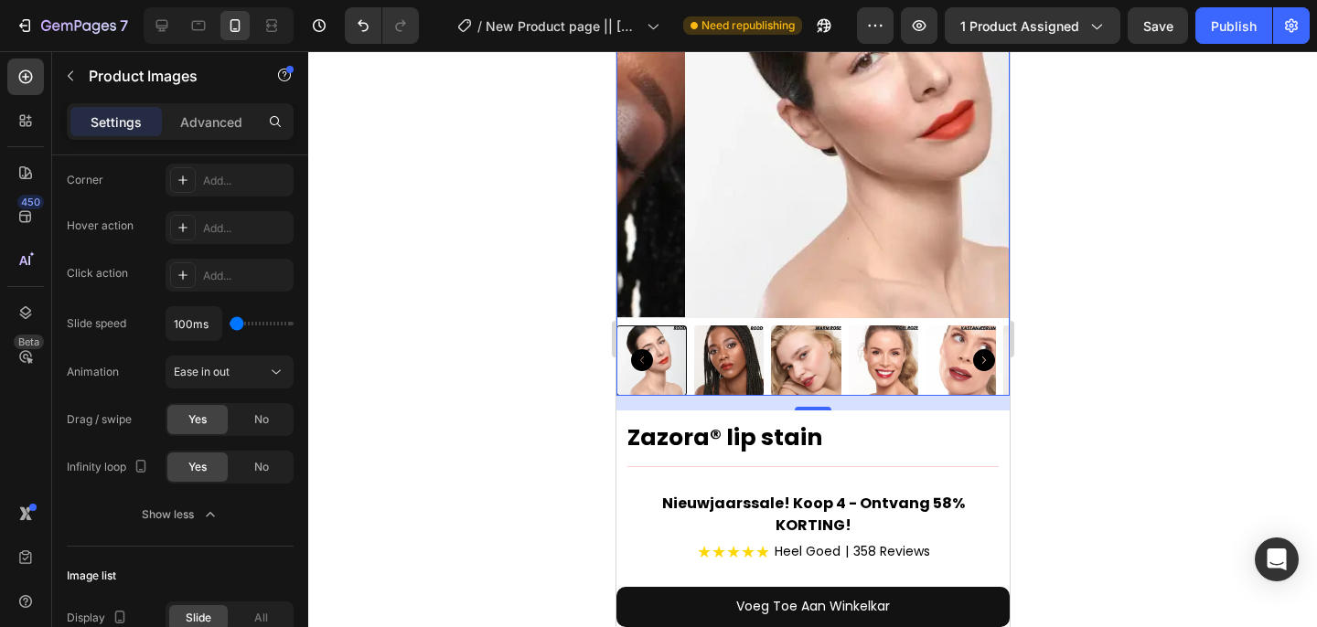
scroll to position [223, 0]
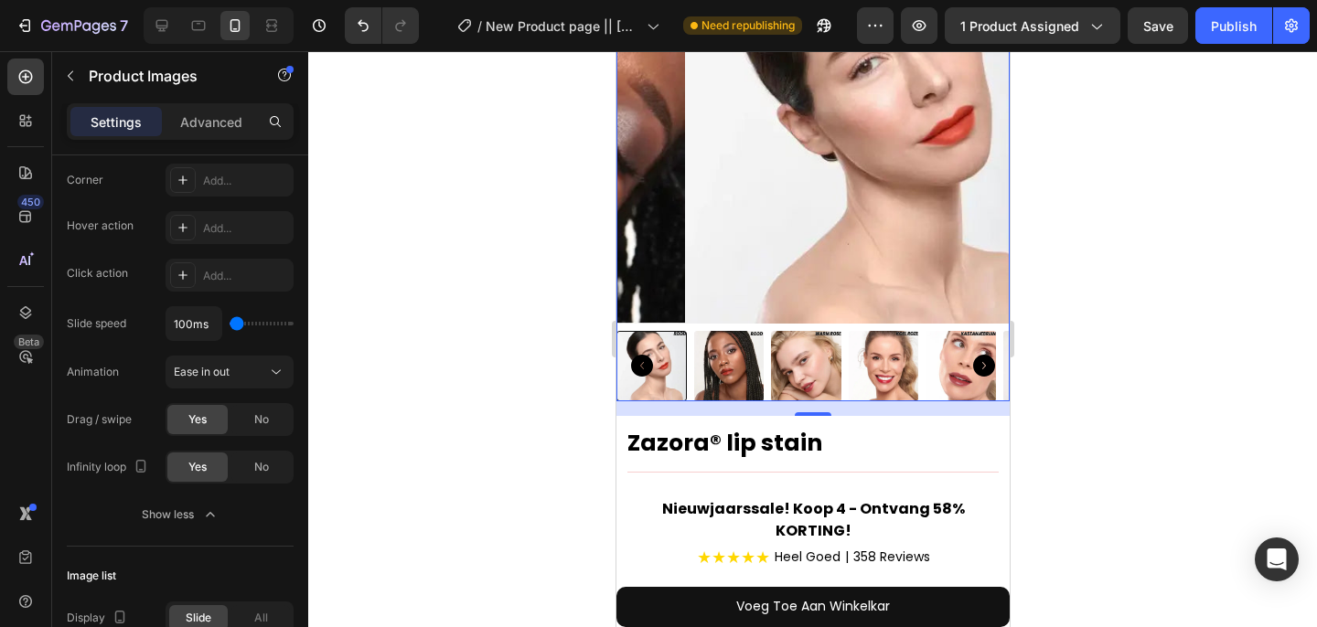
click at [722, 342] on img at bounding box center [728, 366] width 70 height 70
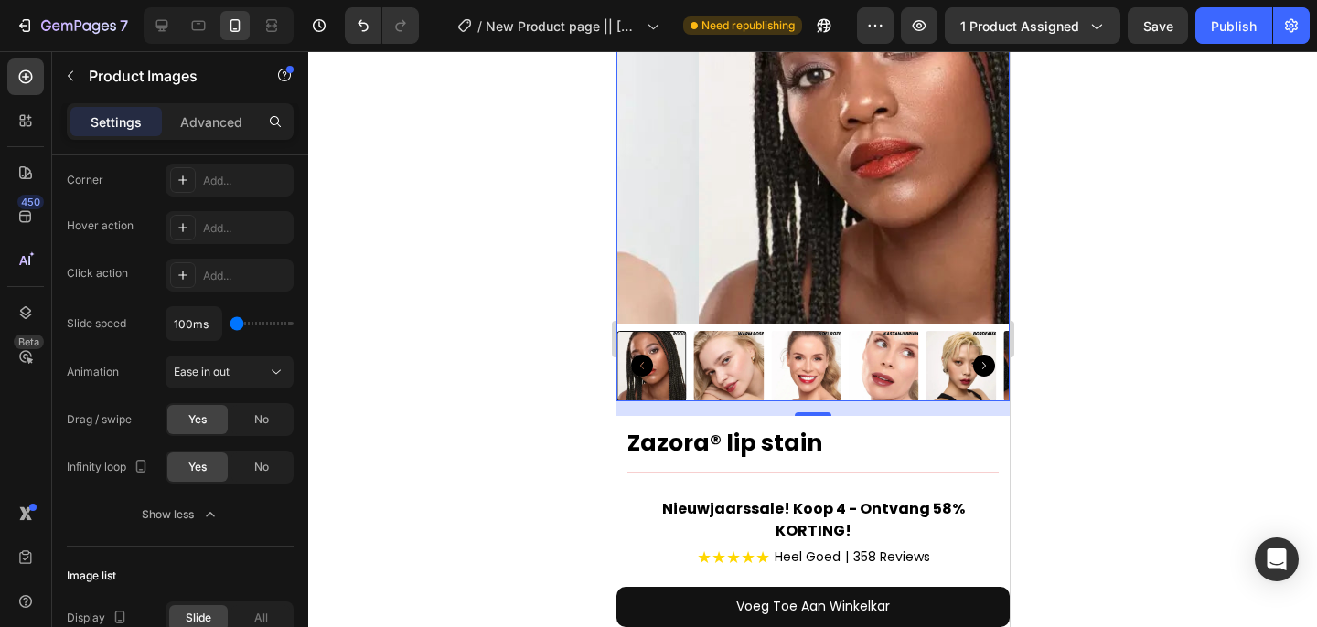
click at [722, 376] on img at bounding box center [728, 366] width 70 height 70
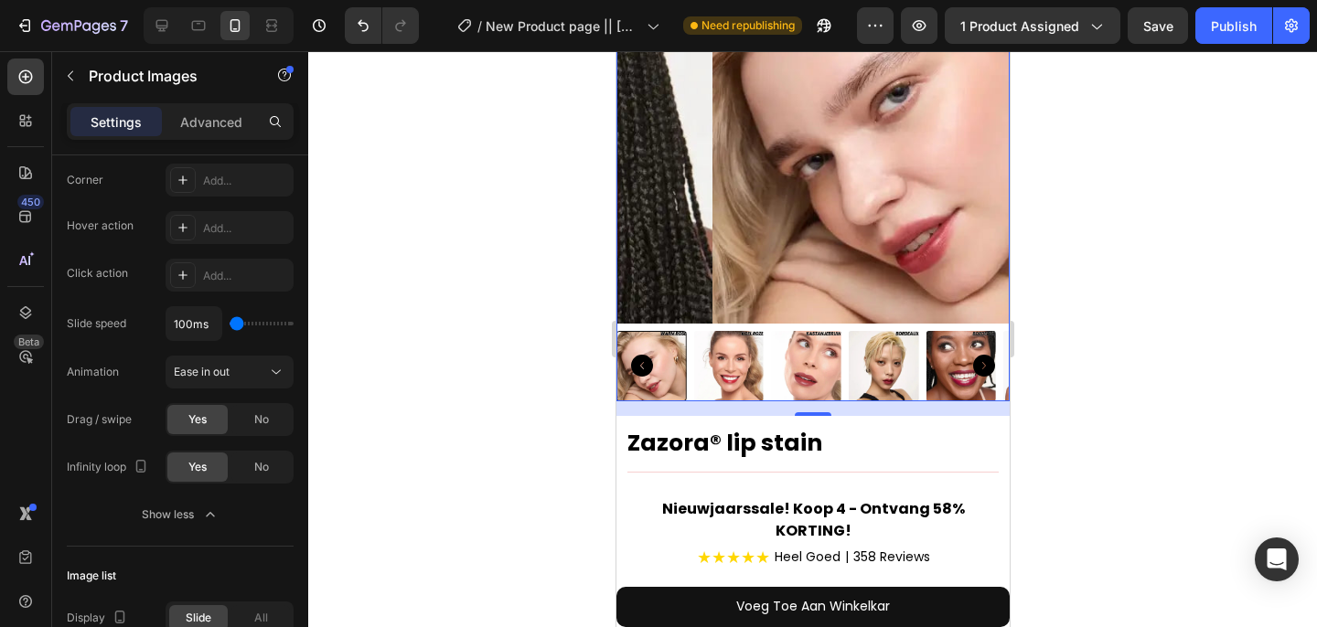
click at [722, 376] on img at bounding box center [728, 366] width 70 height 70
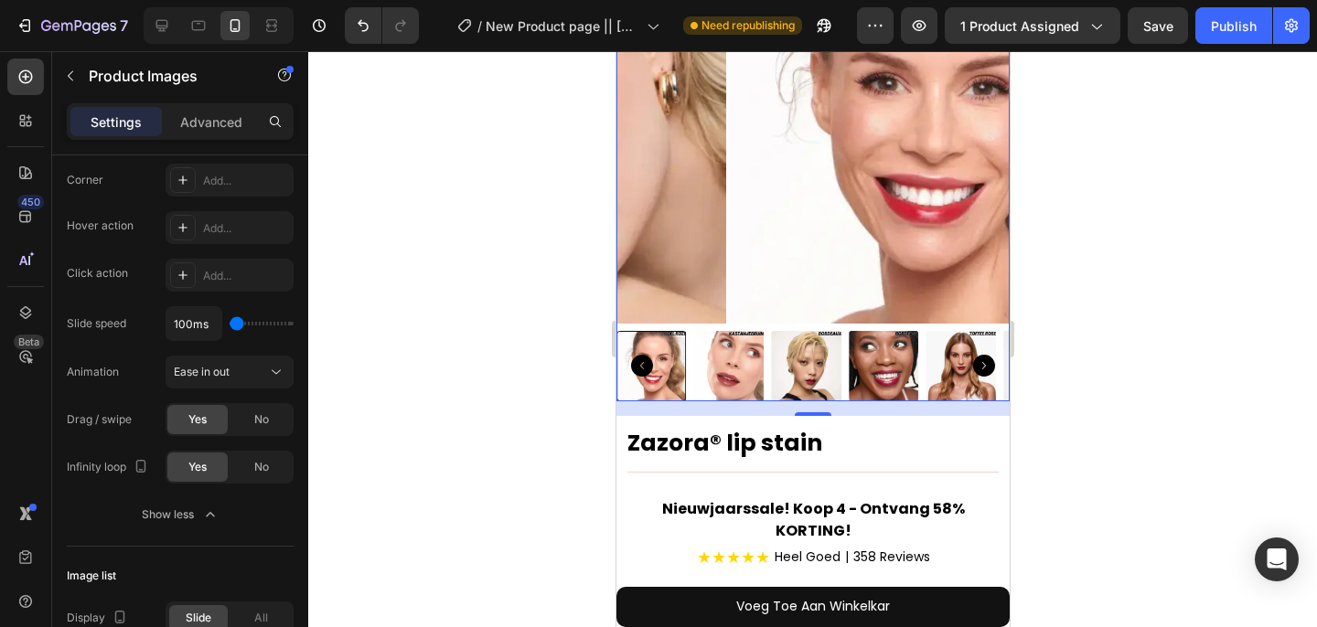
click at [722, 376] on img at bounding box center [728, 366] width 70 height 70
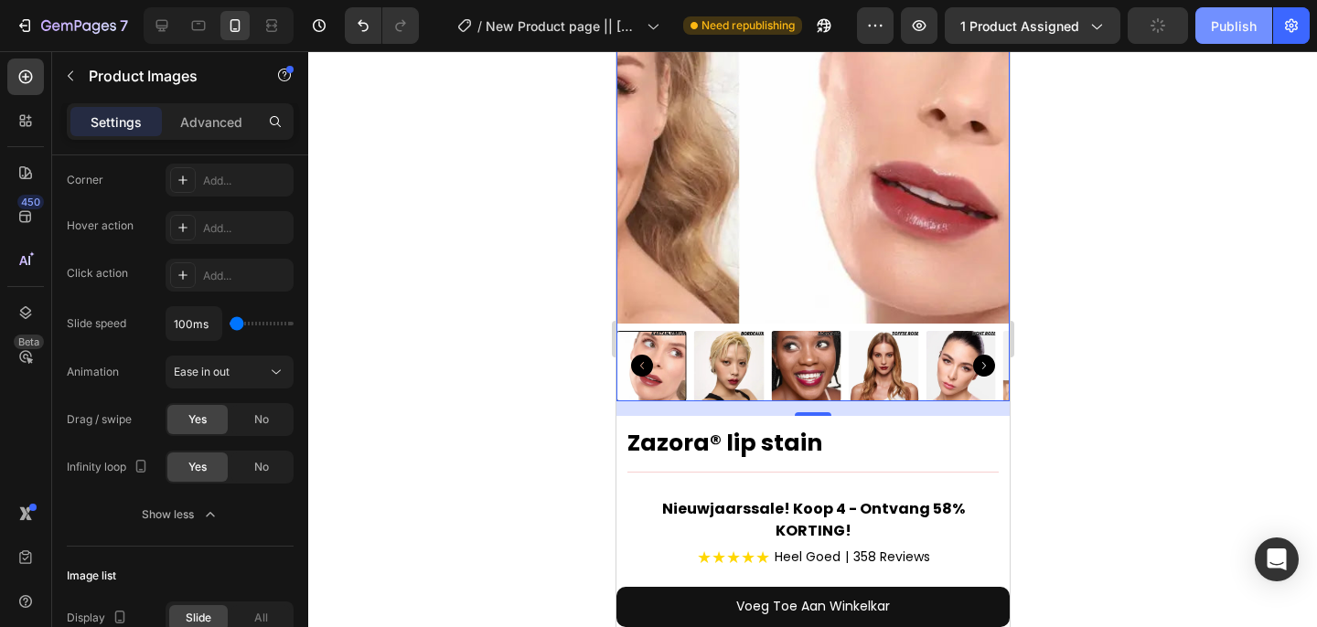
click at [1199, 21] on div "Preview 1 product assigned Publish" at bounding box center [1083, 25] width 453 height 37
click at [1203, 23] on button "Publish" at bounding box center [1233, 25] width 77 height 37
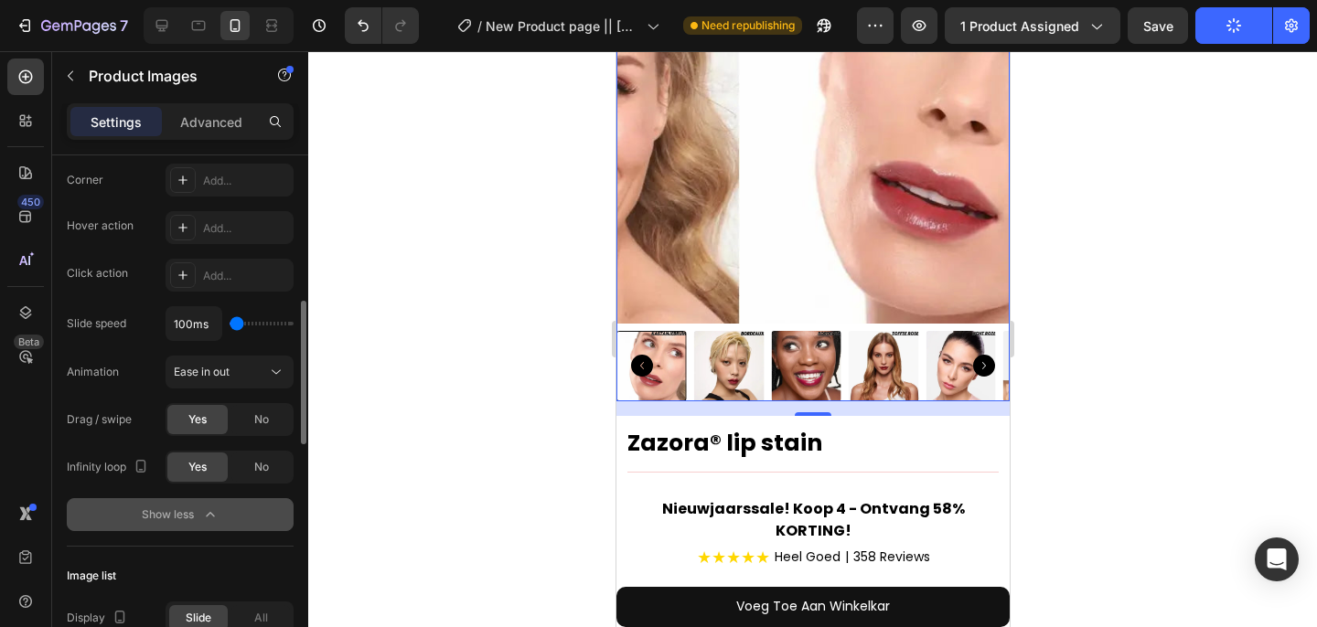
click at [213, 524] on button "Show less" at bounding box center [180, 514] width 227 height 33
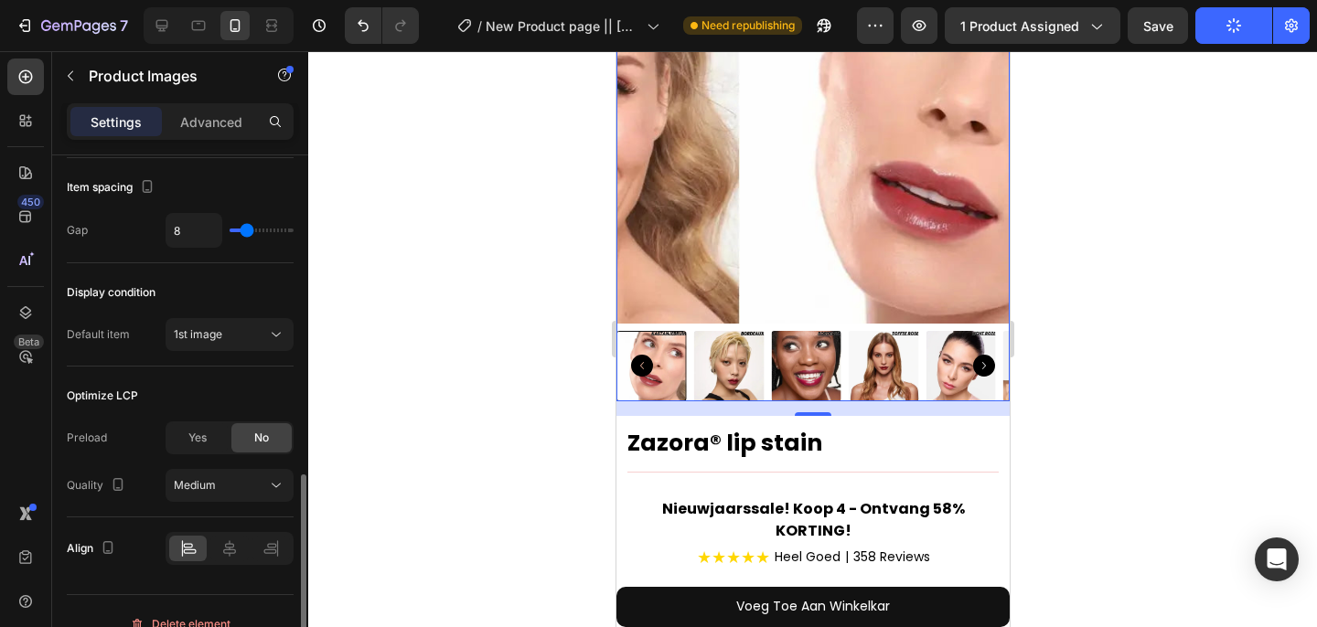
scroll to position [1045, 0]
